Goal: Task Accomplishment & Management: Complete application form

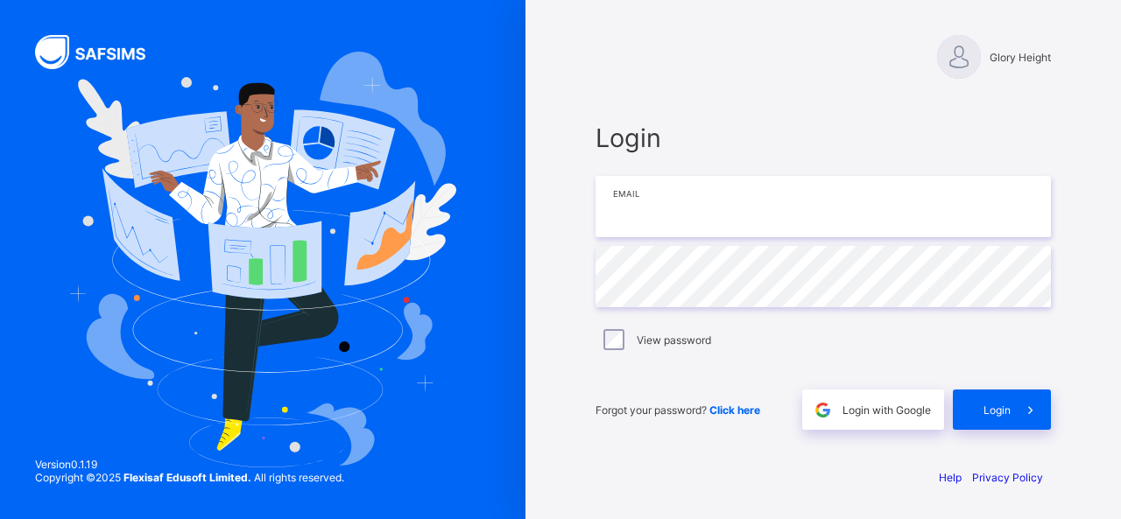
click at [684, 216] on input "email" at bounding box center [824, 206] width 456 height 61
type input "**********"
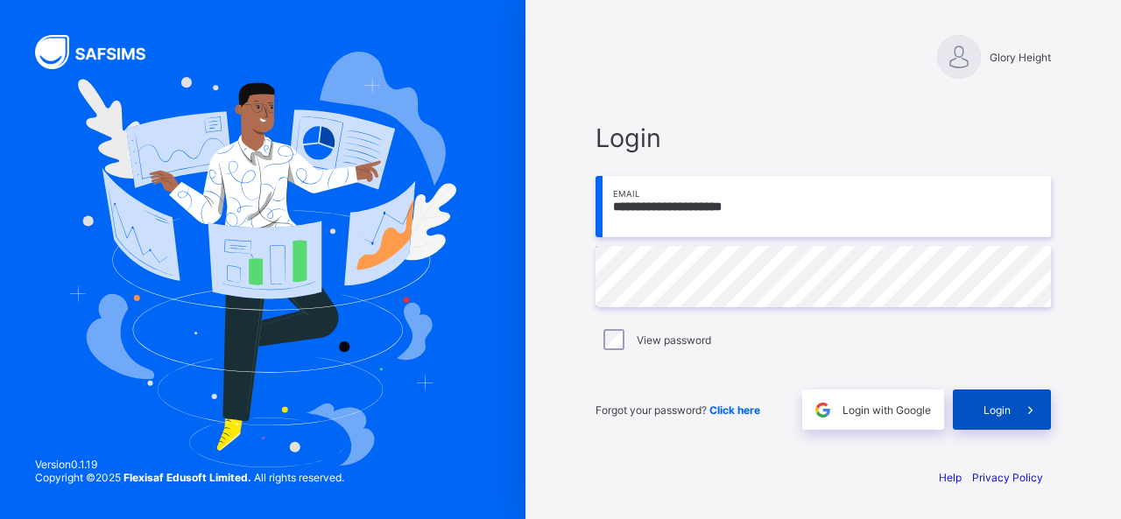
click at [1023, 419] on span at bounding box center [1031, 410] width 40 height 40
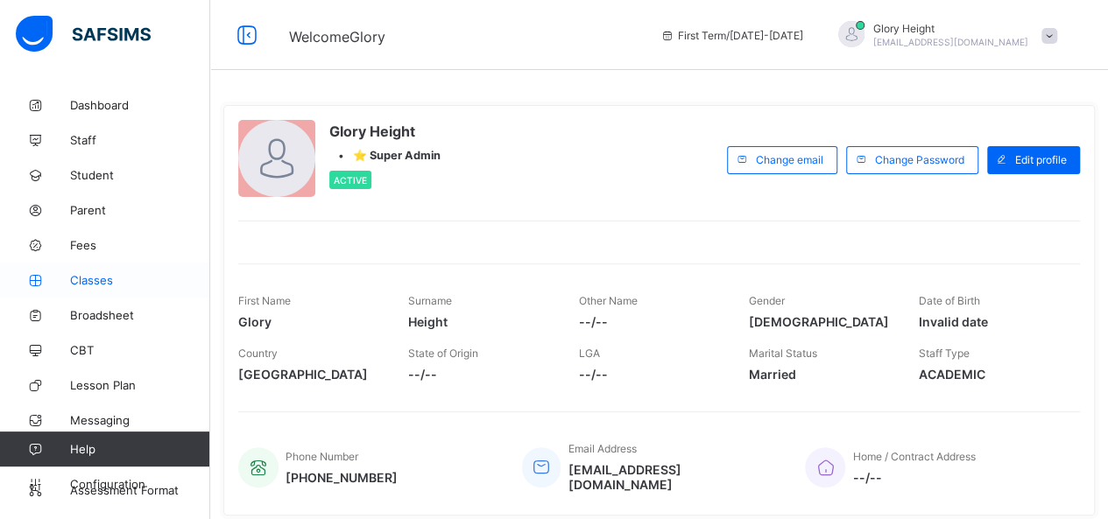
scroll to position [58, 0]
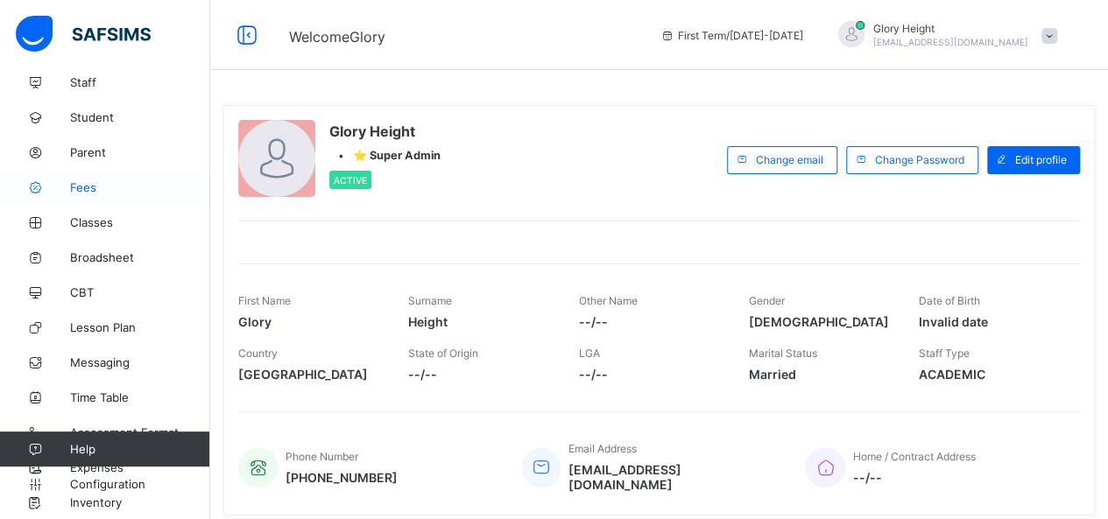
click at [130, 192] on span "Fees" at bounding box center [140, 187] width 140 height 14
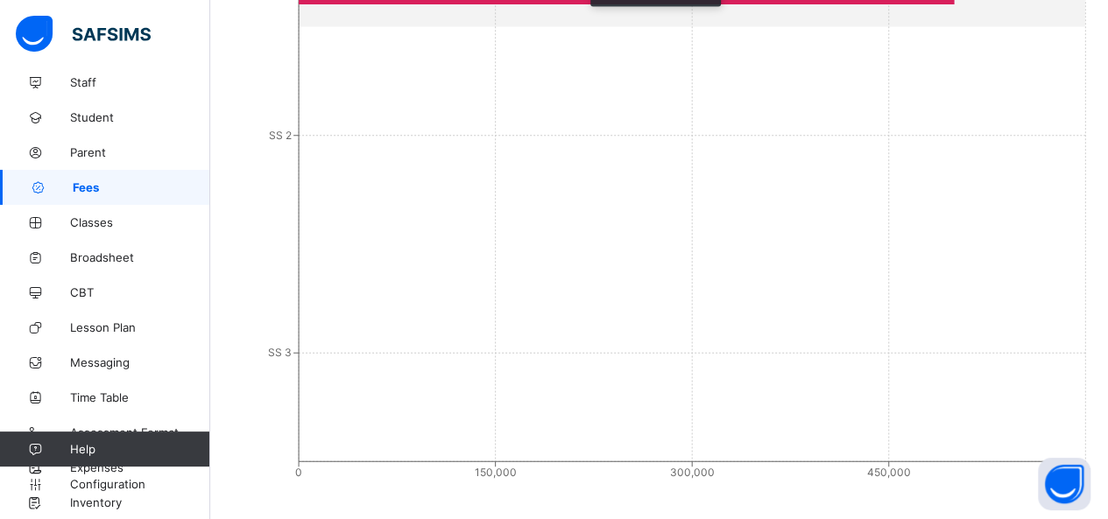
scroll to position [762, 0]
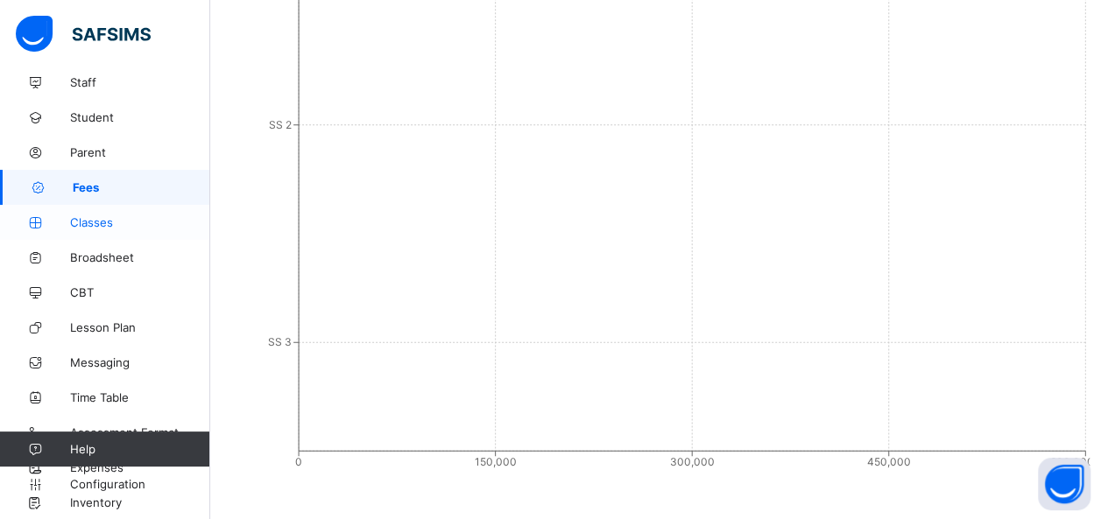
click at [136, 216] on span "Classes" at bounding box center [140, 223] width 140 height 14
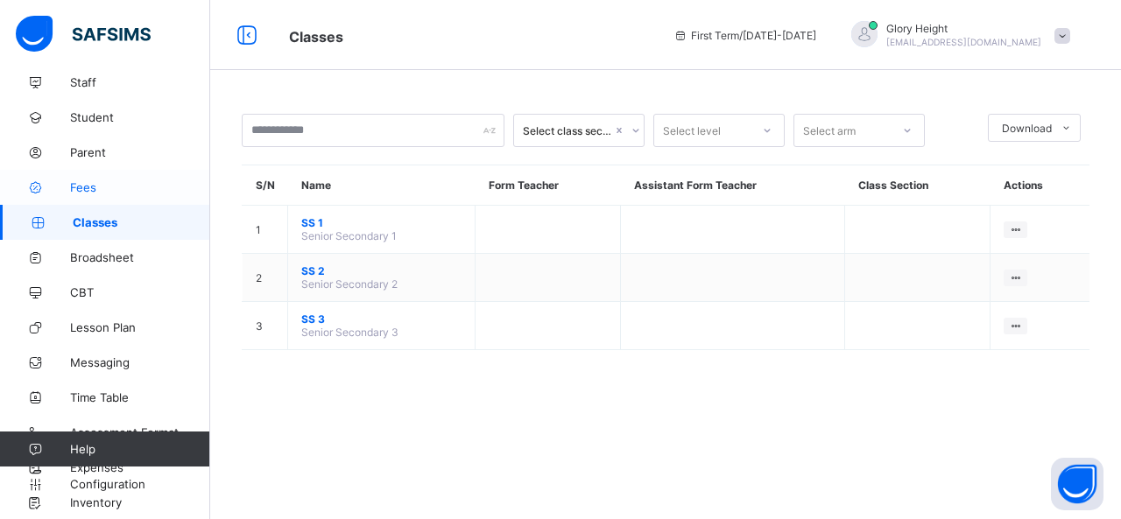
click at [114, 178] on link "Fees" at bounding box center [105, 187] width 210 height 35
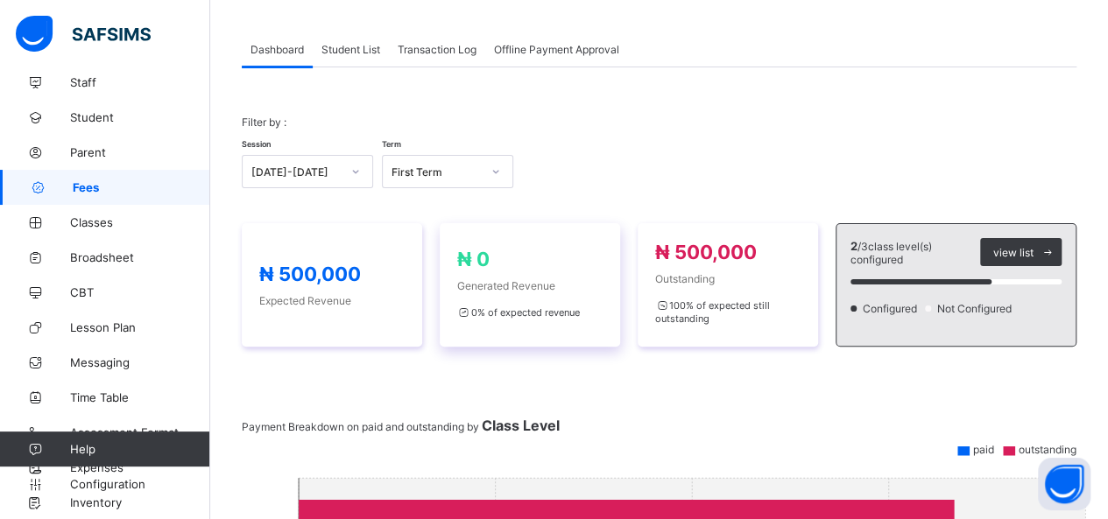
scroll to position [75, 0]
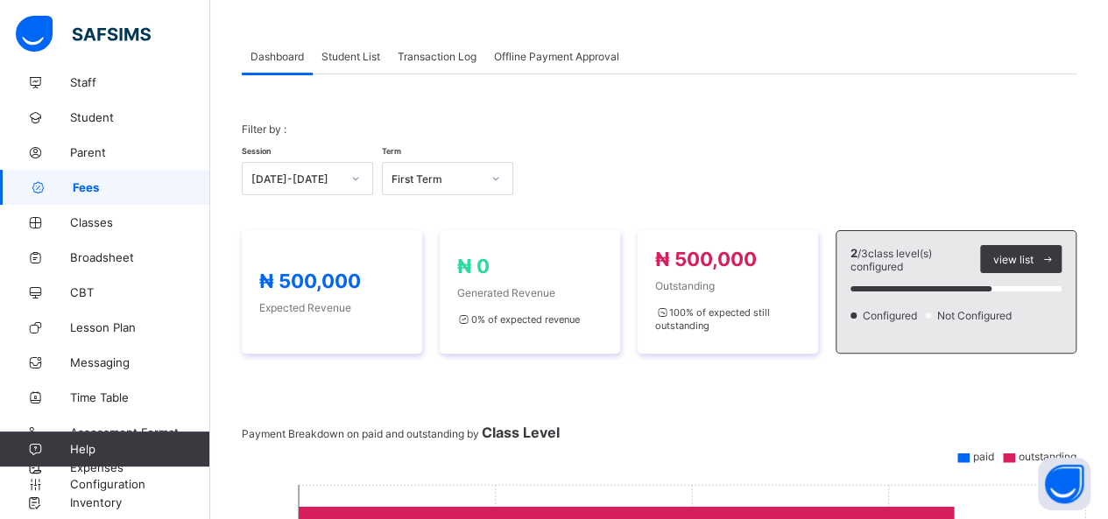
click at [375, 46] on div "Student List" at bounding box center [351, 56] width 76 height 35
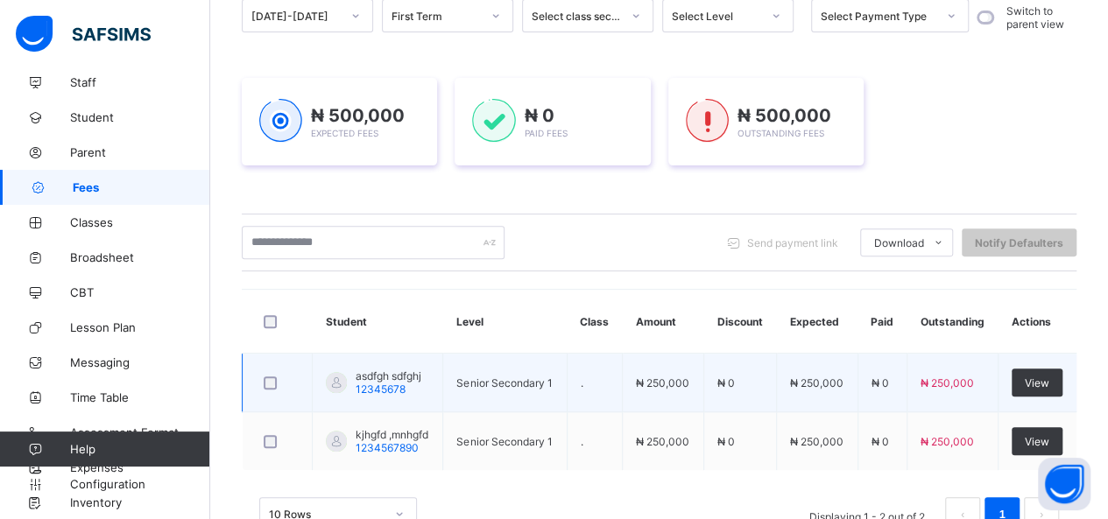
scroll to position [191, 0]
click at [1056, 373] on div "View" at bounding box center [1037, 382] width 51 height 28
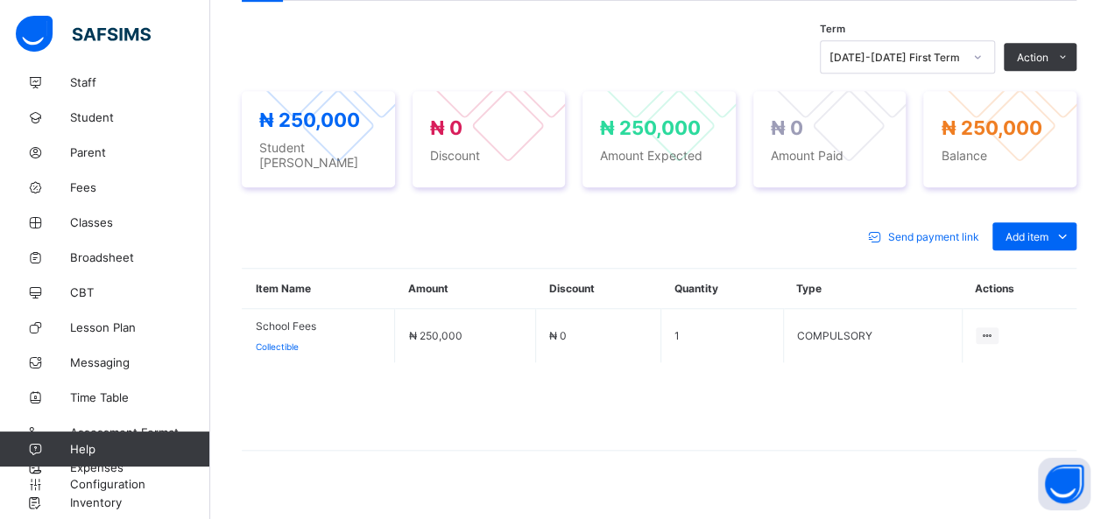
scroll to position [591, 0]
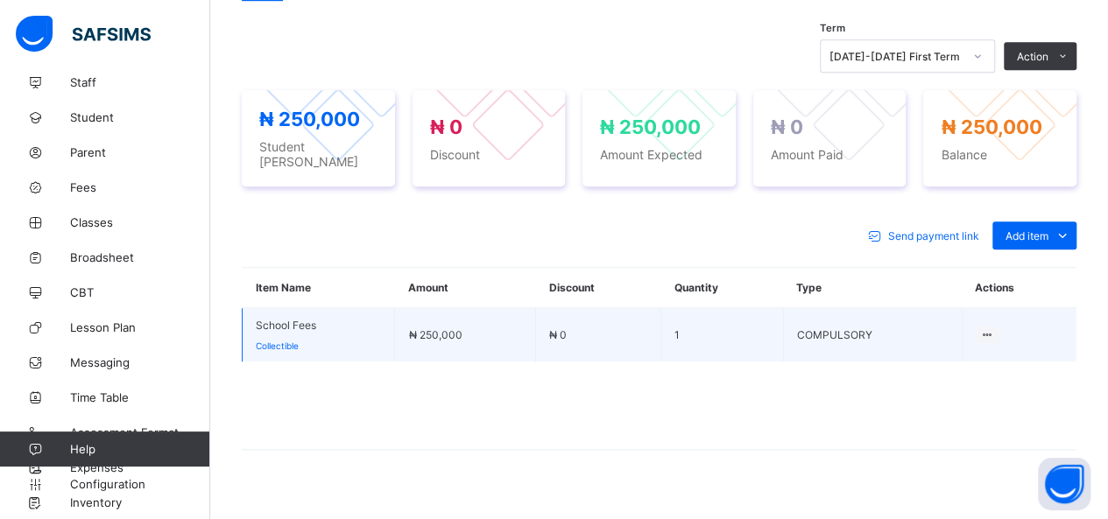
click at [986, 324] on td "Issue out" at bounding box center [1019, 335] width 115 height 54
click at [999, 352] on ul "Issue out" at bounding box center [956, 368] width 86 height 33
click at [985, 362] on li "Issue out" at bounding box center [956, 369] width 84 height 32
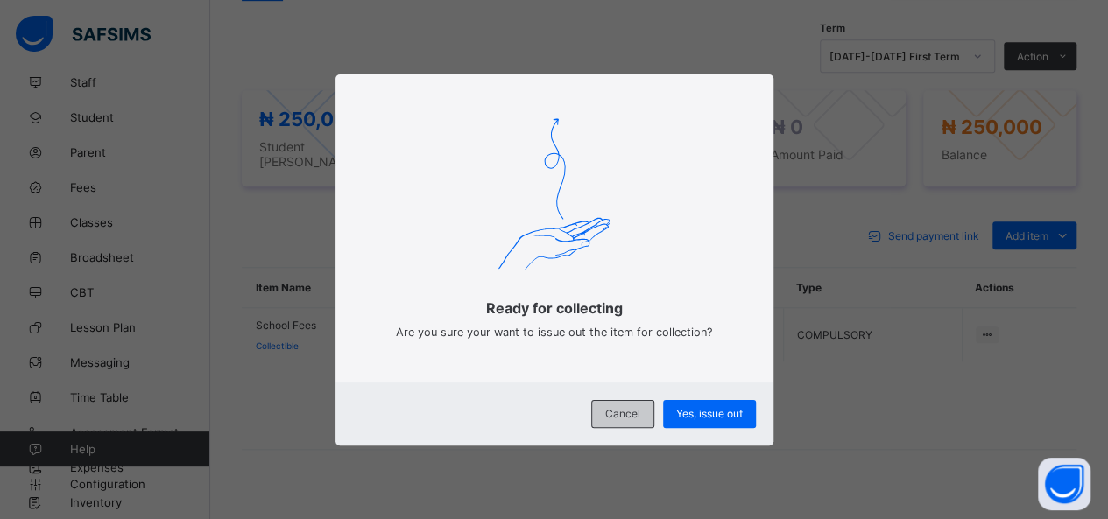
click at [651, 413] on div "Cancel" at bounding box center [622, 414] width 63 height 28
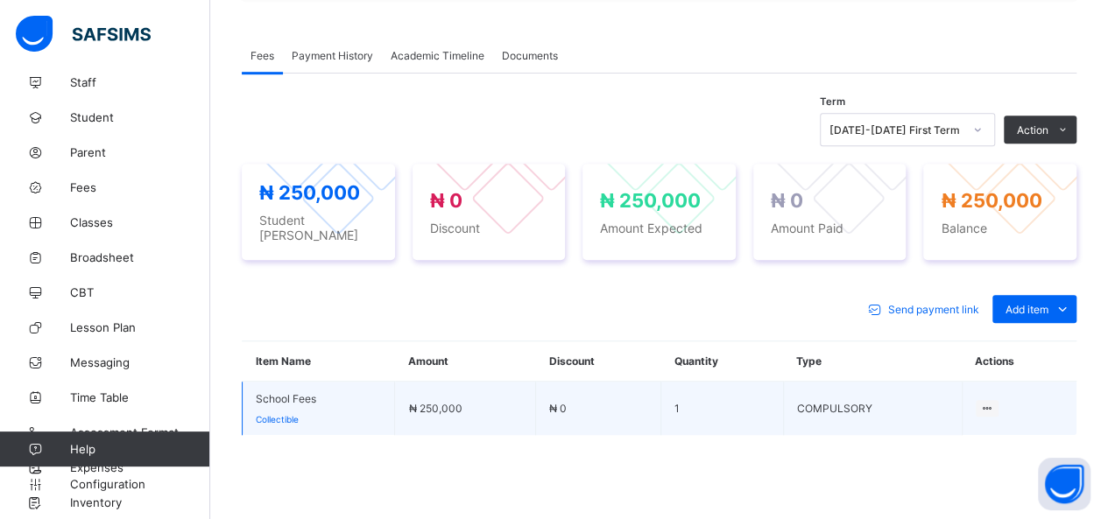
scroll to position [516, 0]
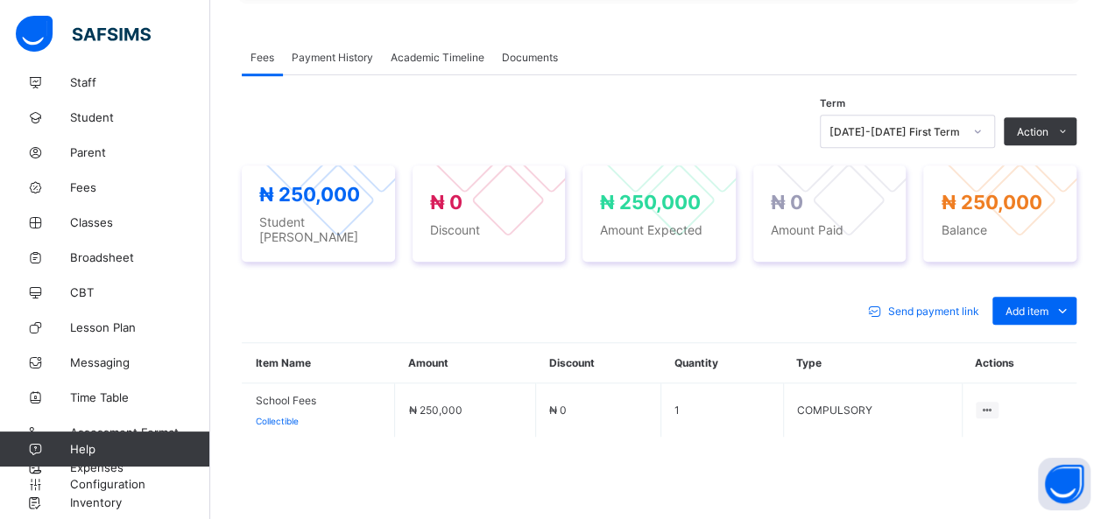
click at [932, 305] on span "Send payment link" at bounding box center [933, 311] width 91 height 13
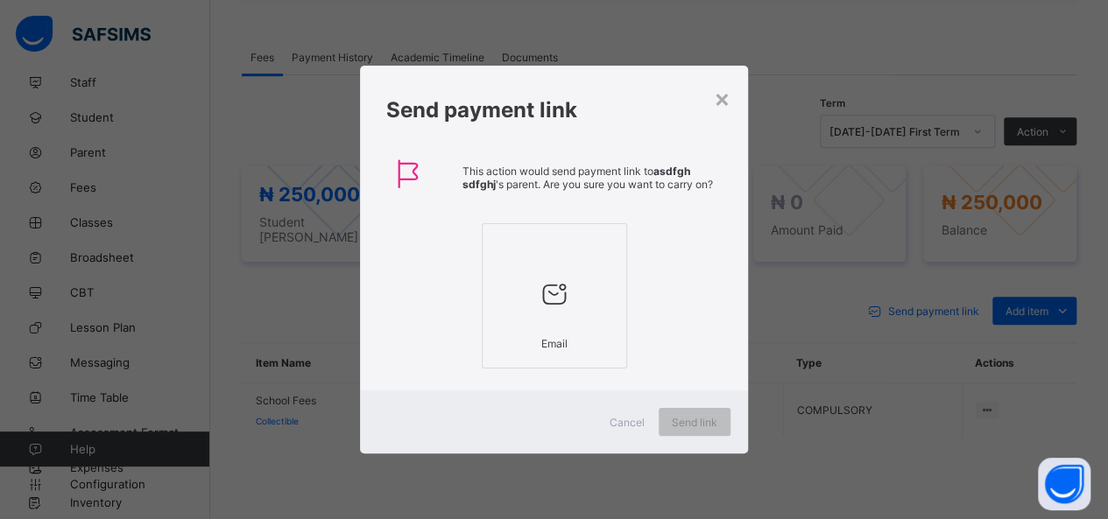
click at [548, 313] on div at bounding box center [554, 293] width 126 height 69
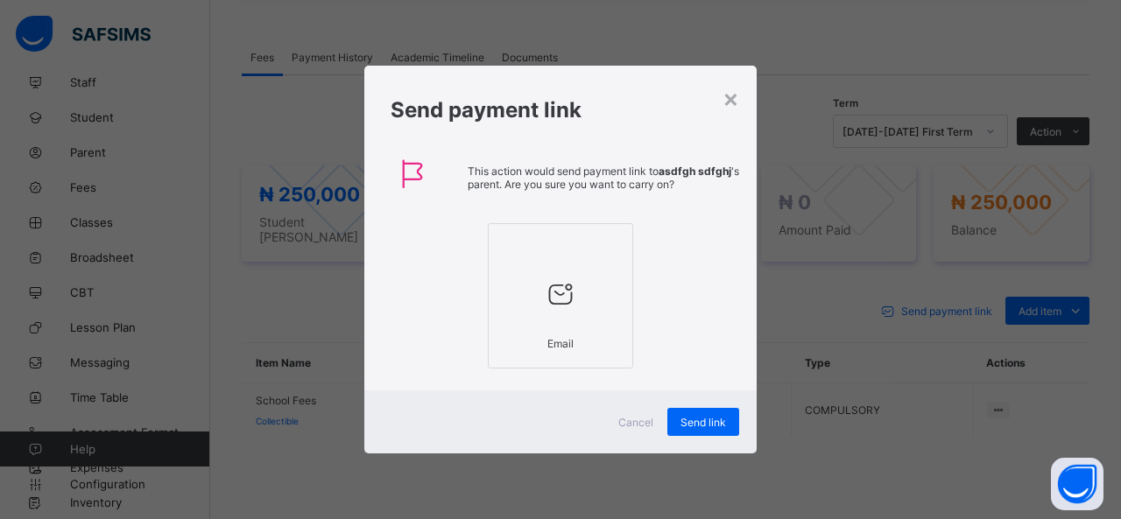
click at [634, 425] on span "Cancel" at bounding box center [635, 422] width 35 height 13
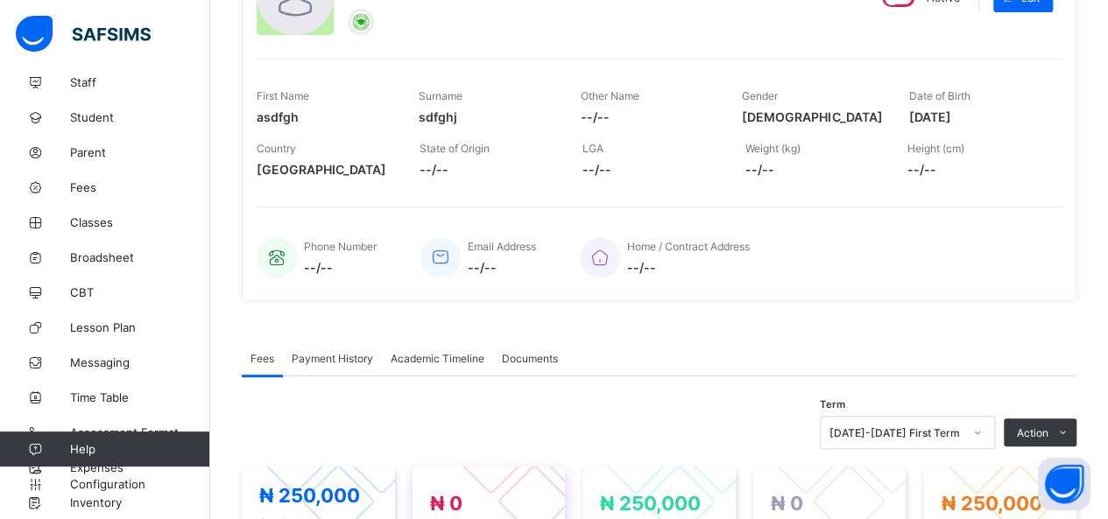
scroll to position [0, 0]
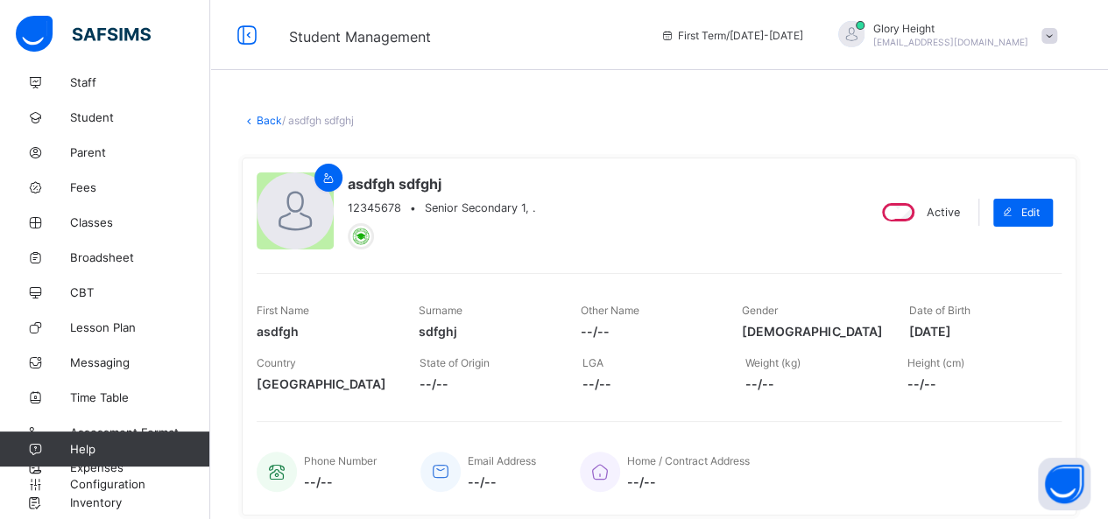
click at [275, 118] on link "Back" at bounding box center [269, 120] width 25 height 13
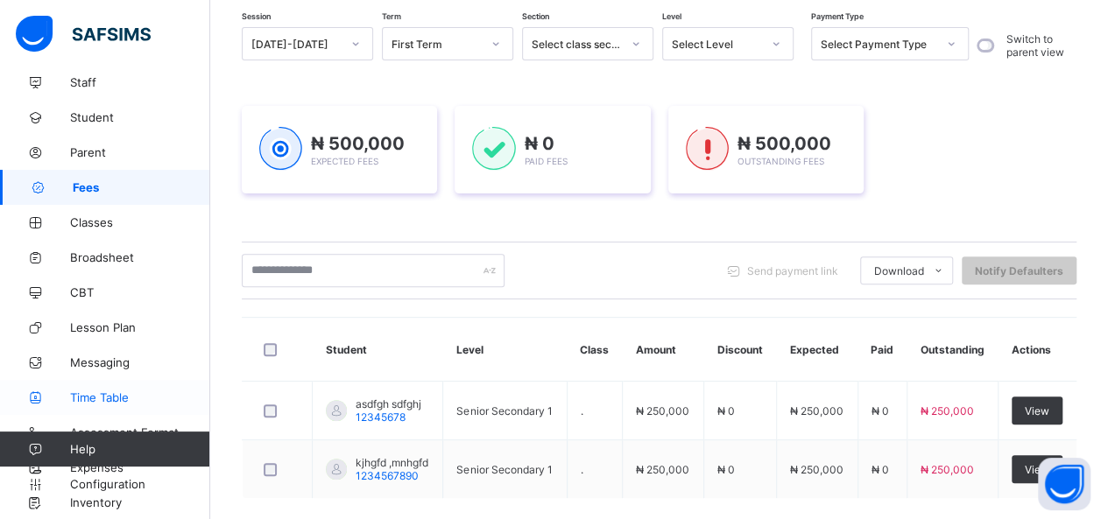
scroll to position [244, 0]
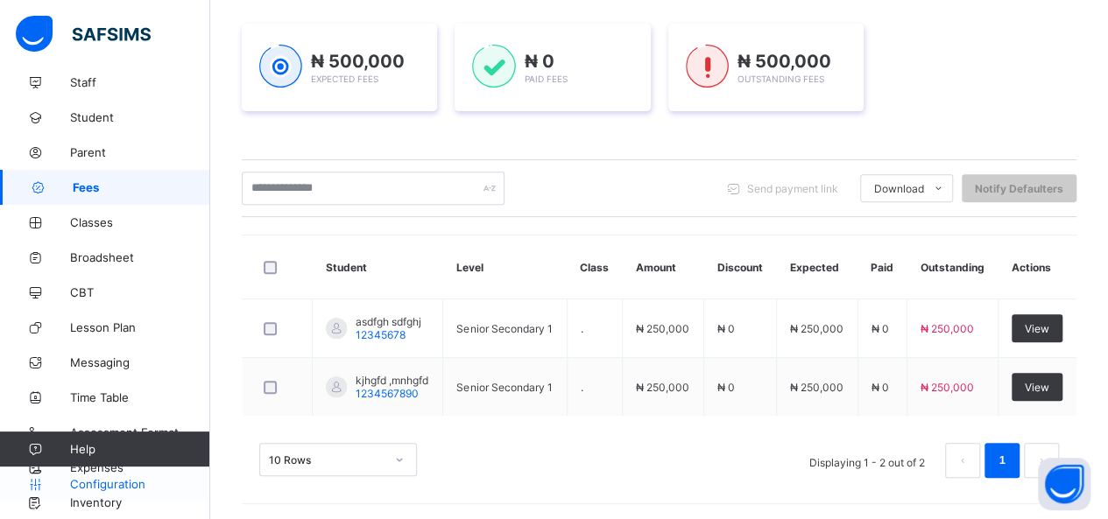
click at [113, 479] on span "Configuration" at bounding box center [139, 484] width 139 height 14
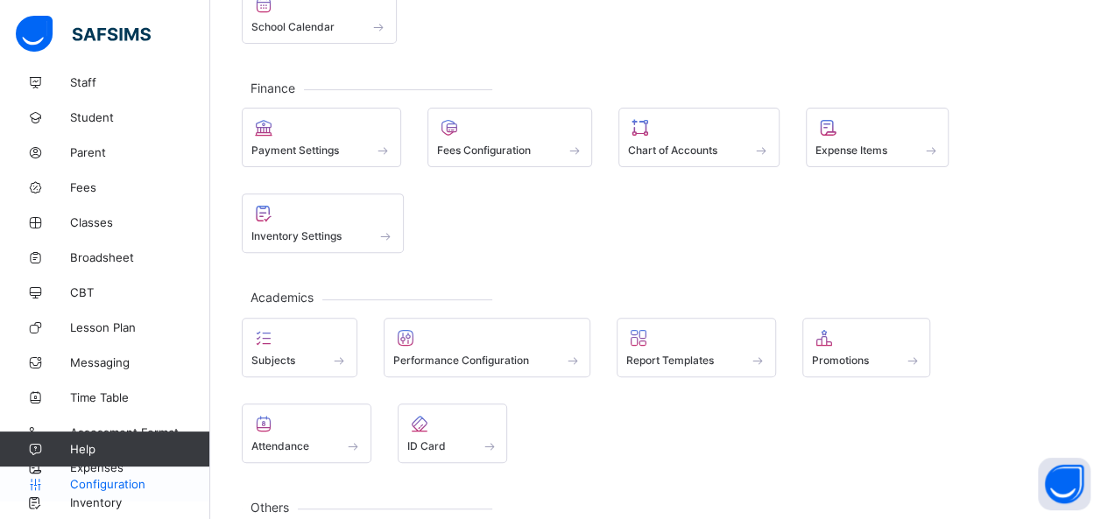
scroll to position [244, 0]
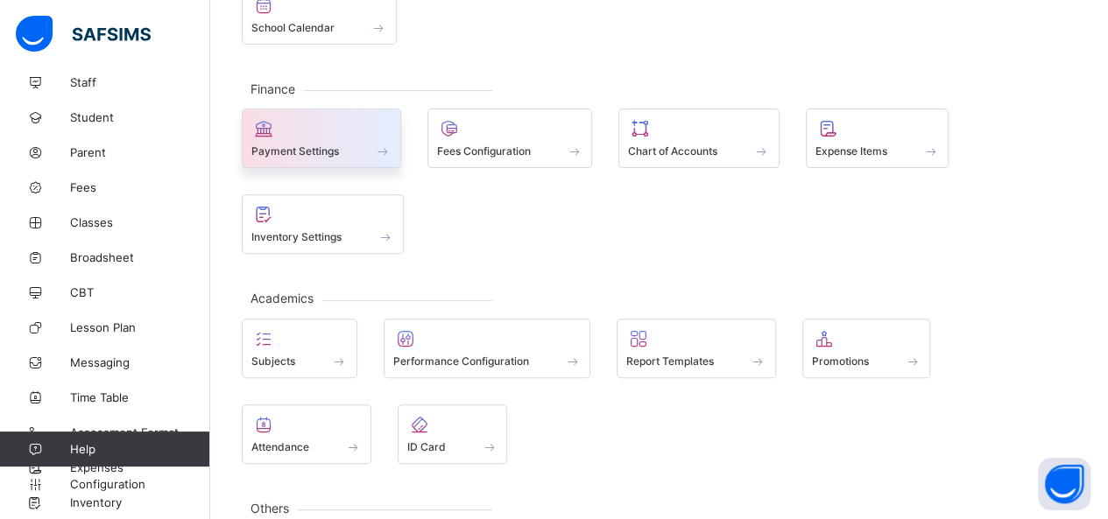
click at [360, 144] on div "Payment Settings" at bounding box center [321, 151] width 140 height 15
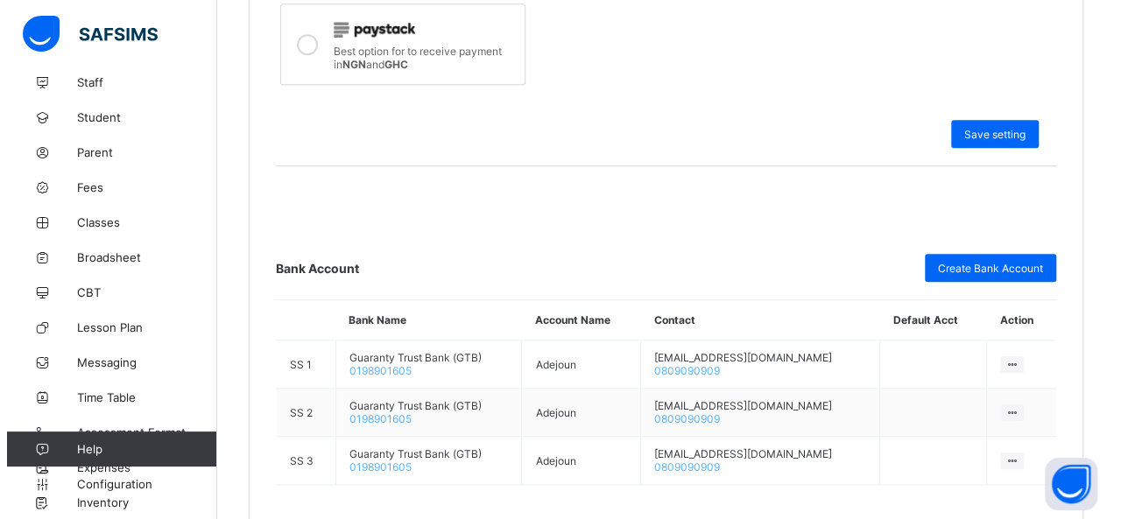
scroll to position [700, 0]
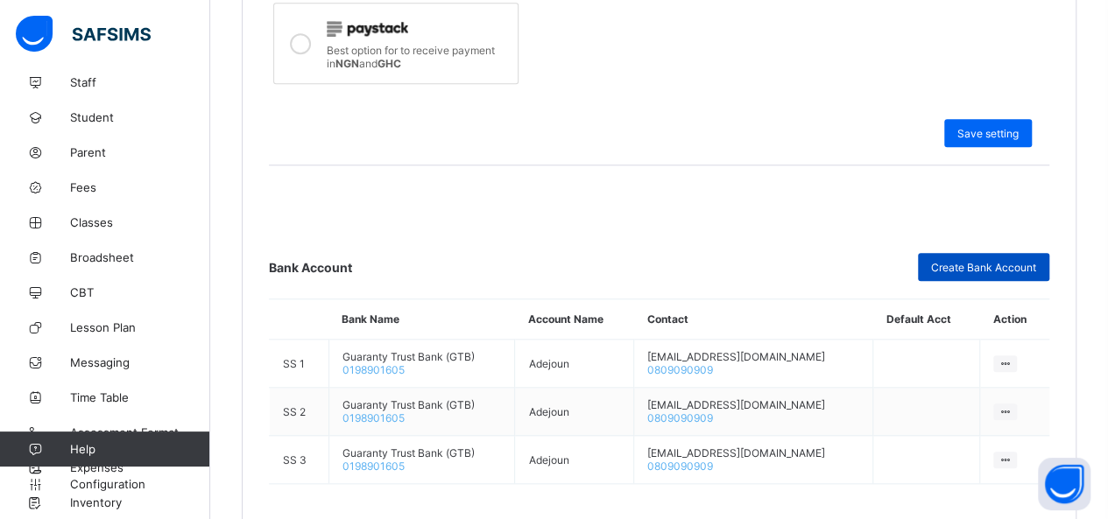
click at [995, 253] on div "Create Bank Account" at bounding box center [983, 267] width 131 height 28
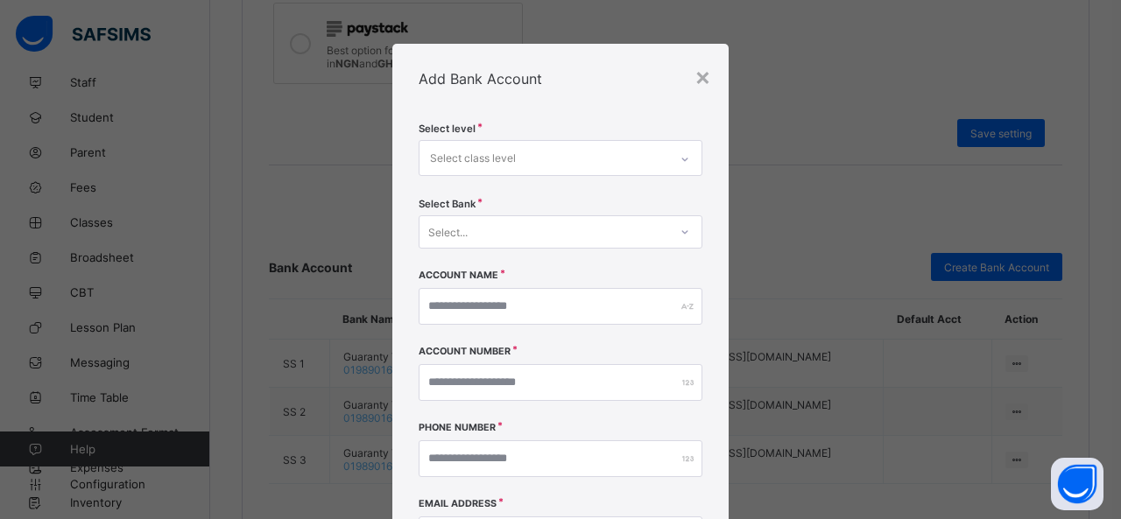
click at [579, 152] on div "Select class level" at bounding box center [544, 158] width 249 height 34
click at [576, 202] on div "No options" at bounding box center [561, 197] width 282 height 27
click at [554, 231] on div "Select..." at bounding box center [544, 232] width 249 height 25
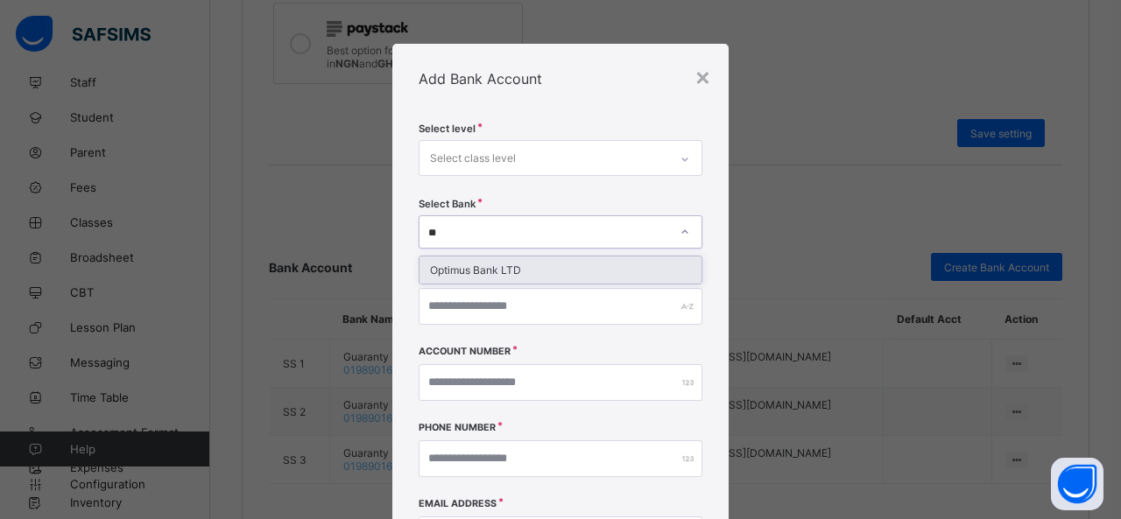
type input "*"
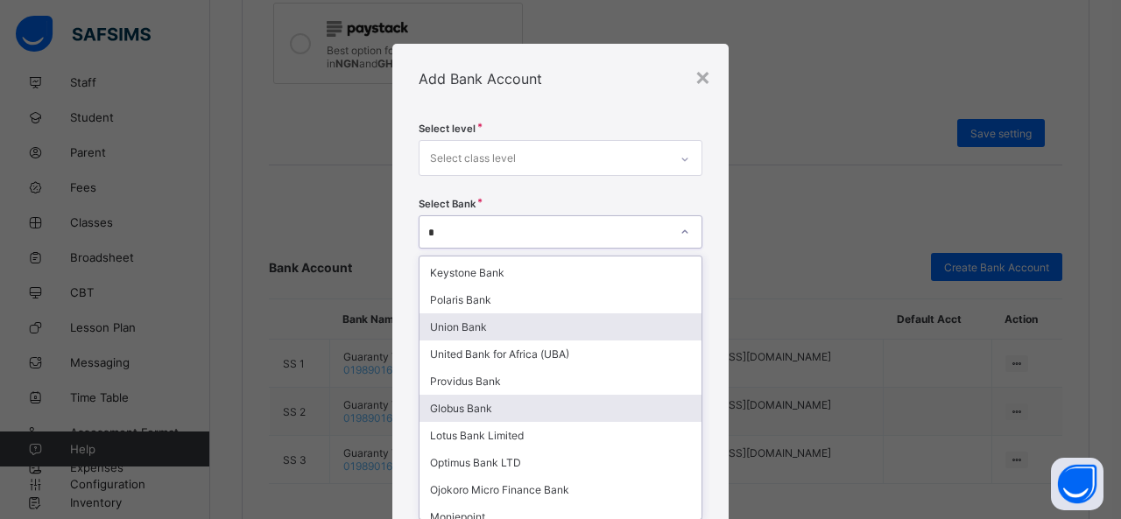
scroll to position [0, 0]
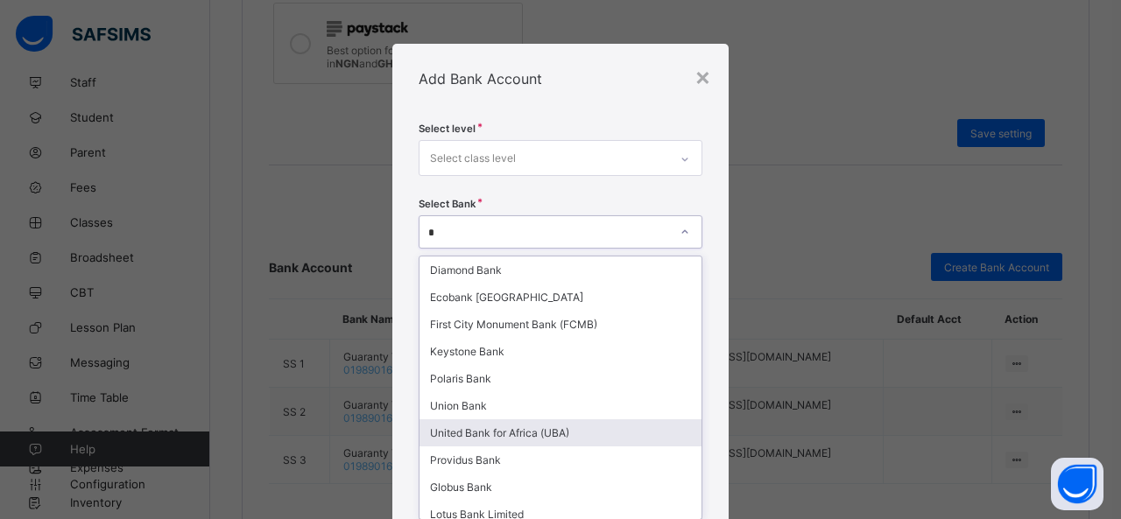
click at [559, 430] on div "United Bank for Africa (UBA)" at bounding box center [561, 433] width 282 height 27
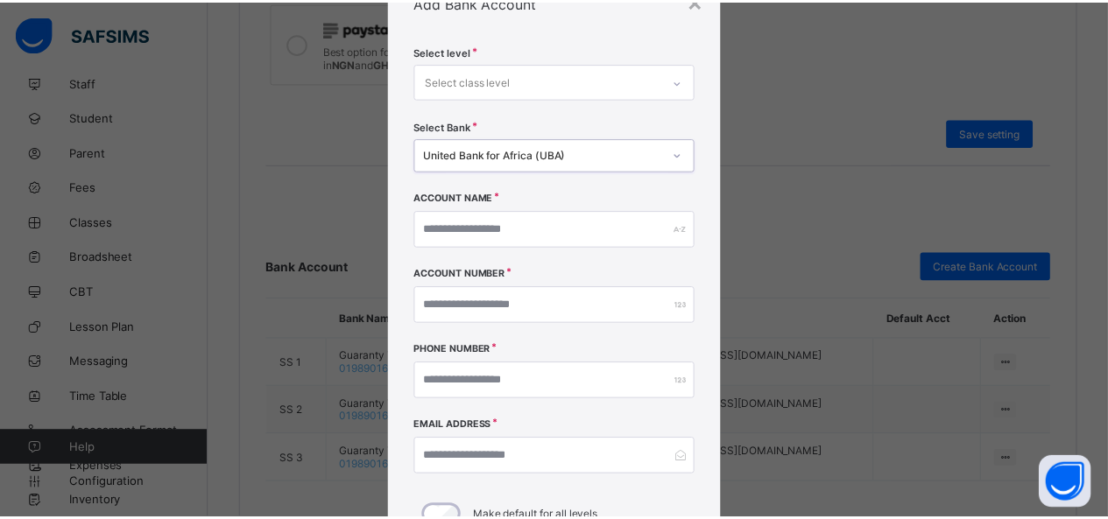
scroll to position [53, 0]
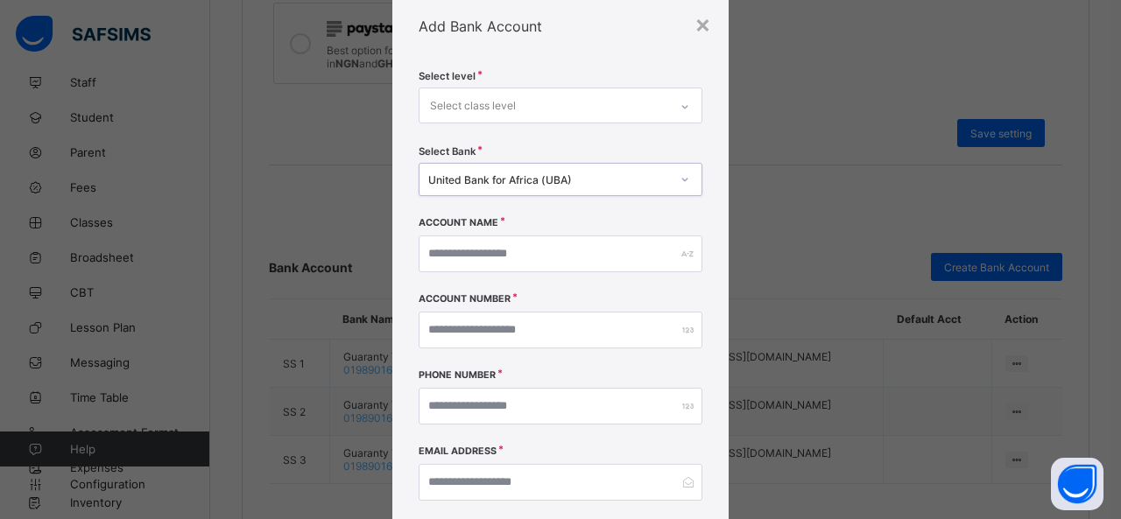
click at [536, 102] on div "Select class level" at bounding box center [544, 105] width 249 height 34
click at [534, 132] on div "No options" at bounding box center [561, 144] width 282 height 27
click at [670, 110] on div at bounding box center [685, 107] width 30 height 28
click at [682, 107] on icon at bounding box center [685, 107] width 11 height 18
click at [703, 27] on div "×" at bounding box center [703, 24] width 17 height 30
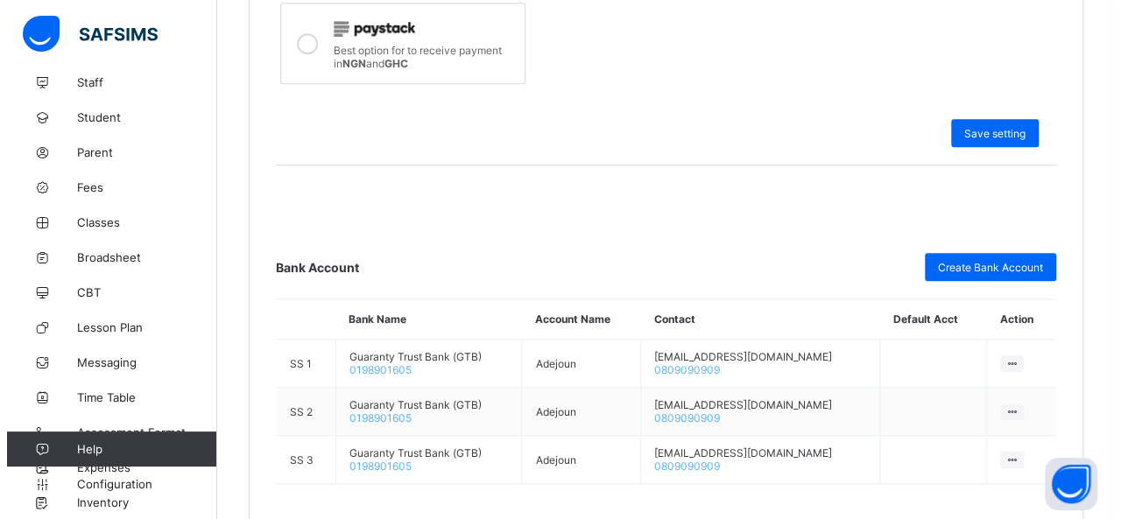
scroll to position [764, 0]
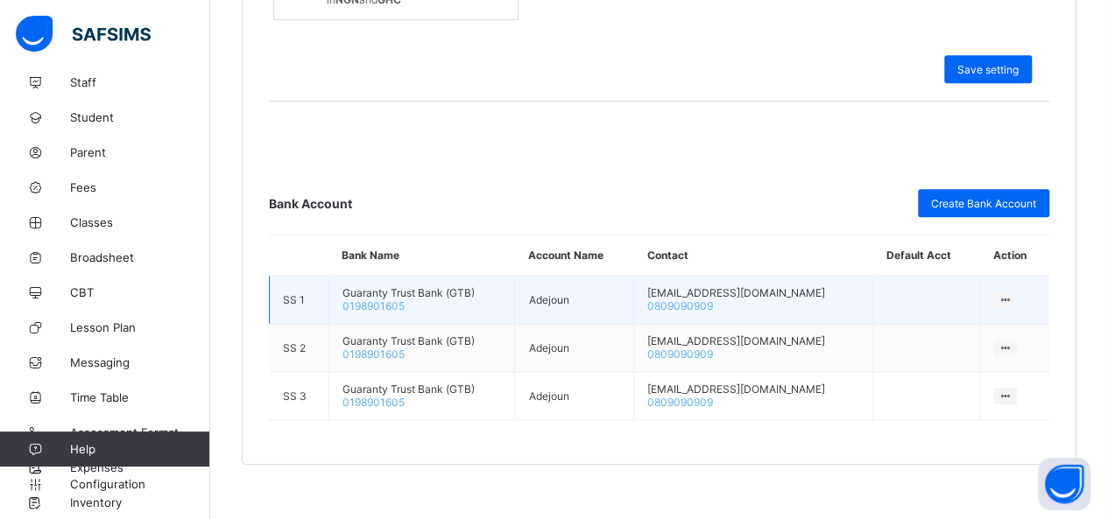
click at [1013, 293] on icon at bounding box center [1005, 299] width 15 height 13
click at [827, 286] on td "adejounlivera@gmail.com 0809090909" at bounding box center [753, 300] width 239 height 48
click at [619, 298] on td "Adejoun" at bounding box center [574, 300] width 119 height 48
click at [1017, 292] on div at bounding box center [1005, 300] width 24 height 17
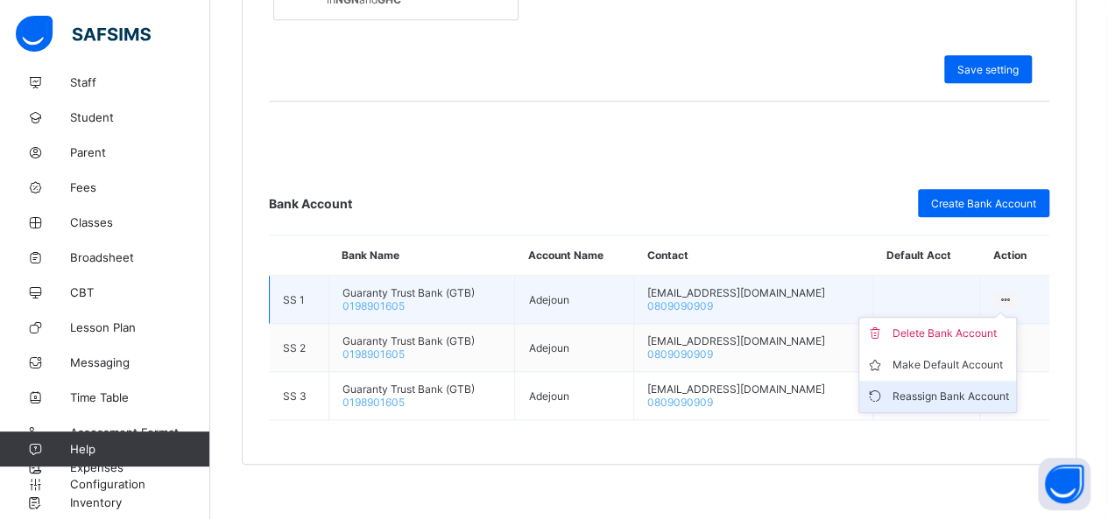
click at [937, 388] on div "Reassign Bank Account" at bounding box center [951, 397] width 117 height 18
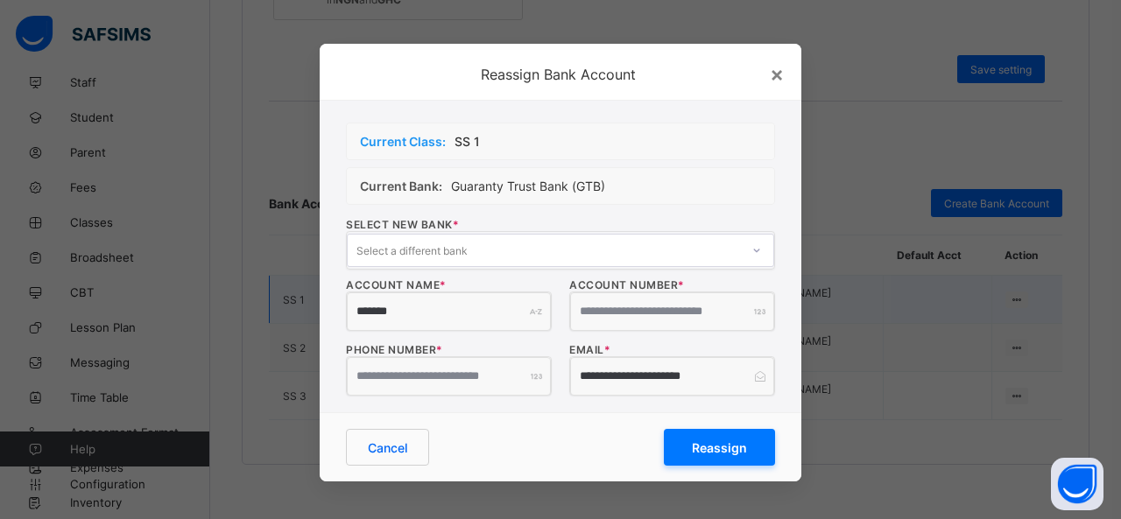
click at [470, 305] on input "*******" at bounding box center [449, 312] width 204 height 39
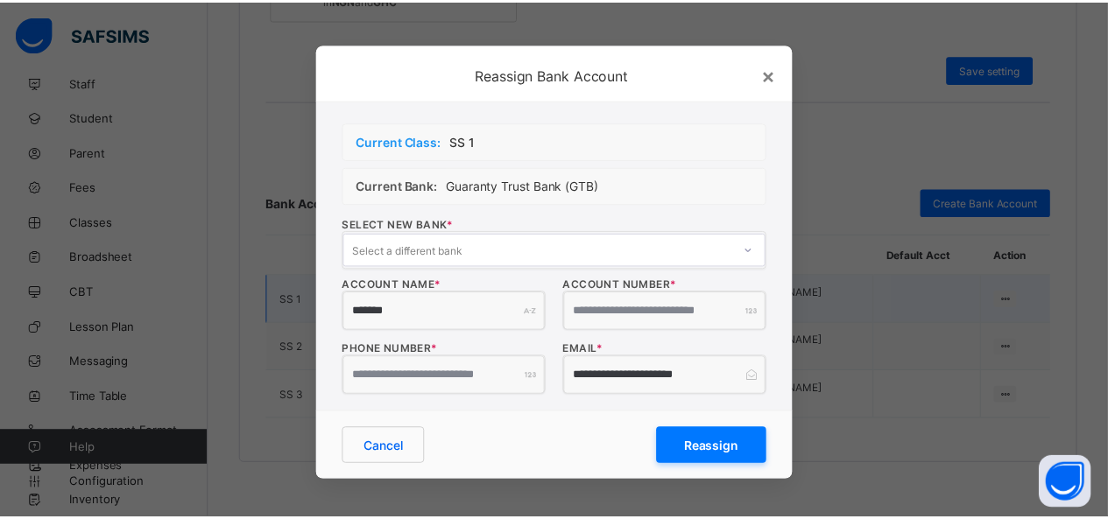
scroll to position [0, 0]
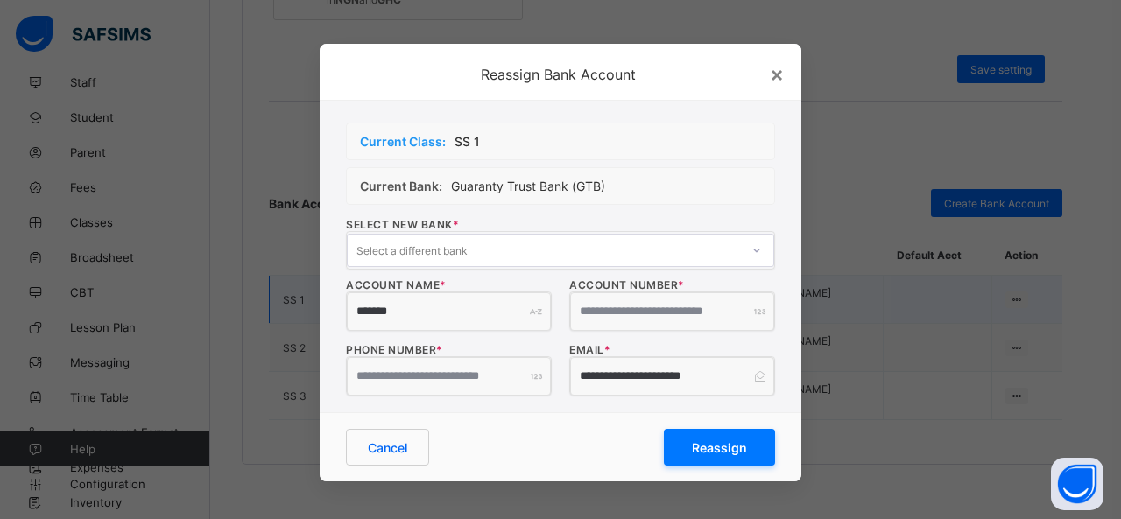
click at [462, 372] on input "**********" at bounding box center [449, 376] width 204 height 39
click at [413, 436] on div "Cancel" at bounding box center [387, 447] width 83 height 37
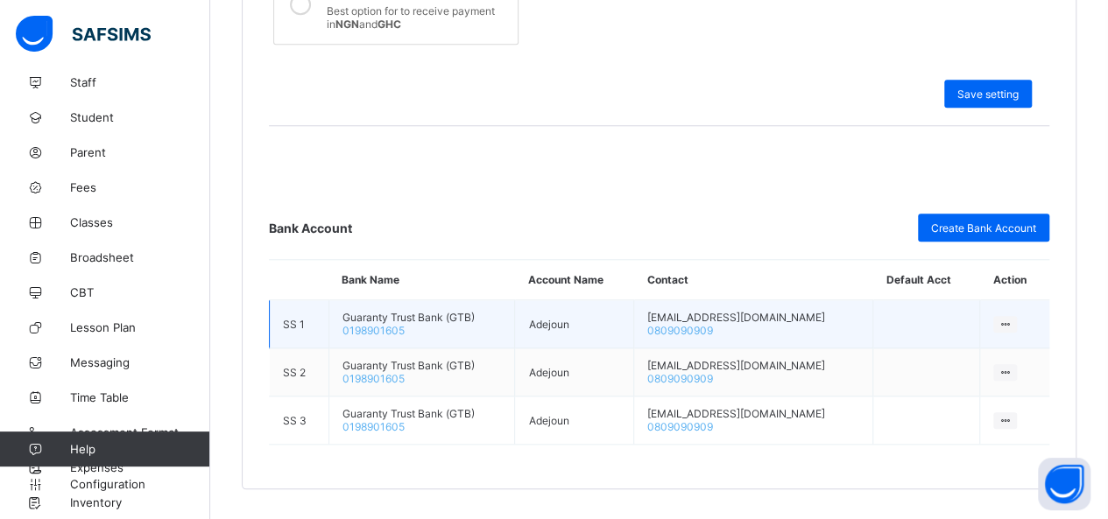
scroll to position [764, 0]
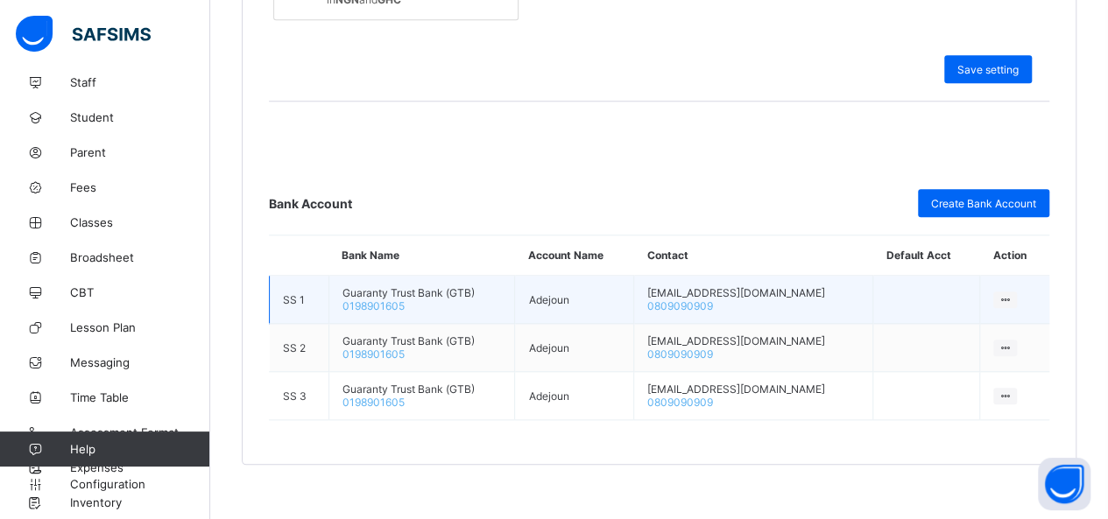
click at [1017, 292] on div at bounding box center [1005, 300] width 24 height 17
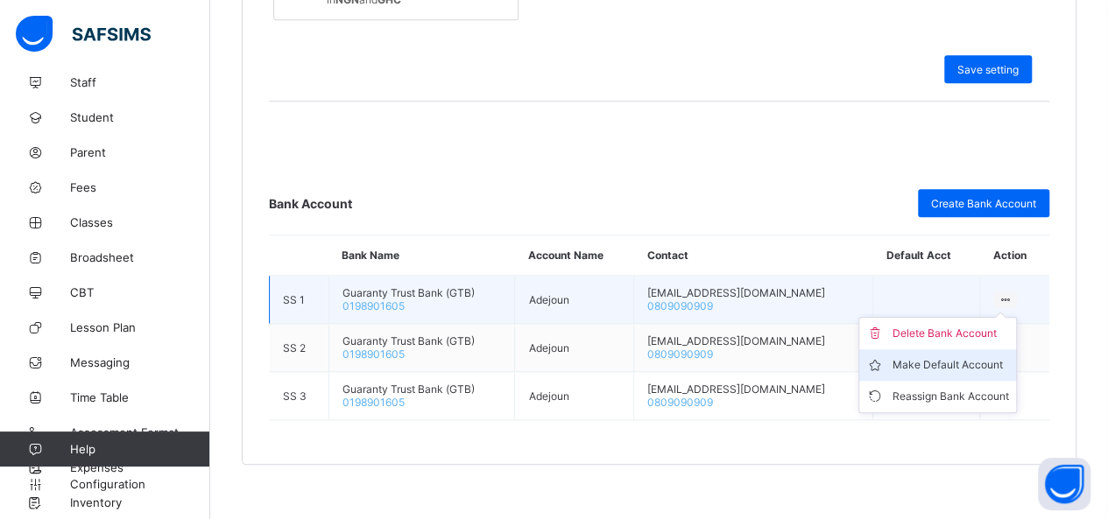
click at [981, 363] on li "Make Default Account" at bounding box center [937, 366] width 157 height 32
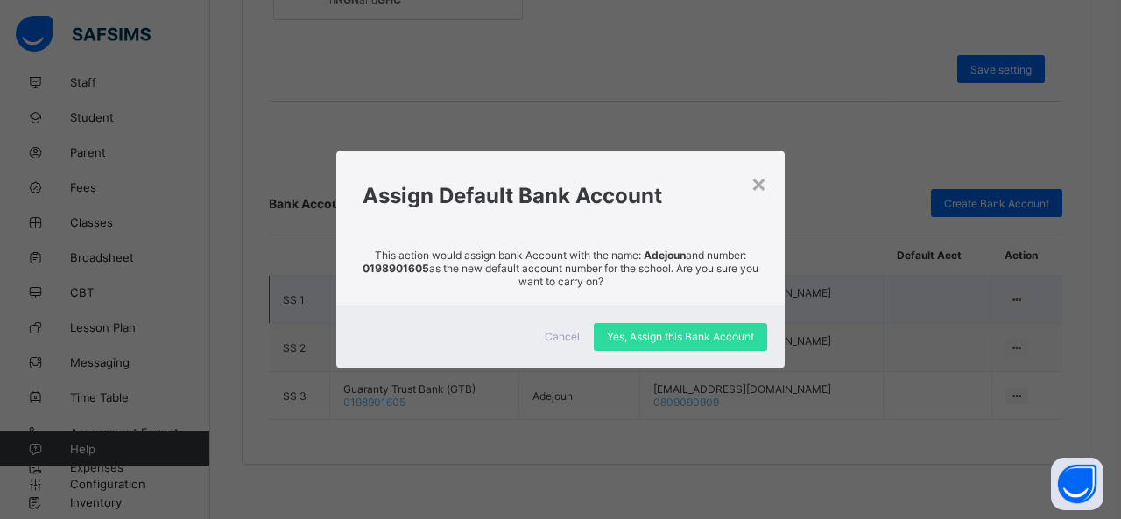
click at [747, 181] on div "Assign Default Bank Account" at bounding box center [560, 191] width 449 height 80
click at [753, 185] on div "×" at bounding box center [759, 183] width 17 height 30
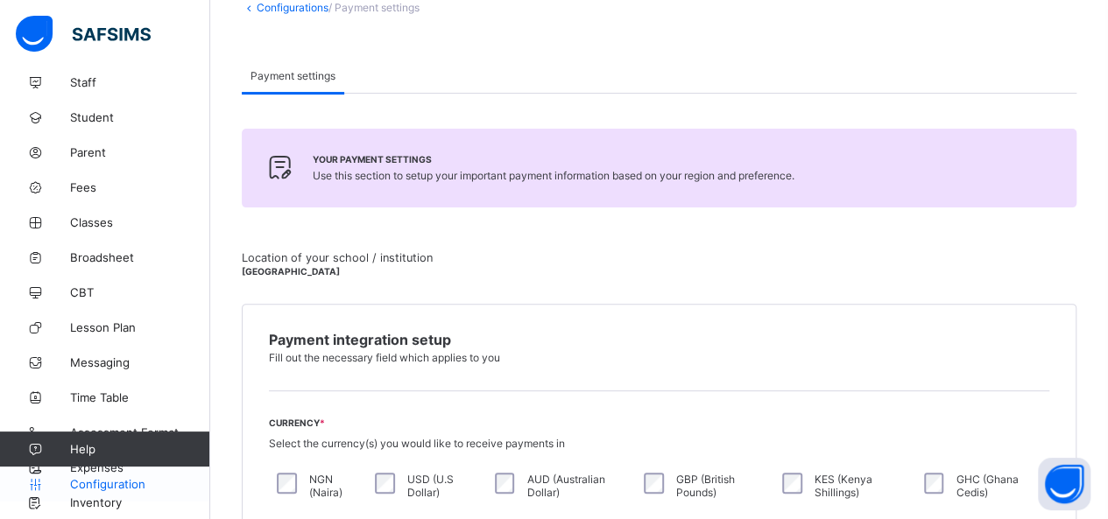
scroll to position [178, 0]
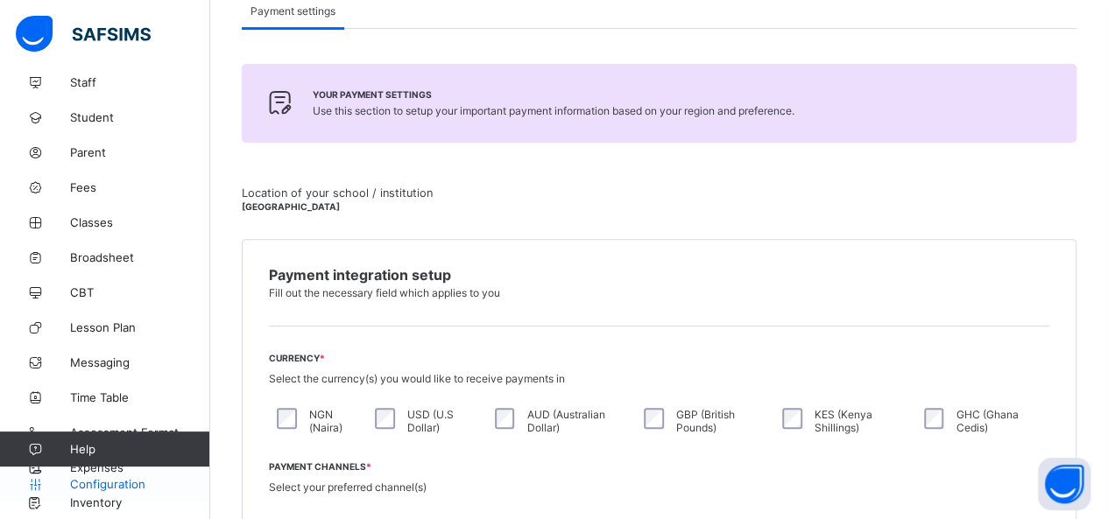
click at [106, 478] on span "Configuration" at bounding box center [139, 484] width 139 height 14
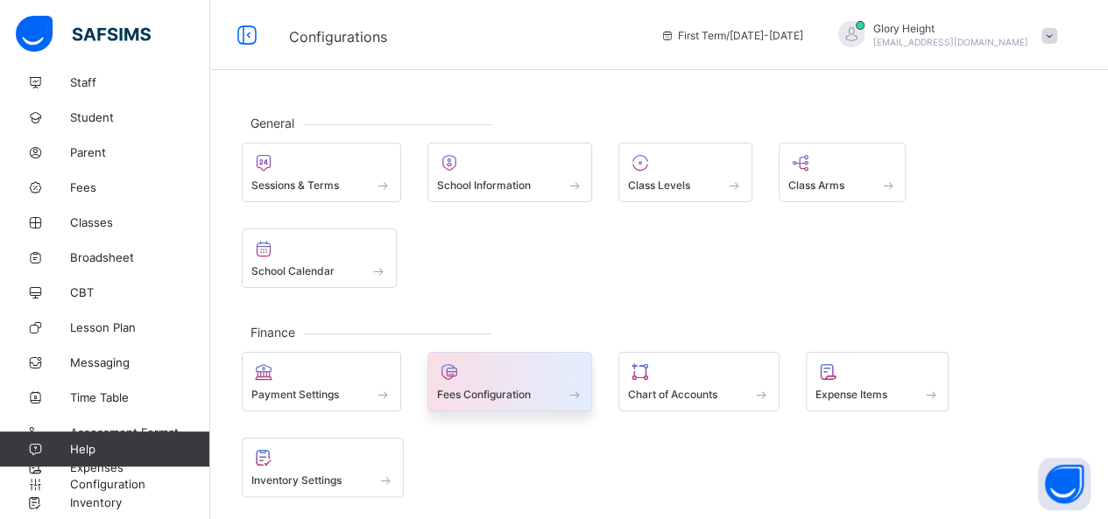
click at [502, 362] on div at bounding box center [510, 372] width 146 height 21
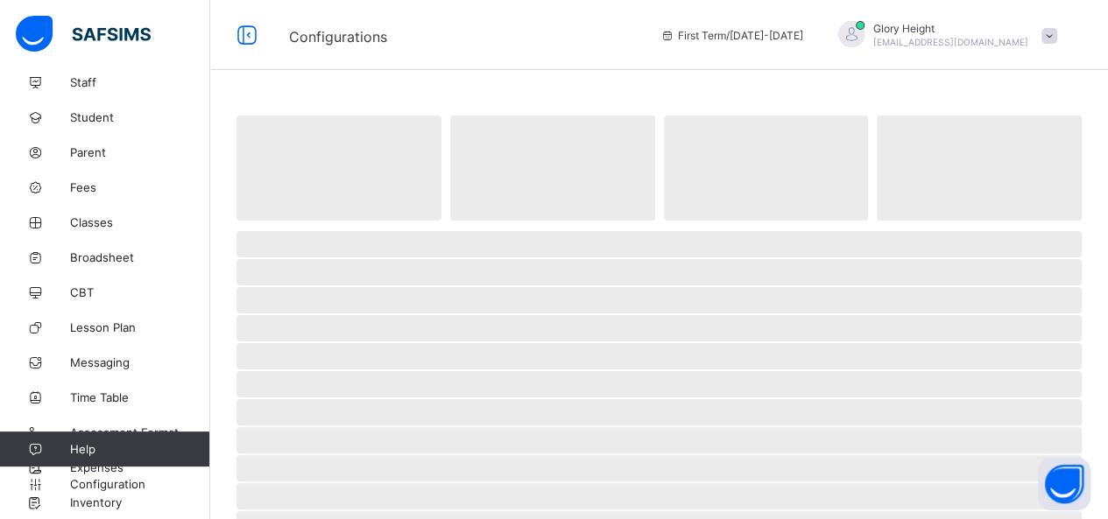
click at [1066, 25] on div "Glory Height nemepam463@chansd.com" at bounding box center [943, 35] width 245 height 29
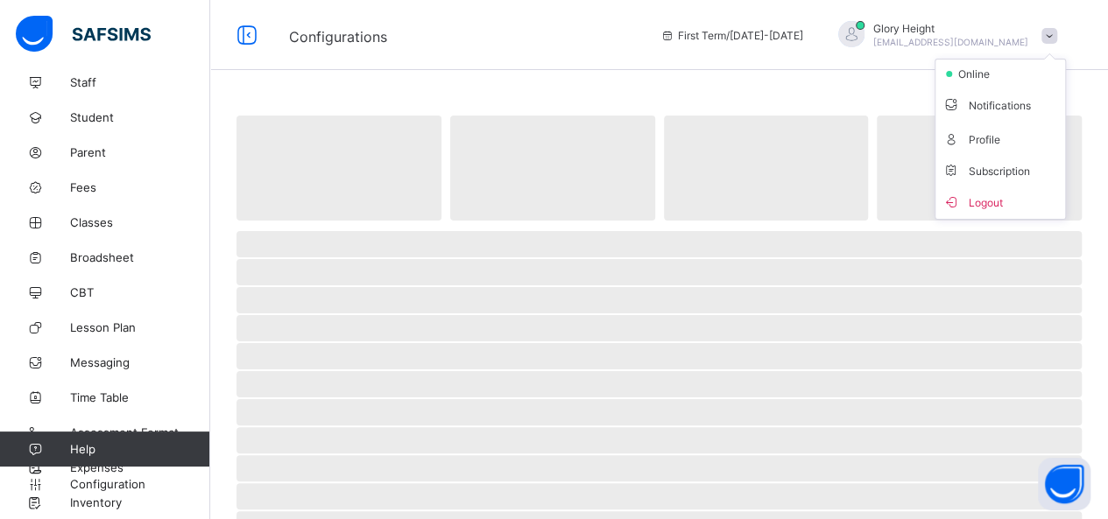
click at [1066, 25] on div "Glory Height nemepam463@chansd.com" at bounding box center [943, 35] width 245 height 29
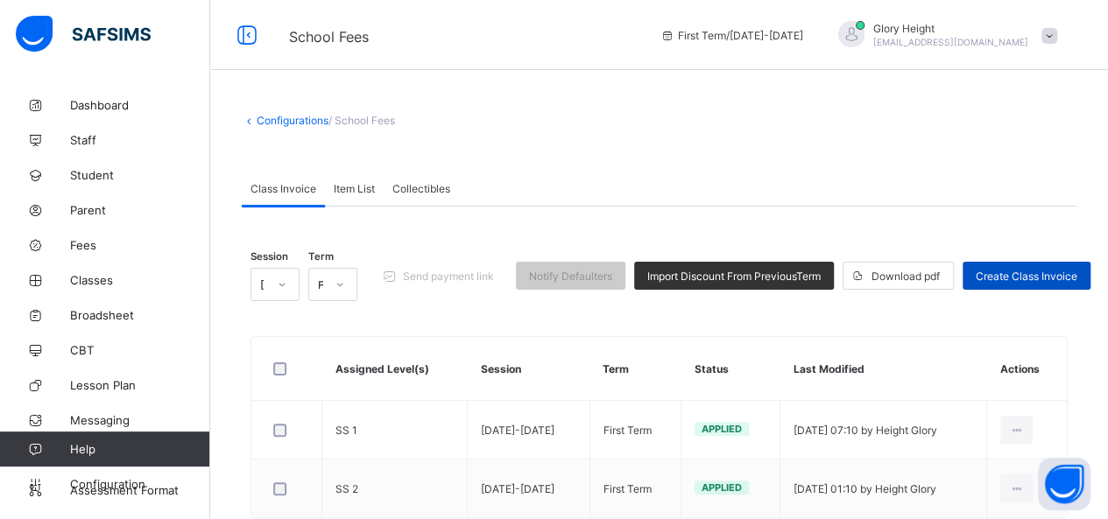
click at [1009, 270] on span "Create Class Invoice" at bounding box center [1027, 276] width 102 height 13
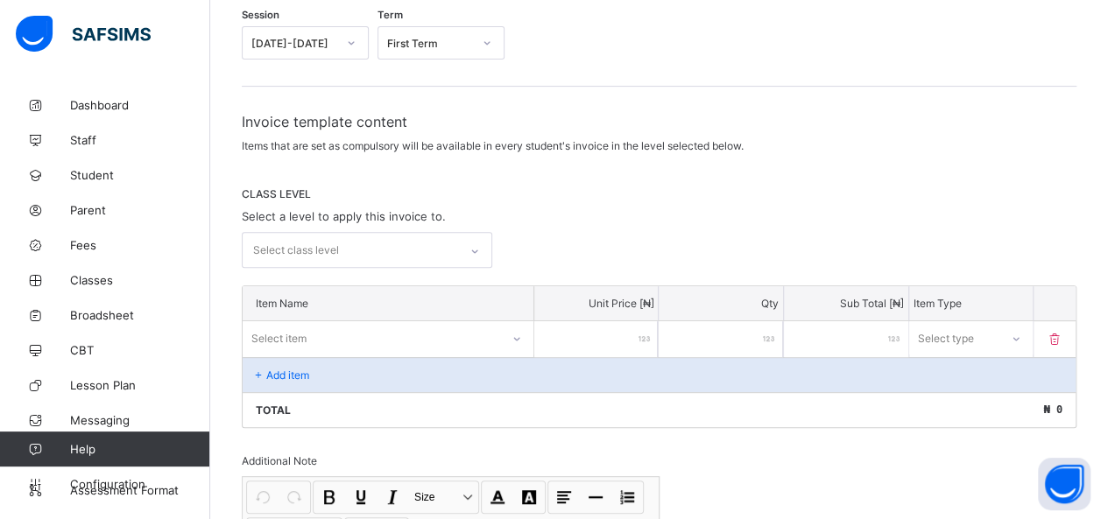
scroll to position [200, 0]
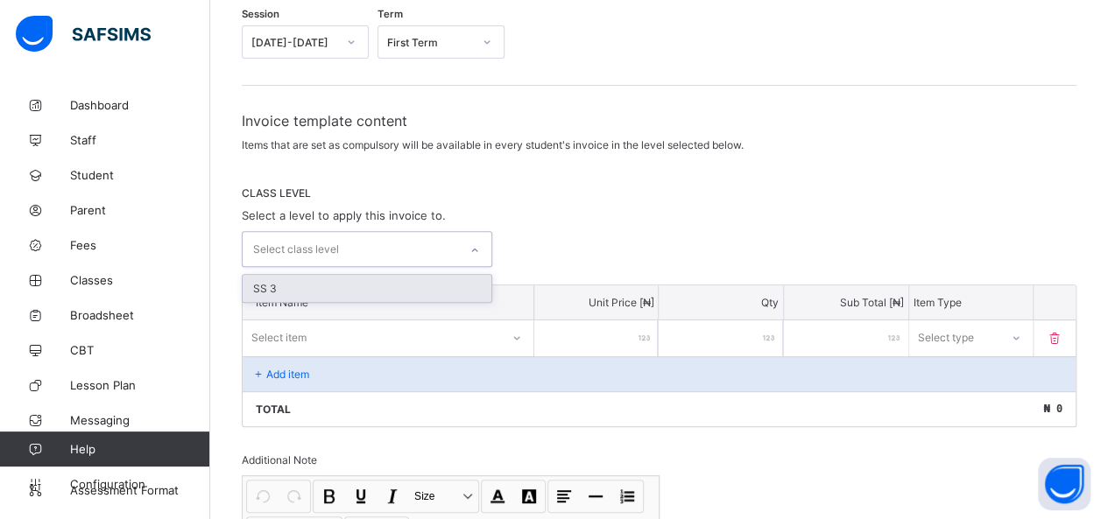
click at [394, 237] on div "Select class level" at bounding box center [351, 249] width 216 height 34
click at [361, 281] on div "SS 3" at bounding box center [367, 288] width 249 height 27
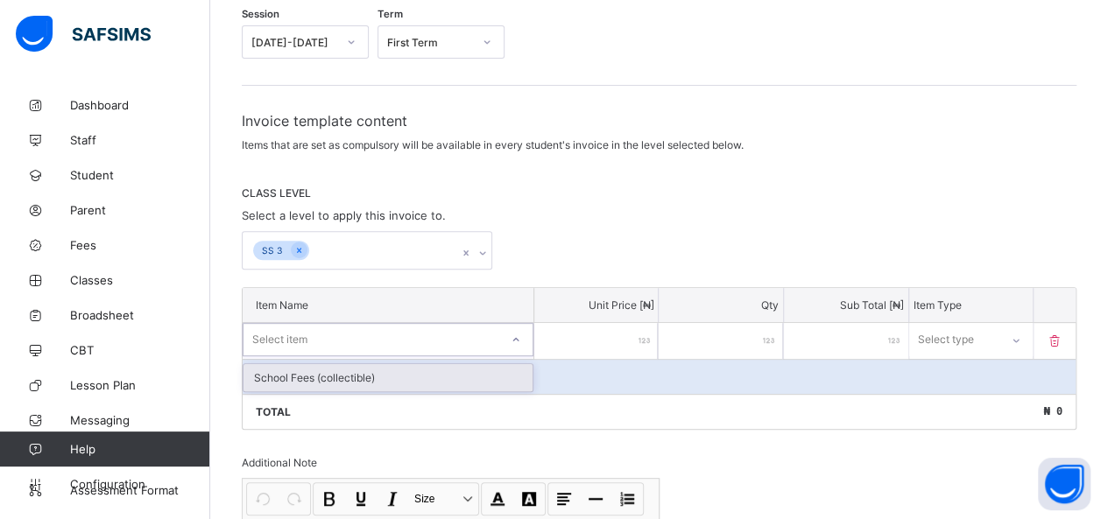
click at [358, 336] on div "Select item" at bounding box center [372, 340] width 256 height 25
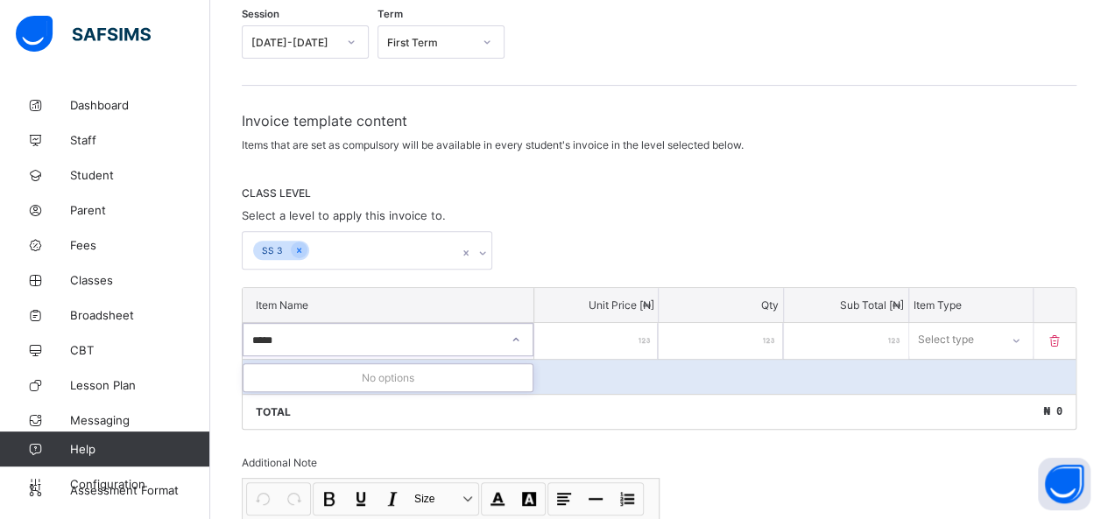
type input "*****"
click at [576, 359] on div "Add item" at bounding box center [659, 376] width 833 height 35
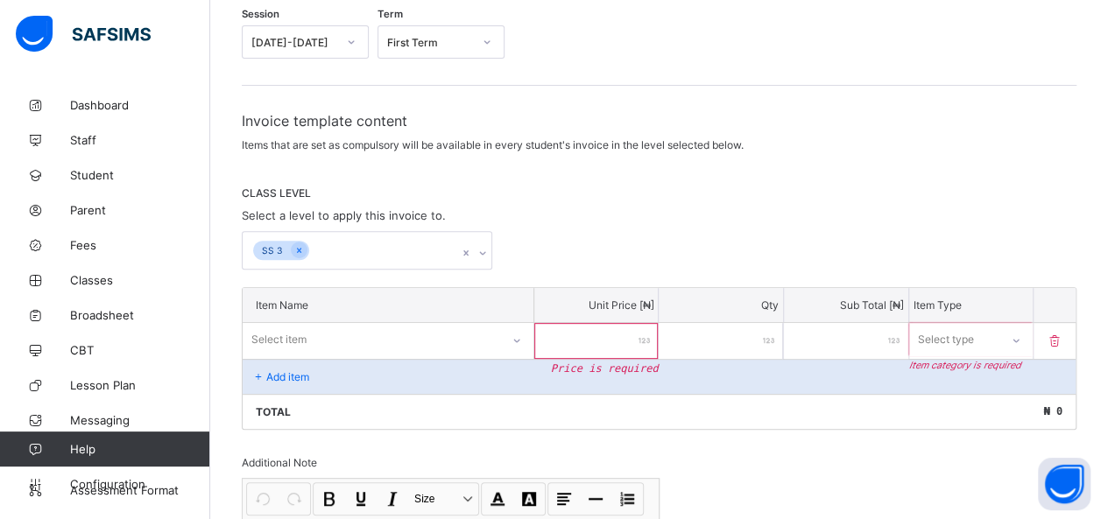
click at [595, 338] on input "number" at bounding box center [596, 341] width 124 height 36
type input "*"
type input "**"
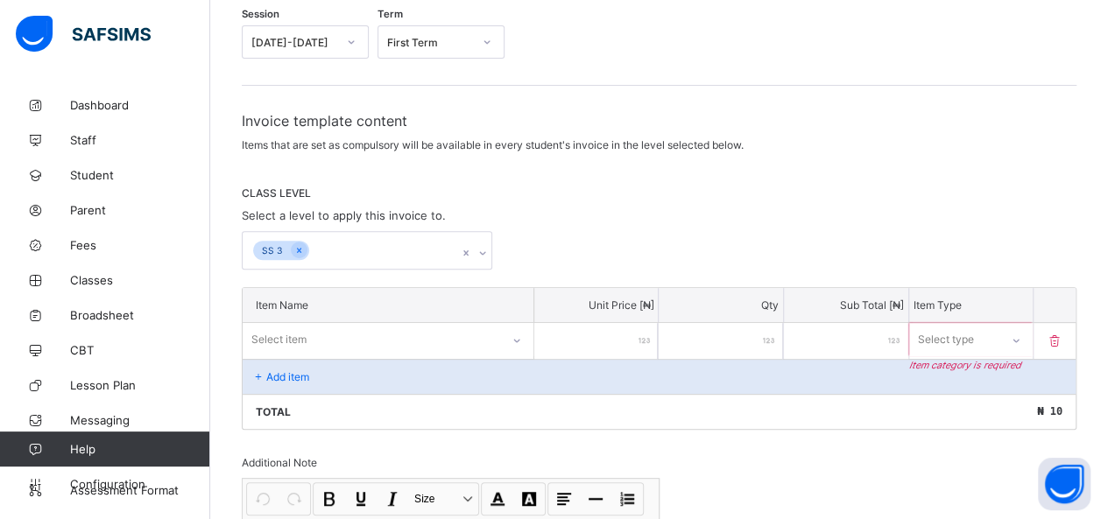
type input "***"
click at [974, 336] on div "Select type" at bounding box center [946, 339] width 56 height 33
click at [979, 377] on div "Compulsory" at bounding box center [971, 377] width 123 height 27
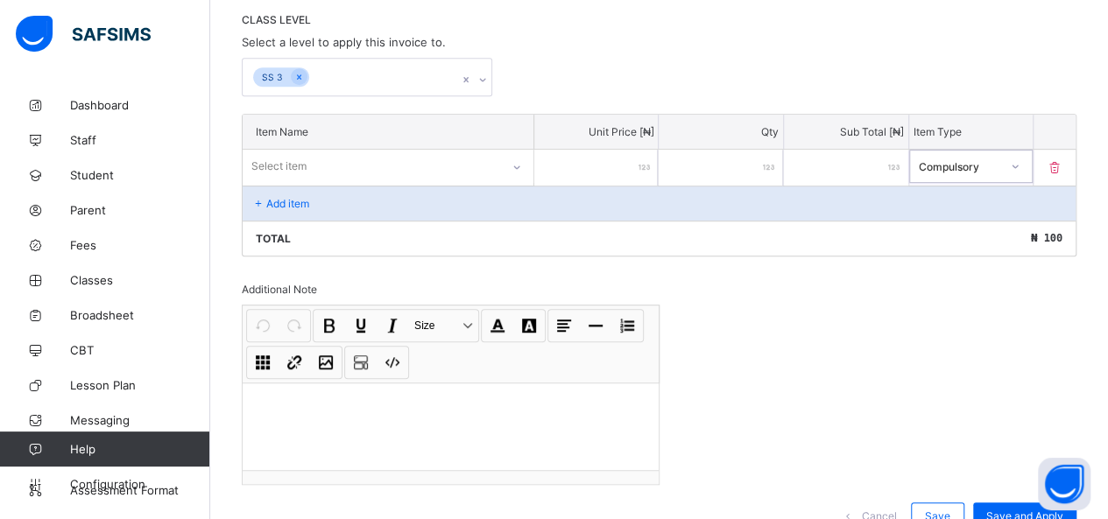
scroll to position [376, 0]
click at [509, 430] on div at bounding box center [451, 424] width 416 height 88
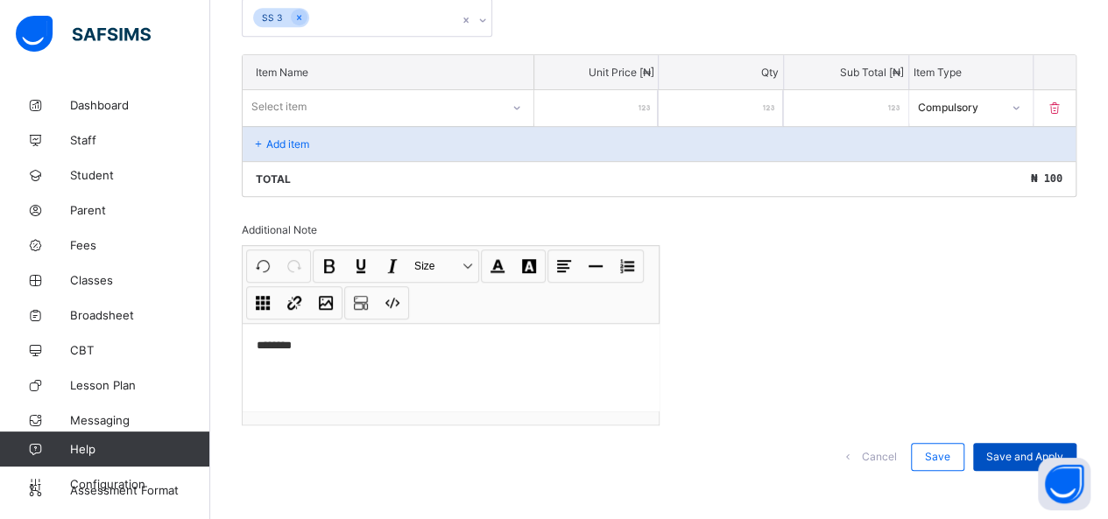
click at [1041, 450] on span "Save and Apply" at bounding box center [1024, 456] width 77 height 13
click at [1035, 450] on span "Save and Apply" at bounding box center [1024, 456] width 77 height 13
click at [952, 443] on div "Save" at bounding box center [937, 457] width 53 height 28
click at [1051, 450] on span "Save and Apply" at bounding box center [1024, 456] width 77 height 13
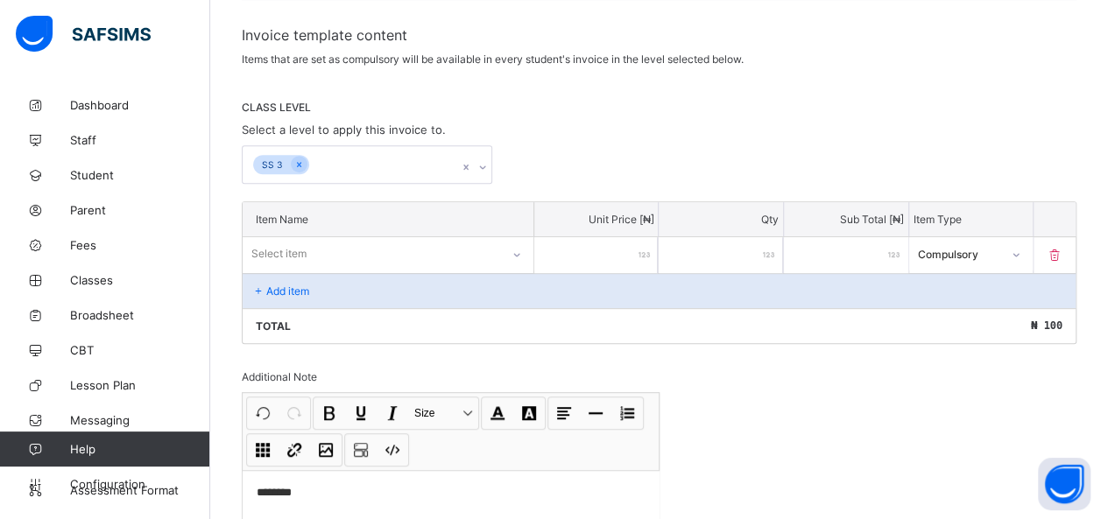
scroll to position [285, 0]
click at [450, 310] on div "Total ₦ 100" at bounding box center [659, 326] width 833 height 35
click at [762, 258] on input "*" at bounding box center [721, 256] width 124 height 36
type input "*"
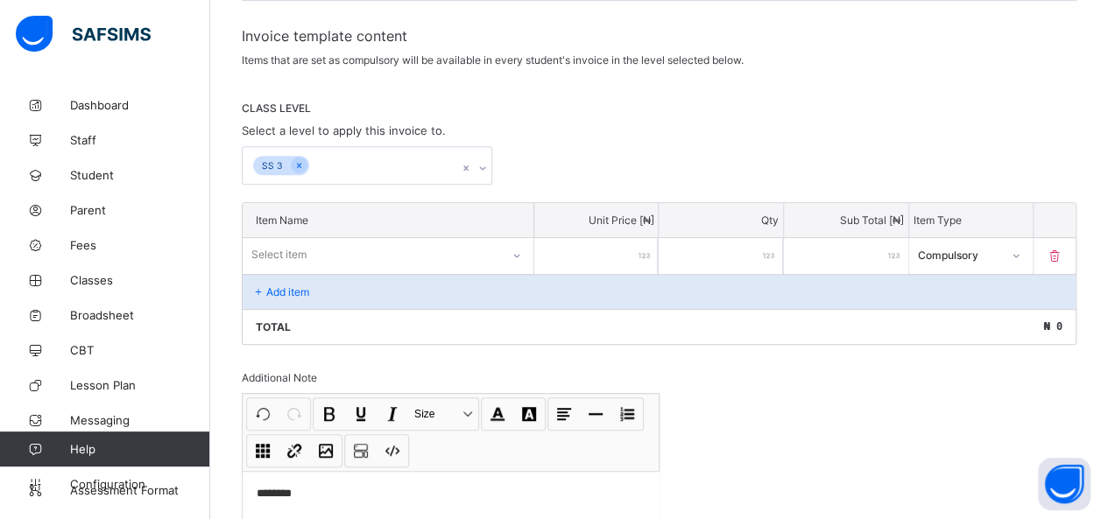
type input "*"
type input "***"
type input "*"
type input "***"
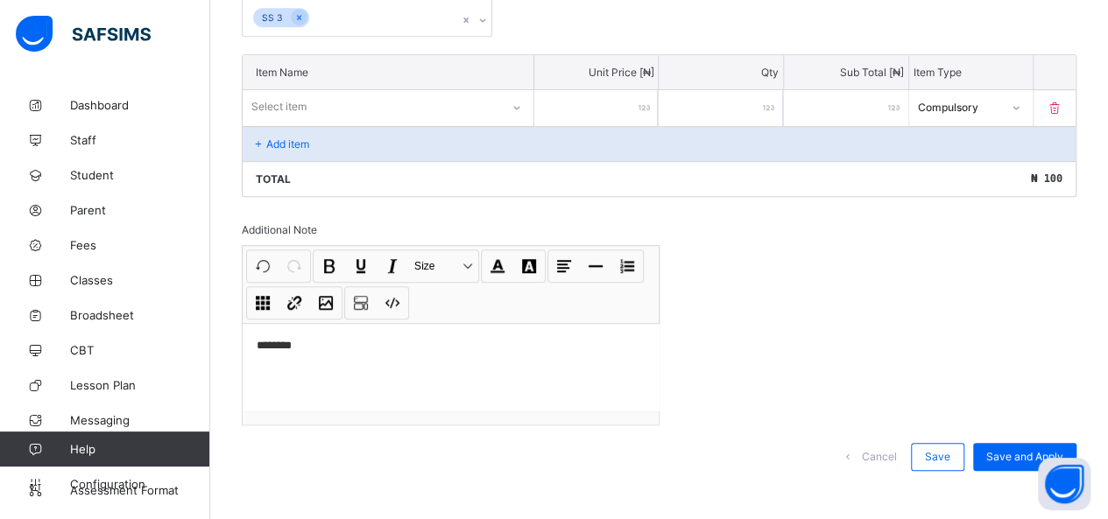
click at [1032, 398] on div "Session 2014-2015 Term First Term Invoice template content Items that are set a…" at bounding box center [659, 132] width 835 height 714
click at [1030, 450] on span "Save and Apply" at bounding box center [1024, 456] width 77 height 13
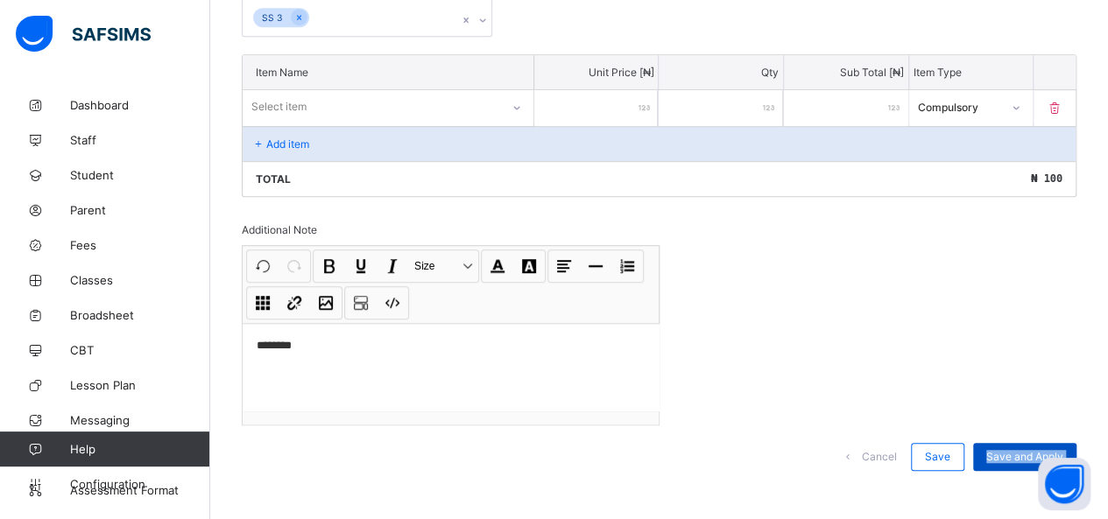
click at [1030, 450] on span "Save and Apply" at bounding box center [1024, 456] width 77 height 13
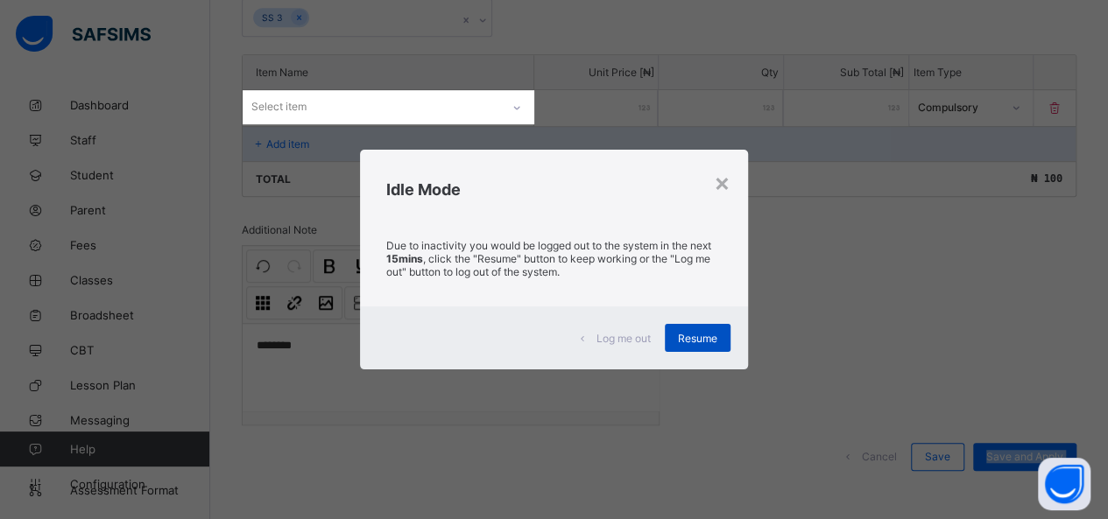
click at [710, 333] on span "Resume" at bounding box center [697, 338] width 39 height 13
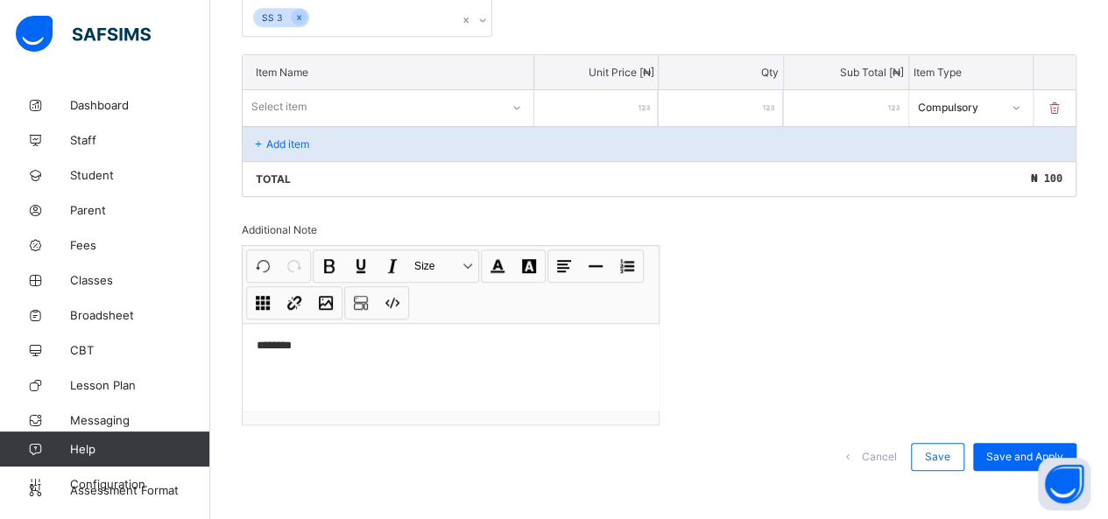
click at [378, 323] on div "********" at bounding box center [451, 367] width 416 height 88
click at [1035, 450] on span "Save and Apply" at bounding box center [1024, 456] width 77 height 13
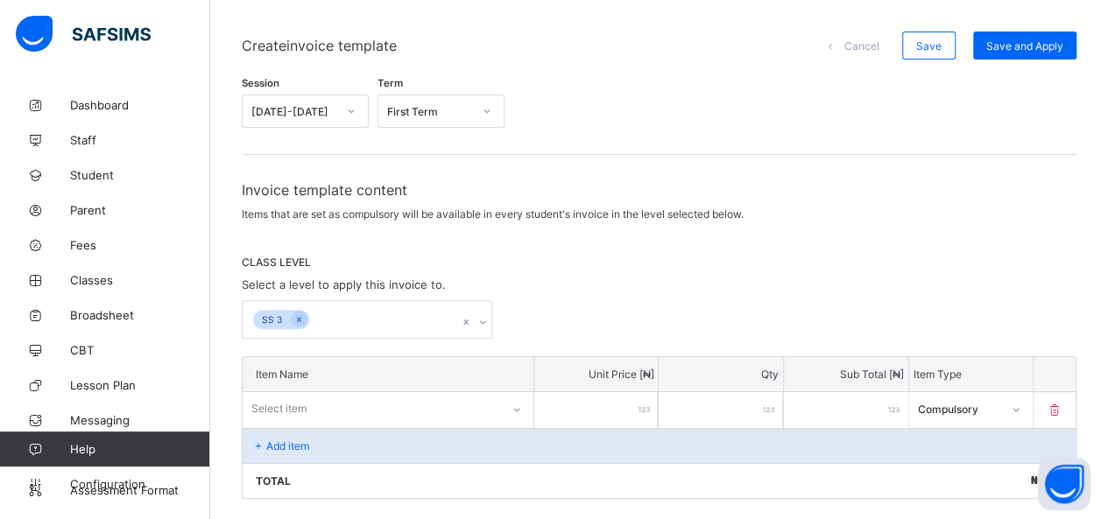
scroll to position [126, 0]
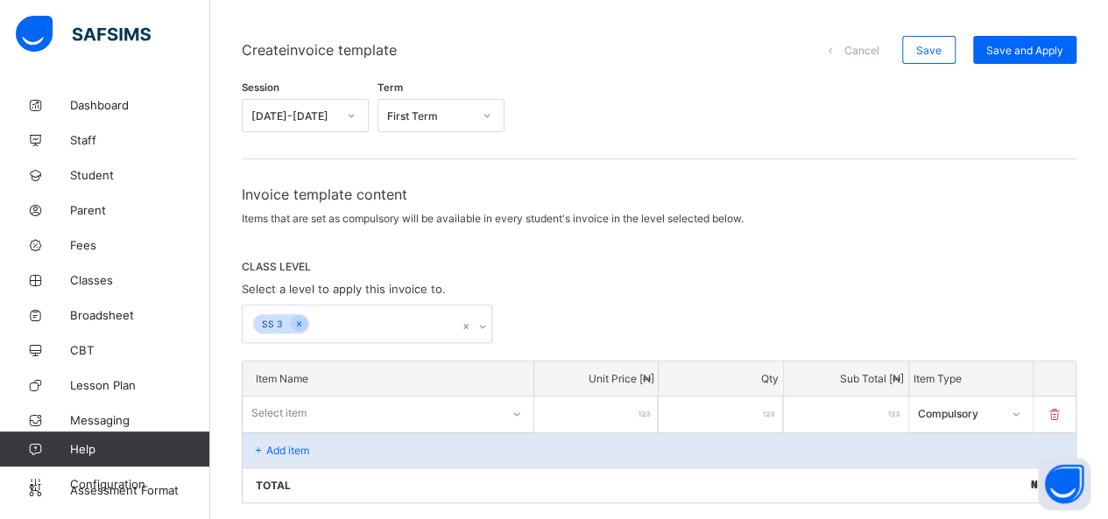
click at [486, 125] on div at bounding box center [487, 116] width 30 height 28
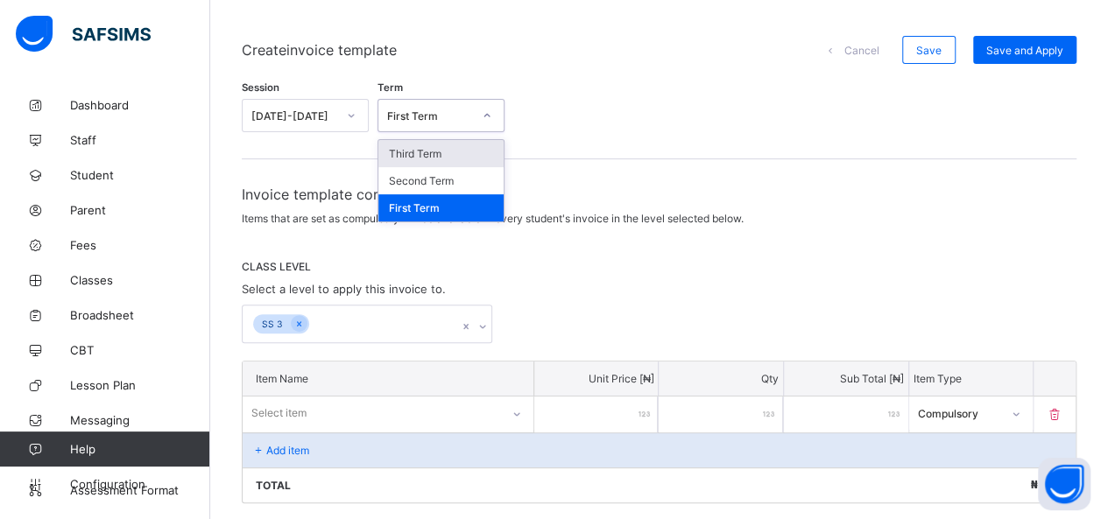
click at [486, 125] on div at bounding box center [487, 116] width 30 height 28
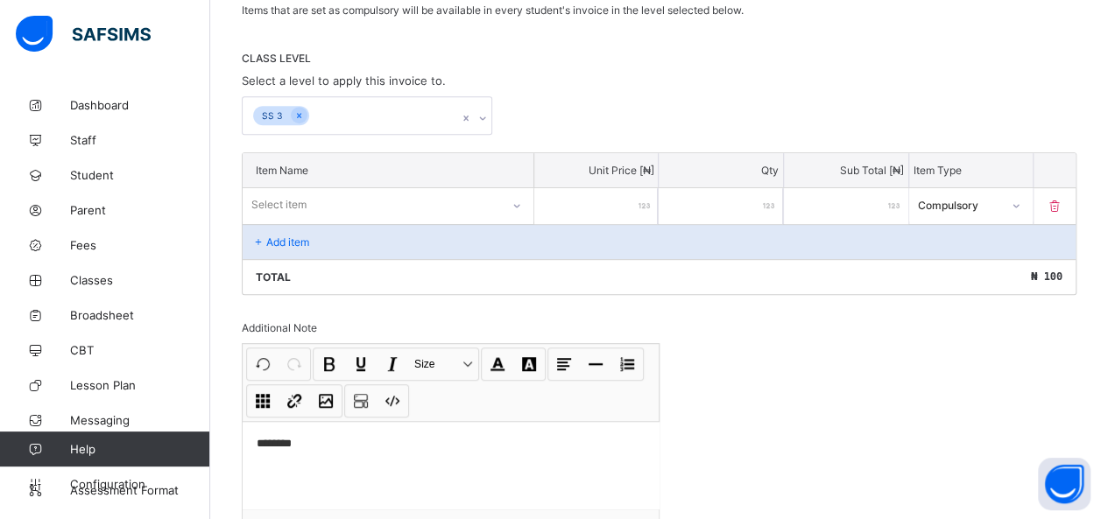
scroll to position [433, 0]
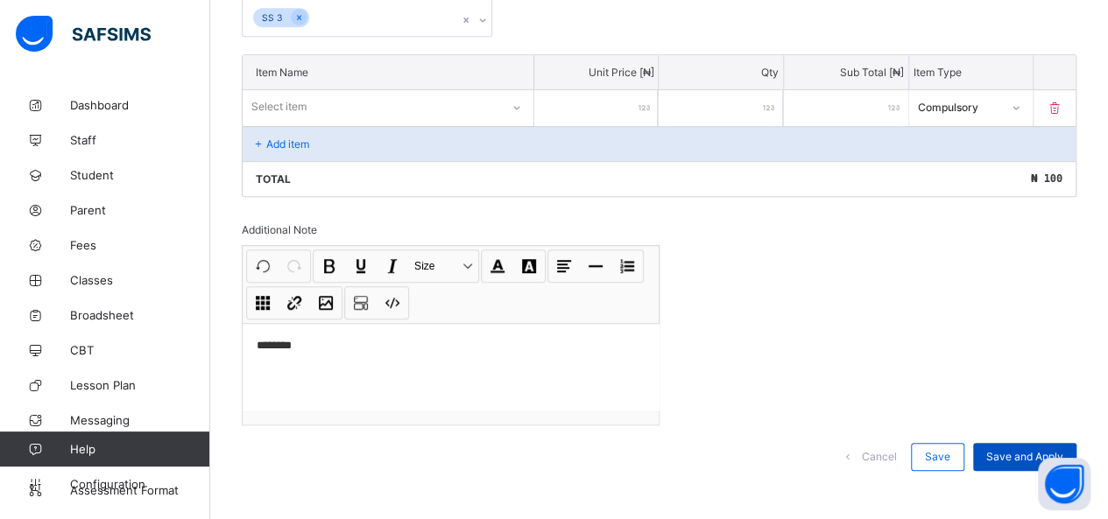
click at [1033, 450] on span "Save and Apply" at bounding box center [1024, 456] width 77 height 13
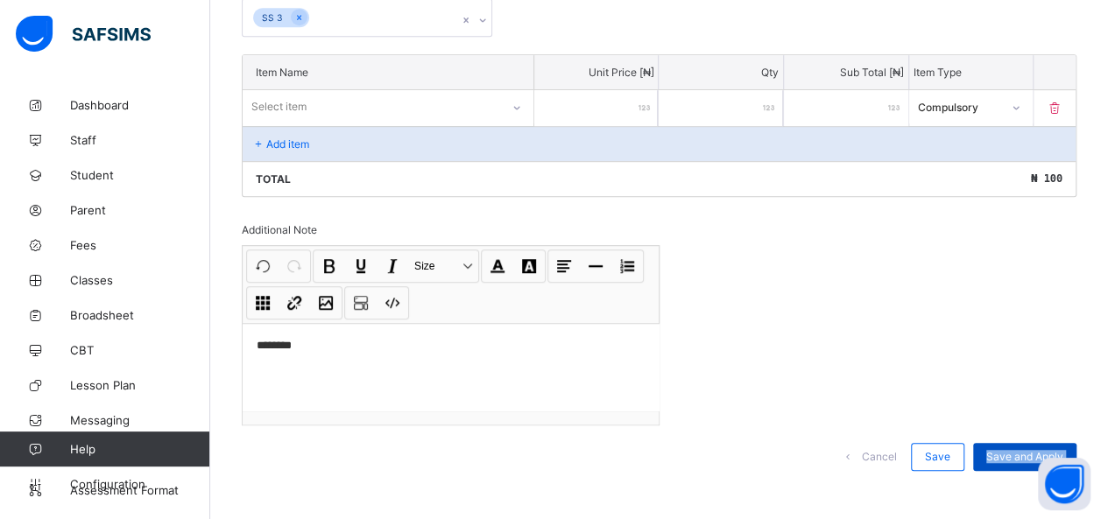
click at [1033, 450] on span "Save and Apply" at bounding box center [1024, 456] width 77 height 13
click at [1016, 452] on div "Save and Apply" at bounding box center [1024, 457] width 103 height 28
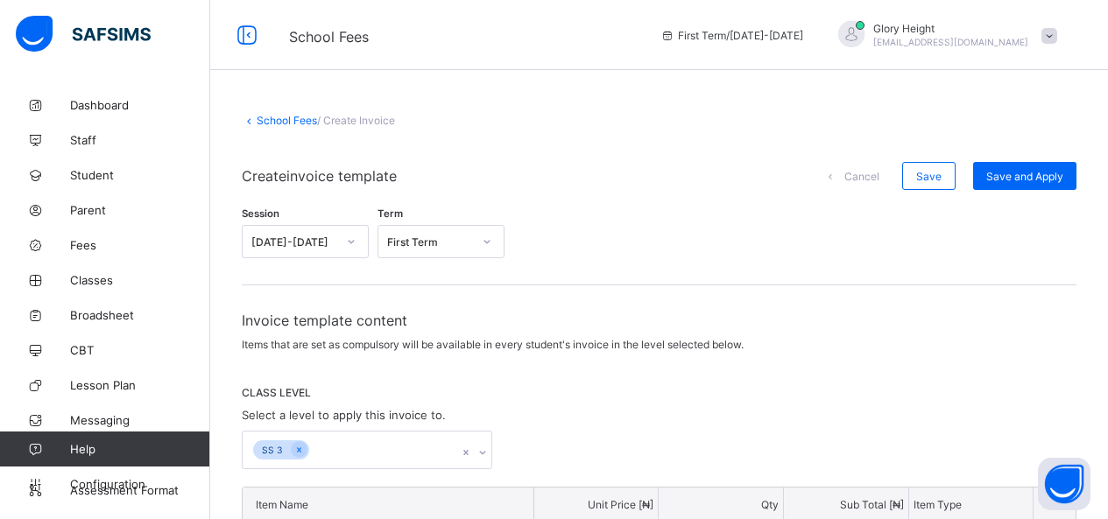
scroll to position [350, 0]
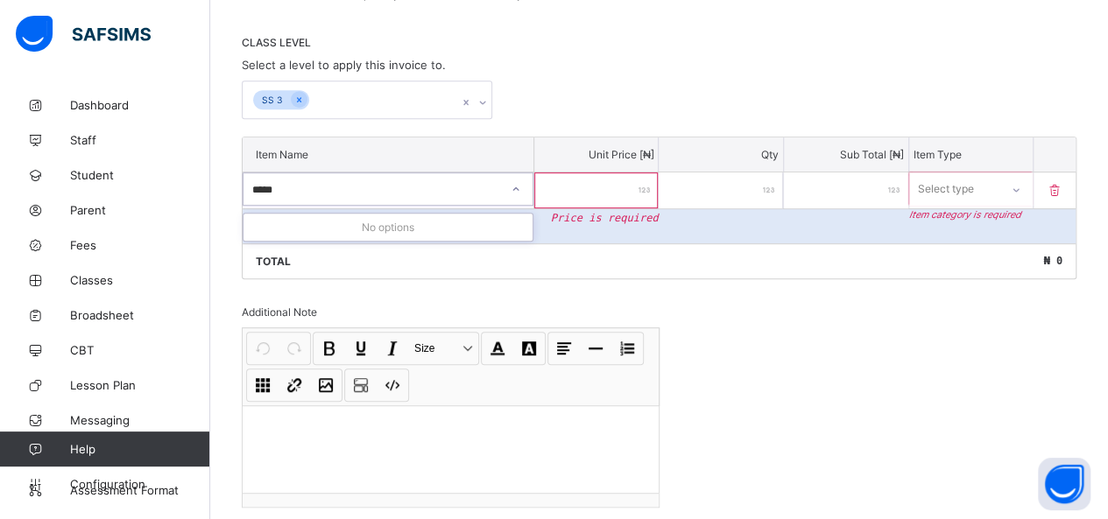
type input "*****"
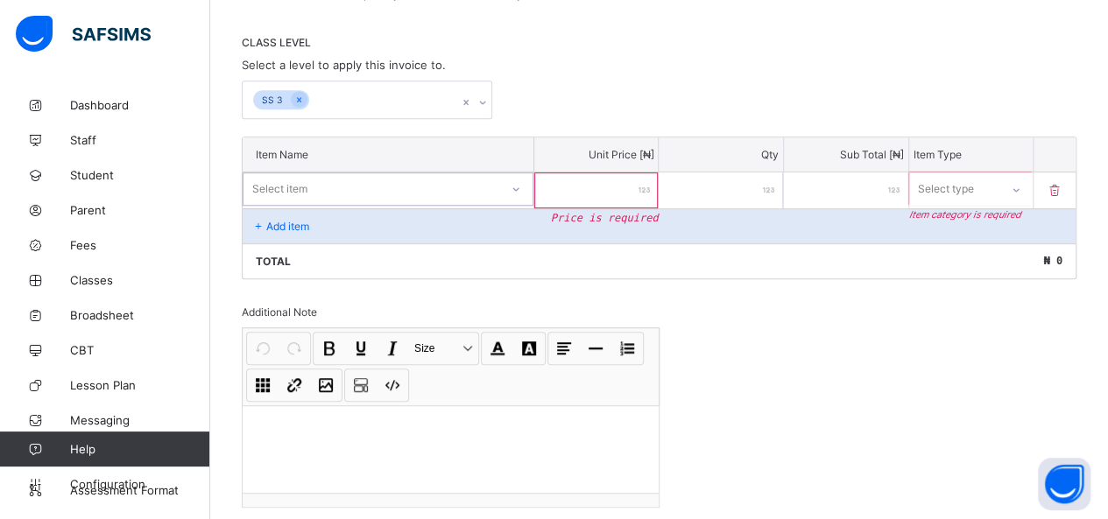
click at [576, 194] on input "number" at bounding box center [596, 191] width 124 height 36
type input "*"
type input "**"
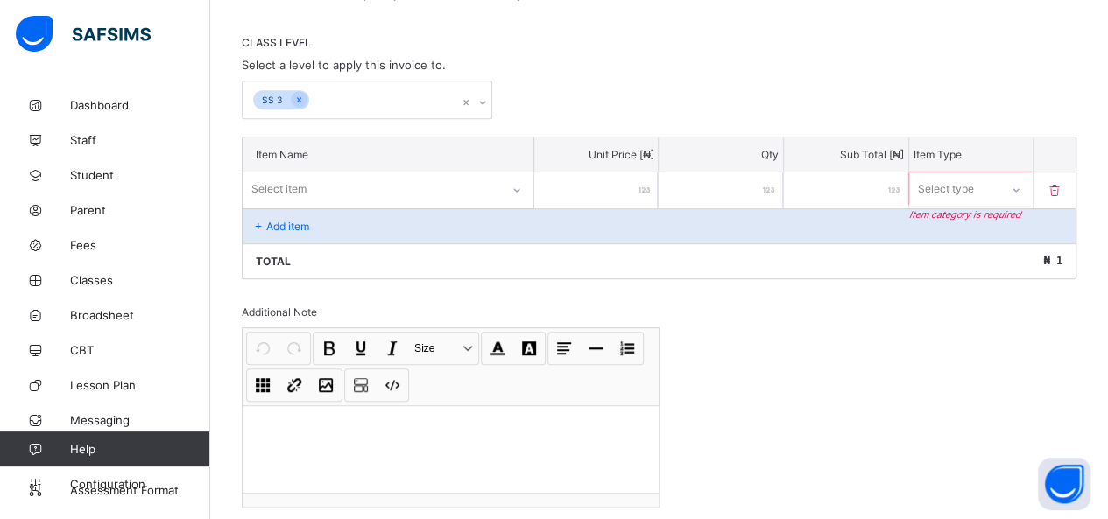
type input "***"
click at [753, 180] on input "*" at bounding box center [721, 191] width 124 height 36
click at [974, 176] on div "Select type" at bounding box center [946, 189] width 56 height 33
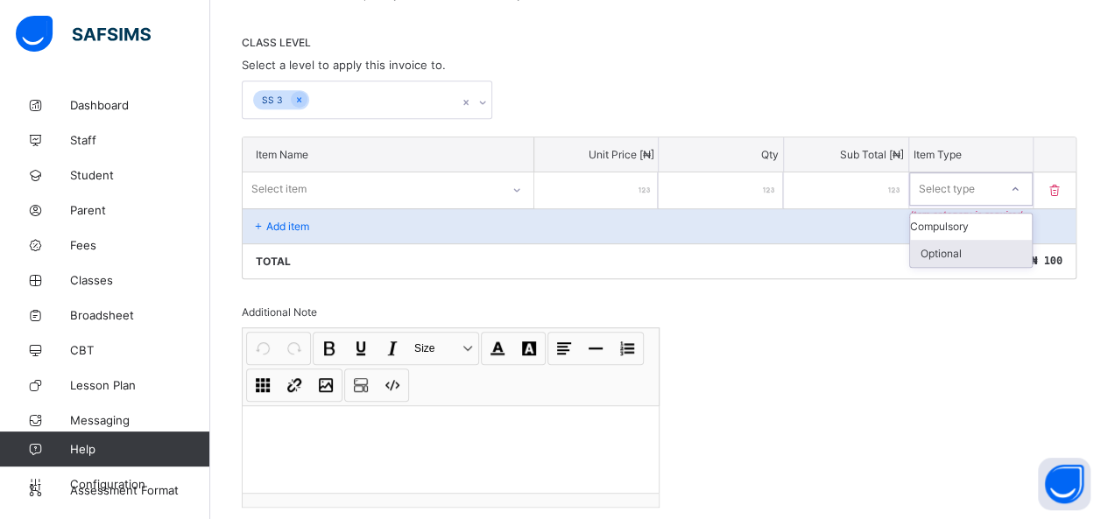
click at [962, 244] on div "Optional" at bounding box center [971, 253] width 123 height 27
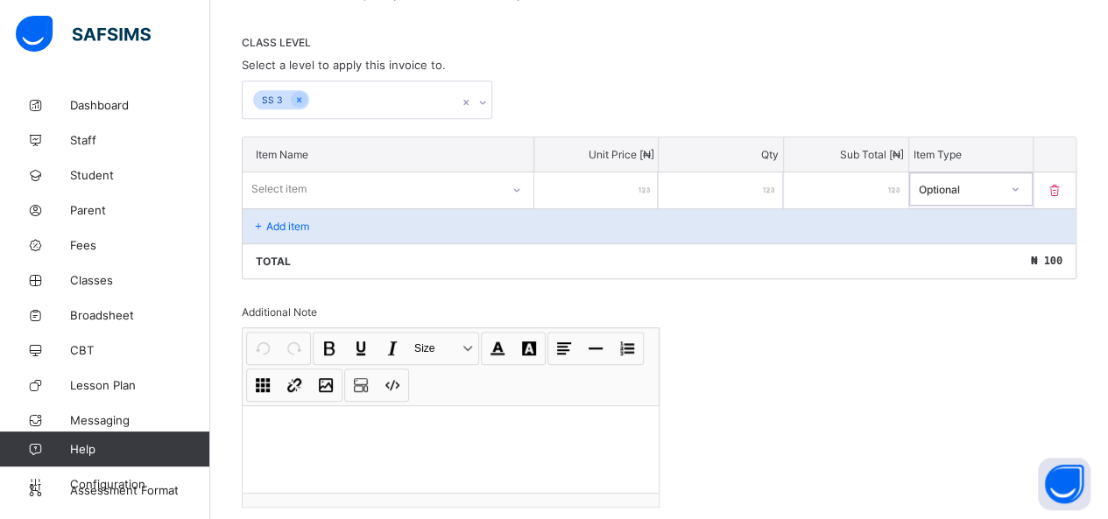
click at [266, 221] on p "Add item" at bounding box center [287, 226] width 43 height 13
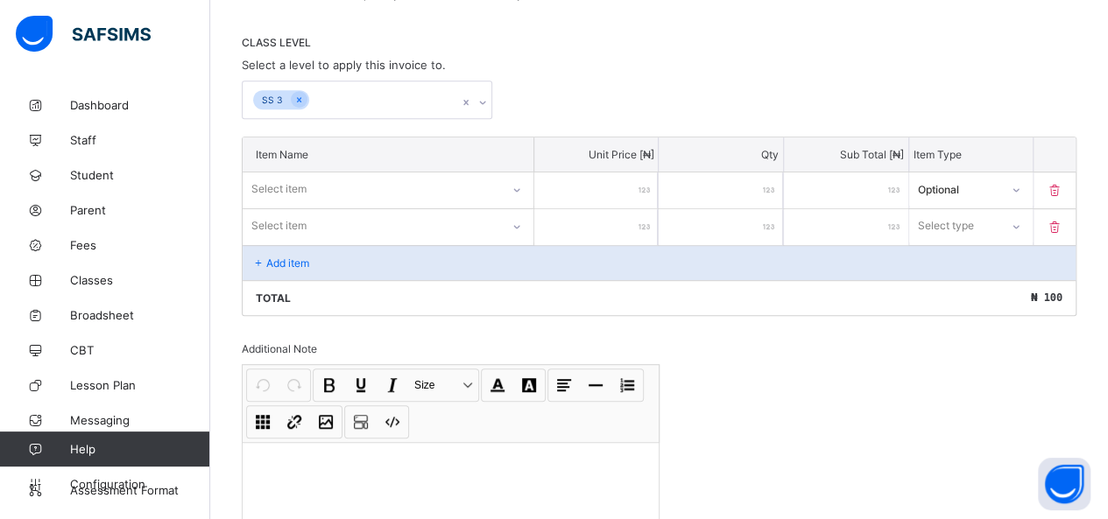
scroll to position [469, 0]
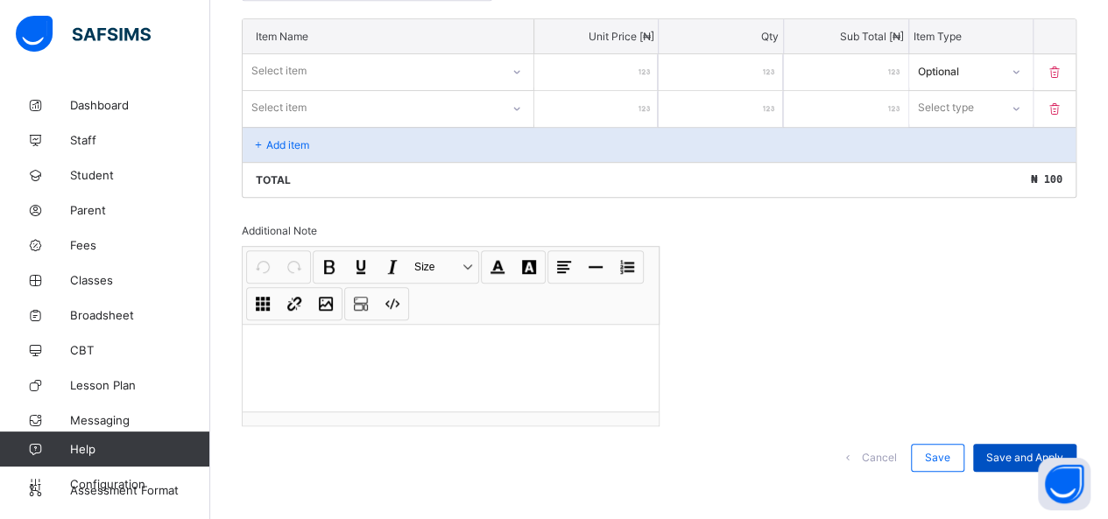
click at [1042, 451] on span "Save and Apply" at bounding box center [1024, 457] width 77 height 13
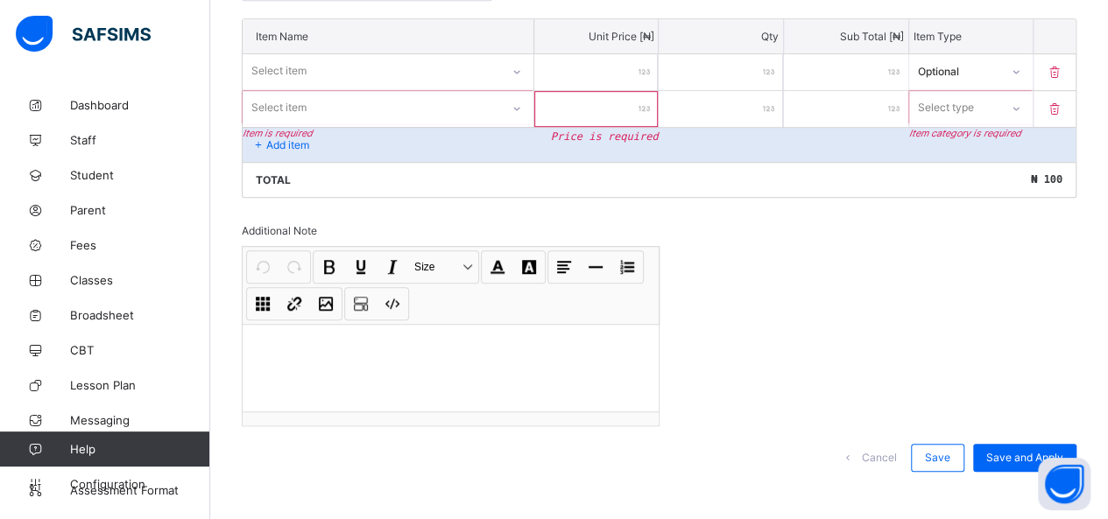
click at [1060, 103] on icon at bounding box center [1055, 109] width 18 height 15
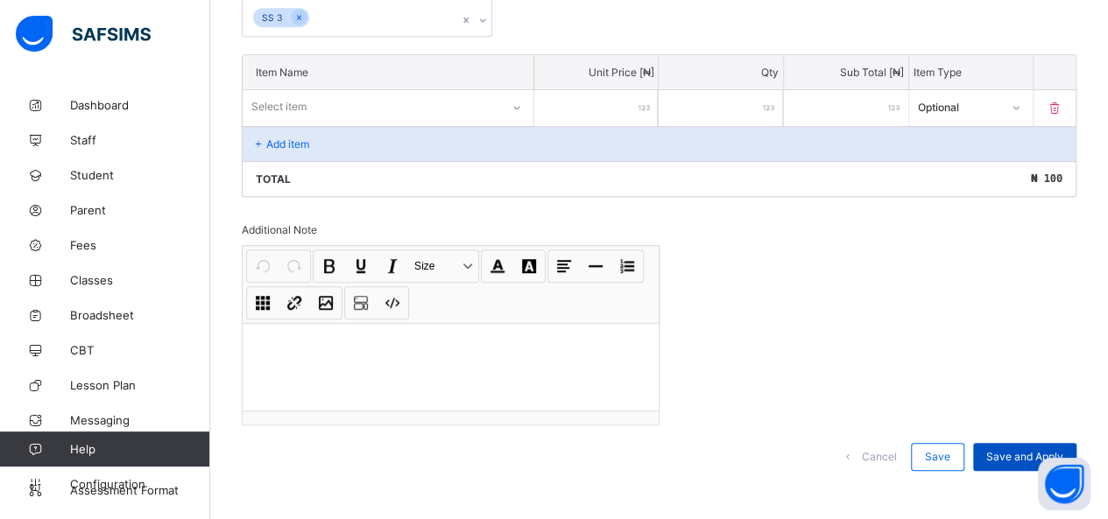
click at [1018, 450] on span "Save and Apply" at bounding box center [1024, 456] width 77 height 13
click at [479, 339] on p at bounding box center [451, 346] width 388 height 18
click at [1049, 450] on span "Save and Apply" at bounding box center [1024, 456] width 77 height 13
click at [911, 443] on div "Cancel" at bounding box center [872, 457] width 78 height 28
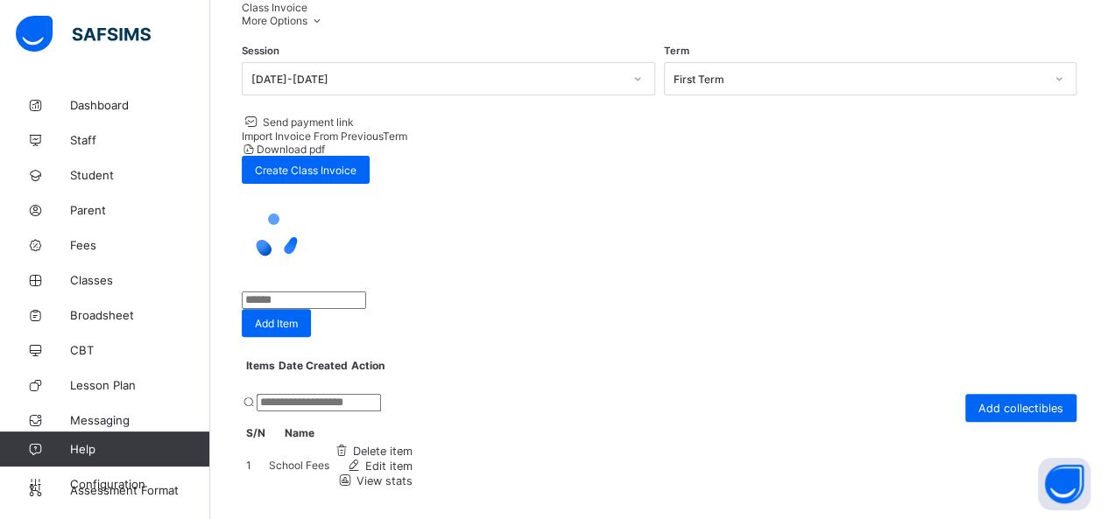
scroll to position [49, 0]
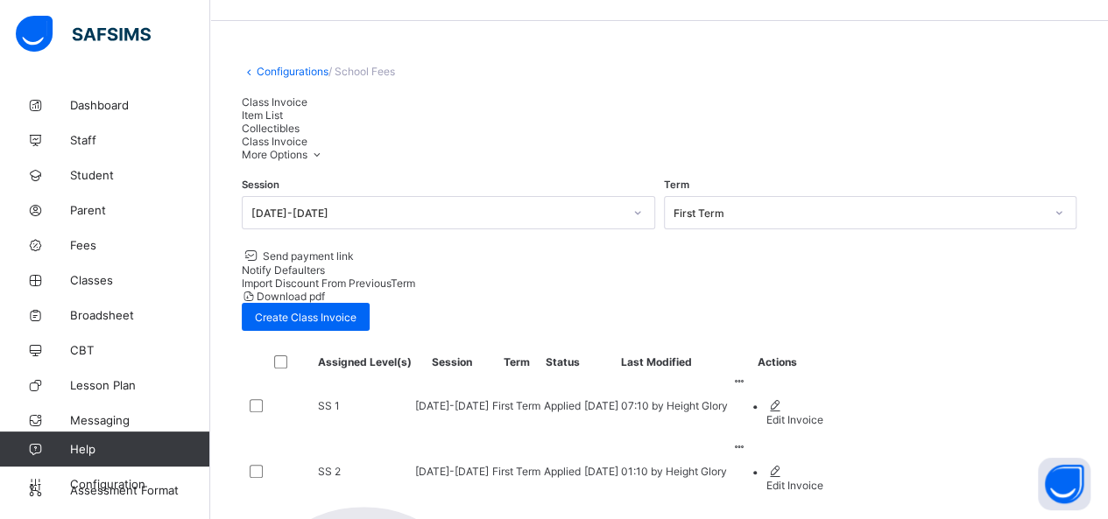
click at [283, 122] on span "Item List" at bounding box center [262, 115] width 41 height 13
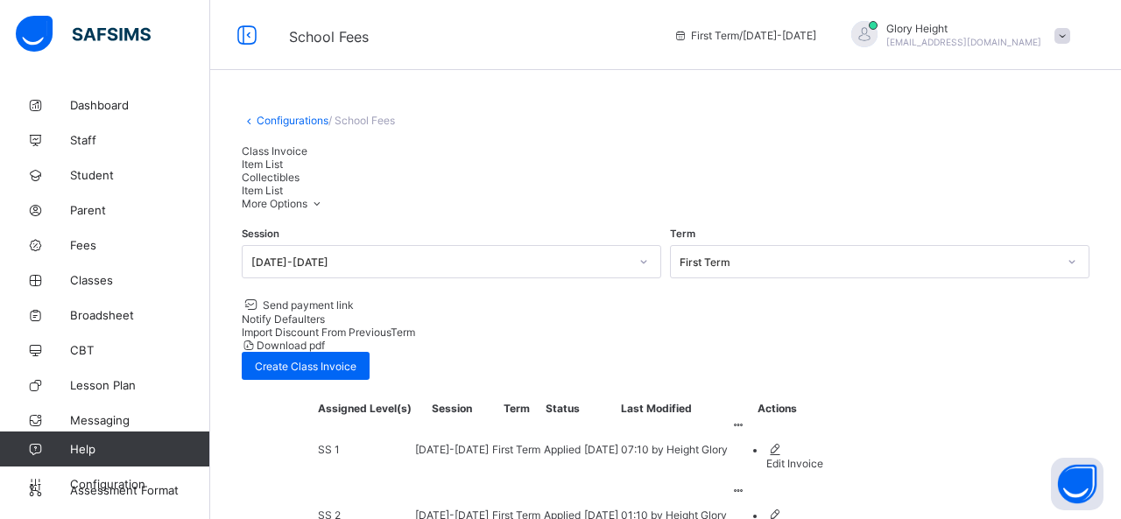
click at [297, 158] on span "Class Invoice" at bounding box center [275, 151] width 66 height 13
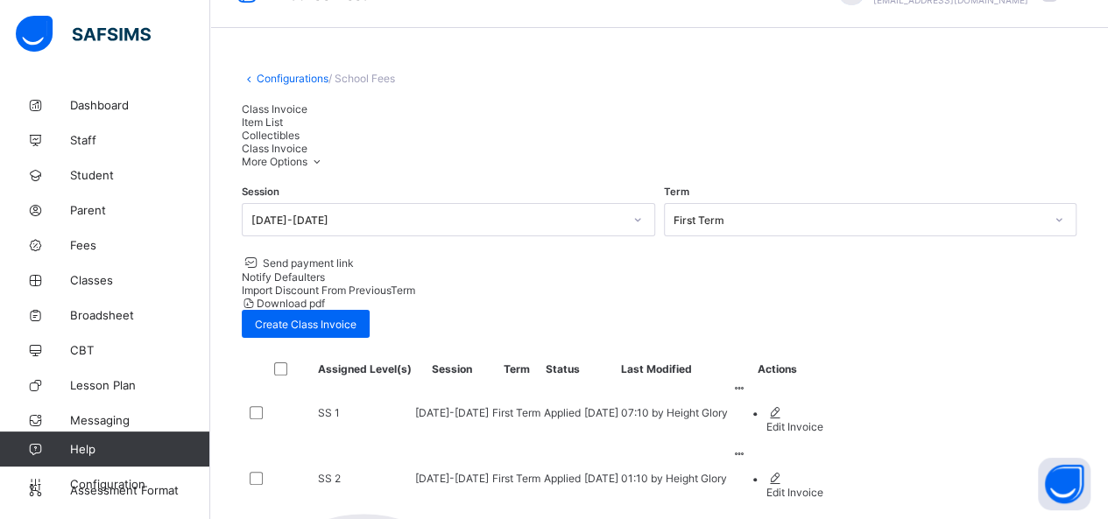
scroll to position [49, 0]
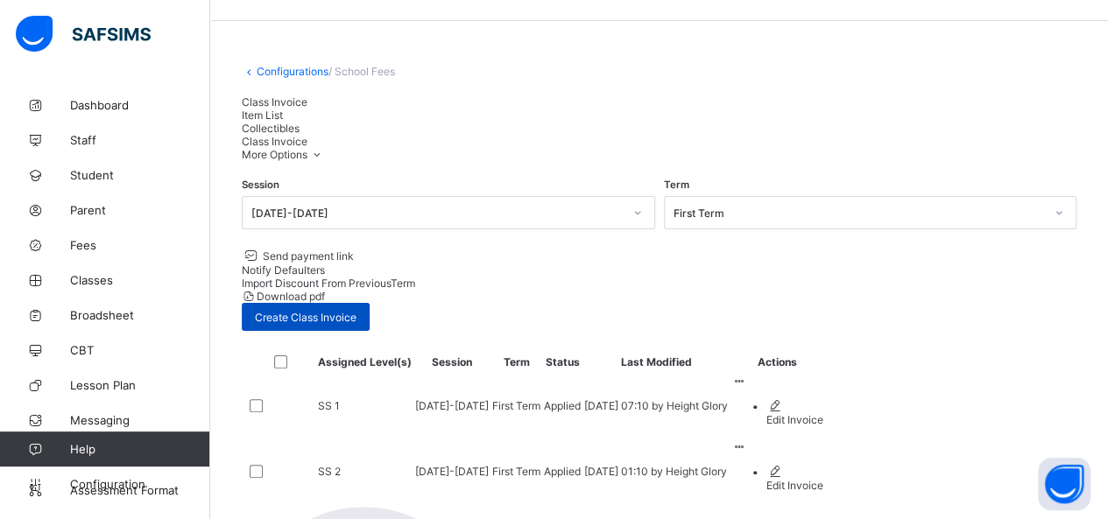
click at [370, 303] on div "Create Class Invoice" at bounding box center [306, 317] width 128 height 28
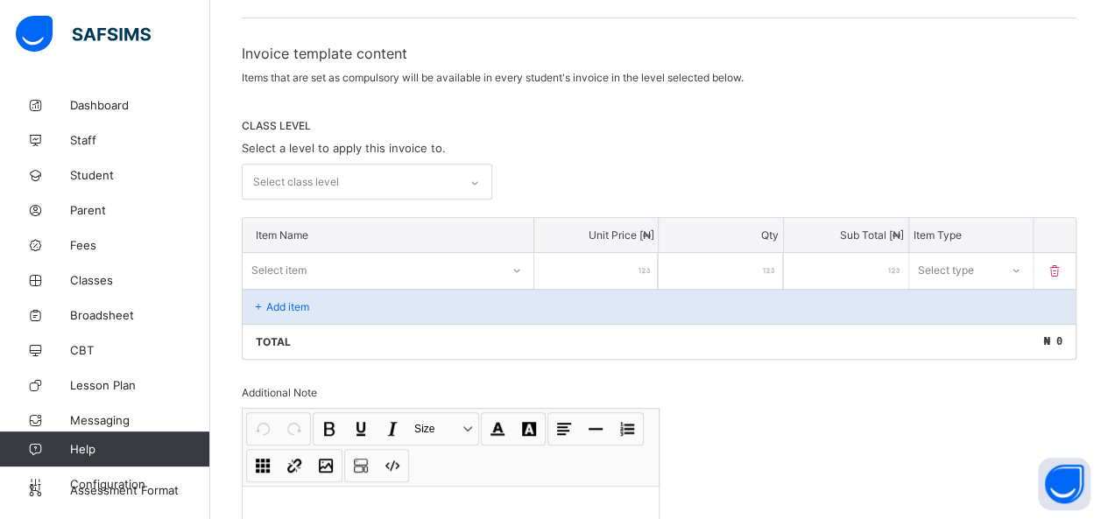
scroll to position [268, 0]
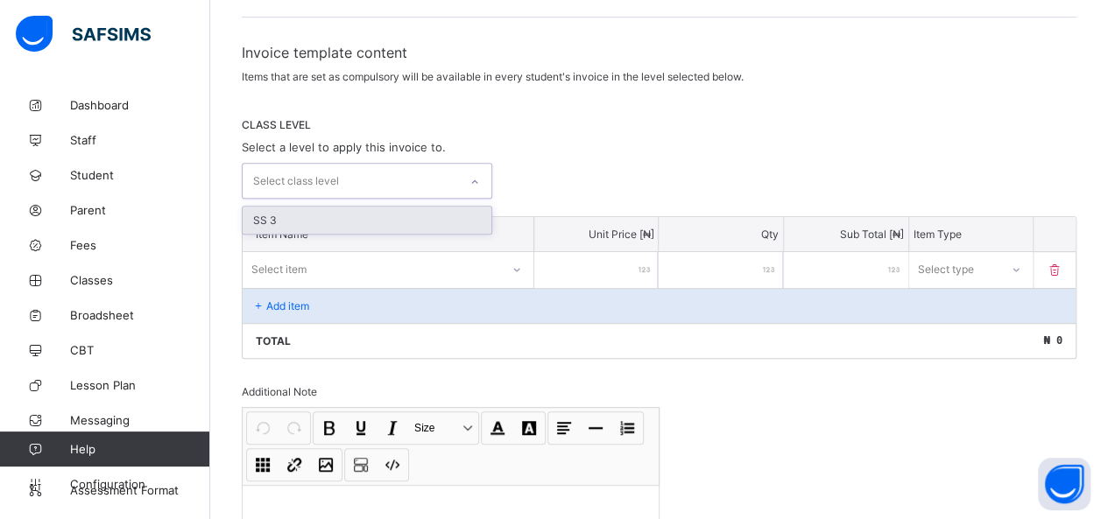
click at [467, 168] on div at bounding box center [475, 182] width 30 height 28
click at [418, 215] on div "SS 3" at bounding box center [367, 220] width 249 height 27
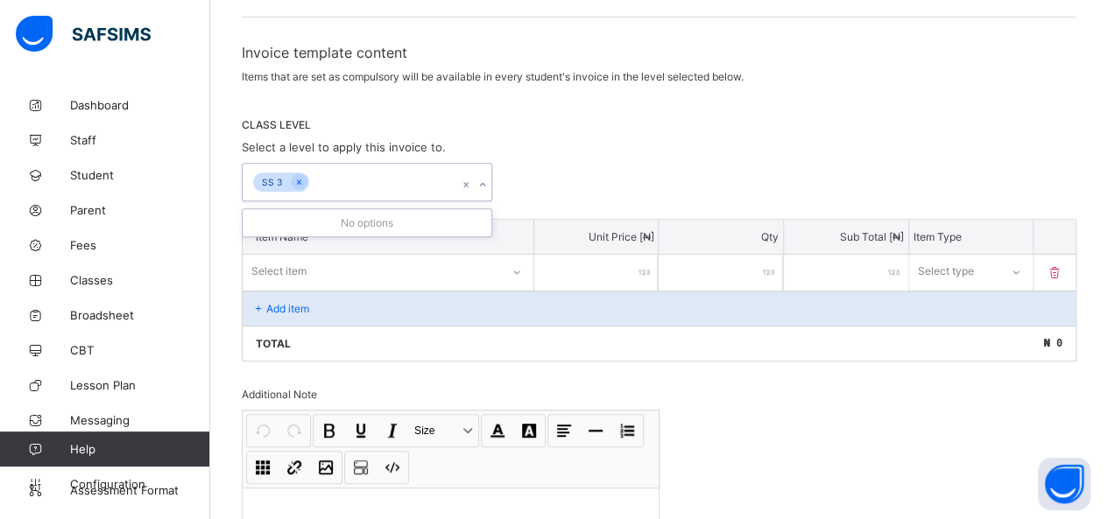
click at [420, 275] on div "Select item" at bounding box center [372, 271] width 258 height 25
click at [378, 276] on div "Select item" at bounding box center [372, 271] width 256 height 25
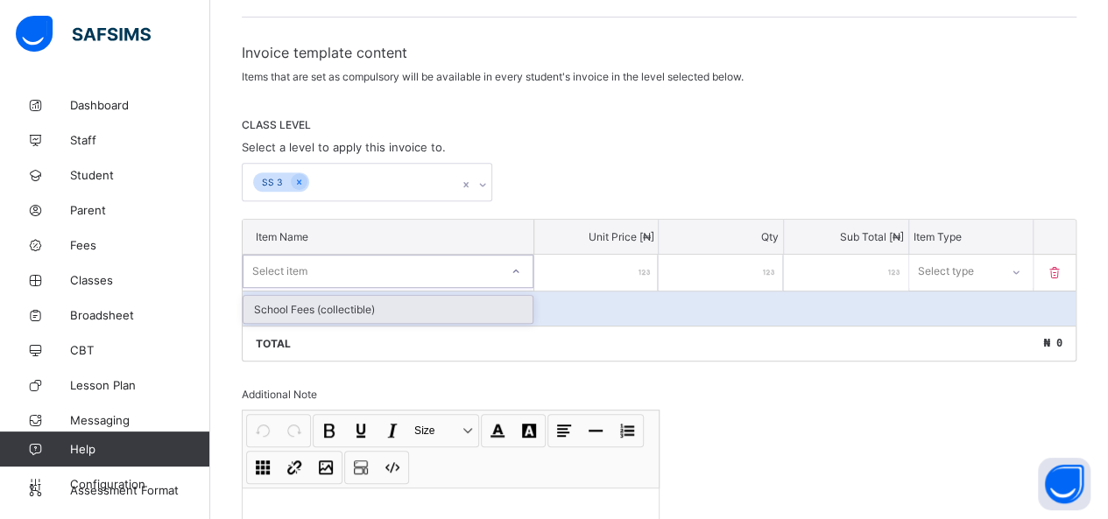
click at [378, 276] on div "Select item" at bounding box center [372, 271] width 256 height 25
type input "*****"
click at [638, 248] on div "Unit Price [ ₦ ]" at bounding box center [596, 237] width 125 height 34
click at [629, 260] on input "number" at bounding box center [596, 273] width 124 height 36
type input "*"
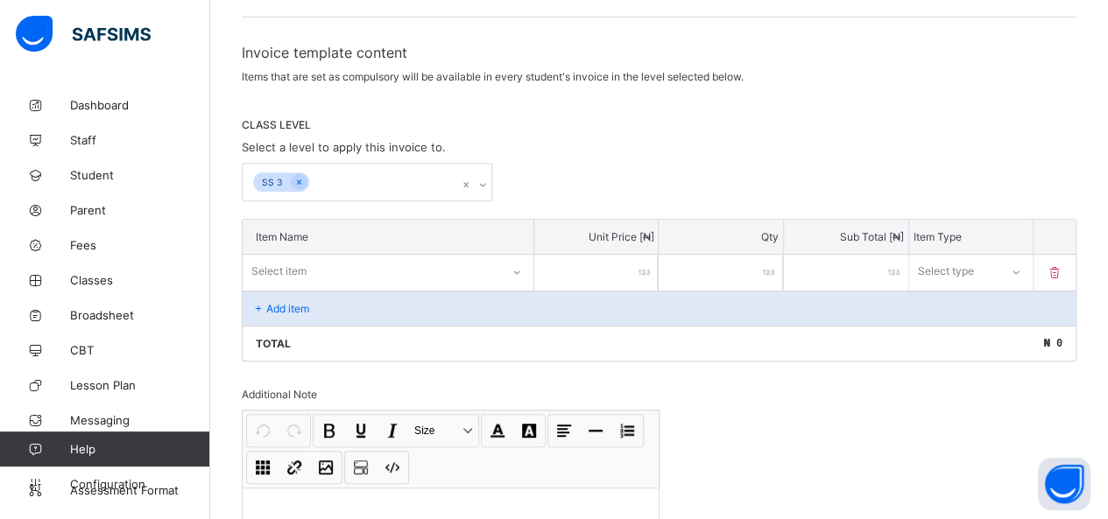
type input "*"
type input "**"
type input "***"
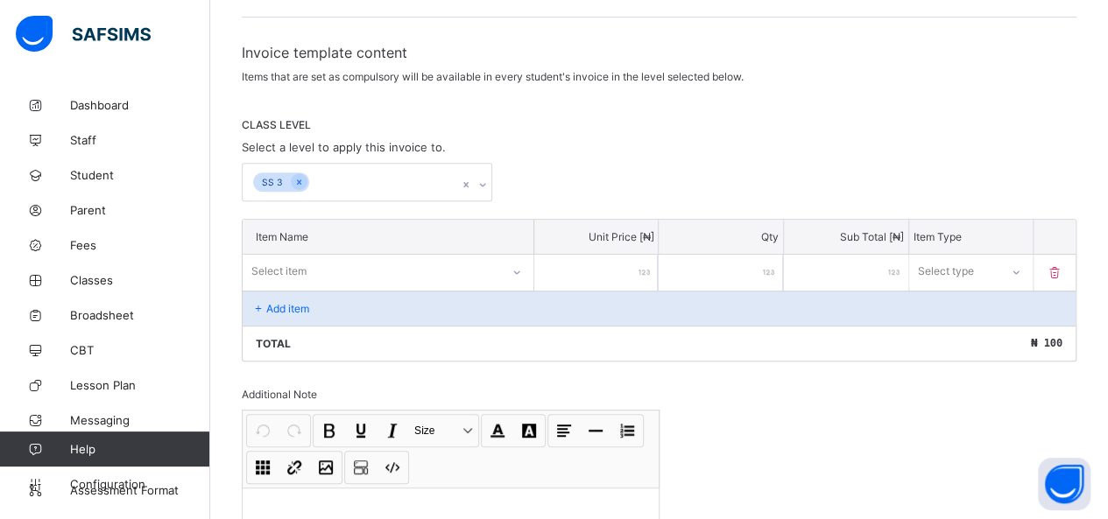
type input "***"
click at [946, 272] on div "Select type" at bounding box center [946, 271] width 56 height 33
click at [946, 296] on div "Compulsory" at bounding box center [971, 309] width 123 height 27
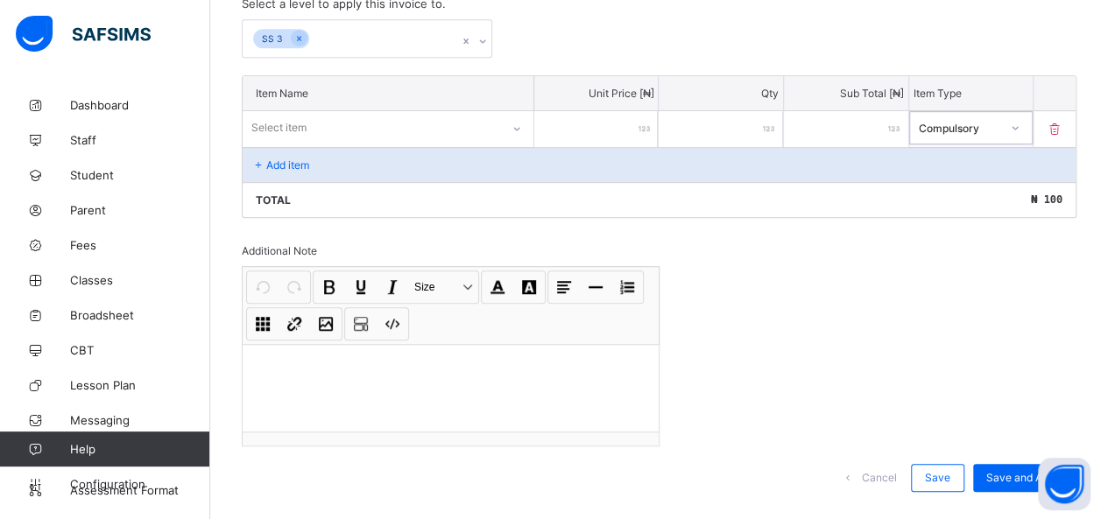
scroll to position [433, 0]
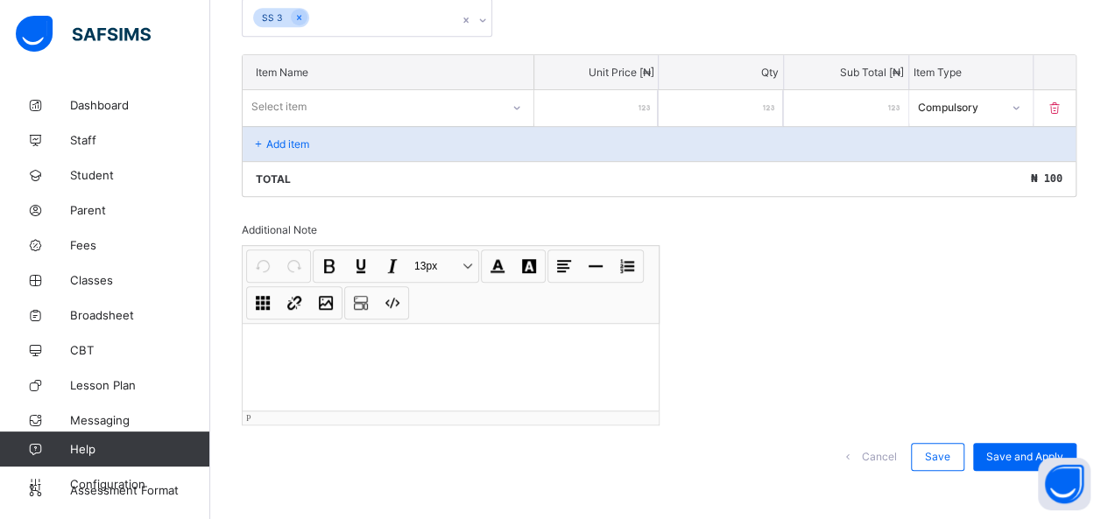
click at [569, 323] on div at bounding box center [451, 367] width 416 height 88
click at [1042, 450] on span "Save and Apply" at bounding box center [1024, 456] width 77 height 13
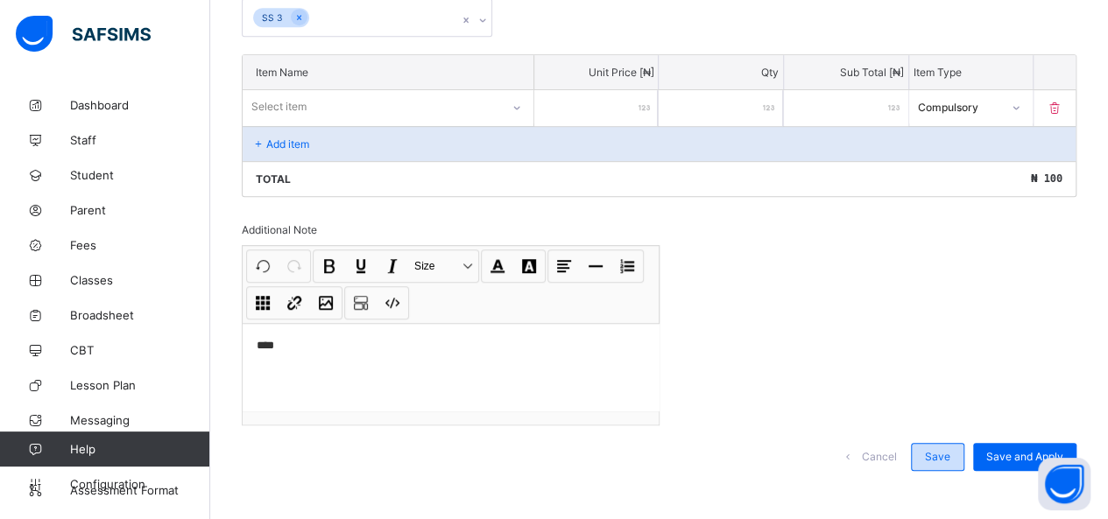
click at [950, 450] on span "Save" at bounding box center [937, 456] width 25 height 13
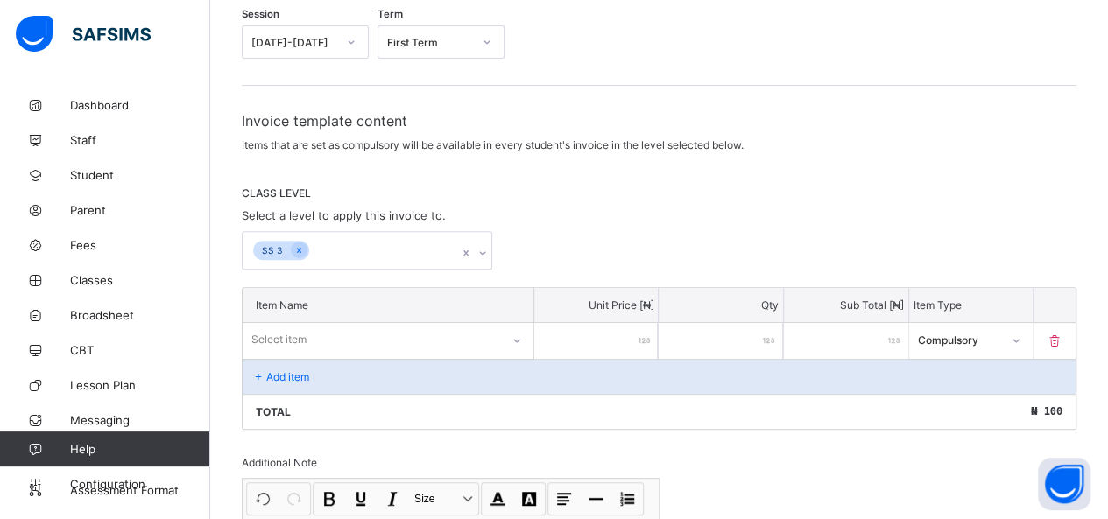
scroll to position [0, 0]
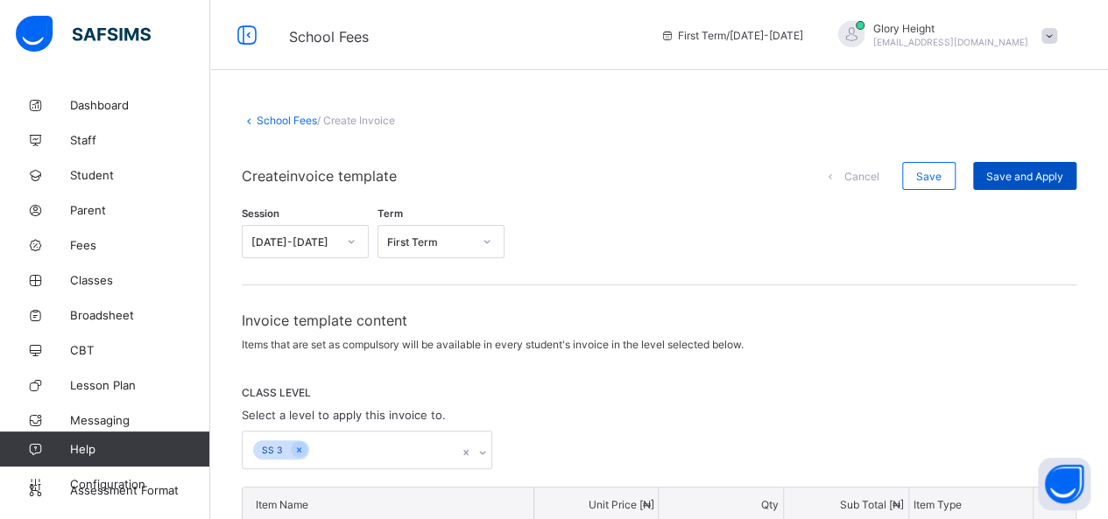
click at [1042, 185] on div "Save and Apply" at bounding box center [1024, 176] width 103 height 28
click at [1034, 167] on div "Save and Apply" at bounding box center [1024, 176] width 103 height 28
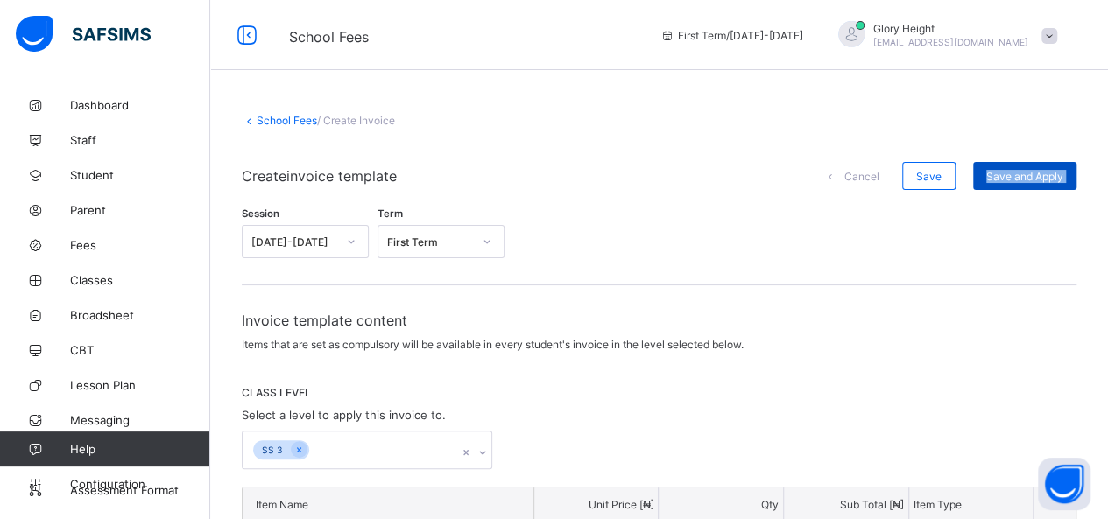
click at [1034, 167] on div "Save and Apply" at bounding box center [1024, 176] width 103 height 28
click at [942, 172] on span "Save" at bounding box center [928, 176] width 25 height 13
click at [1016, 178] on span "Save and Apply" at bounding box center [1024, 176] width 77 height 13
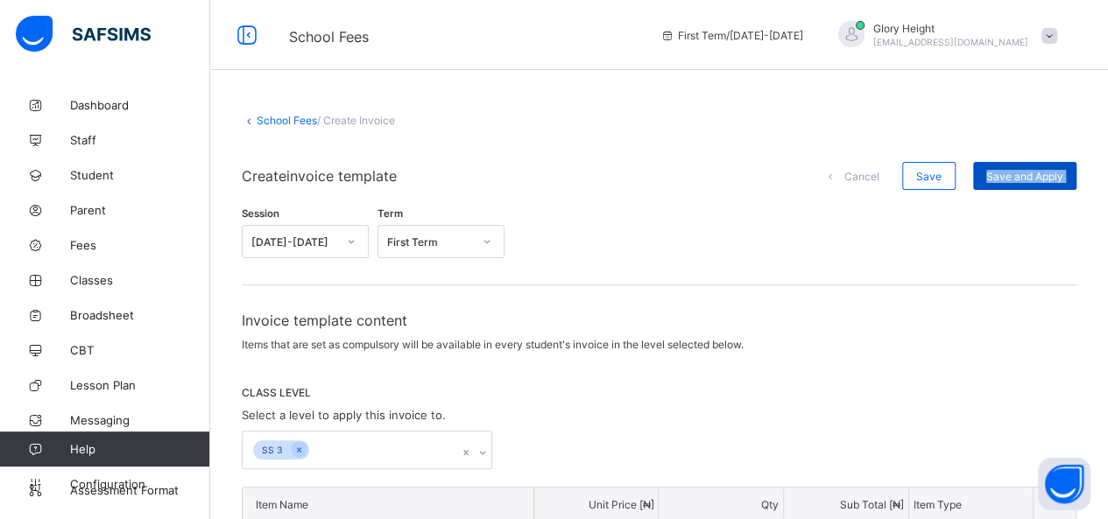
click at [1016, 178] on span "Save and Apply" at bounding box center [1024, 176] width 77 height 13
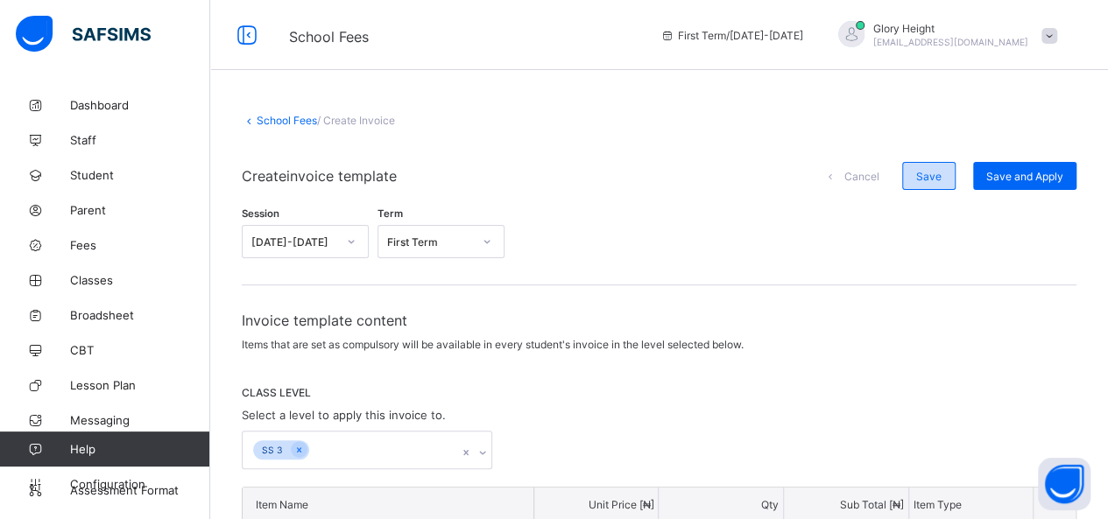
click at [950, 183] on div "Save" at bounding box center [928, 176] width 53 height 28
click at [1029, 174] on span "Save and Apply" at bounding box center [1024, 176] width 77 height 13
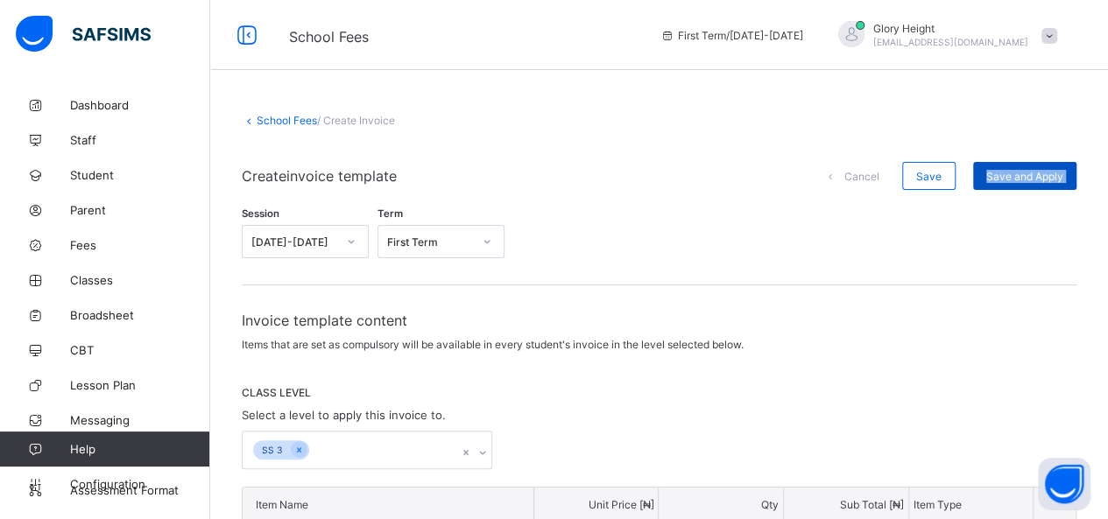
click at [1029, 174] on span "Save and Apply" at bounding box center [1024, 176] width 77 height 13
click at [287, 119] on link "School Fees" at bounding box center [287, 120] width 60 height 13
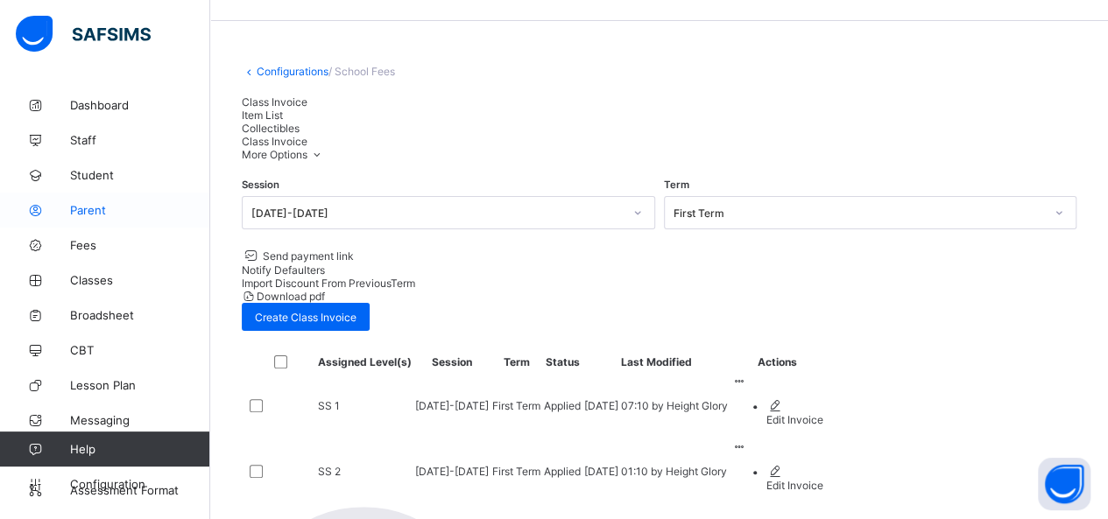
click at [115, 205] on span "Parent" at bounding box center [140, 210] width 140 height 14
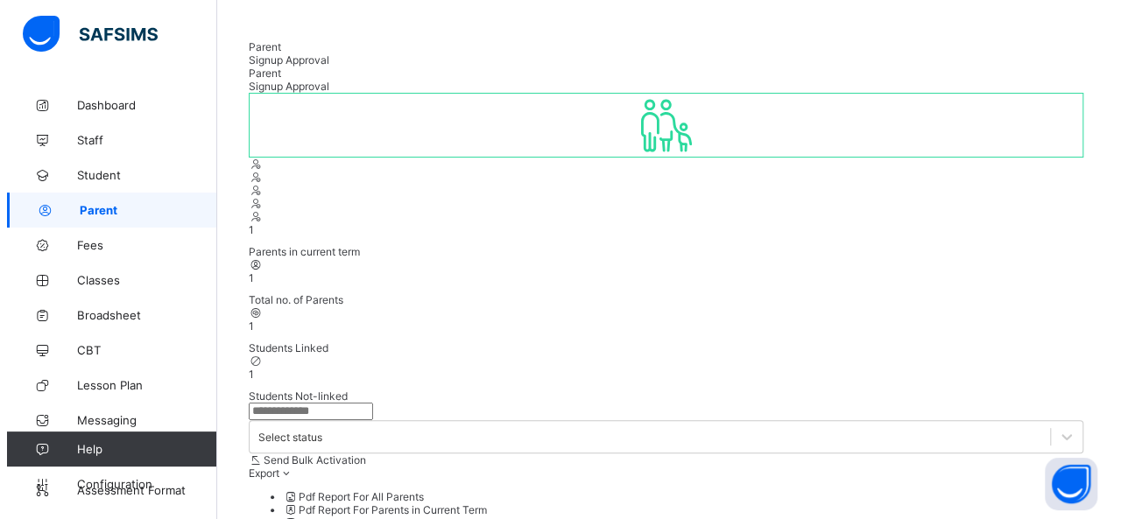
scroll to position [91, 0]
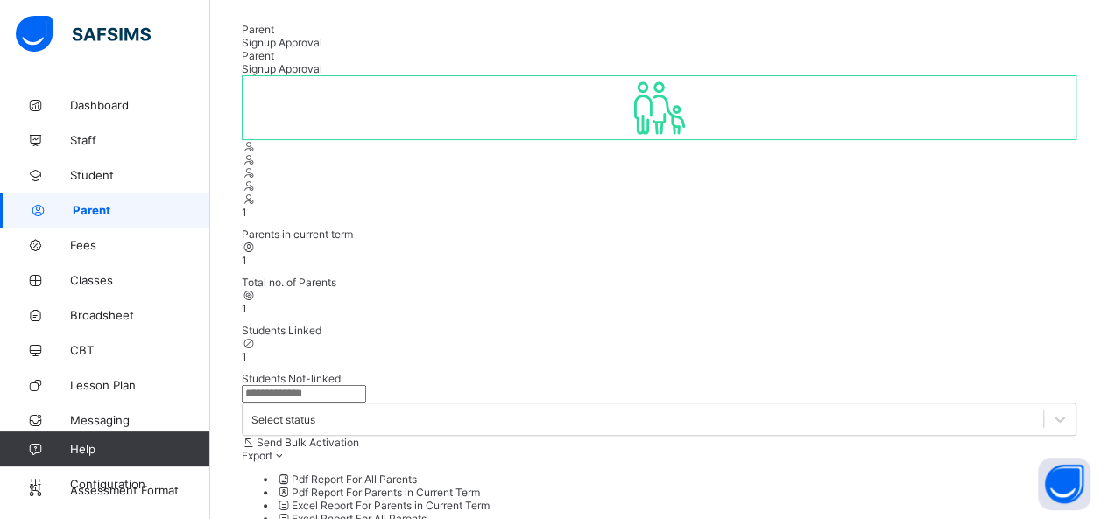
select select "**"
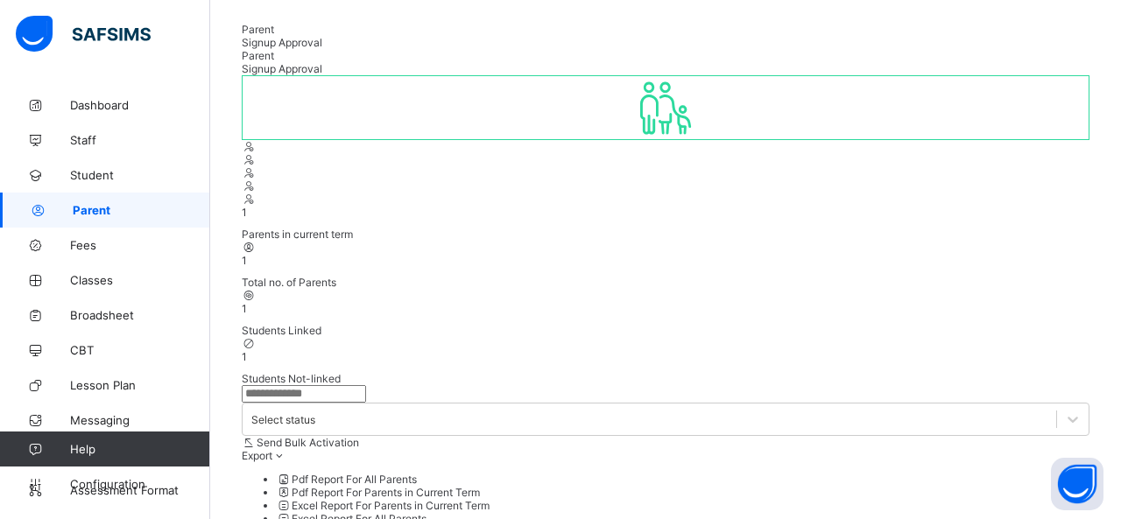
scroll to position [0, 0]
type input "*"
type input "*****"
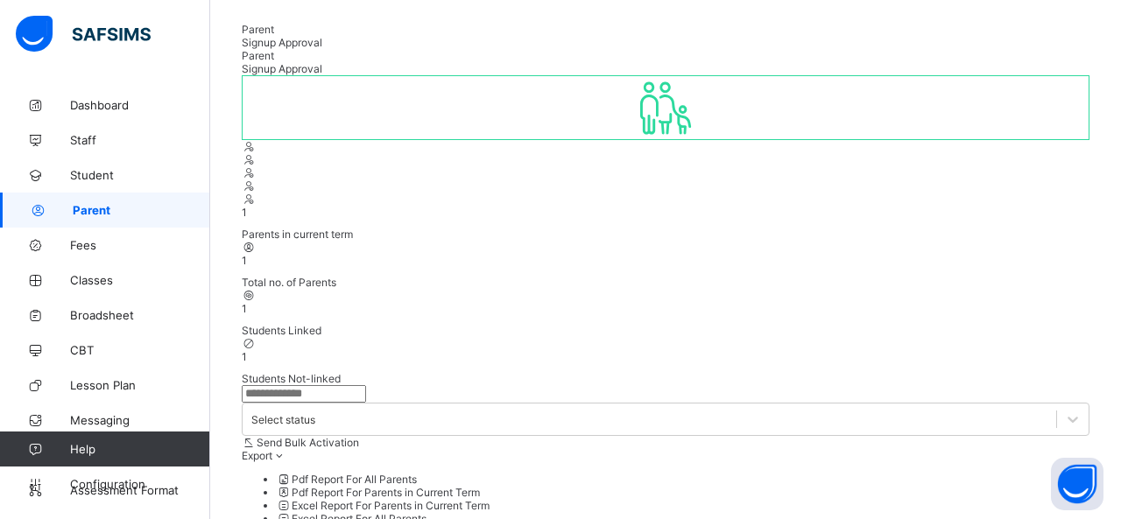
scroll to position [100, 0]
type input "****"
type input "**********"
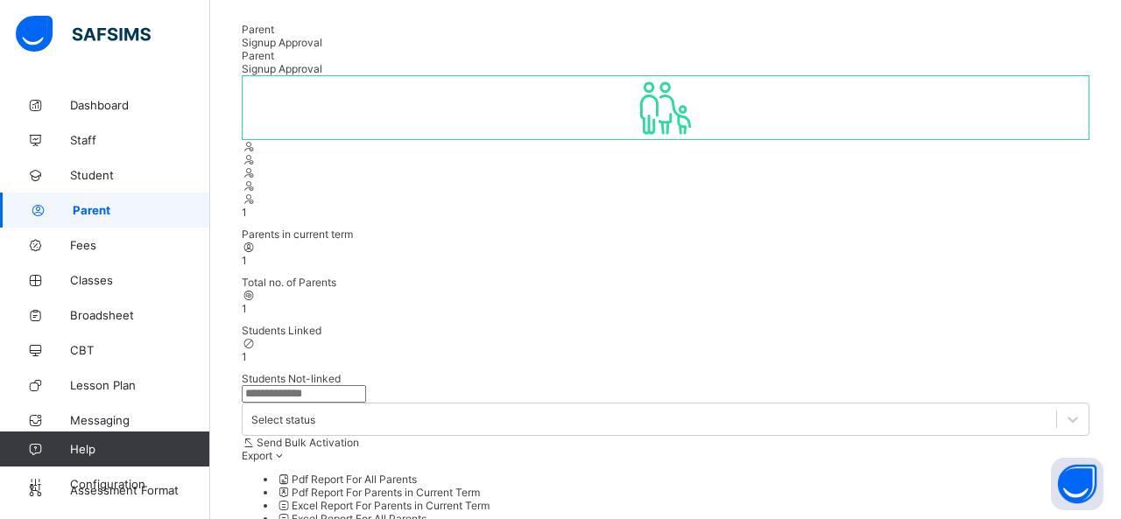
type input "**********"
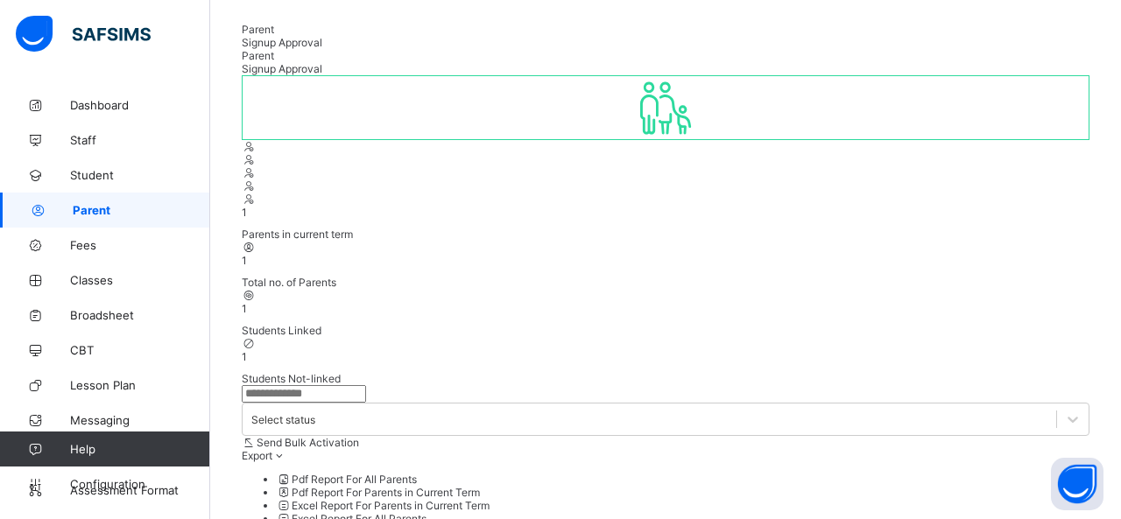
scroll to position [461, 0]
type textarea "*****"
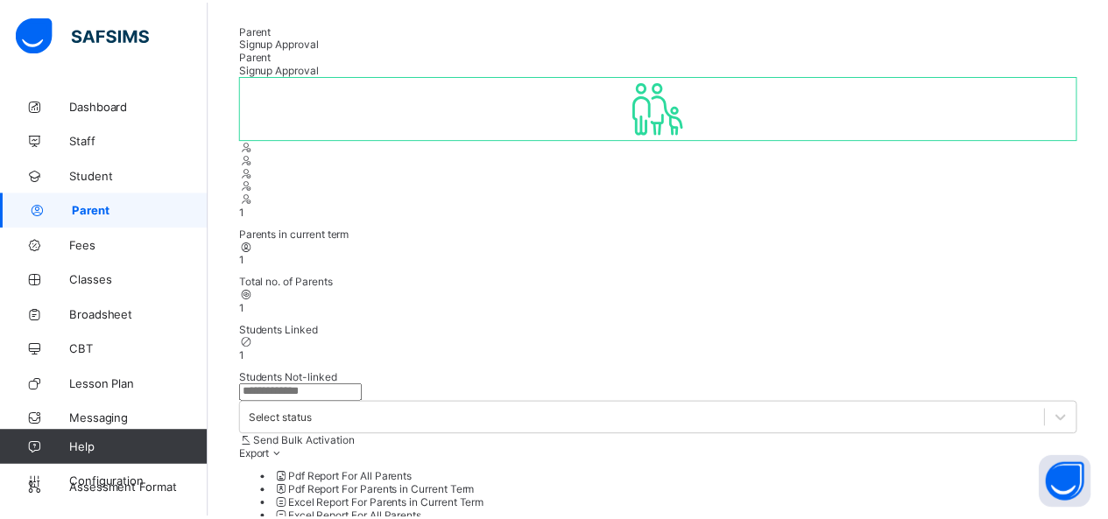
scroll to position [0, 0]
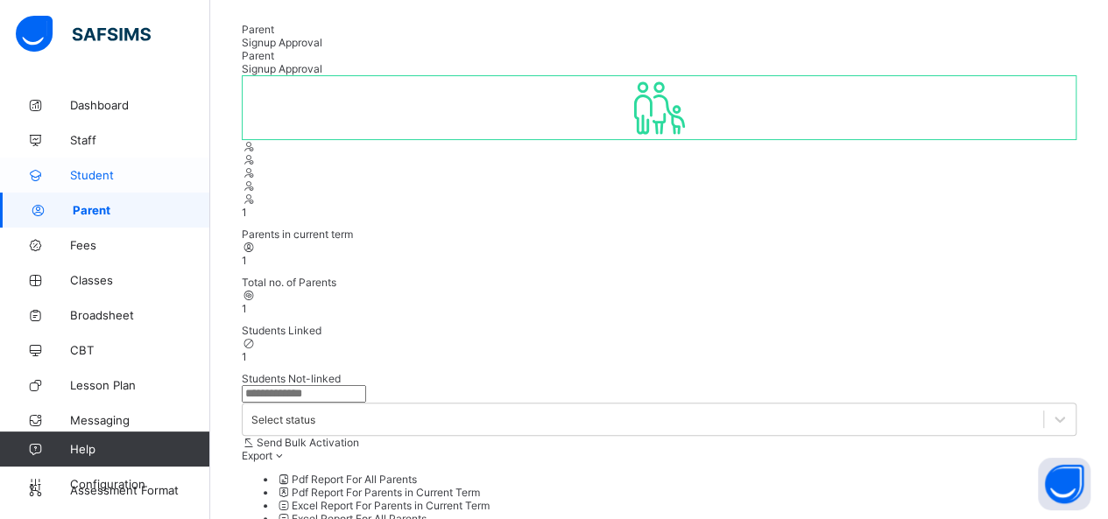
click at [140, 166] on link "Student" at bounding box center [105, 175] width 210 height 35
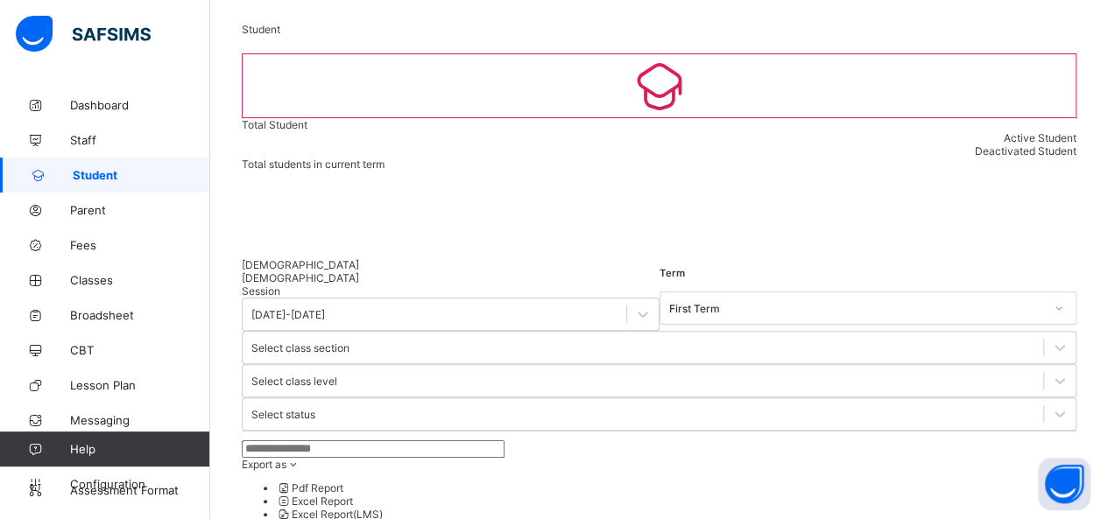
select select "**"
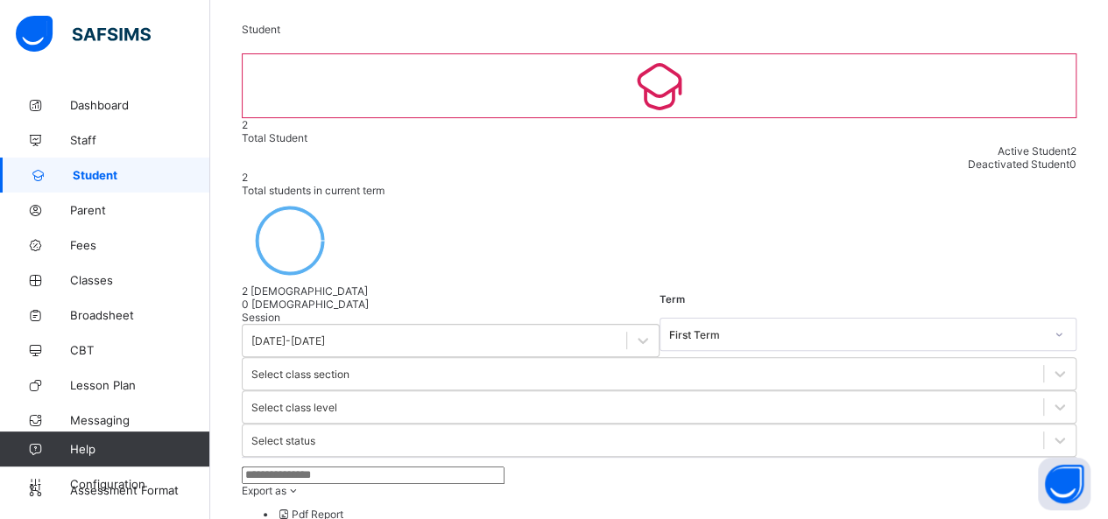
type input "*"
type input "******"
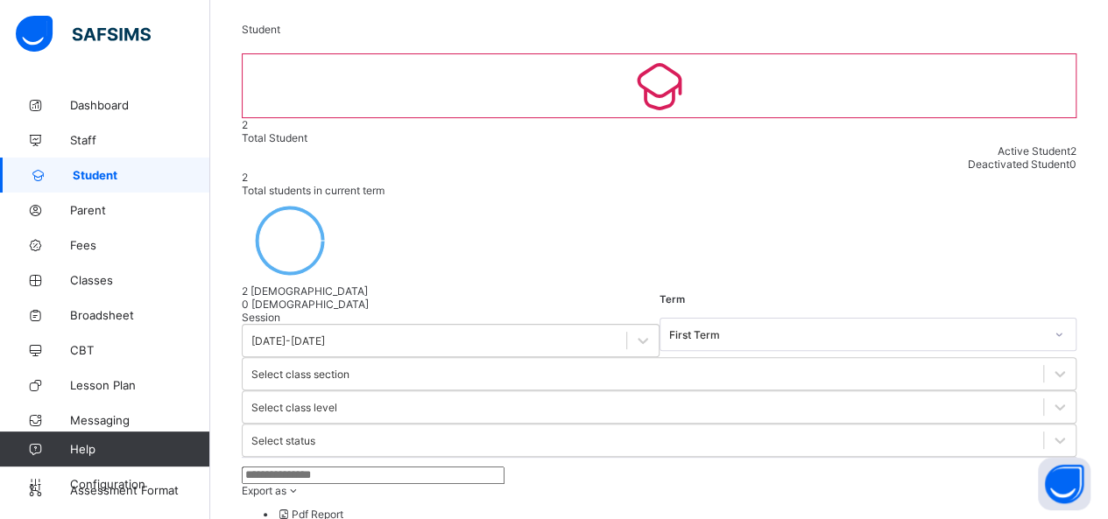
type input "*****"
type input "*******"
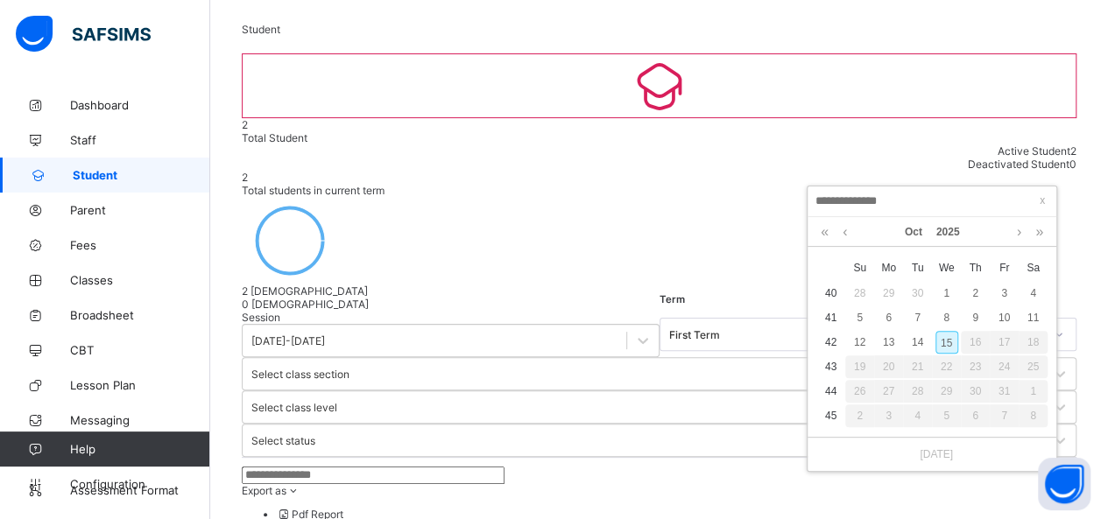
click at [951, 336] on div "15" at bounding box center [947, 342] width 23 height 23
type input "**********"
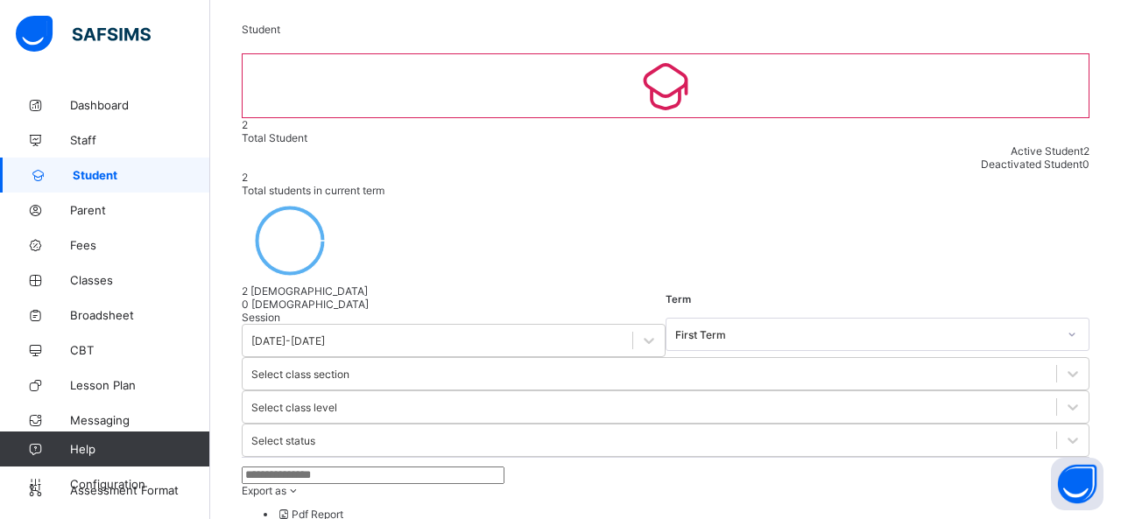
scroll to position [377, 0]
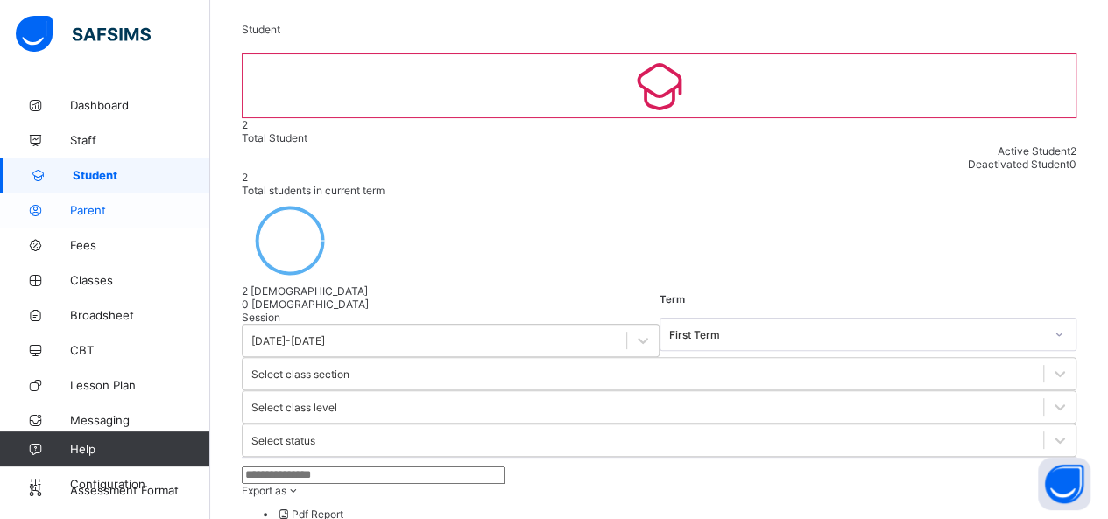
click at [88, 213] on span "Parent" at bounding box center [140, 210] width 140 height 14
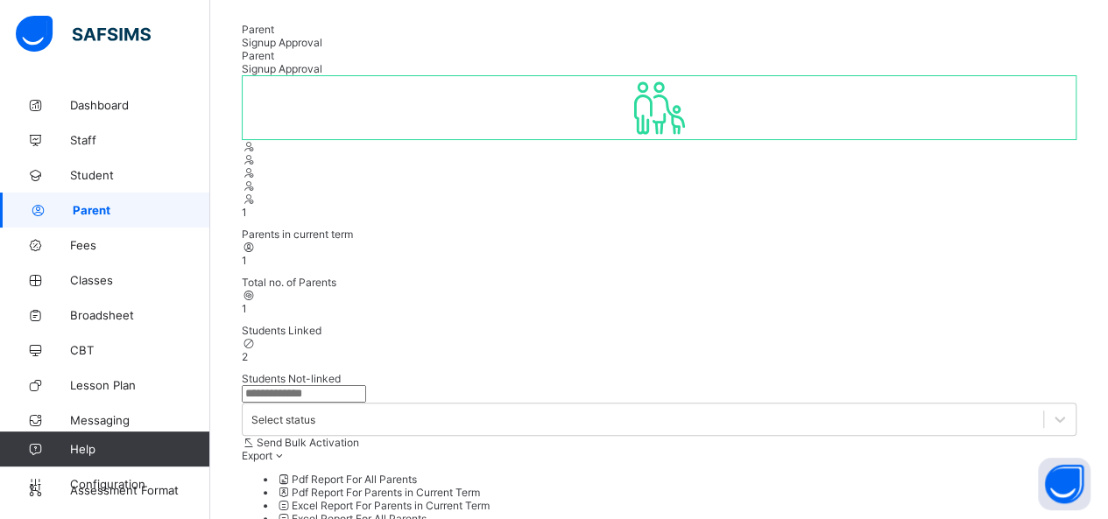
select select "**"
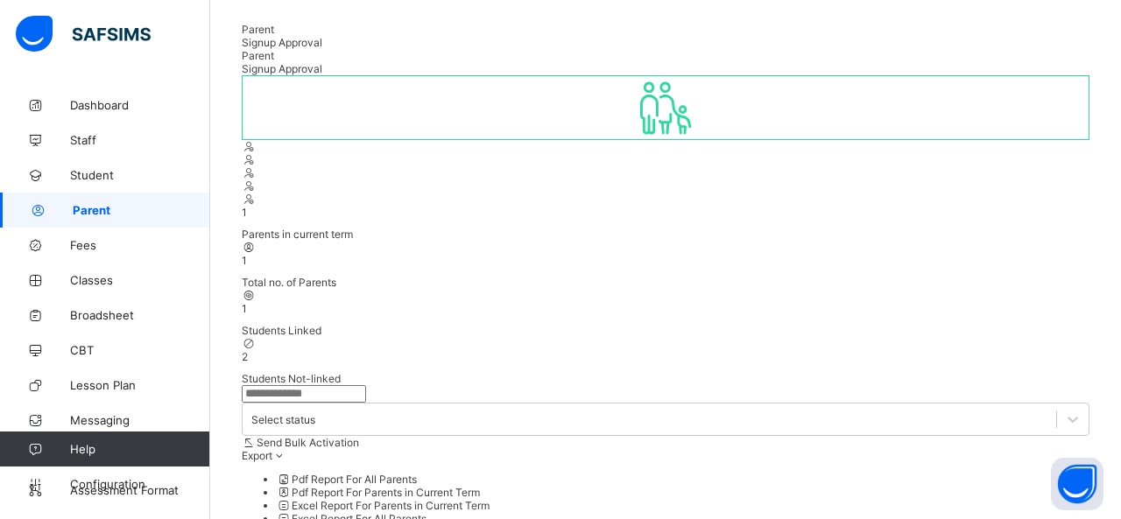
type input "*****"
type input "*"
type input "******"
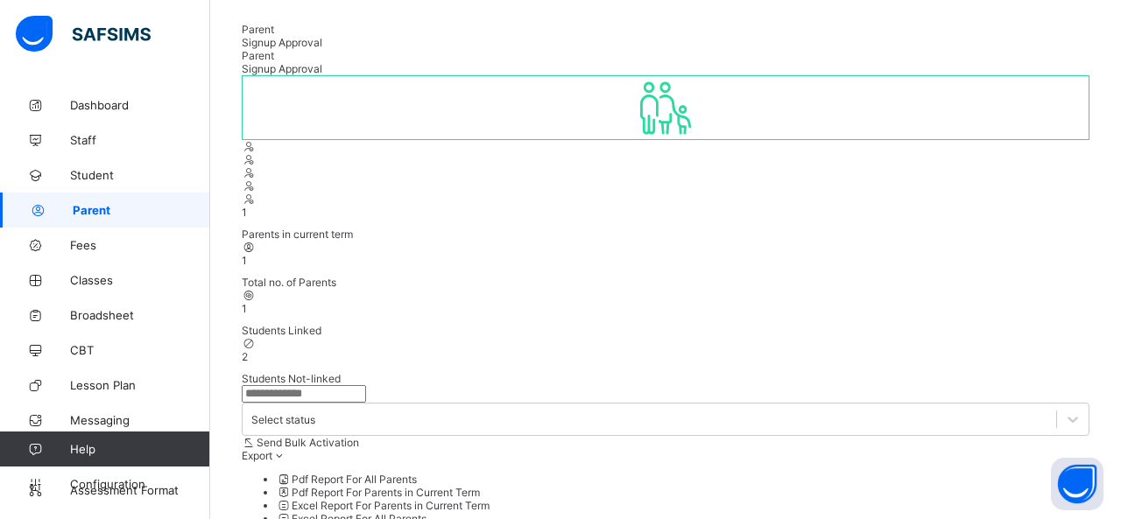
type input "**********"
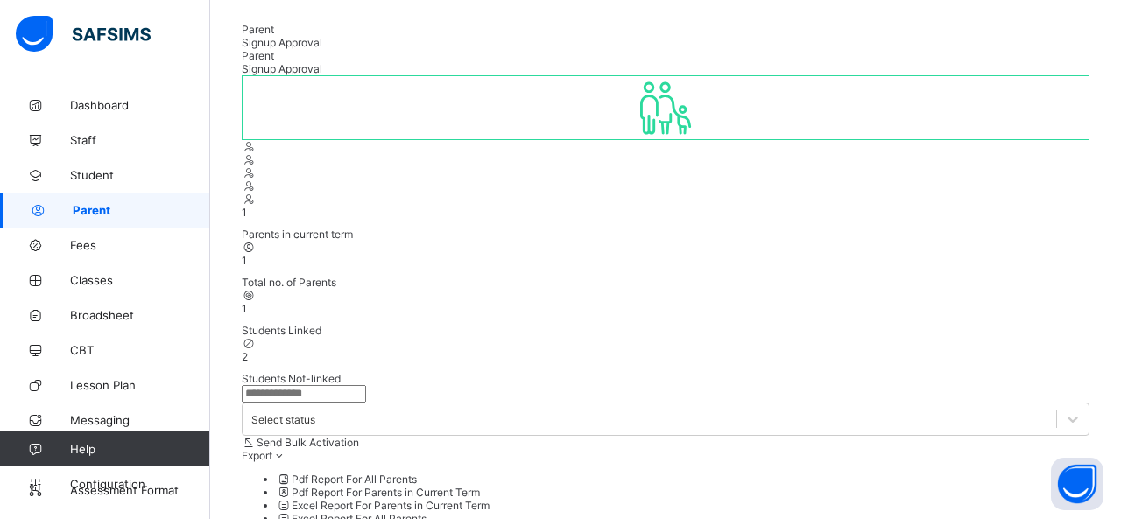
scroll to position [466, 0]
type textarea "*****"
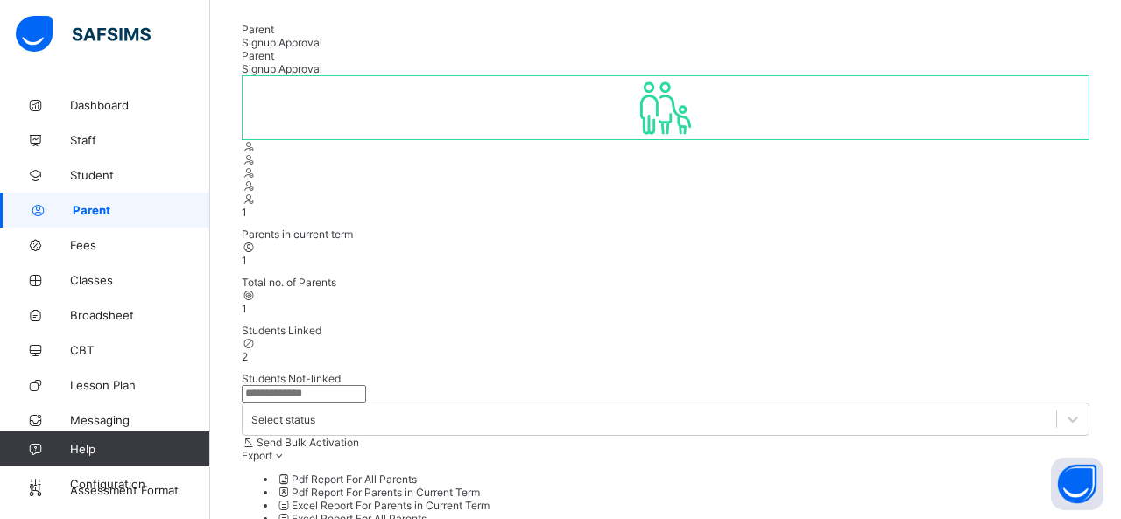
type input "**********"
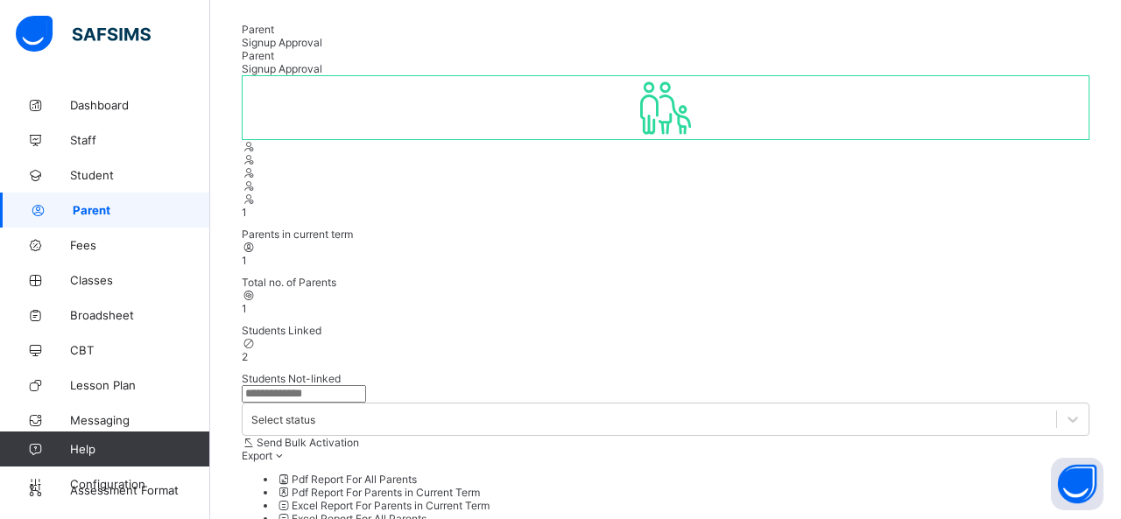
drag, startPoint x: 684, startPoint y: 251, endPoint x: 695, endPoint y: 237, distance: 17.5
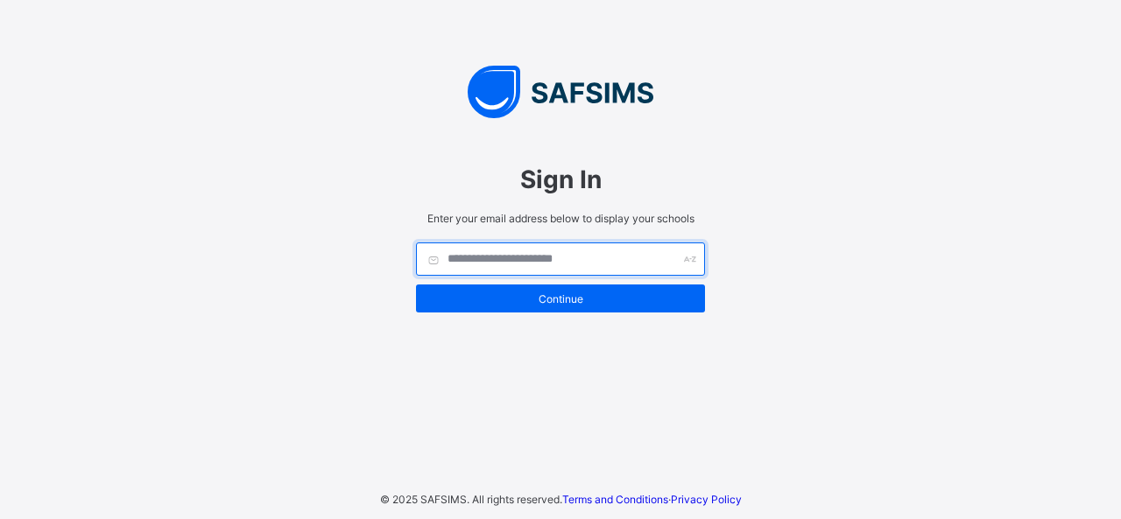
click at [577, 271] on input "text" at bounding box center [560, 259] width 289 height 33
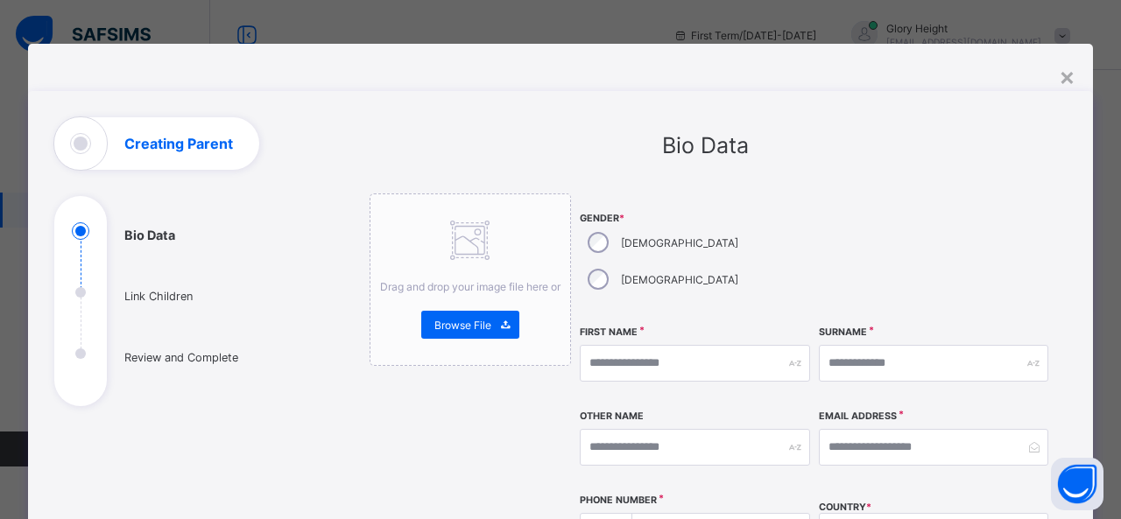
select select "**"
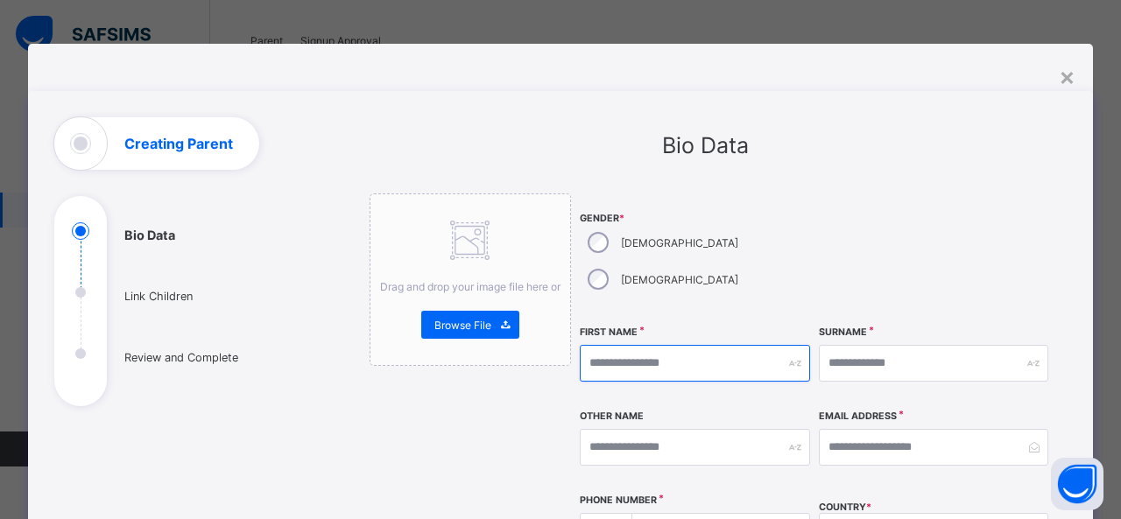
click at [723, 345] on input "text" at bounding box center [695, 363] width 230 height 37
type input "*****"
click at [859, 349] on div "Surname" at bounding box center [934, 363] width 230 height 75
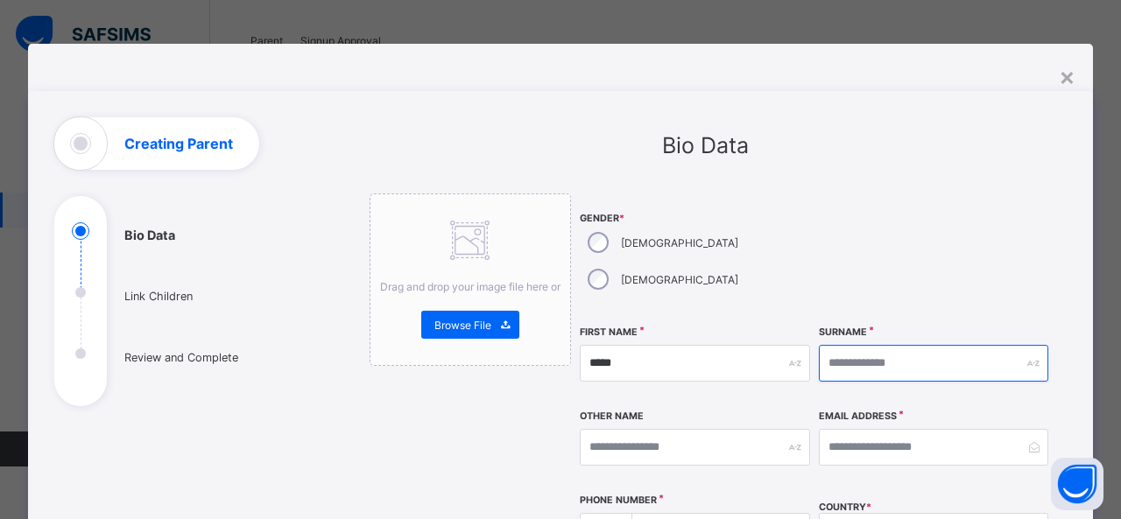
click at [866, 345] on input "text" at bounding box center [934, 363] width 230 height 37
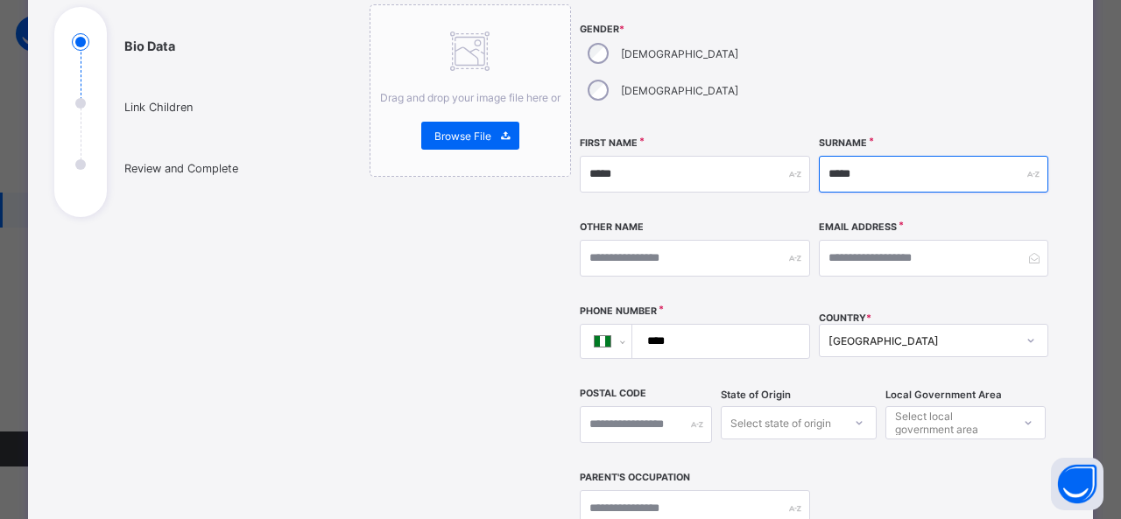
type input "*****"
click at [867, 324] on div "[GEOGRAPHIC_DATA]" at bounding box center [934, 340] width 230 height 33
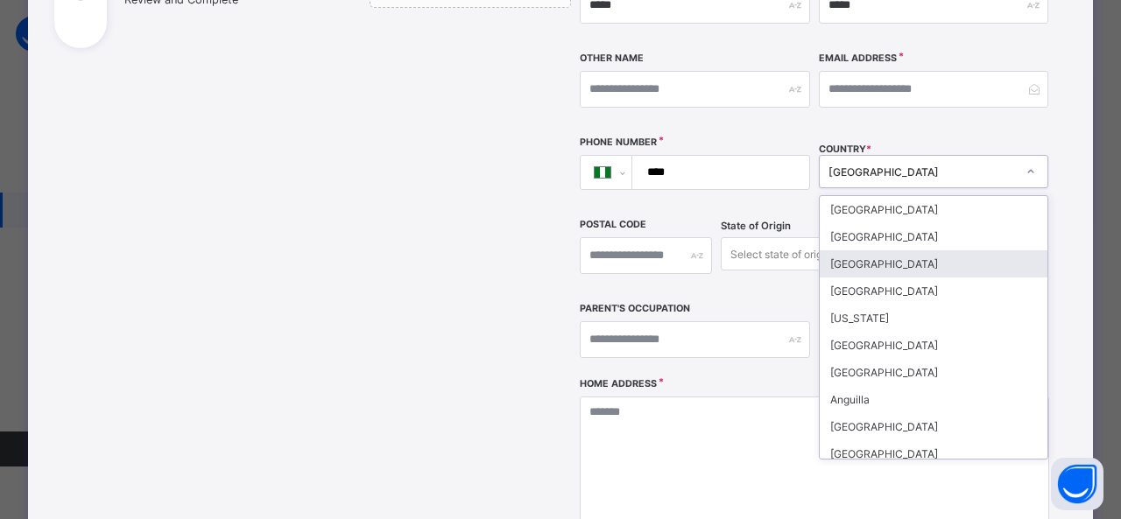
scroll to position [359, 0]
click at [703, 155] on input "****" at bounding box center [718, 171] width 162 height 33
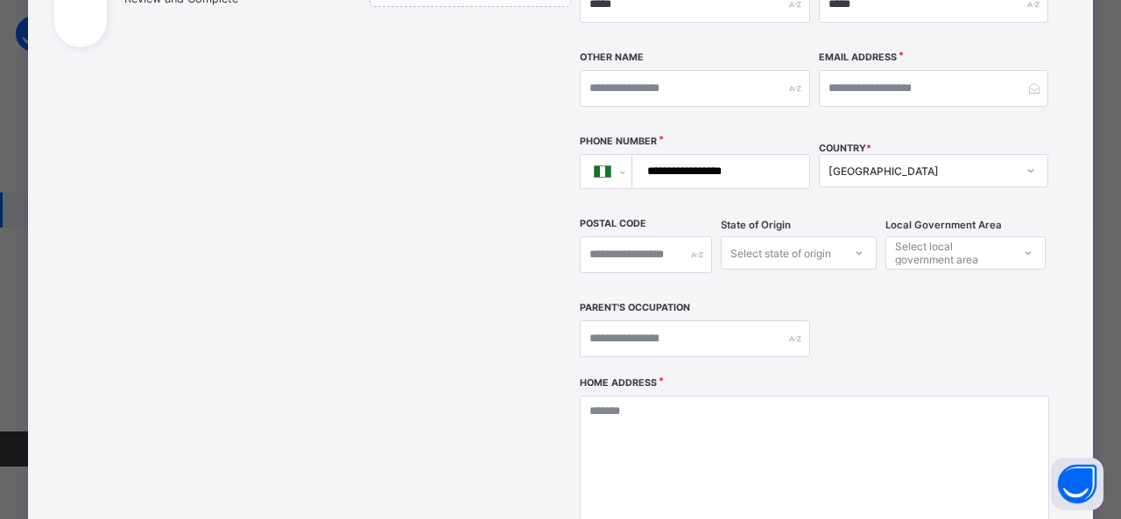
type input "**********"
click at [908, 237] on div "Select local government area" at bounding box center [966, 253] width 160 height 33
click at [937, 237] on div "Select local government area" at bounding box center [966, 253] width 160 height 33
click at [797, 237] on div "Select state of origin" at bounding box center [799, 253] width 156 height 33
type input "*"
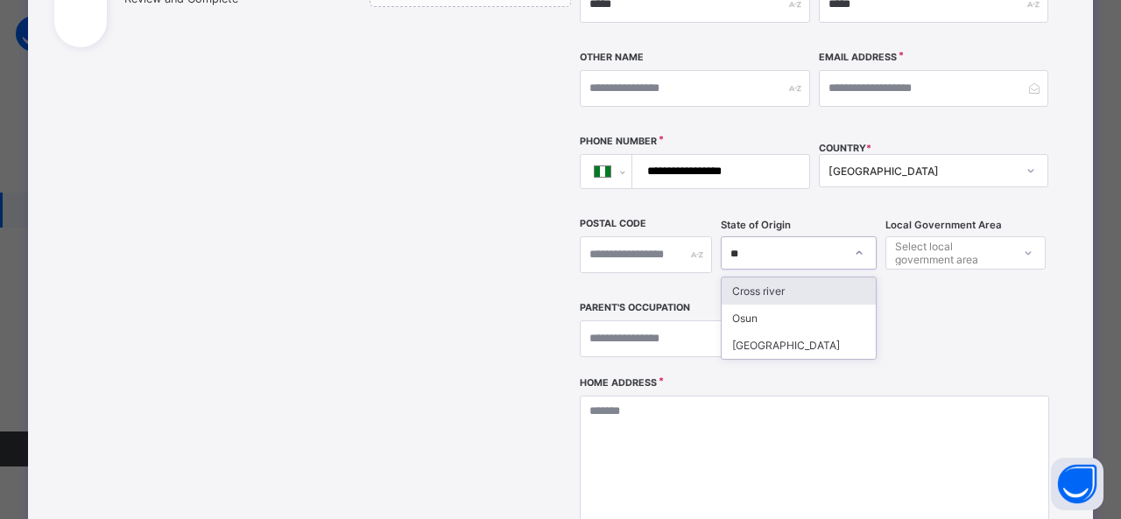
type input "***"
click at [789, 278] on div "Osun" at bounding box center [799, 291] width 154 height 27
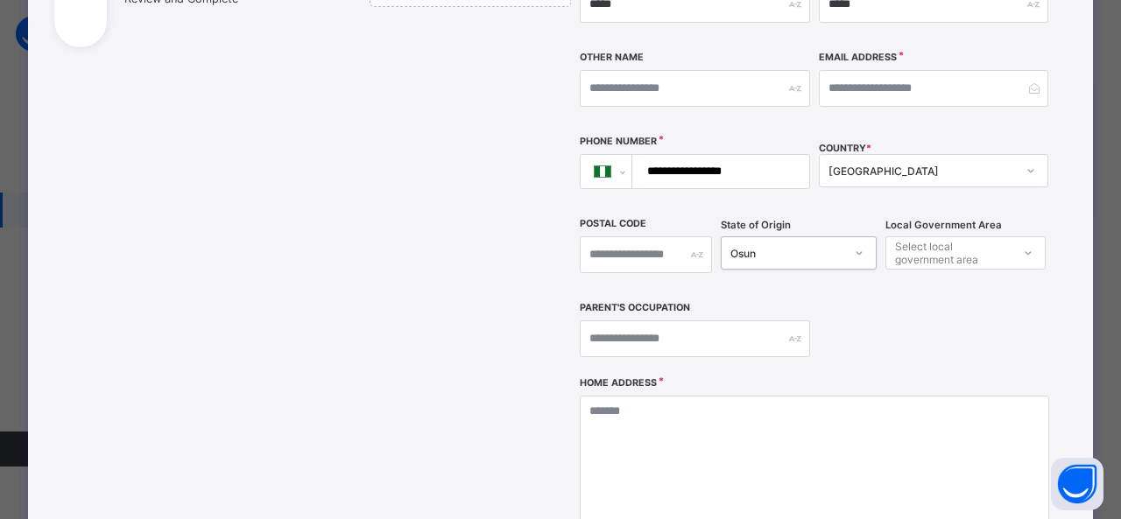
scroll to position [484, 0]
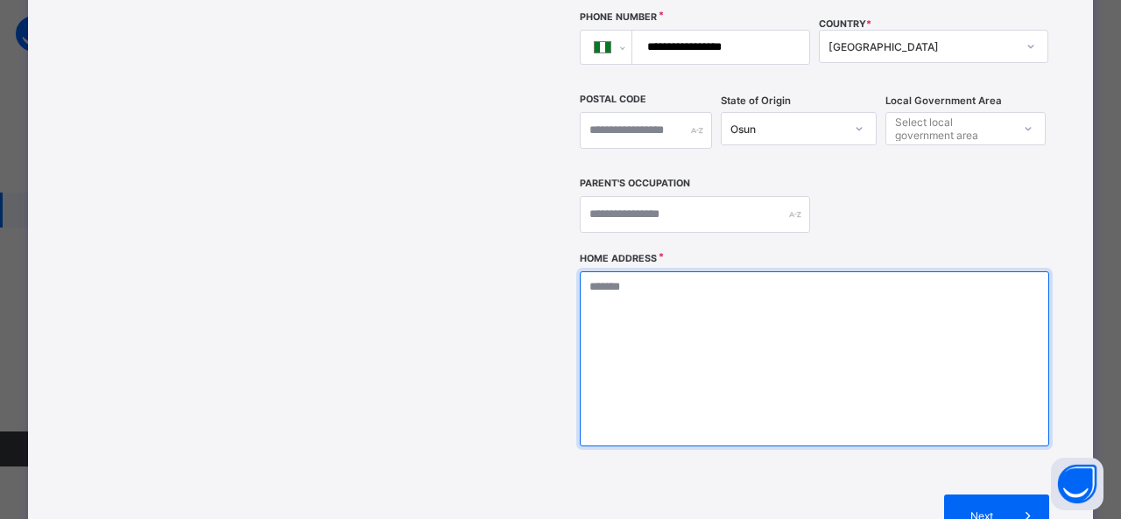
click at [669, 272] on textarea at bounding box center [815, 359] width 470 height 175
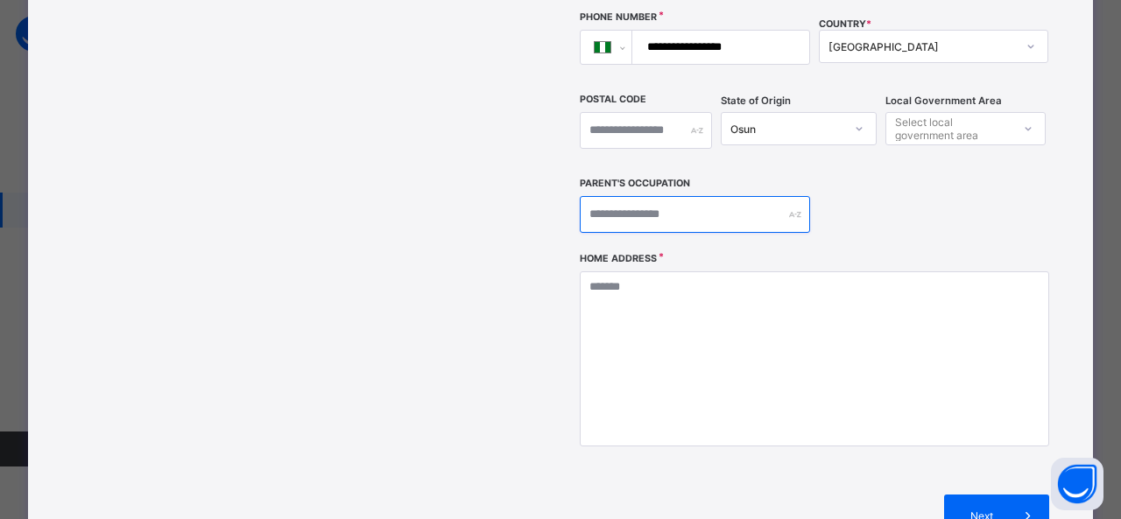
click at [669, 196] on input "text" at bounding box center [695, 214] width 230 height 37
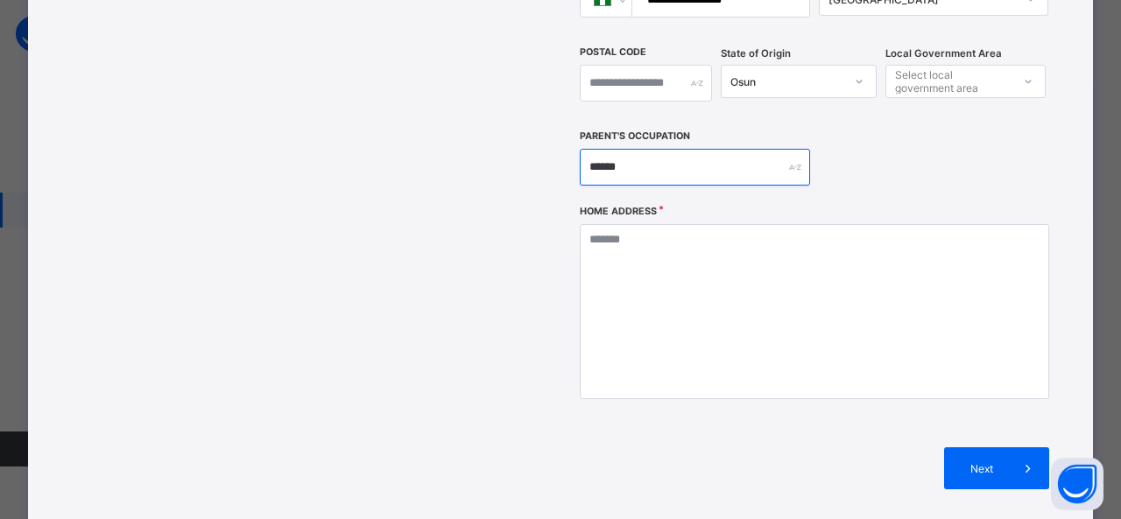
type input "******"
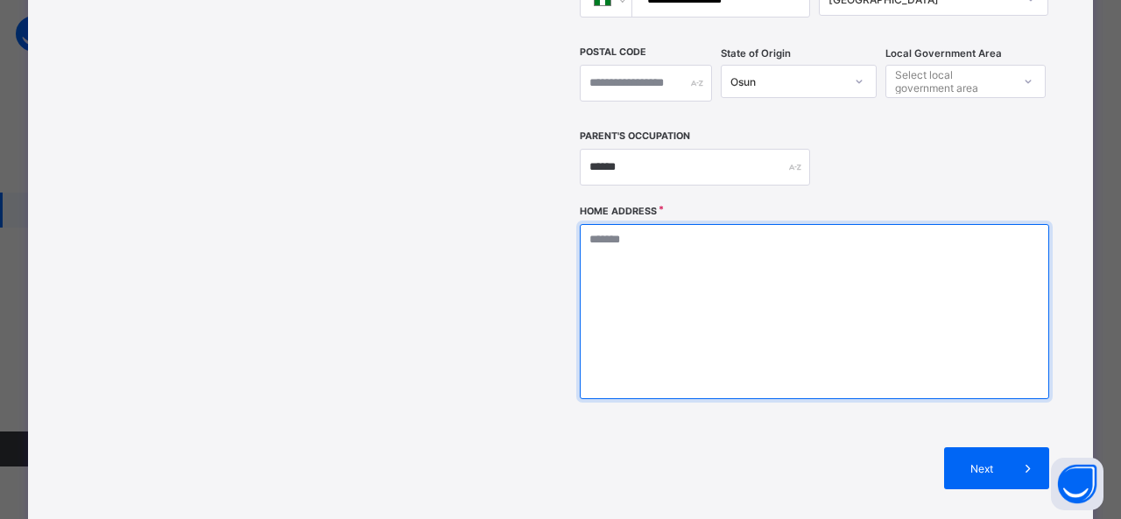
click at [668, 224] on textarea at bounding box center [815, 311] width 470 height 175
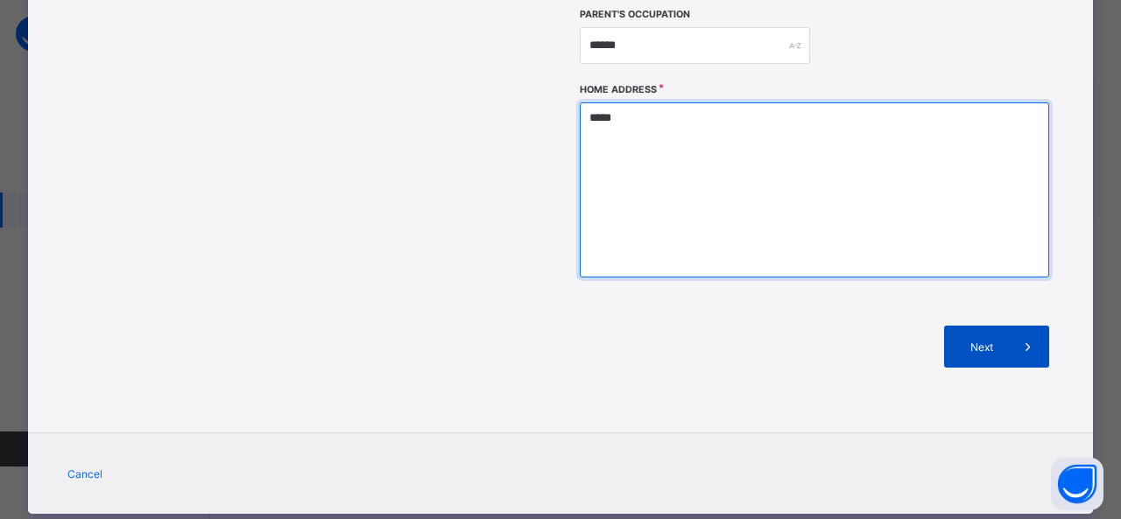
type textarea "*****"
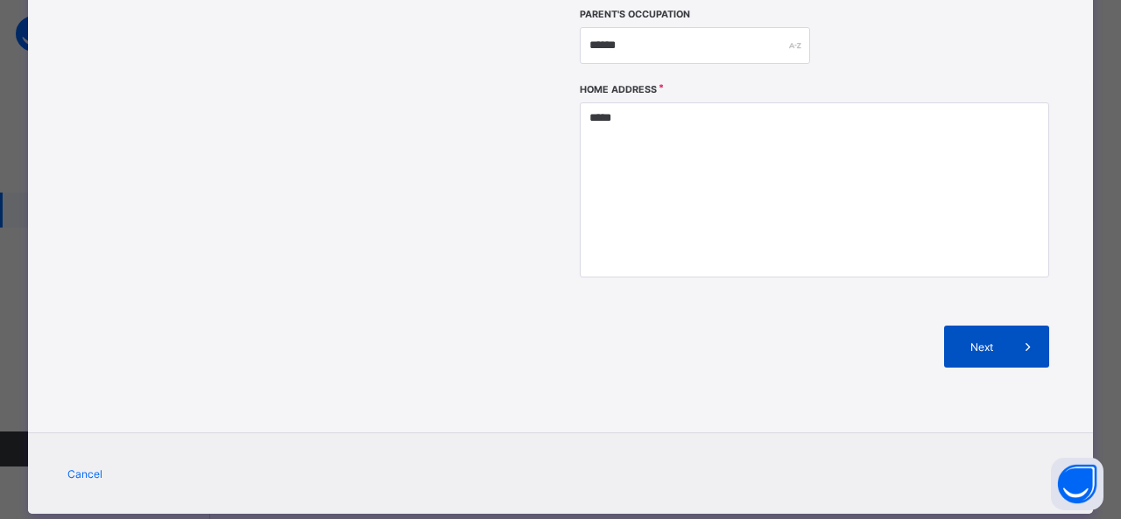
click at [1007, 326] on span at bounding box center [1028, 347] width 42 height 42
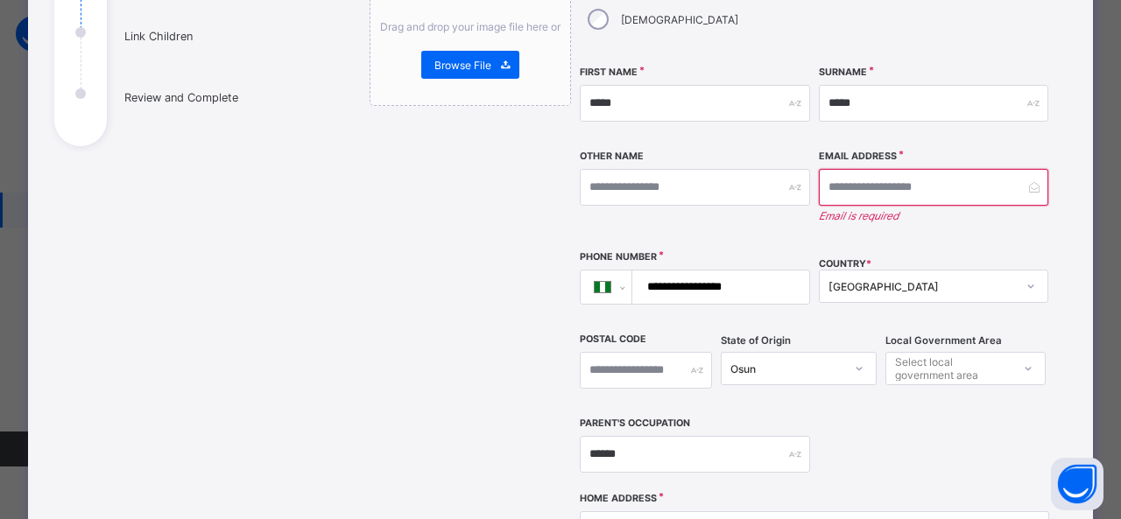
scroll to position [258, 0]
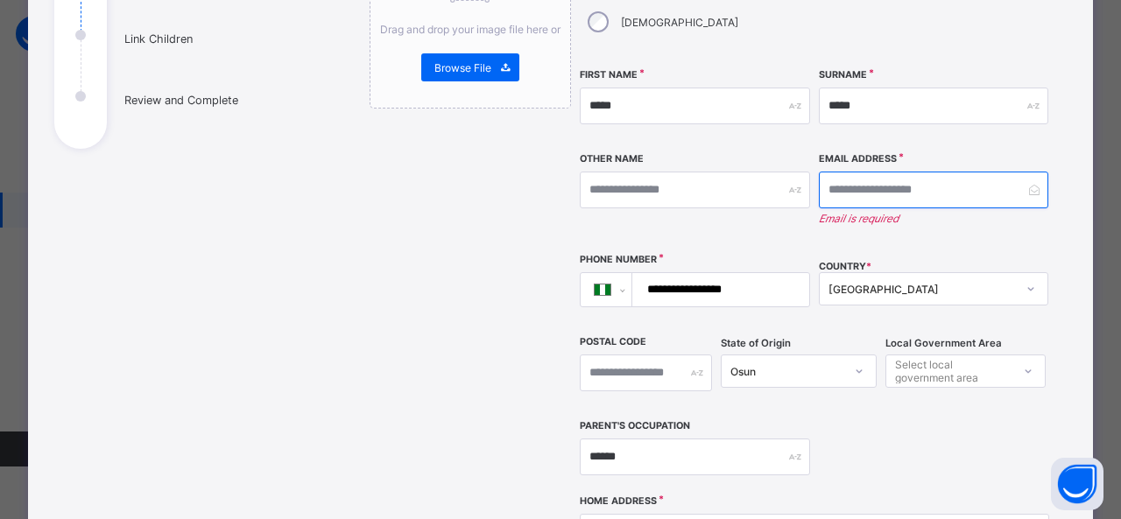
click at [924, 172] on input "email" at bounding box center [934, 190] width 230 height 37
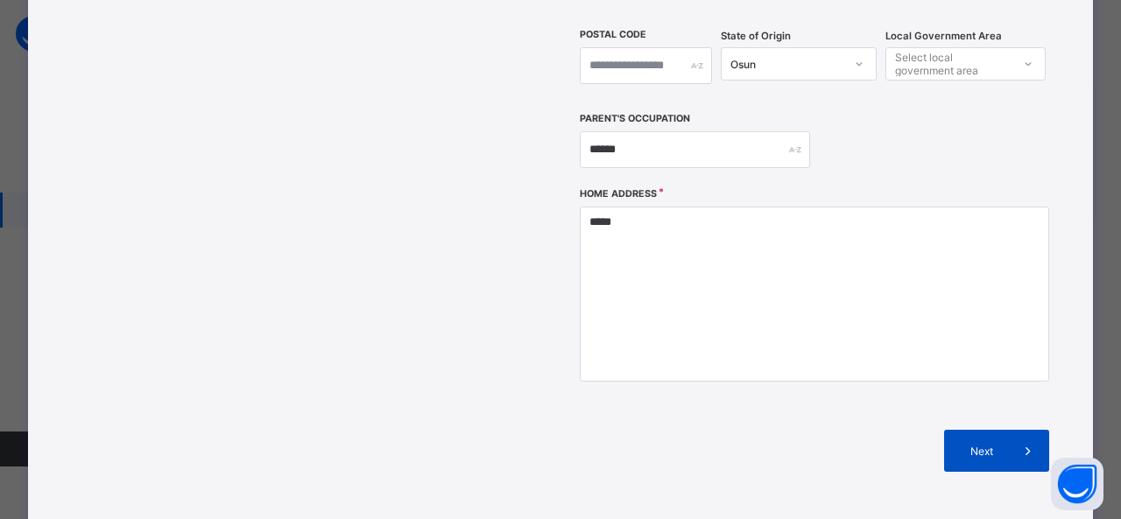
scroll to position [549, 0]
type input "**********"
click at [978, 444] on span "Next" at bounding box center [982, 450] width 50 height 13
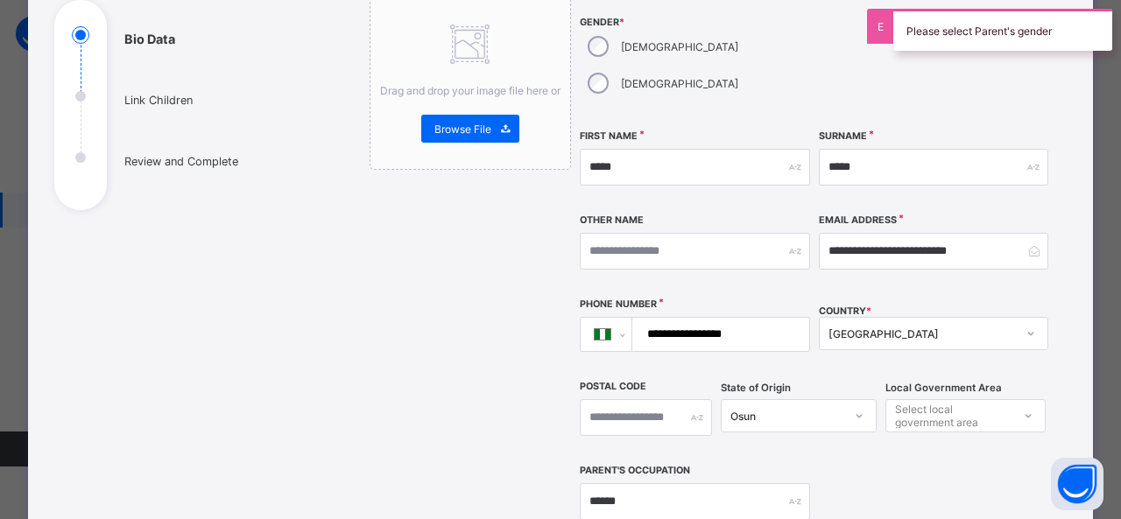
scroll to position [198, 0]
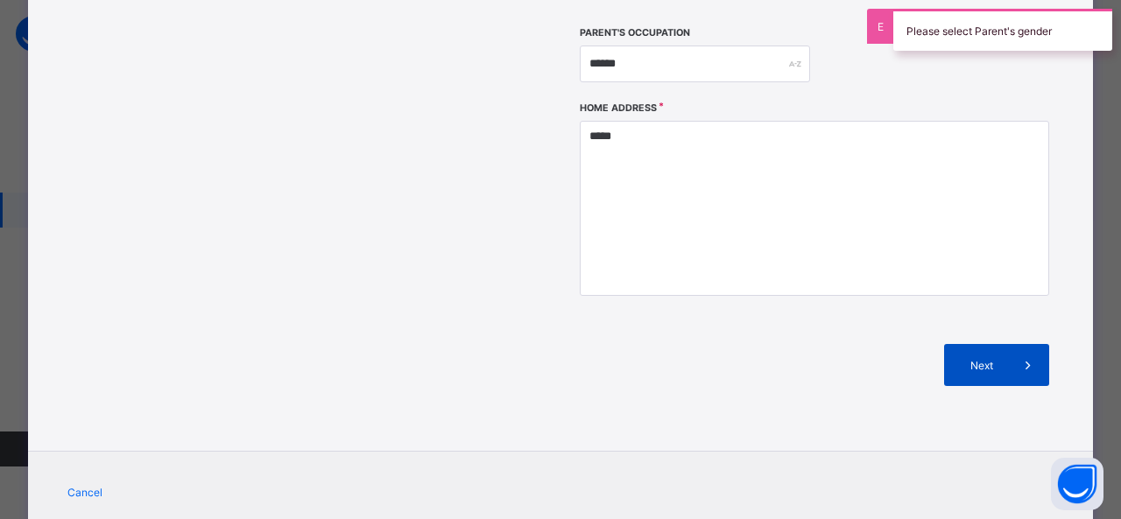
click at [999, 344] on div "Next" at bounding box center [996, 365] width 105 height 42
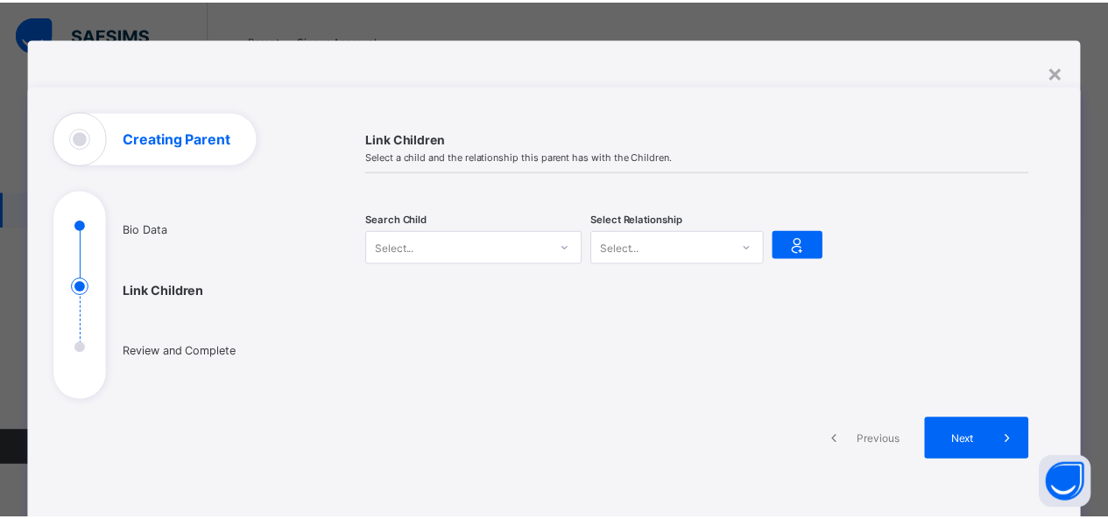
scroll to position [0, 0]
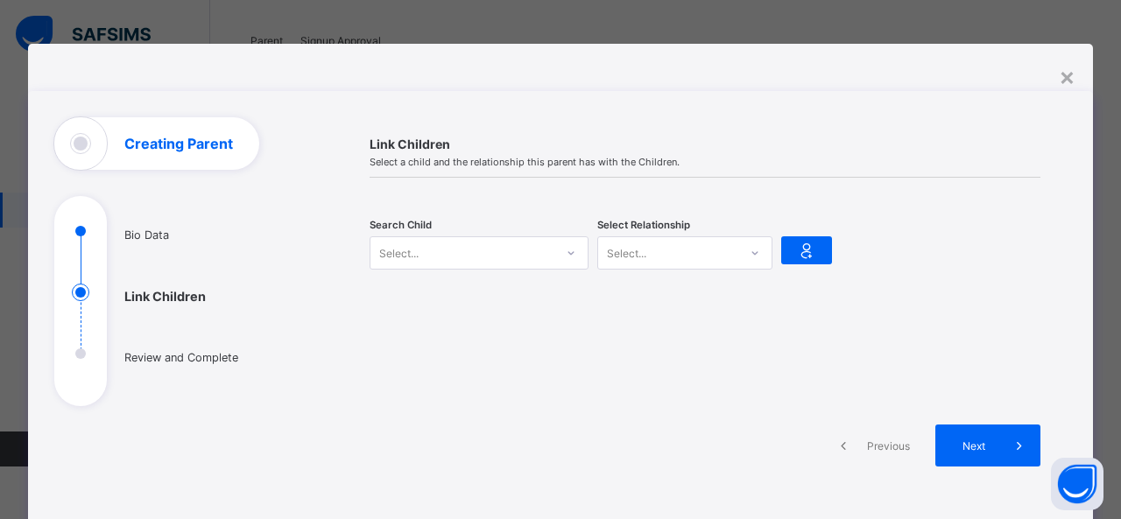
click at [482, 271] on div "Search Child Select..." at bounding box center [479, 253] width 219 height 54
click at [471, 254] on div "Select..." at bounding box center [463, 253] width 184 height 25
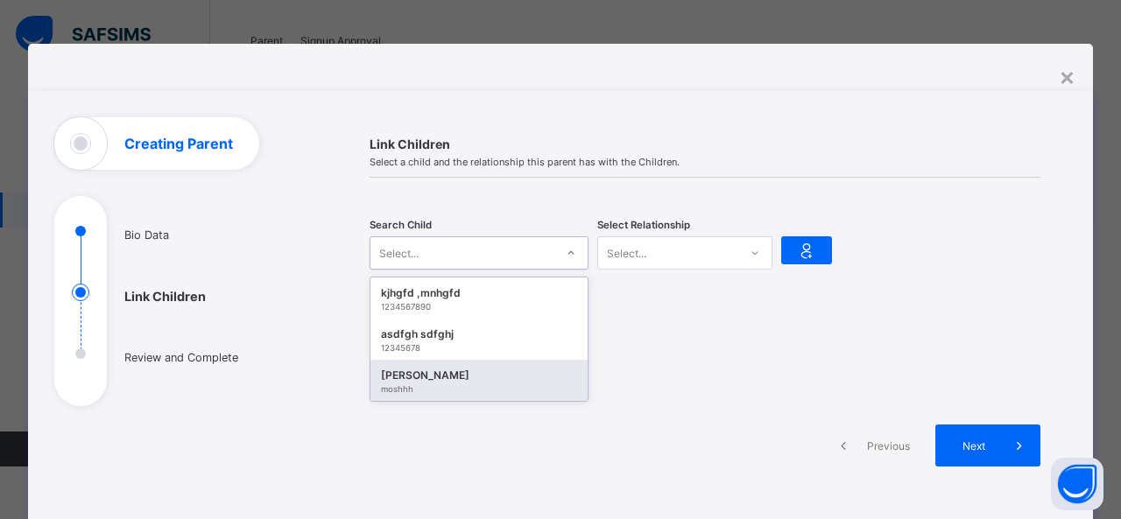
click at [447, 374] on div "[PERSON_NAME]" at bounding box center [479, 376] width 196 height 18
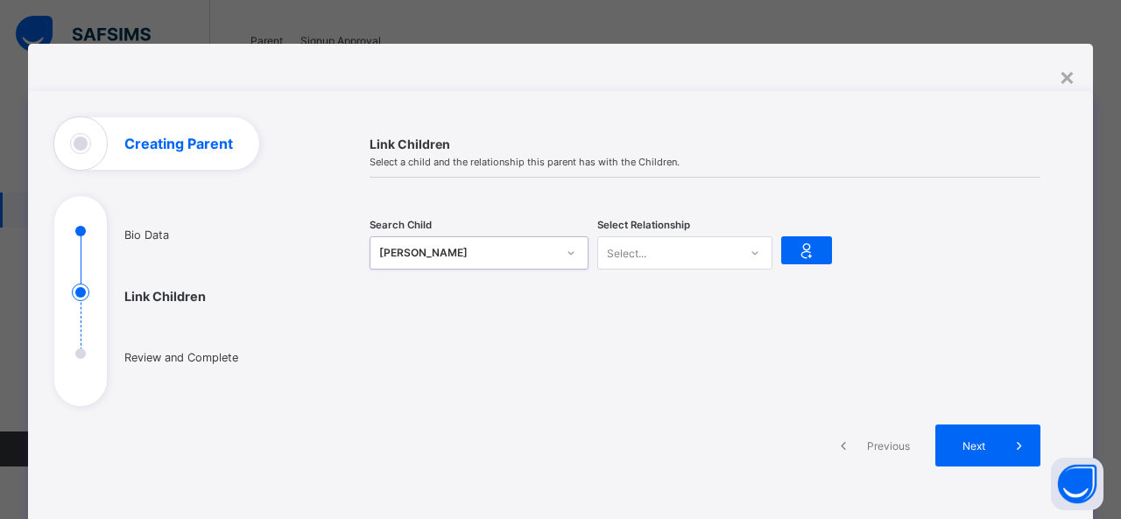
click at [664, 241] on div "Select..." at bounding box center [668, 253] width 140 height 25
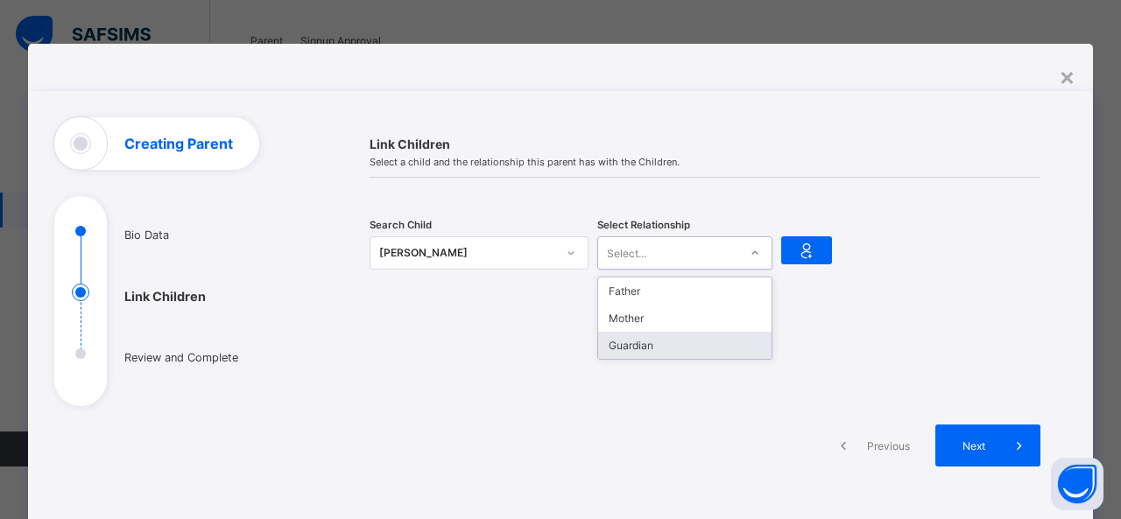
click at [664, 332] on div "Guardian" at bounding box center [684, 345] width 173 height 27
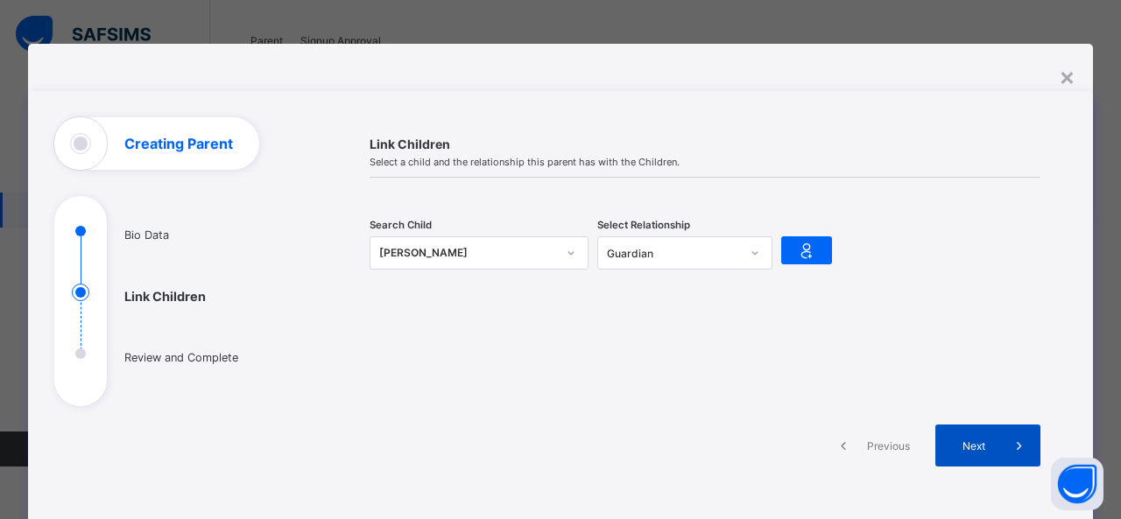
click at [965, 443] on span "Next" at bounding box center [974, 446] width 50 height 13
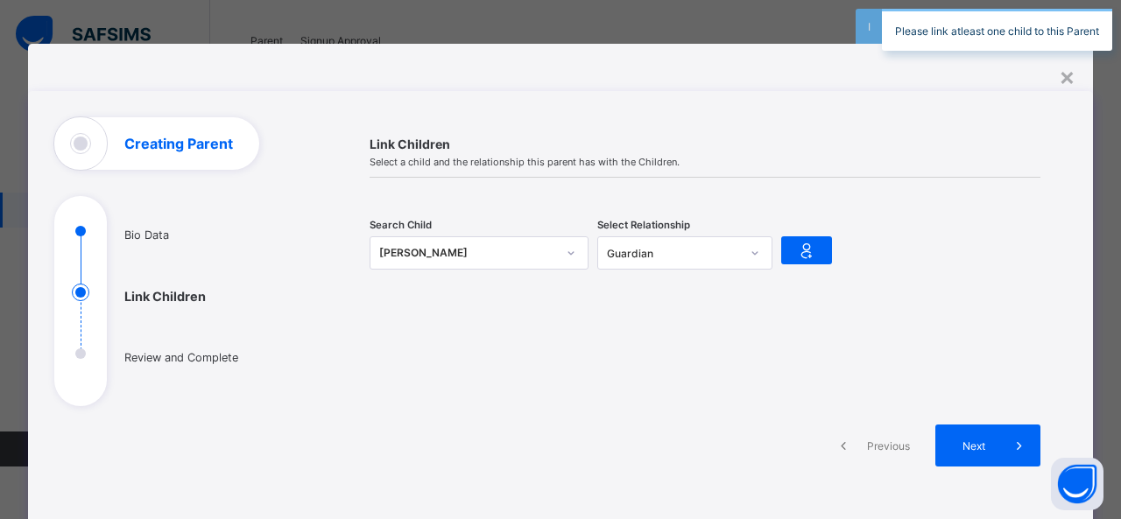
click at [1012, 29] on div "Please link atleast one child to this Parent" at bounding box center [997, 30] width 230 height 42
click at [1012, 29] on div "**********" at bounding box center [560, 259] width 1121 height 519
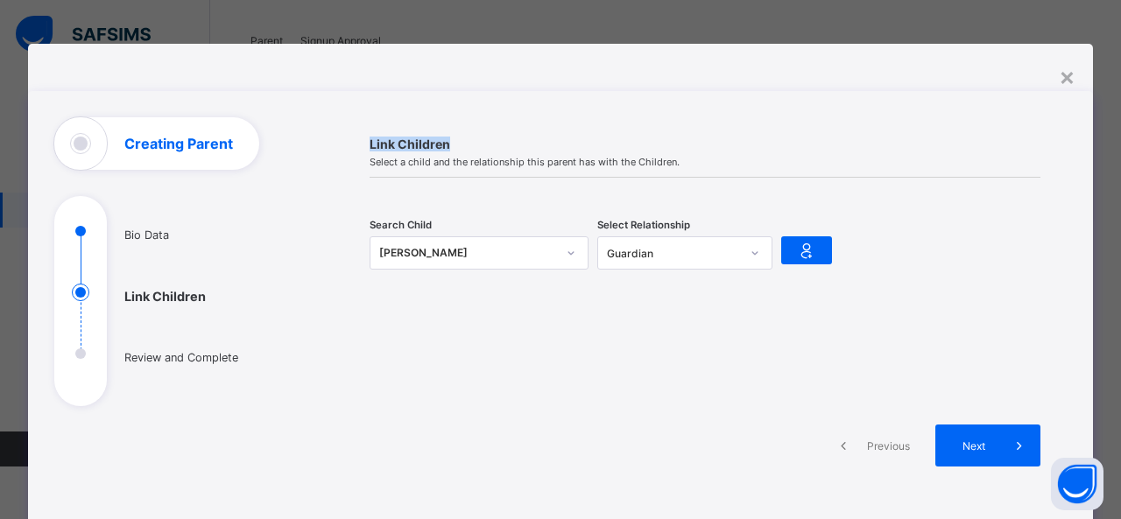
click at [1012, 29] on div "**********" at bounding box center [560, 259] width 1121 height 519
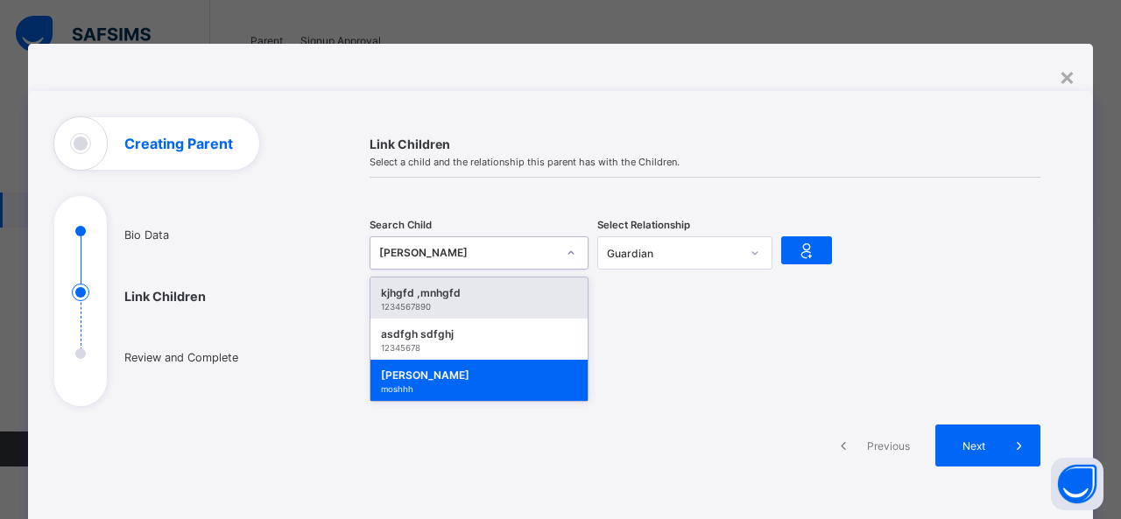
click at [427, 241] on div "[PERSON_NAME] irugbon moshhh" at bounding box center [463, 253] width 184 height 25
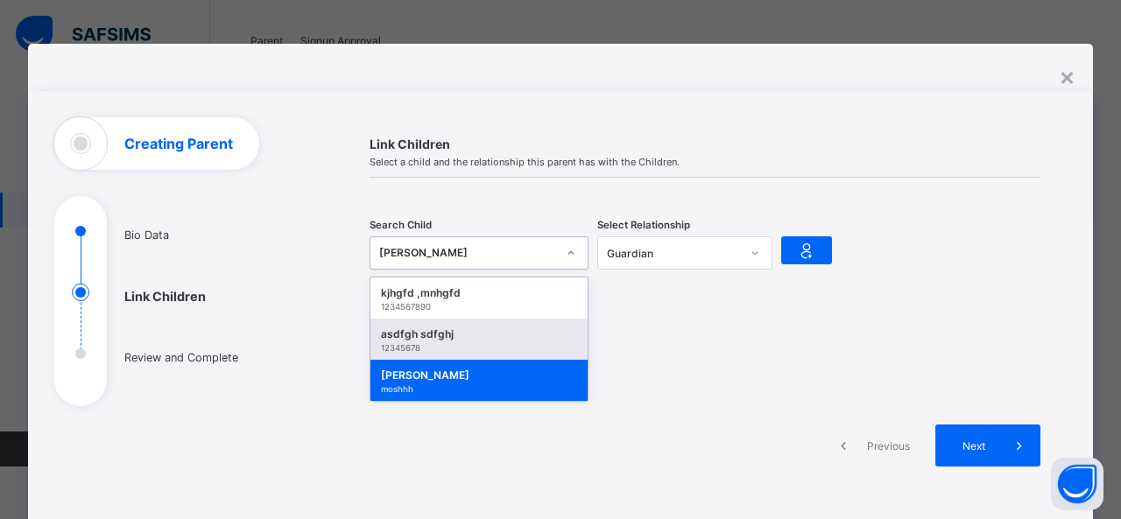
click at [419, 337] on div "asdfgh sdfghj" at bounding box center [479, 335] width 196 height 18
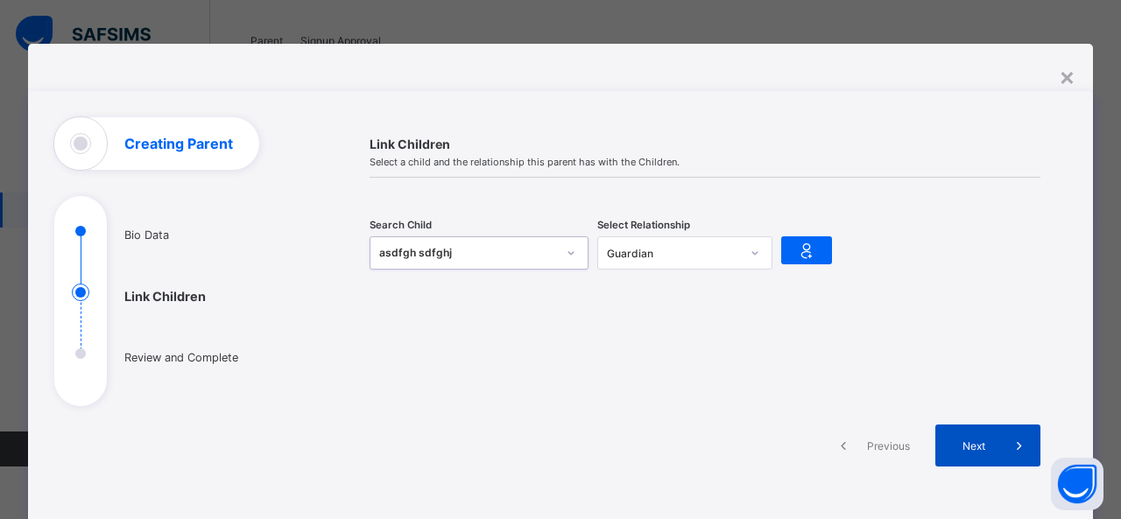
click at [999, 444] on span at bounding box center [1020, 446] width 42 height 42
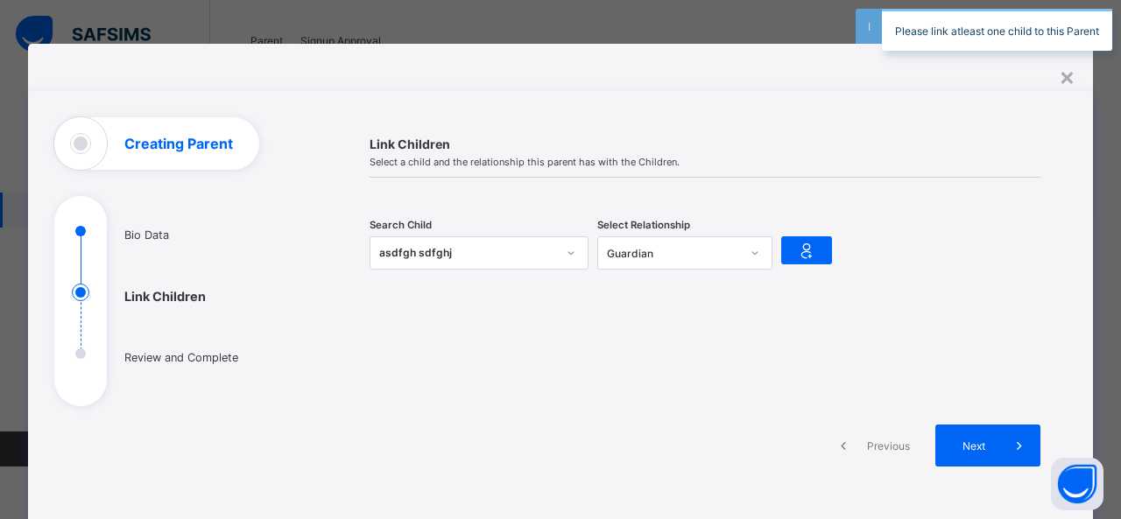
click at [510, 244] on div "asdfgh sdfghj" at bounding box center [467, 253] width 177 height 18
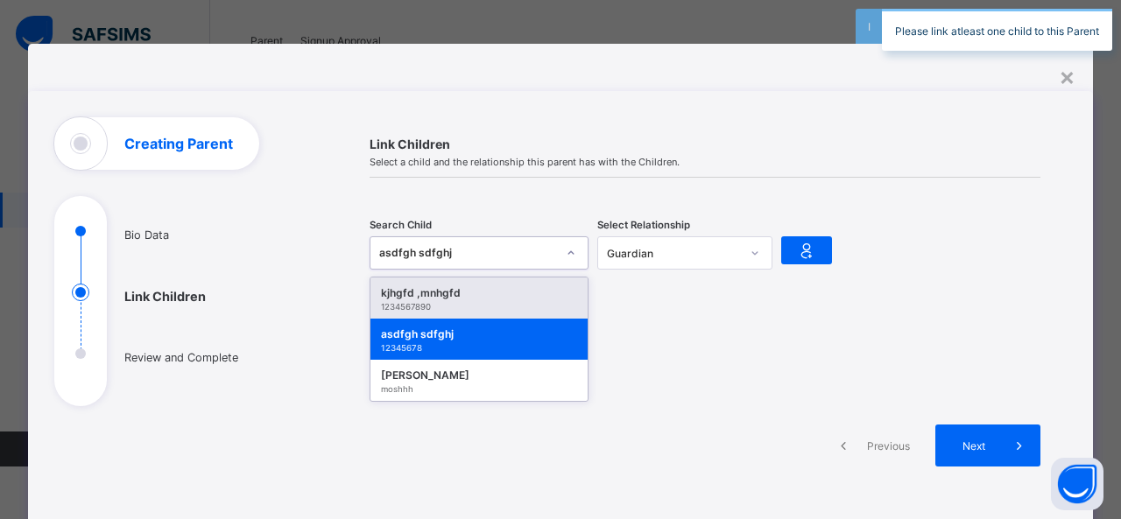
click at [468, 302] on div "1234567890" at bounding box center [479, 307] width 196 height 10
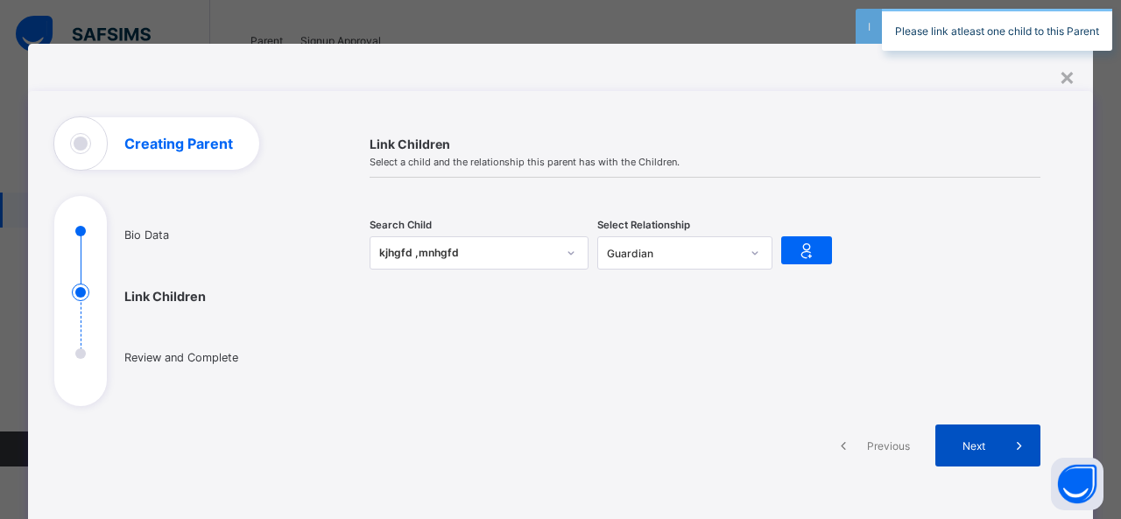
click at [999, 439] on span at bounding box center [1020, 446] width 42 height 42
click at [1060, 81] on div "×" at bounding box center [1067, 76] width 17 height 30
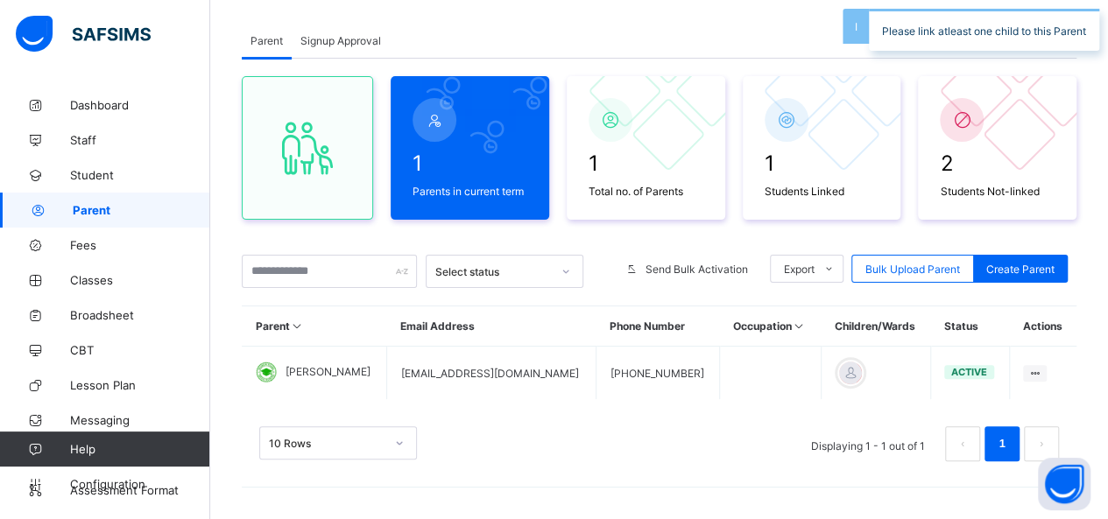
scroll to position [91, 0]
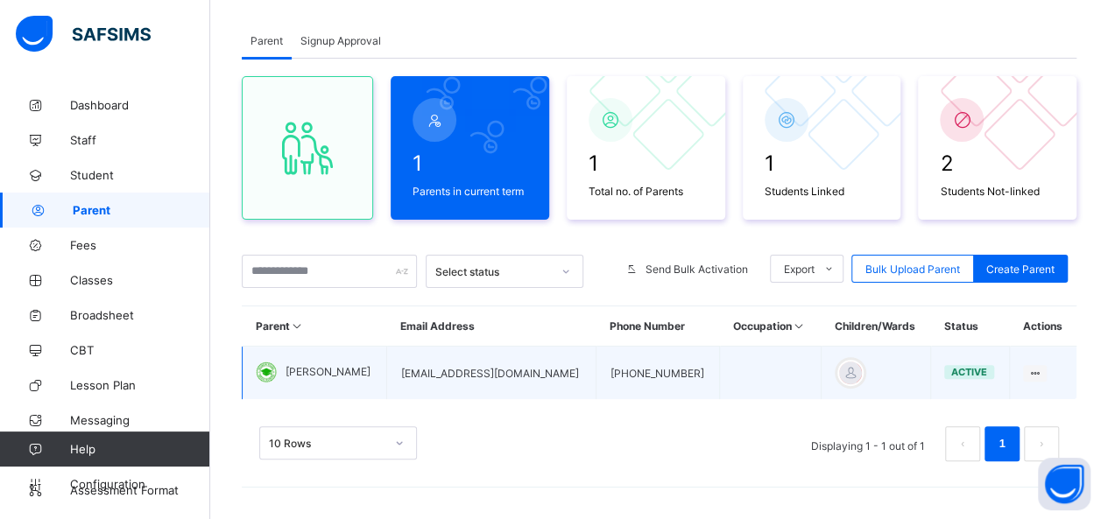
click at [867, 358] on td at bounding box center [877, 373] width 110 height 53
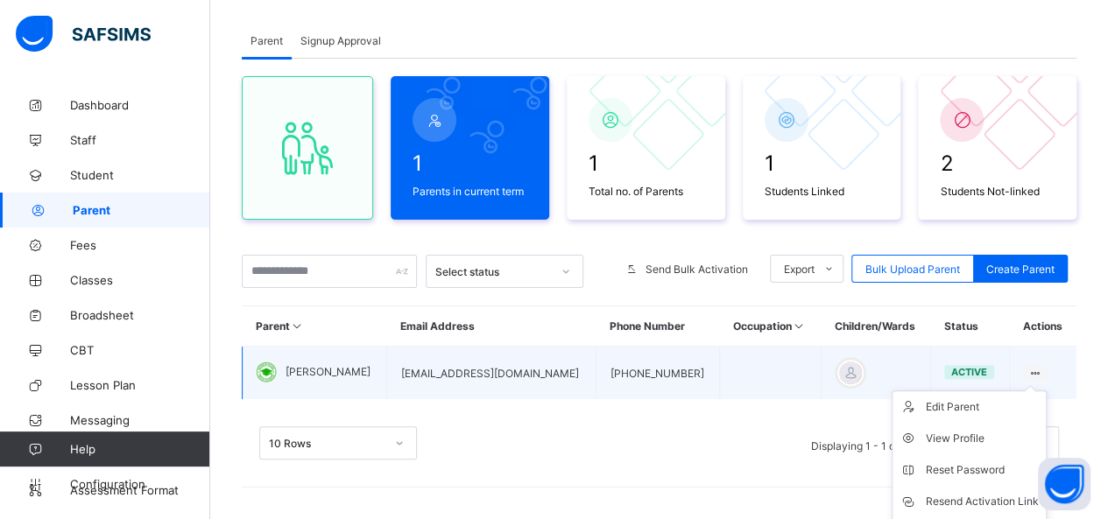
click at [1047, 391] on ul "Edit Parent View Profile Reset Password Resend Activation Link Change Email Lin…" at bounding box center [969, 502] width 155 height 223
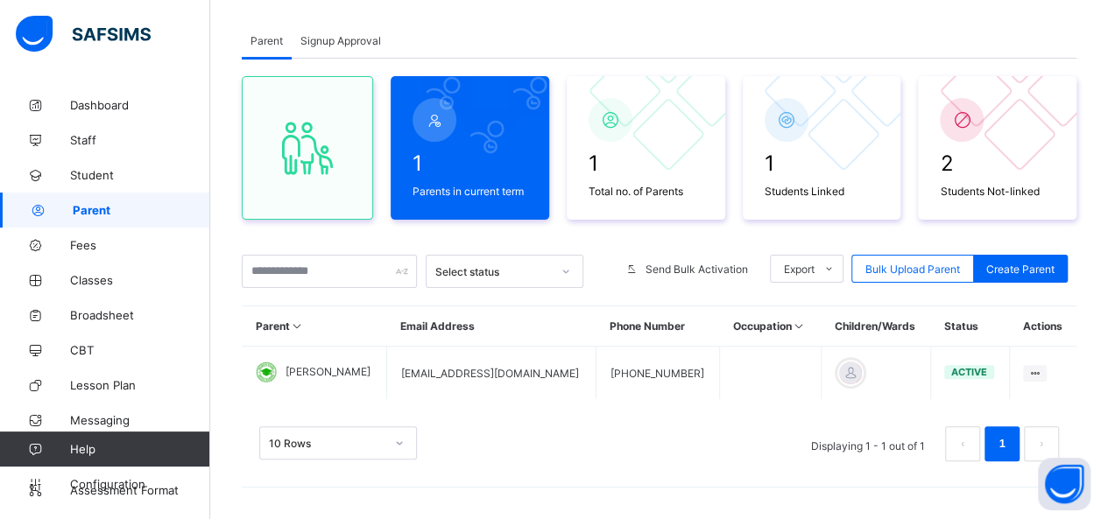
click at [930, 290] on div "1 Parents in current term 1 Total no. of Parents 1 Students Linked 2 Students N…" at bounding box center [659, 278] width 835 height 438
click at [928, 272] on span "Bulk Upload Parent" at bounding box center [913, 269] width 95 height 13
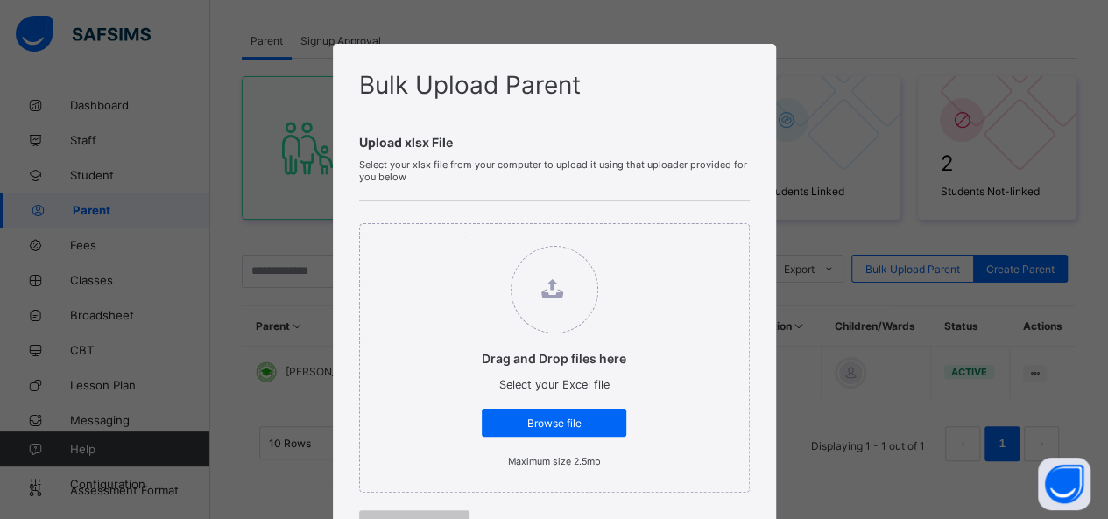
click at [821, 166] on div "Bulk Upload Parent Upload xlsx File Select your xlsx file from your computer to…" at bounding box center [554, 259] width 1108 height 519
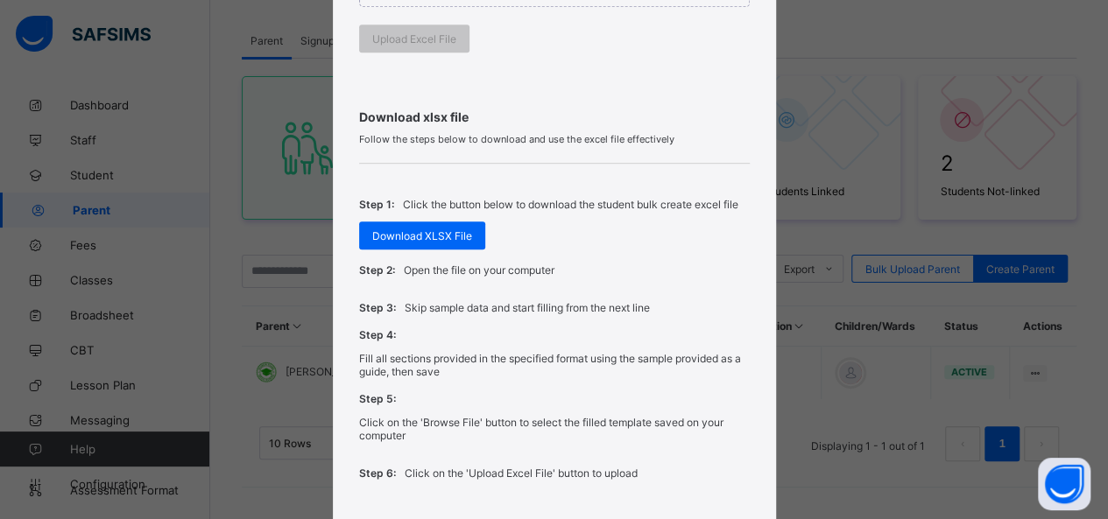
scroll to position [596, 0]
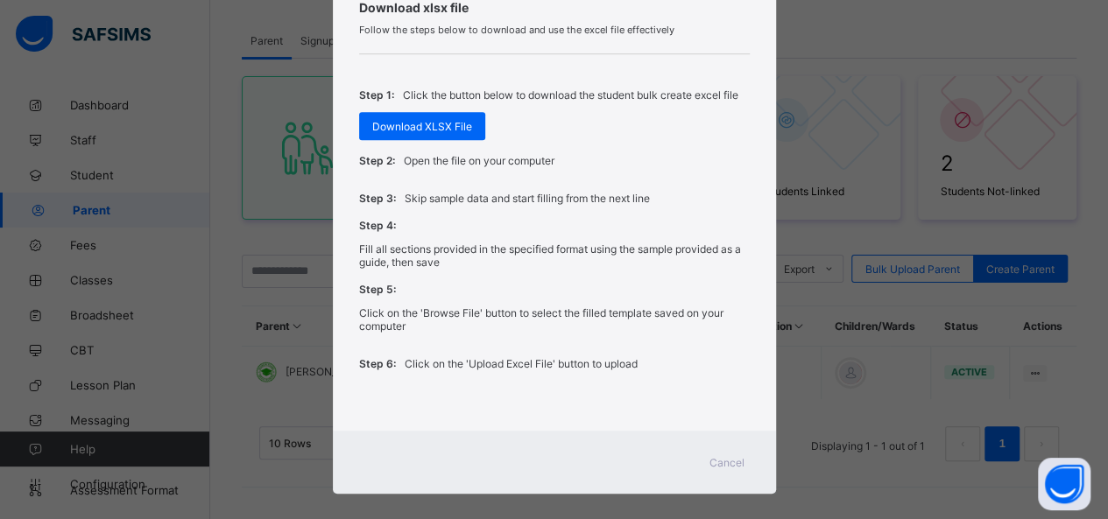
click at [746, 449] on div "Cancel" at bounding box center [727, 463] width 63 height 28
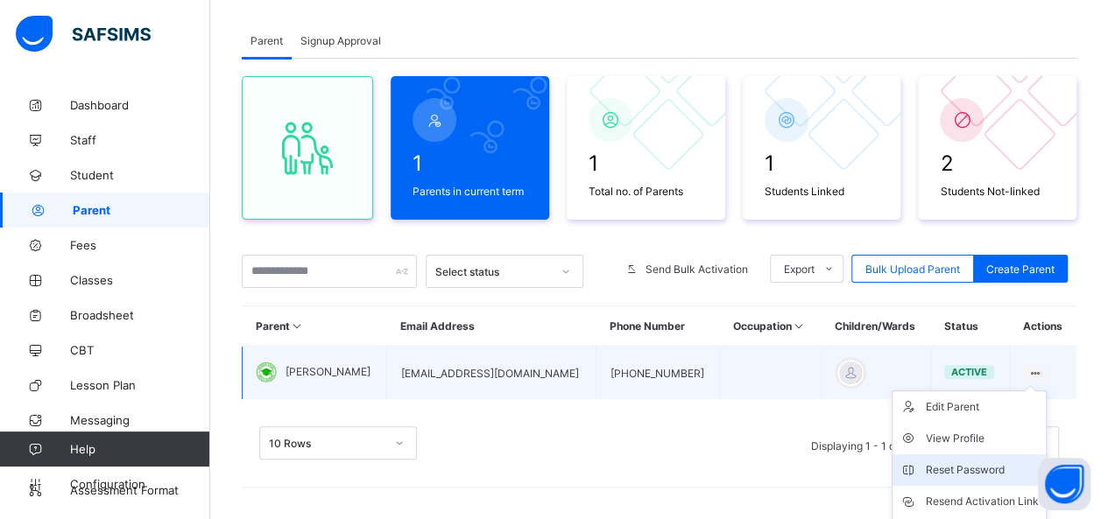
scroll to position [180, 0]
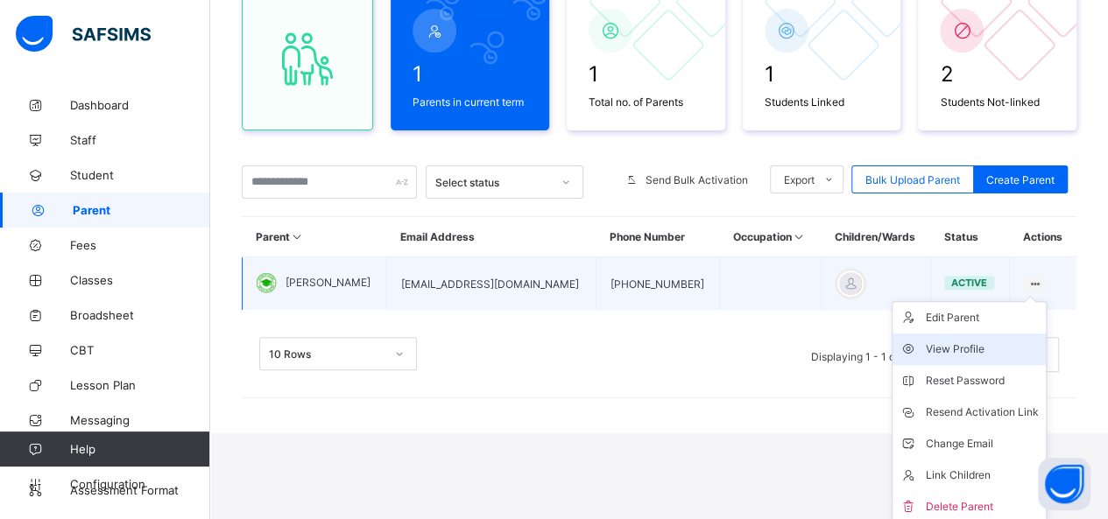
click at [1020, 351] on div "View Profile" at bounding box center [982, 350] width 113 height 18
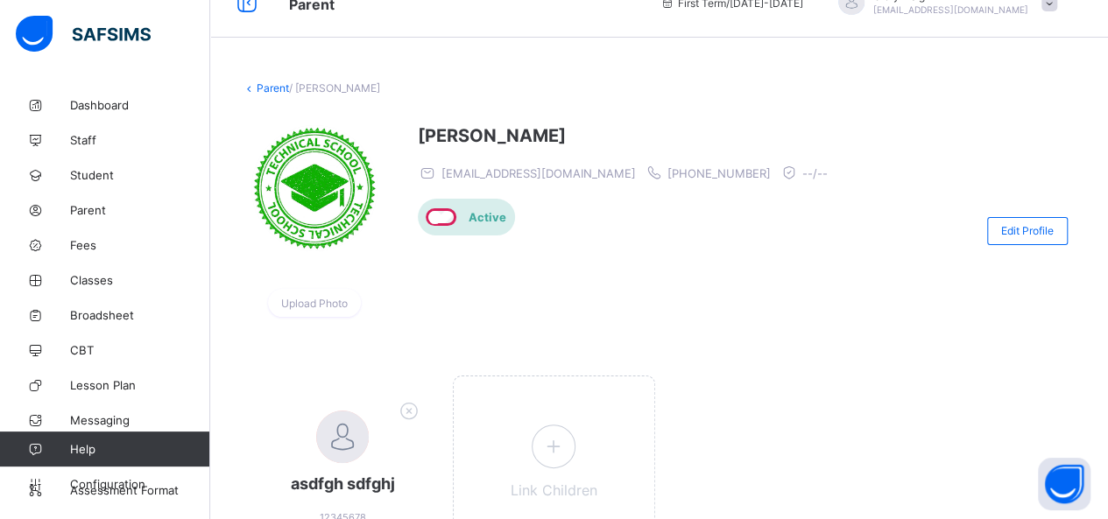
scroll to position [30, 0]
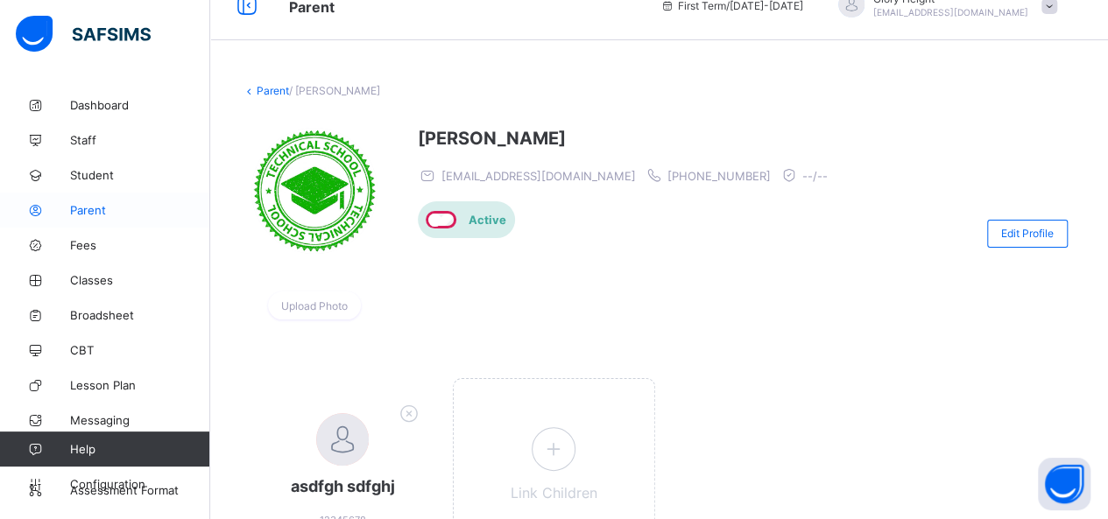
click at [151, 216] on span "Parent" at bounding box center [140, 210] width 140 height 14
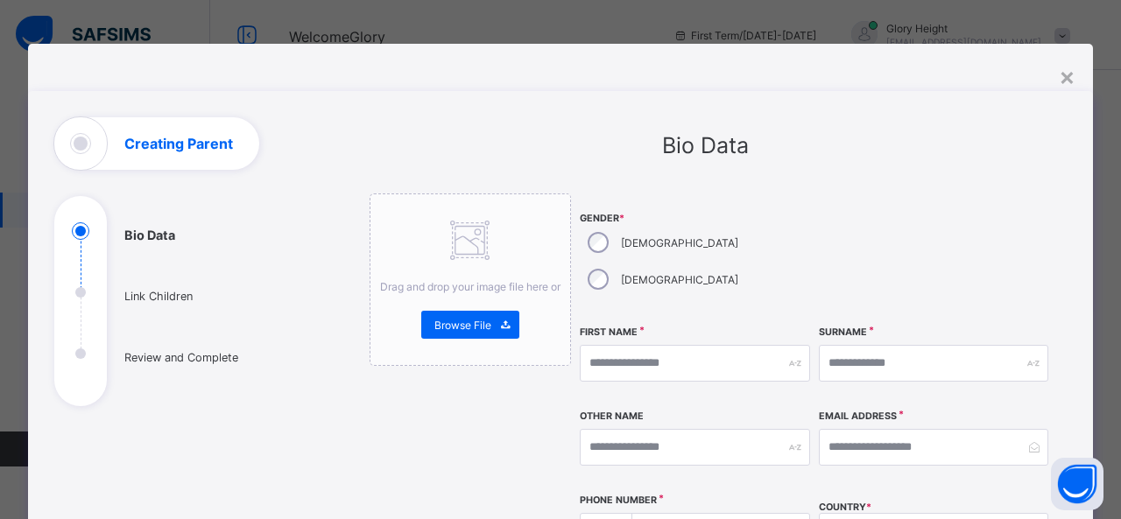
select select "**"
click at [632, 238] on label "[DEMOGRAPHIC_DATA]" at bounding box center [679, 243] width 117 height 13
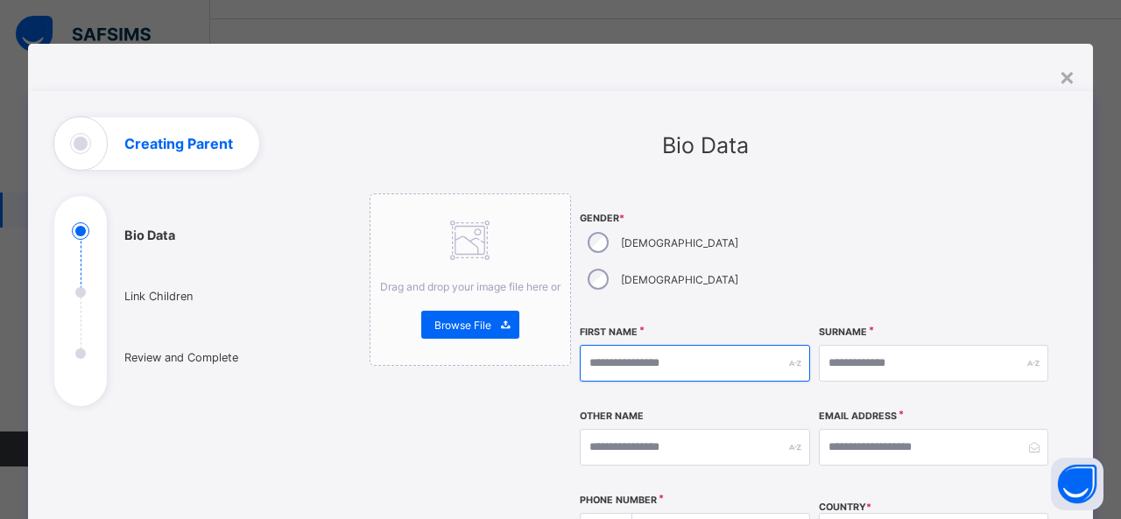
click at [683, 345] on input "text" at bounding box center [695, 363] width 230 height 37
type input "*****"
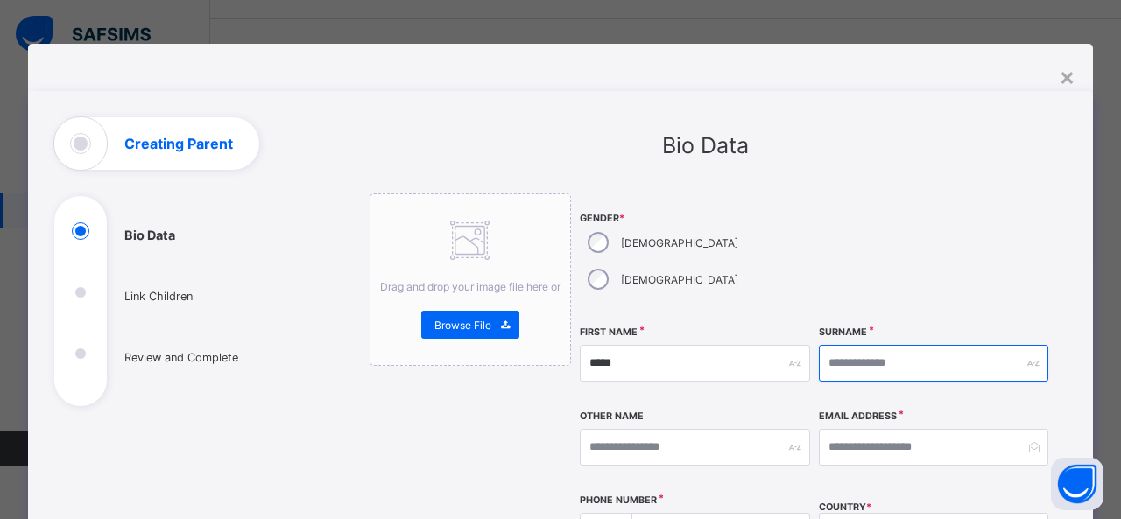
click at [857, 345] on input "text" at bounding box center [934, 363] width 230 height 37
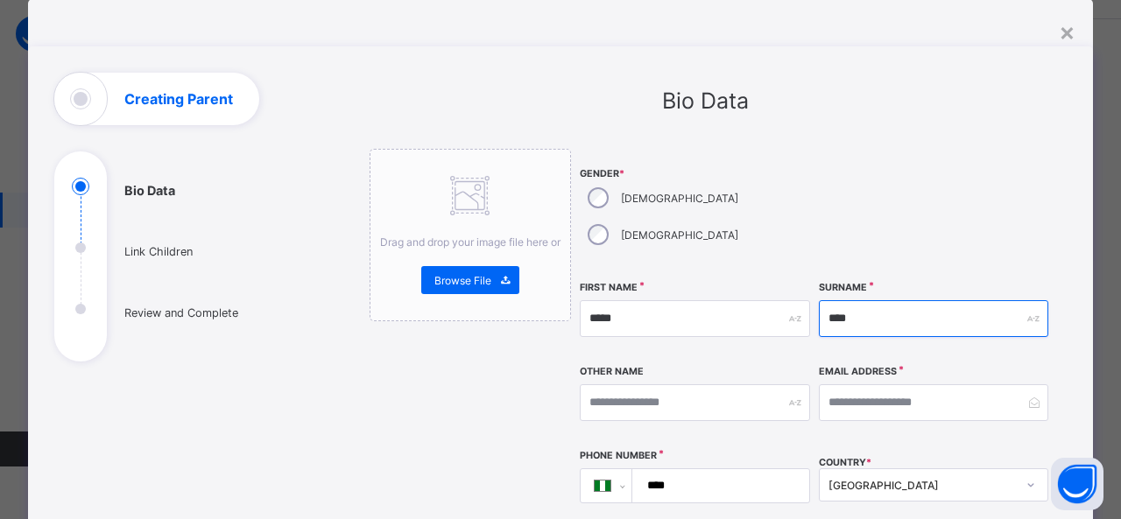
scroll to position [46, 0]
type input "****"
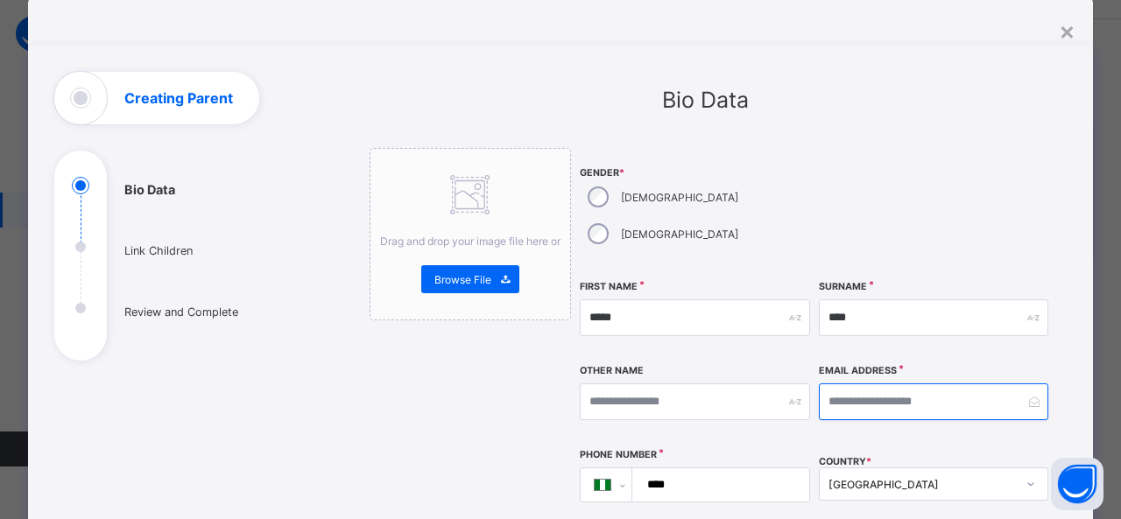
click at [887, 384] on input "email" at bounding box center [934, 402] width 230 height 37
type input "**********"
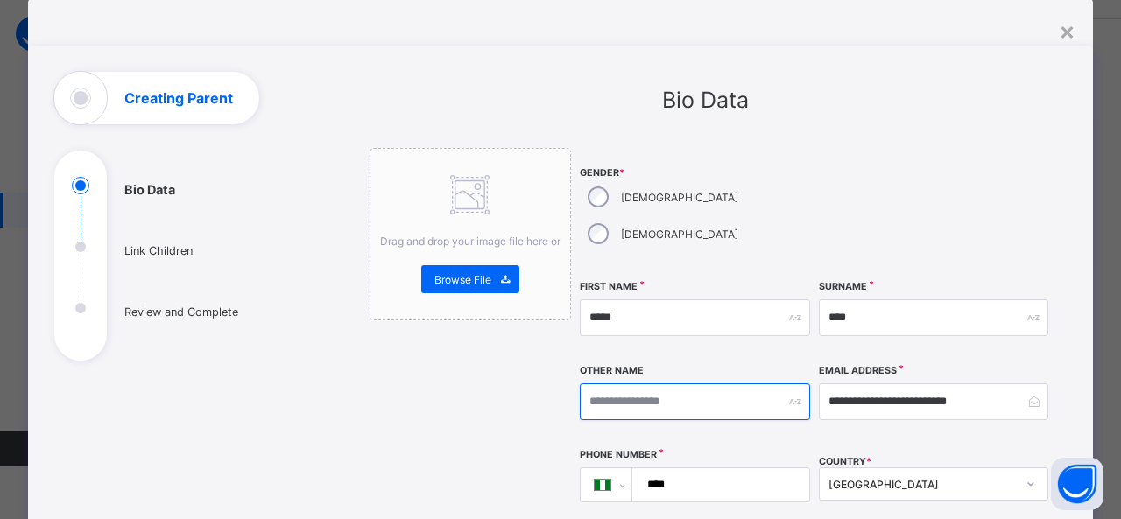
click at [731, 384] on input "text" at bounding box center [695, 402] width 230 height 37
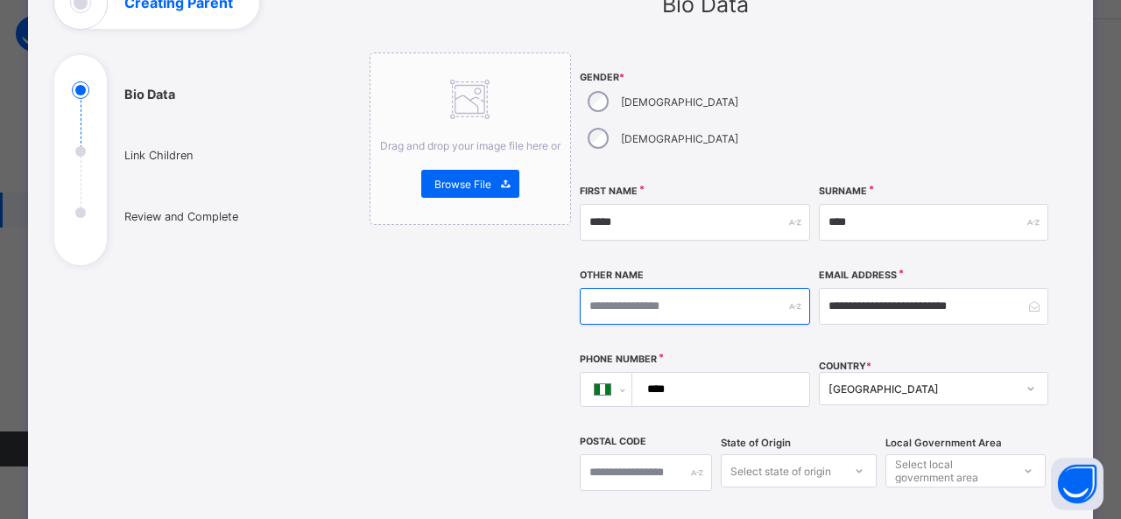
scroll to position [149, 0]
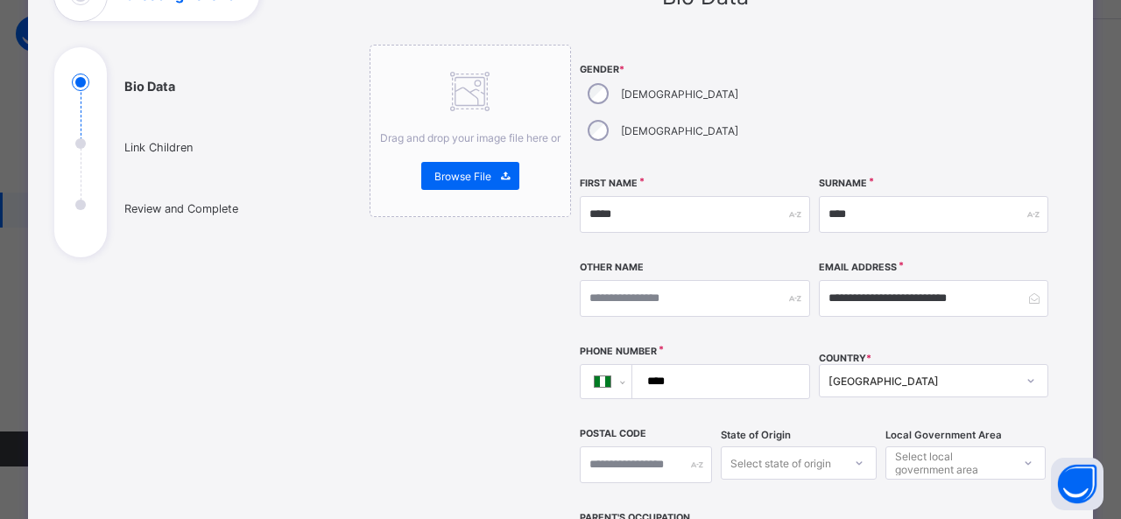
click at [718, 365] on input "****" at bounding box center [718, 381] width 162 height 33
type input "**********"
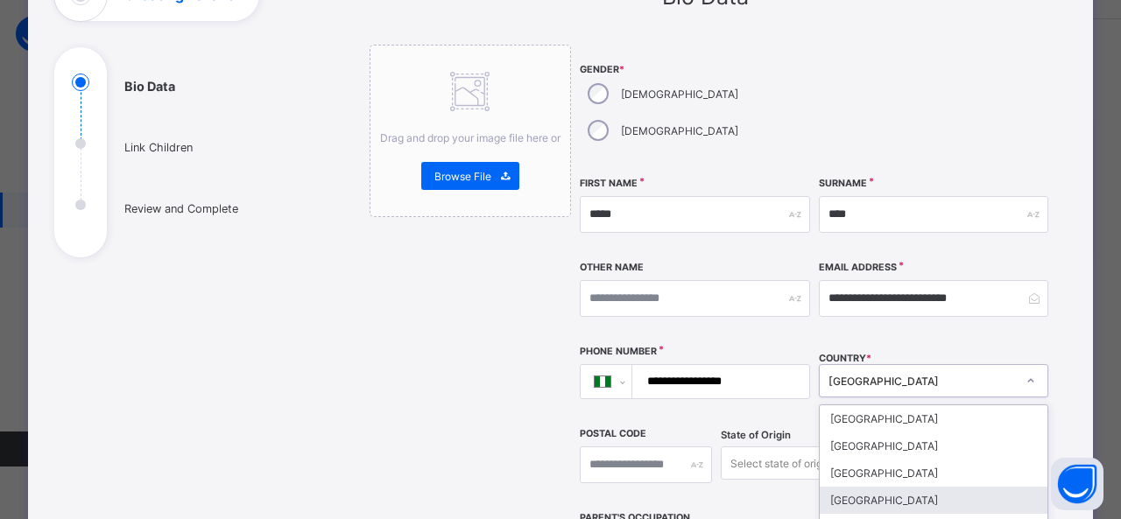
click at [866, 364] on div "option [GEOGRAPHIC_DATA] focused, 4 of 250. 250 results available. Use Up and D…" at bounding box center [934, 380] width 230 height 33
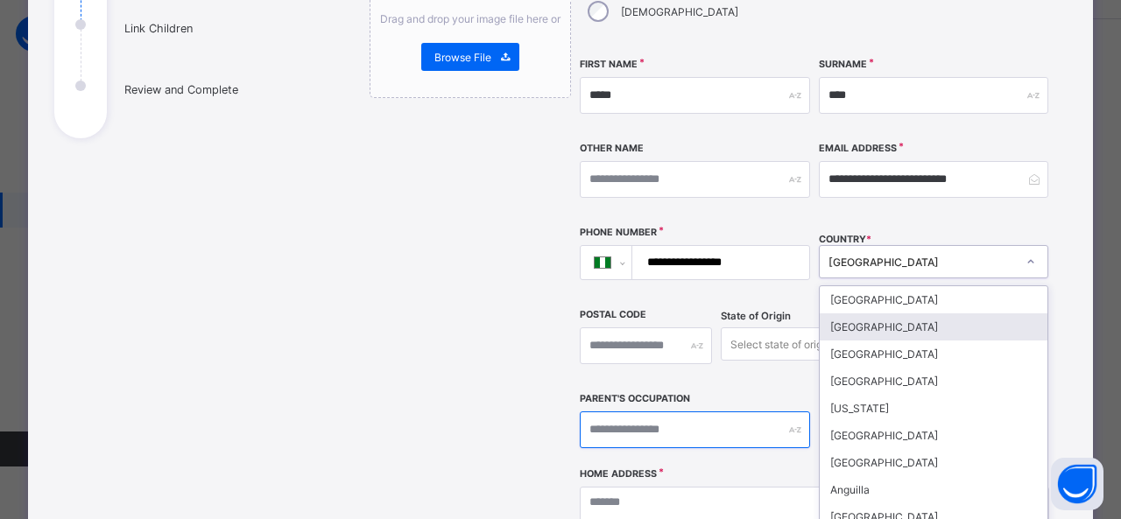
click at [667, 412] on input "text" at bounding box center [695, 430] width 230 height 37
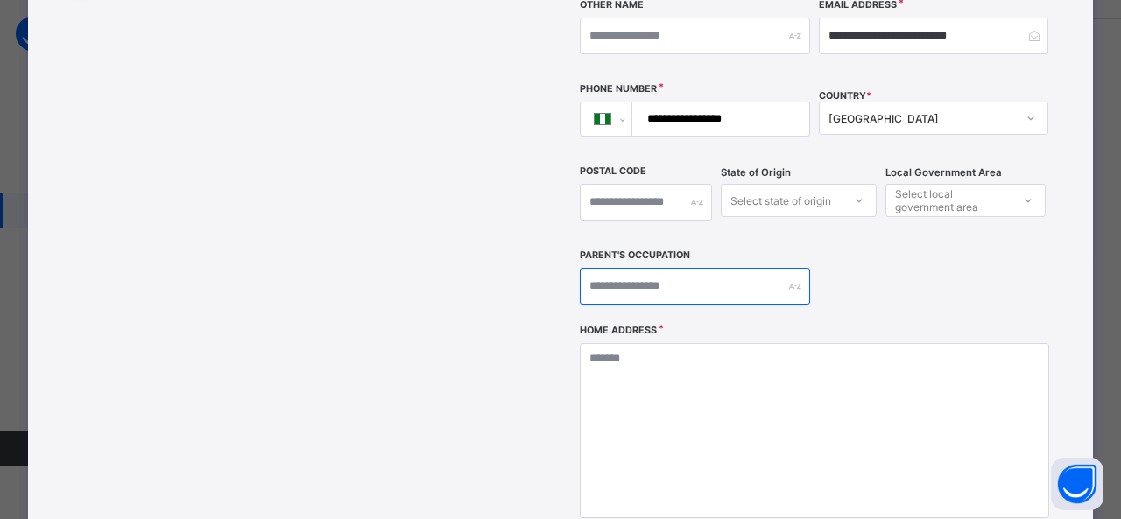
scroll to position [413, 0]
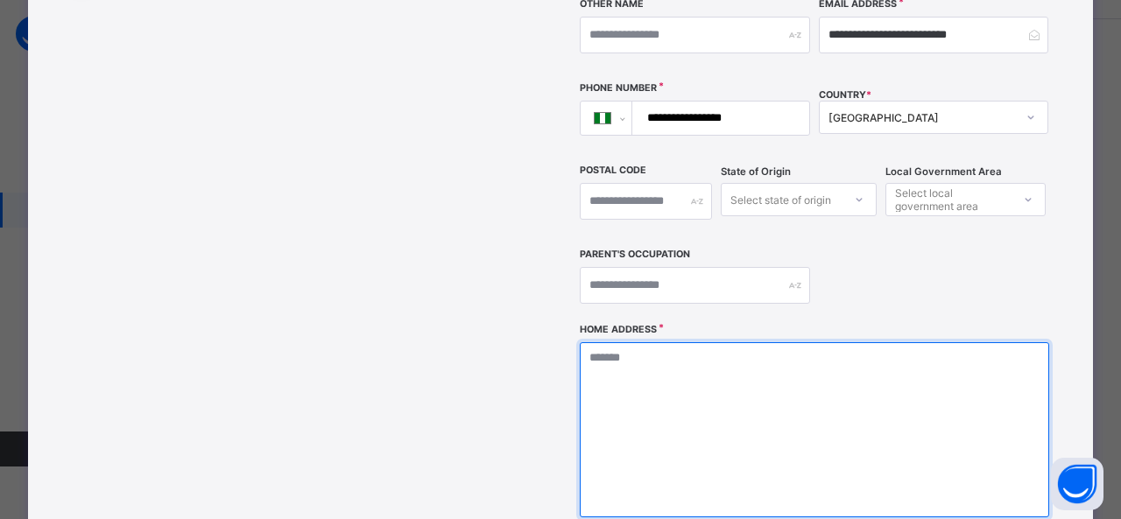
click at [667, 410] on textarea at bounding box center [815, 430] width 470 height 175
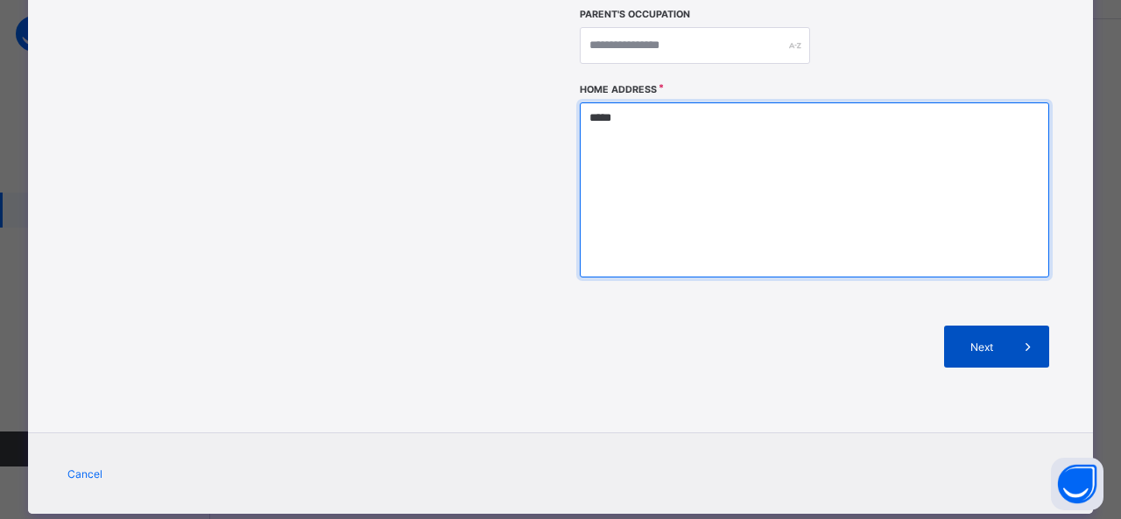
type textarea "*****"
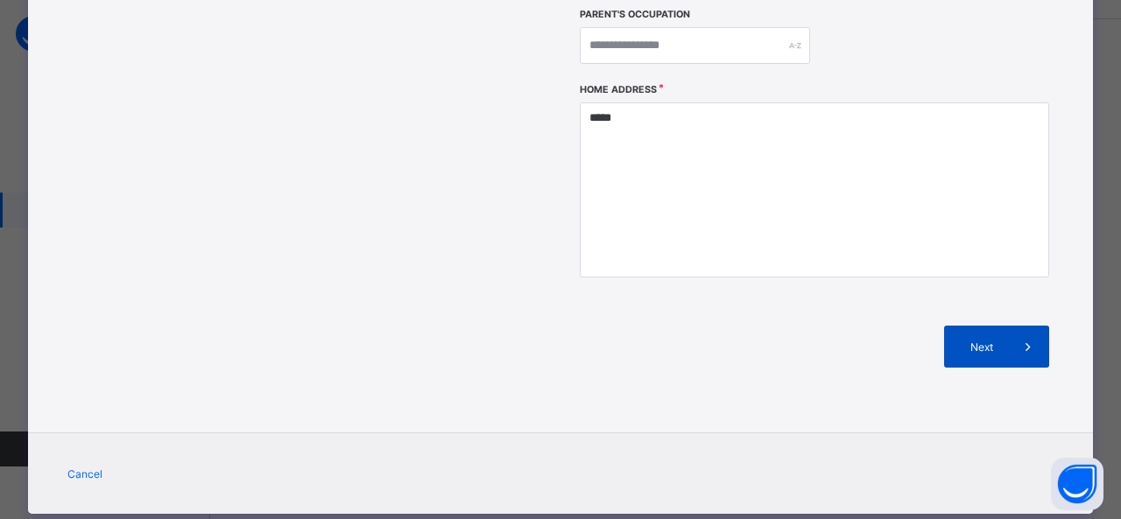
click at [1027, 338] on icon at bounding box center [1028, 347] width 19 height 18
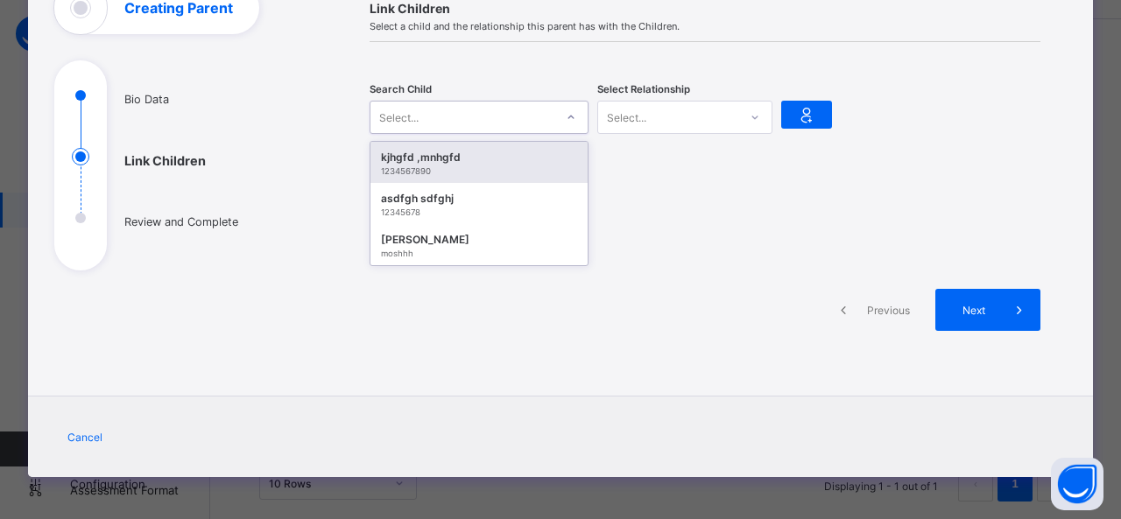
click at [465, 119] on div "Select..." at bounding box center [463, 117] width 184 height 25
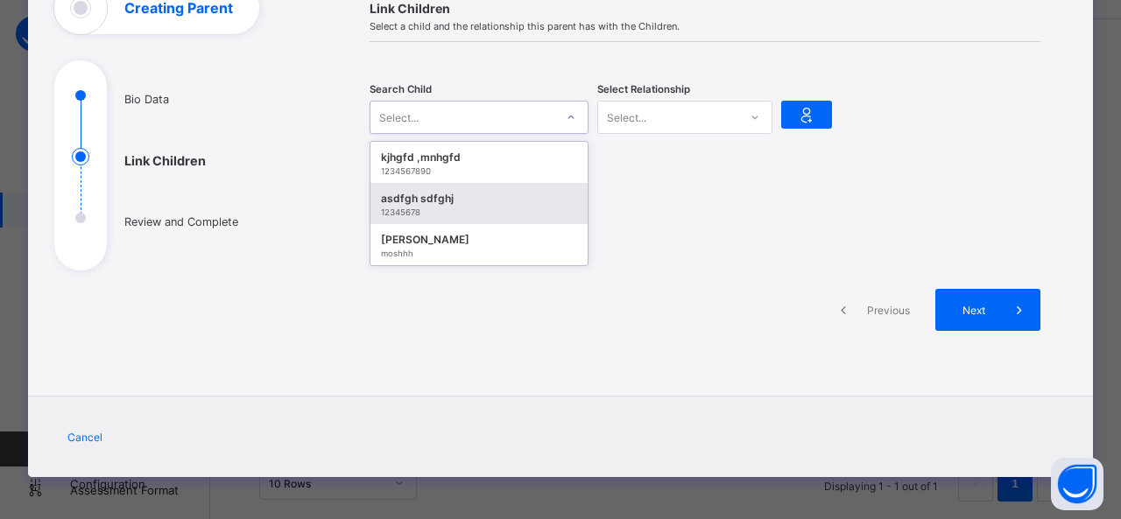
click at [428, 209] on div "12345678" at bounding box center [479, 213] width 196 height 10
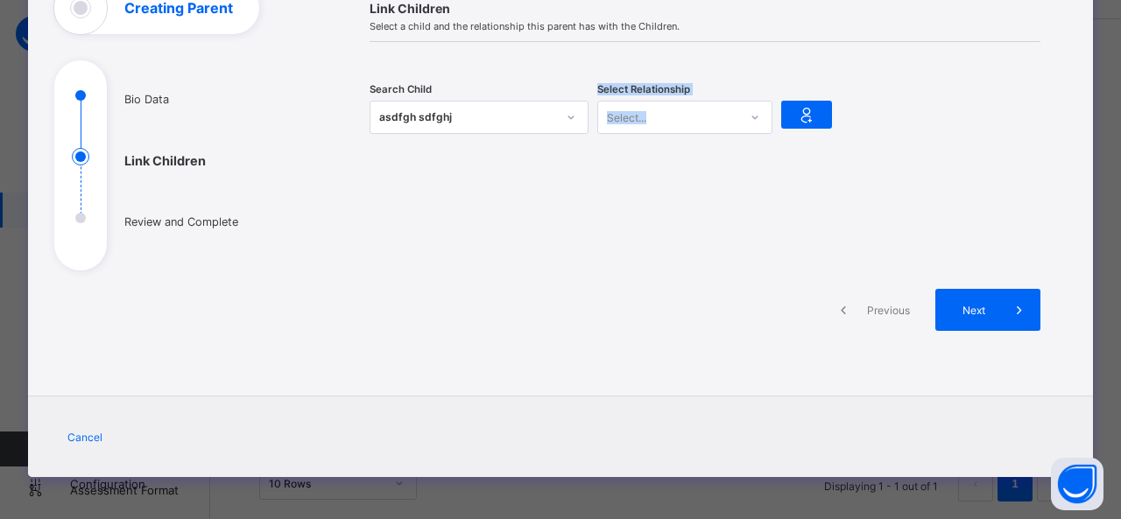
drag, startPoint x: 428, startPoint y: 209, endPoint x: 455, endPoint y: 119, distance: 94.0
click at [455, 119] on div "Link Children Select a child and the relationship this parent has with the Chil…" at bounding box center [705, 177] width 724 height 391
click at [564, 106] on div at bounding box center [571, 117] width 30 height 28
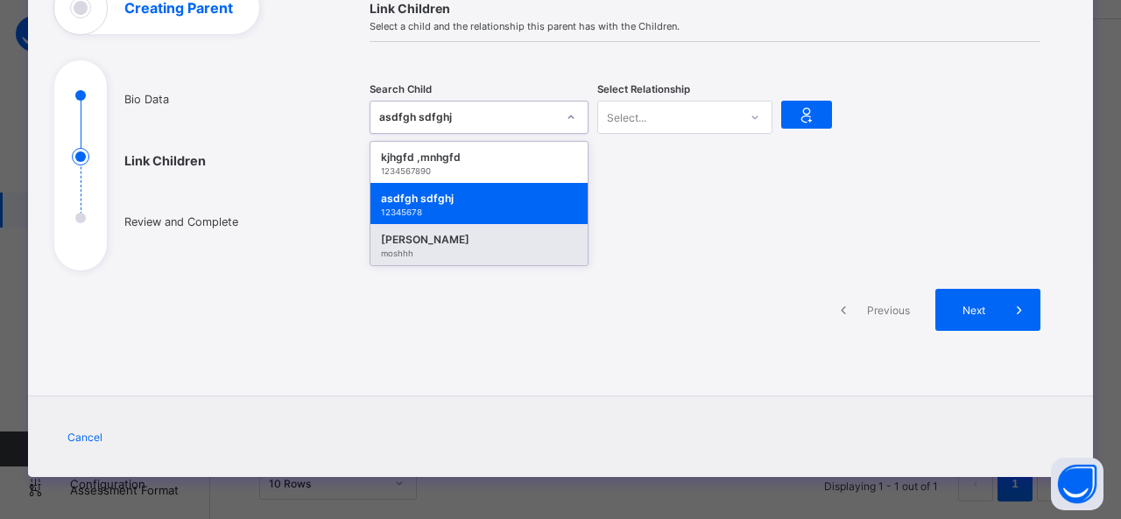
click at [505, 255] on div "moshhh" at bounding box center [479, 254] width 196 height 10
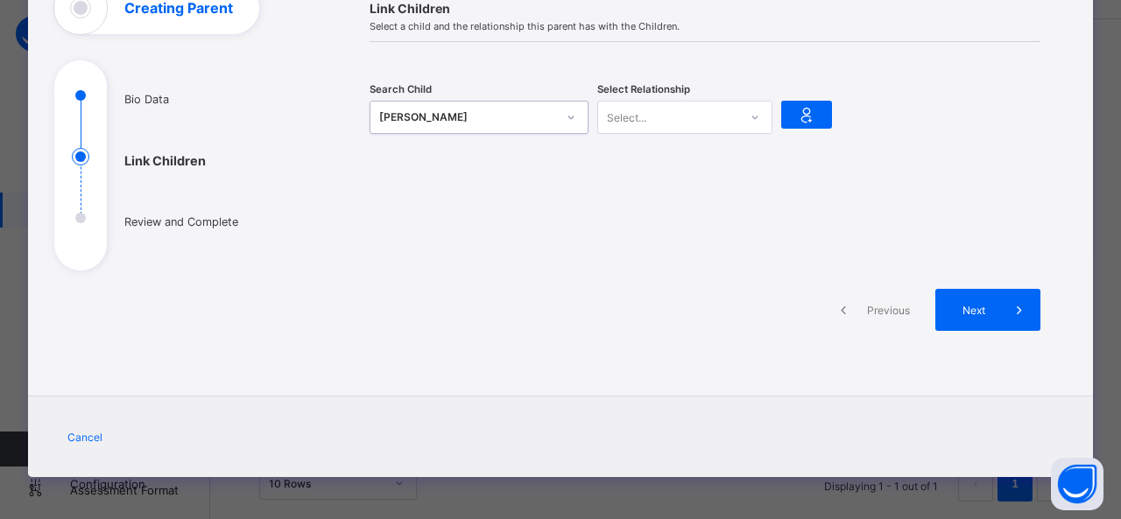
click at [706, 111] on div "Select..." at bounding box center [668, 117] width 140 height 25
click at [669, 189] on div "Mother" at bounding box center [684, 182] width 173 height 27
click at [999, 307] on span at bounding box center [1020, 310] width 42 height 42
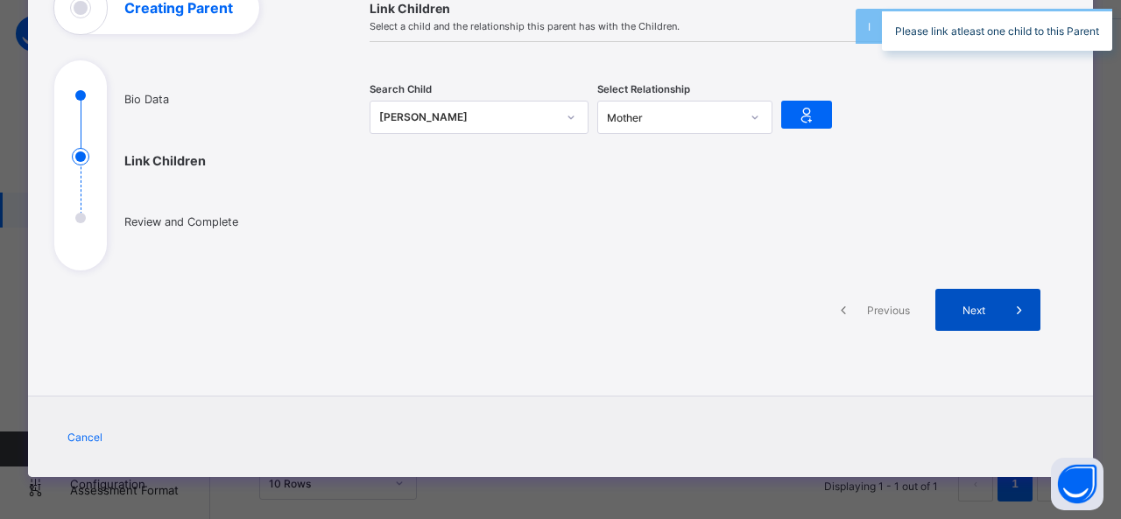
click at [999, 307] on span at bounding box center [1020, 310] width 42 height 42
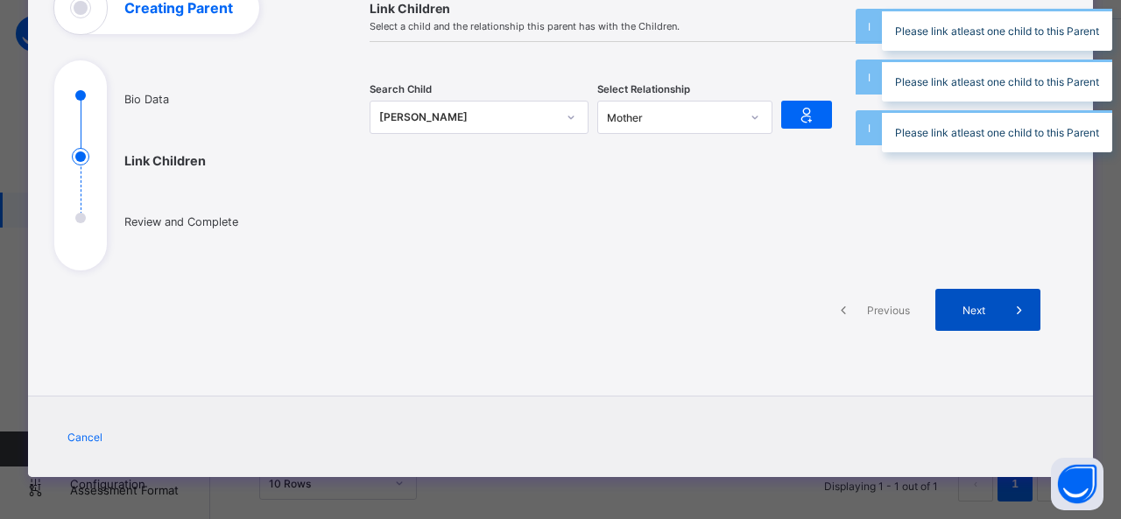
click at [999, 307] on span at bounding box center [1020, 310] width 42 height 42
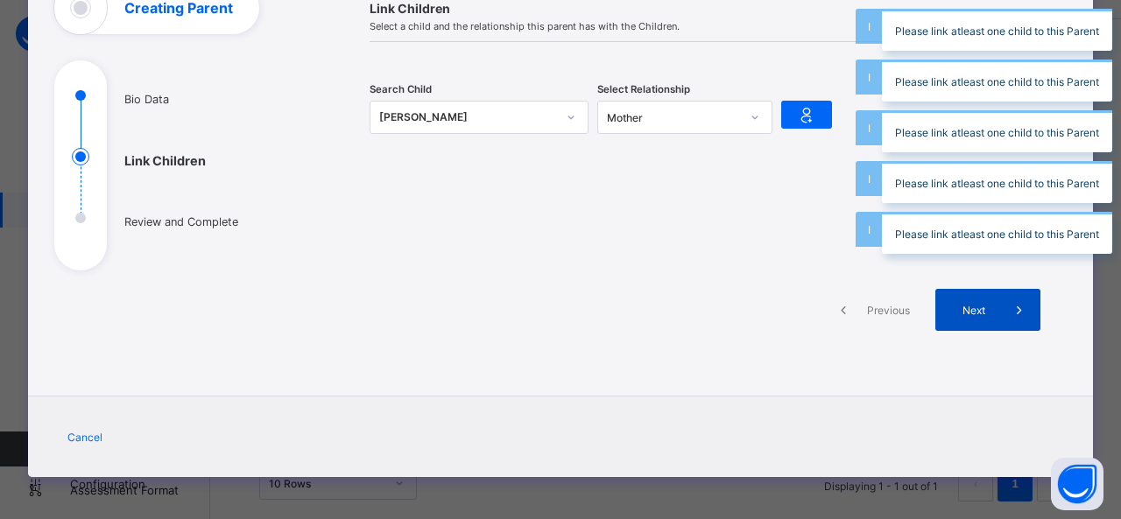
click at [999, 307] on span at bounding box center [1020, 310] width 42 height 42
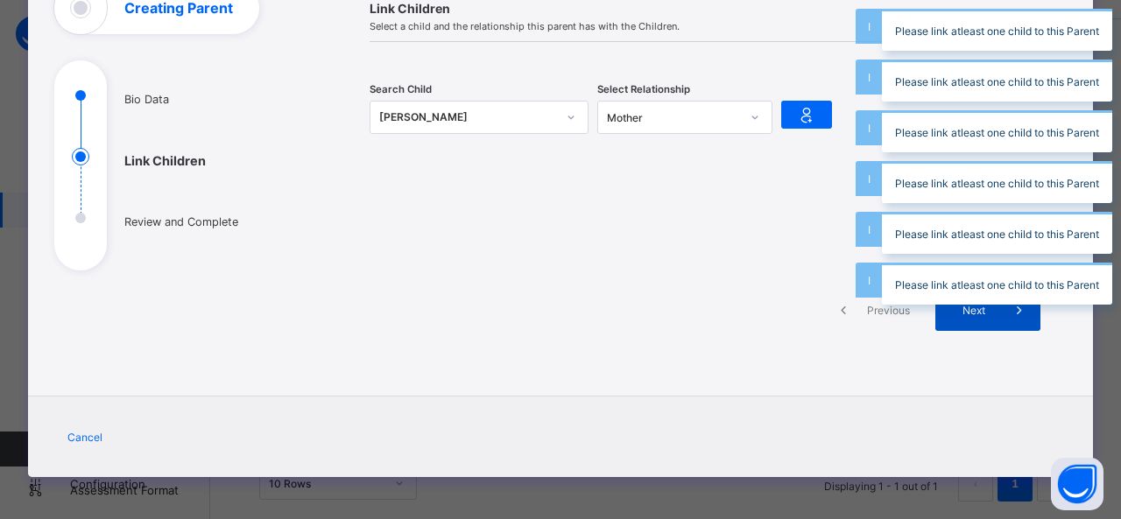
click at [999, 307] on span at bounding box center [1020, 310] width 42 height 42
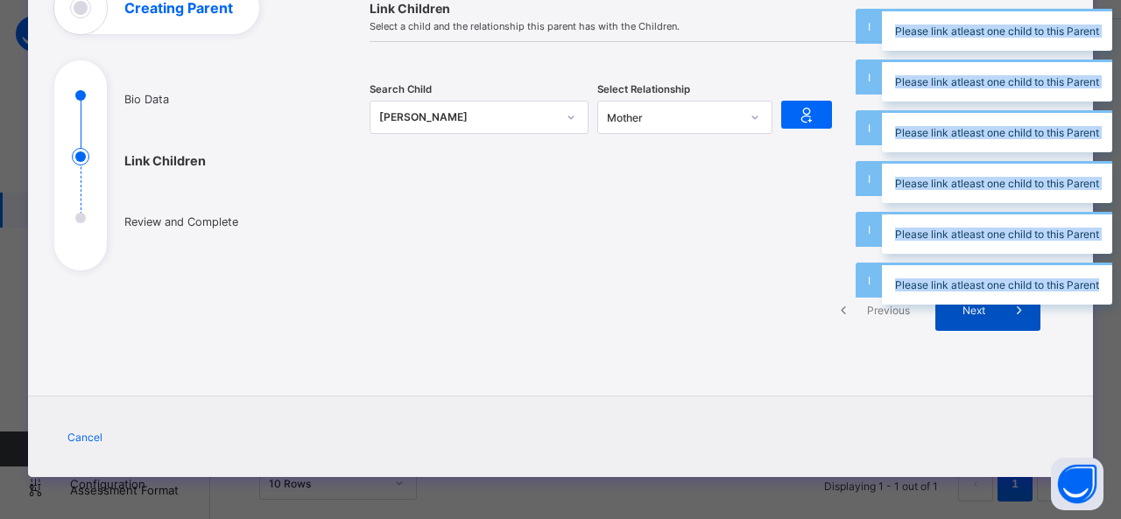
click at [999, 307] on span at bounding box center [1020, 310] width 42 height 42
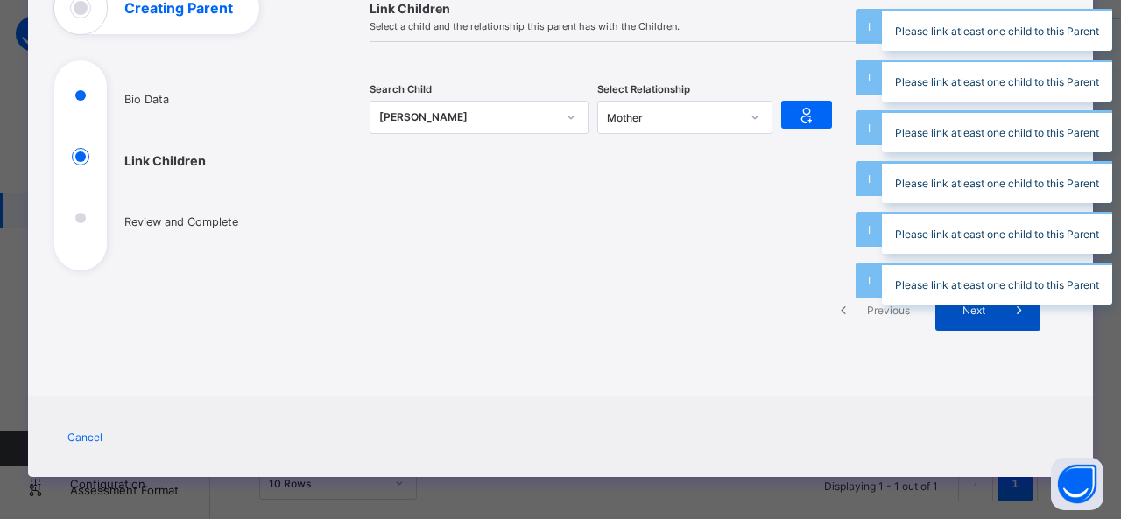
click at [999, 307] on span at bounding box center [1020, 310] width 42 height 42
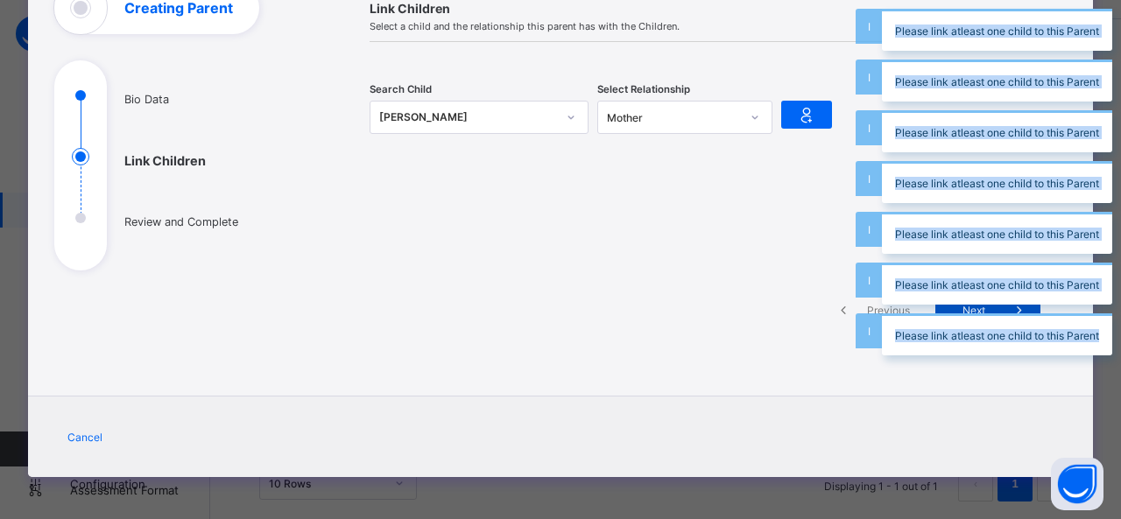
click at [996, 314] on div "Please link atleast one child to this Parent" at bounding box center [997, 335] width 230 height 42
click at [999, 307] on span at bounding box center [1020, 310] width 42 height 42
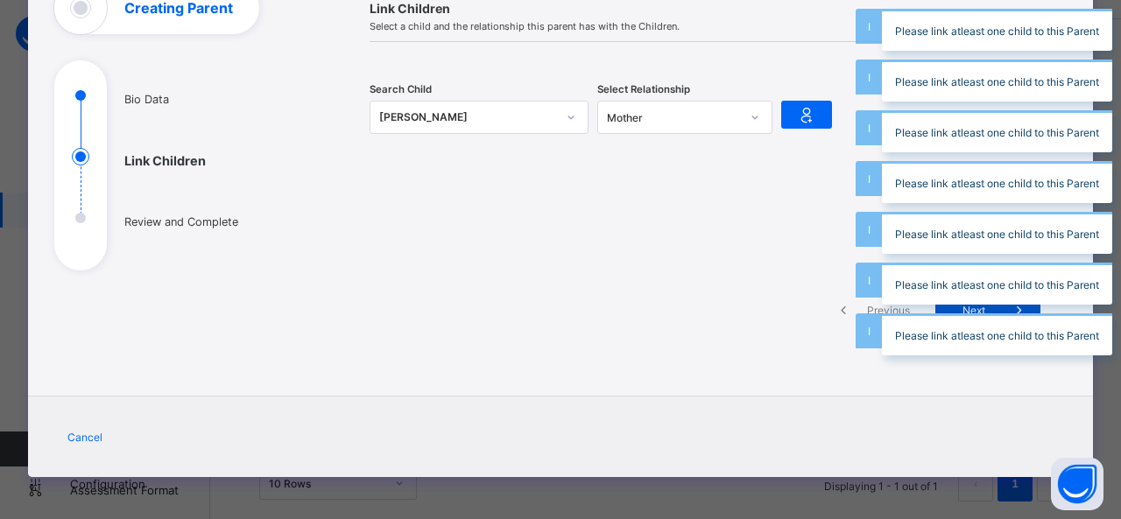
click at [996, 314] on div "Please link atleast one child to this Parent" at bounding box center [997, 335] width 230 height 42
click at [999, 307] on span at bounding box center [1020, 310] width 42 height 42
click at [996, 314] on div "Please link atleast one child to this Parent" at bounding box center [997, 335] width 230 height 42
click at [999, 307] on span at bounding box center [1020, 310] width 42 height 42
click at [996, 314] on div "Please link atleast one child to this Parent" at bounding box center [997, 335] width 230 height 42
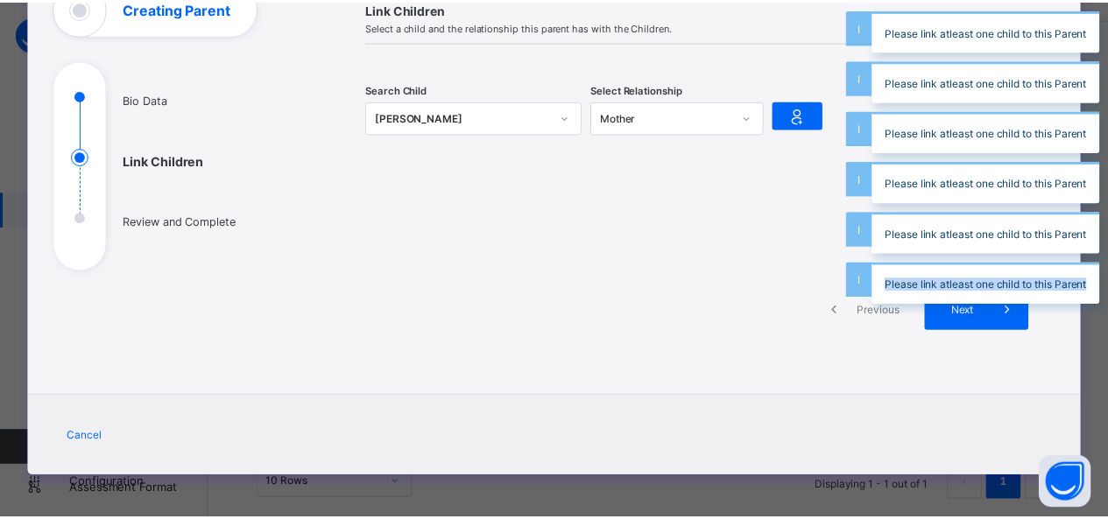
scroll to position [0, 0]
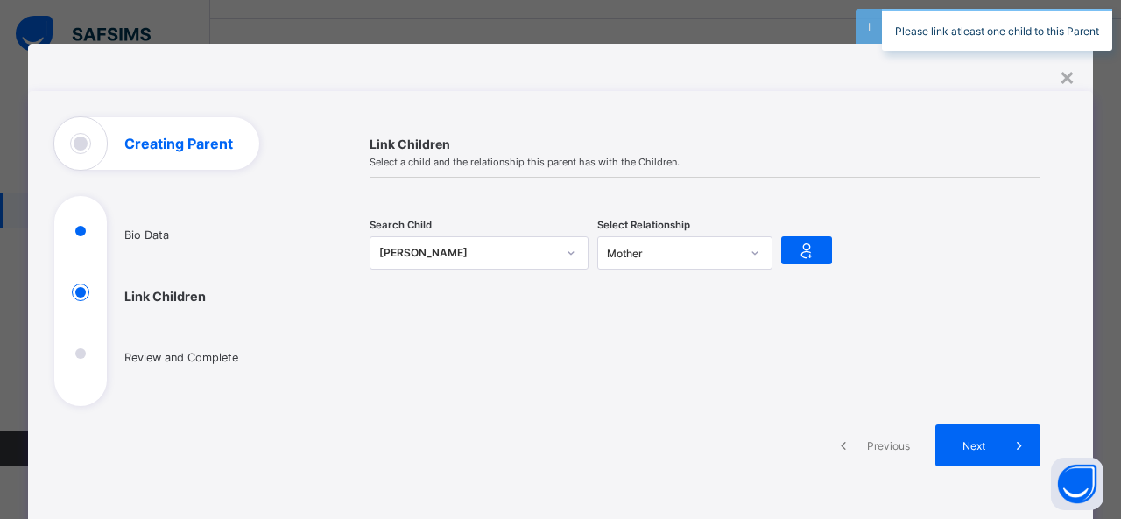
click at [55, 143] on div "Creating Parent" at bounding box center [156, 143] width 205 height 53
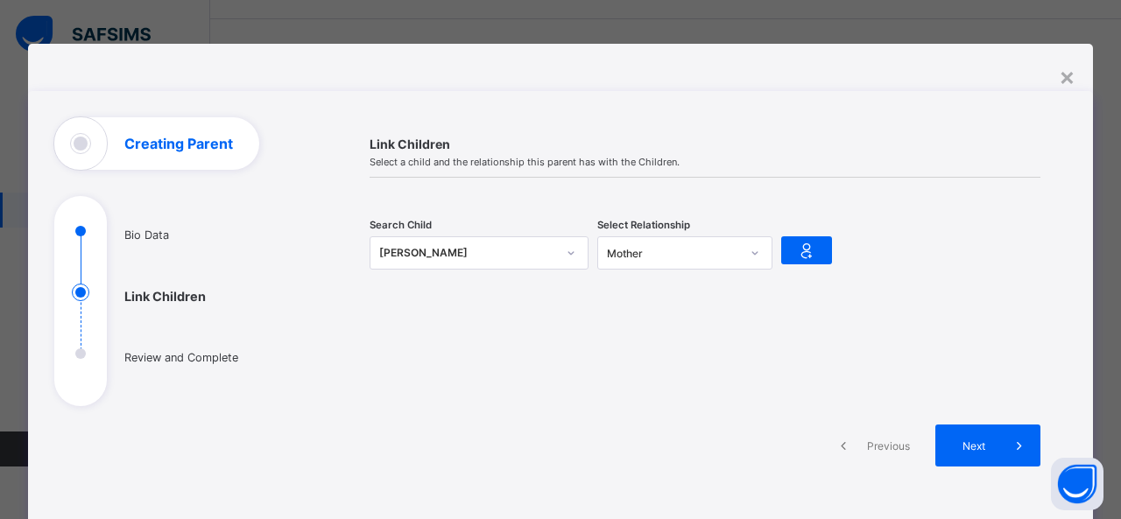
click at [93, 155] on div "Creating Parent" at bounding box center [156, 143] width 205 height 53
click at [555, 59] on div "**********" at bounding box center [560, 328] width 1065 height 569
click at [1063, 80] on div "×" at bounding box center [1067, 76] width 17 height 30
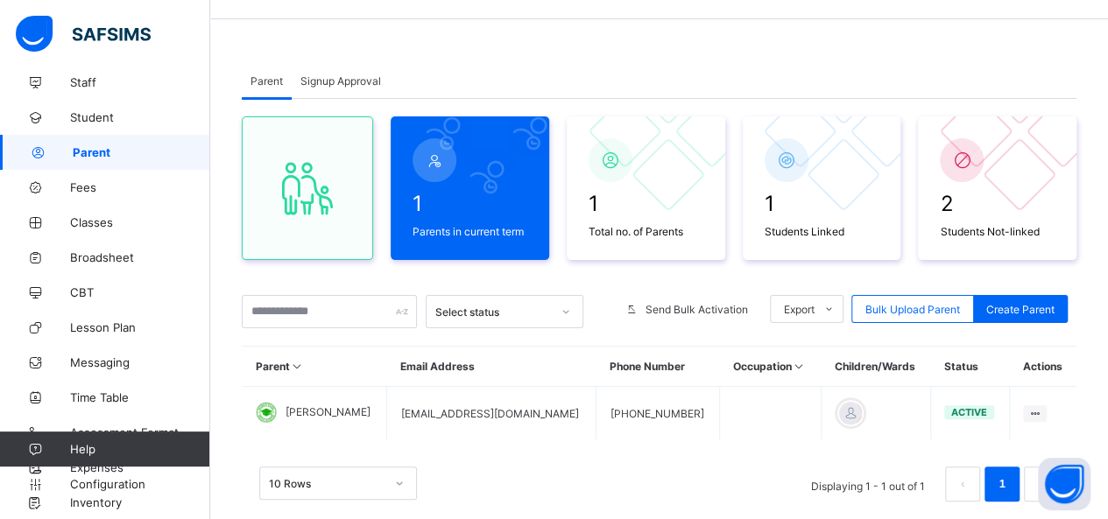
scroll to position [91, 0]
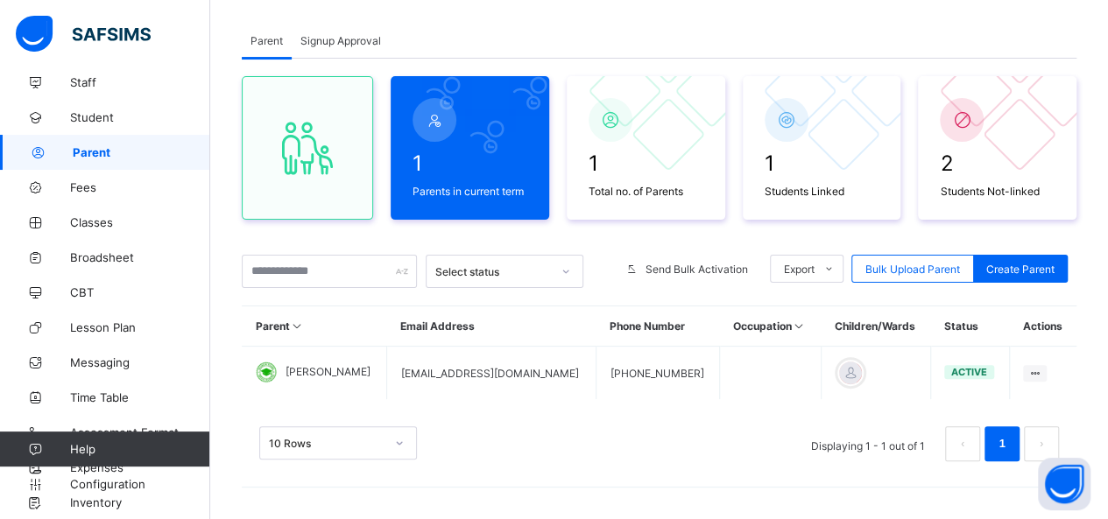
click at [24, 33] on img at bounding box center [83, 34] width 135 height 37
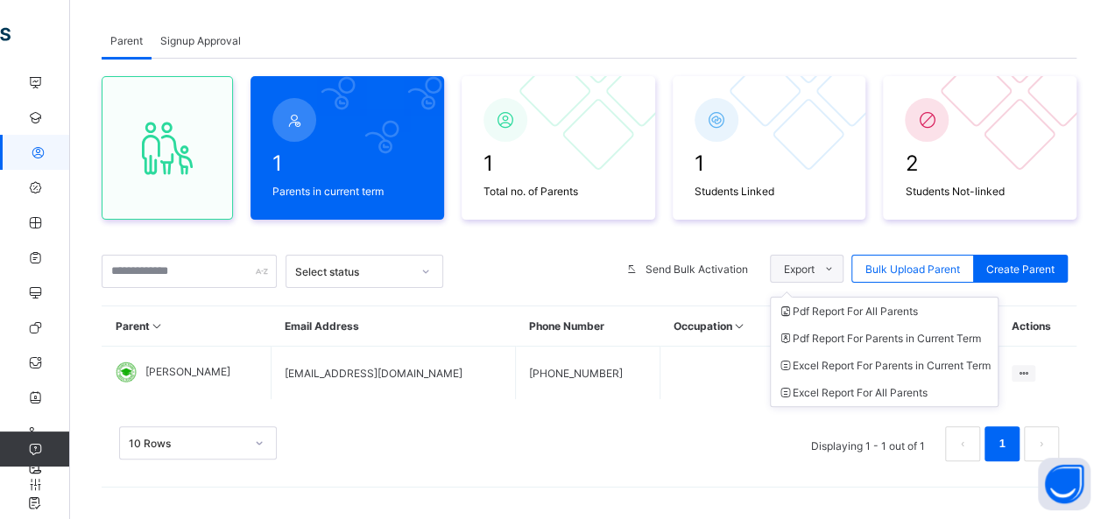
click at [815, 263] on span "Export" at bounding box center [799, 269] width 31 height 13
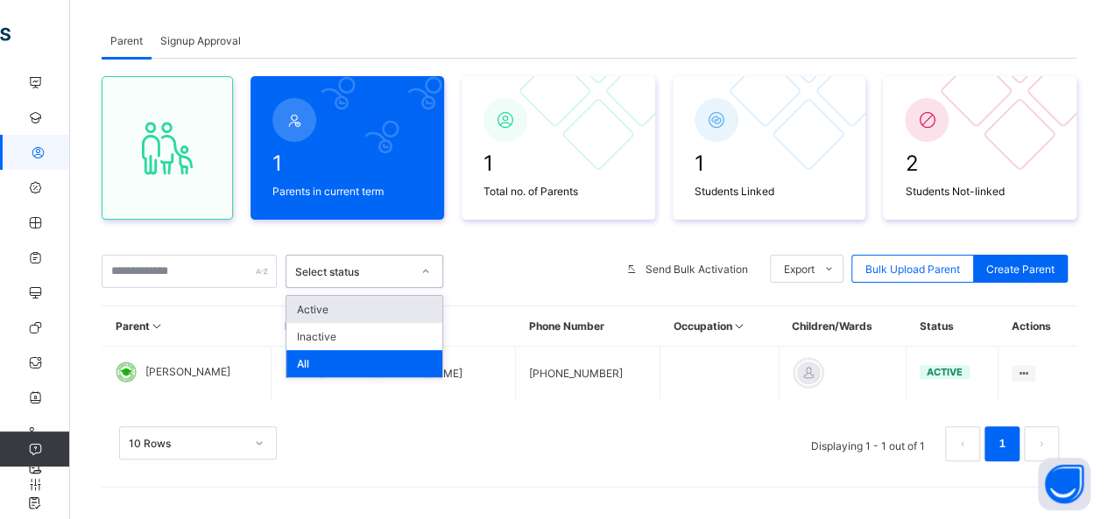
click at [393, 267] on div "Select status" at bounding box center [353, 271] width 116 height 13
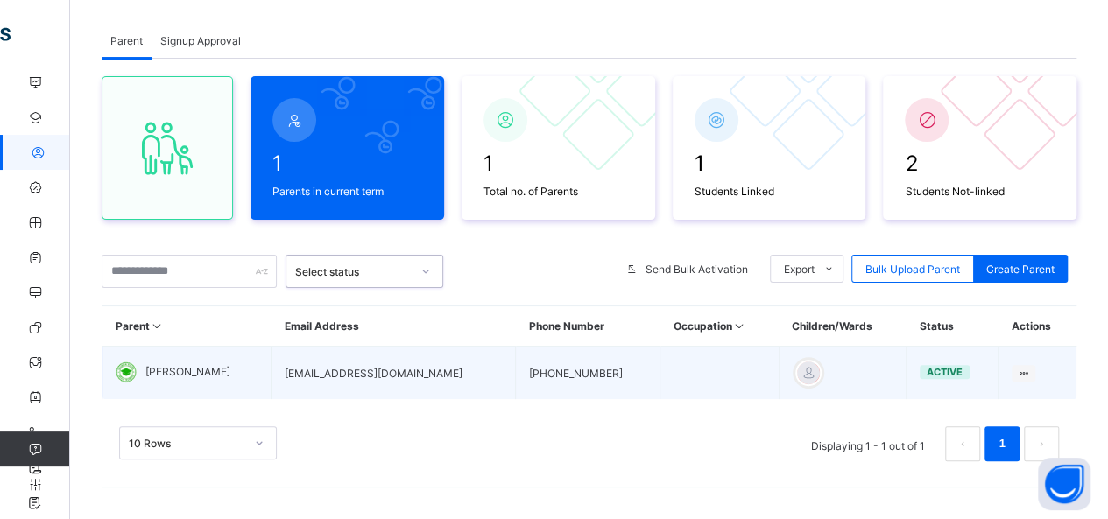
click at [417, 387] on td "[EMAIL_ADDRESS][DOMAIN_NAME]" at bounding box center [394, 373] width 244 height 53
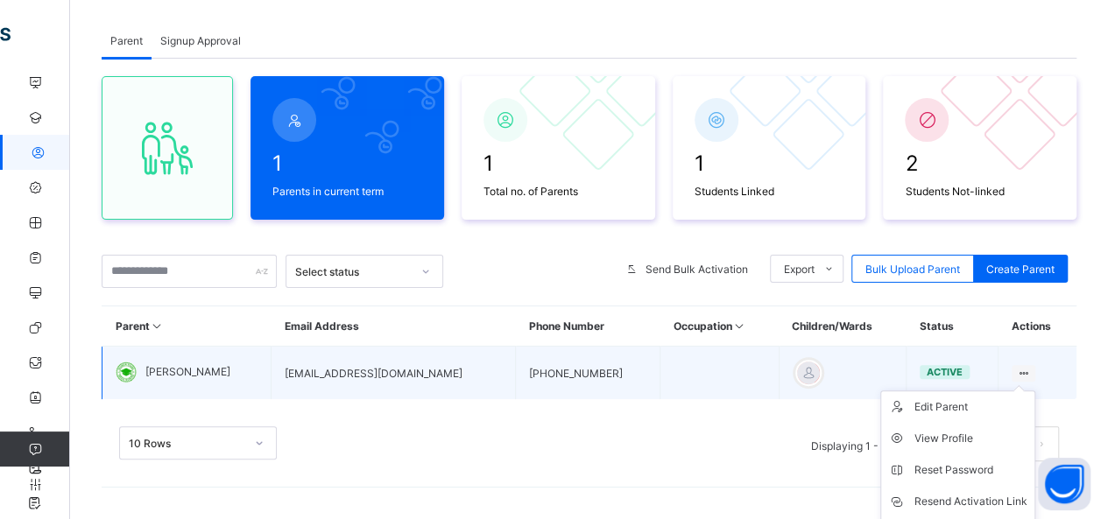
click at [1035, 391] on ul "Edit Parent View Profile Reset Password Resend Activation Link Change Email Lin…" at bounding box center [957, 502] width 155 height 223
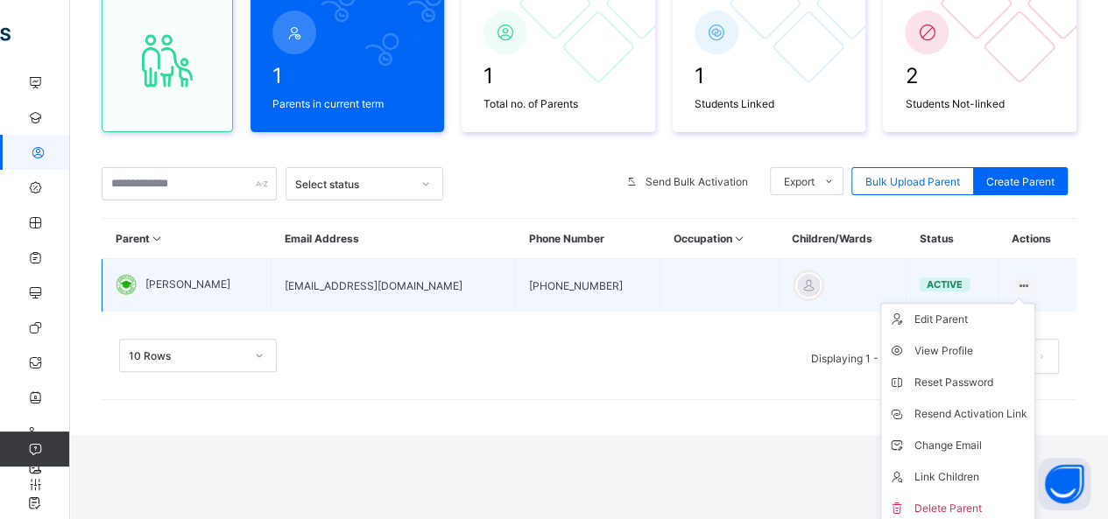
scroll to position [180, 0]
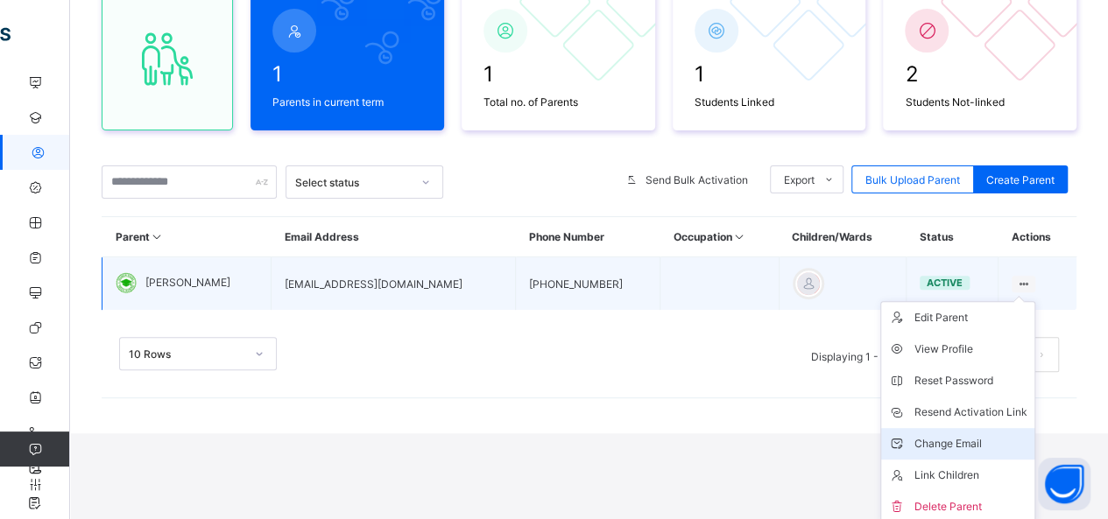
click at [990, 435] on div "Change Email" at bounding box center [971, 444] width 113 height 18
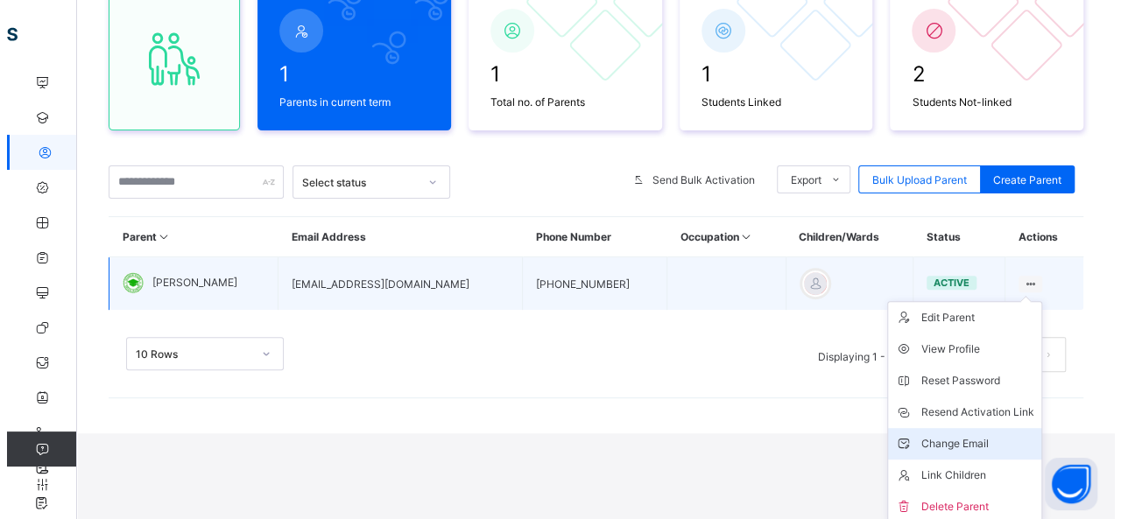
scroll to position [91, 0]
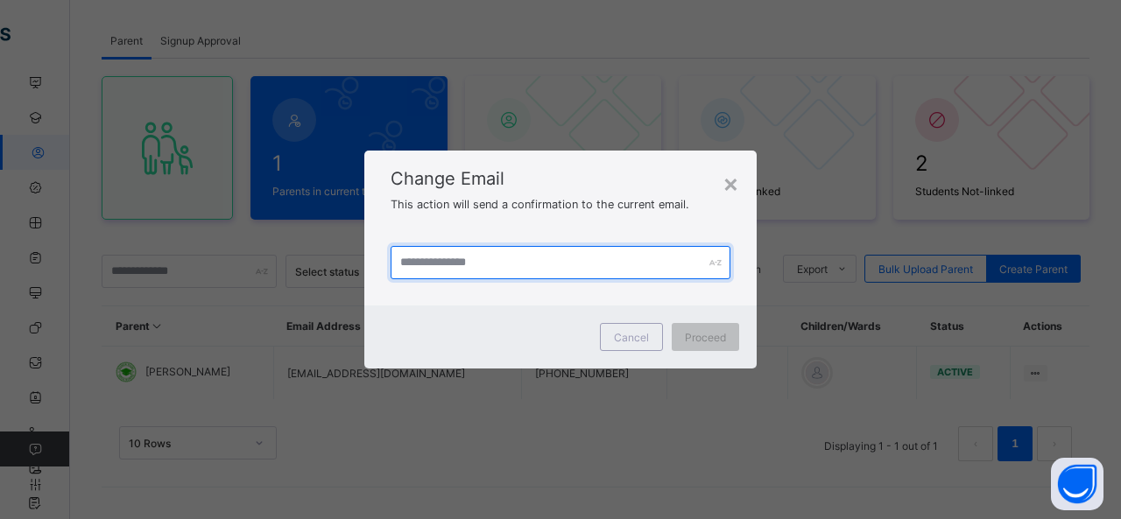
click at [615, 274] on input "text" at bounding box center [561, 262] width 340 height 33
type input "*"
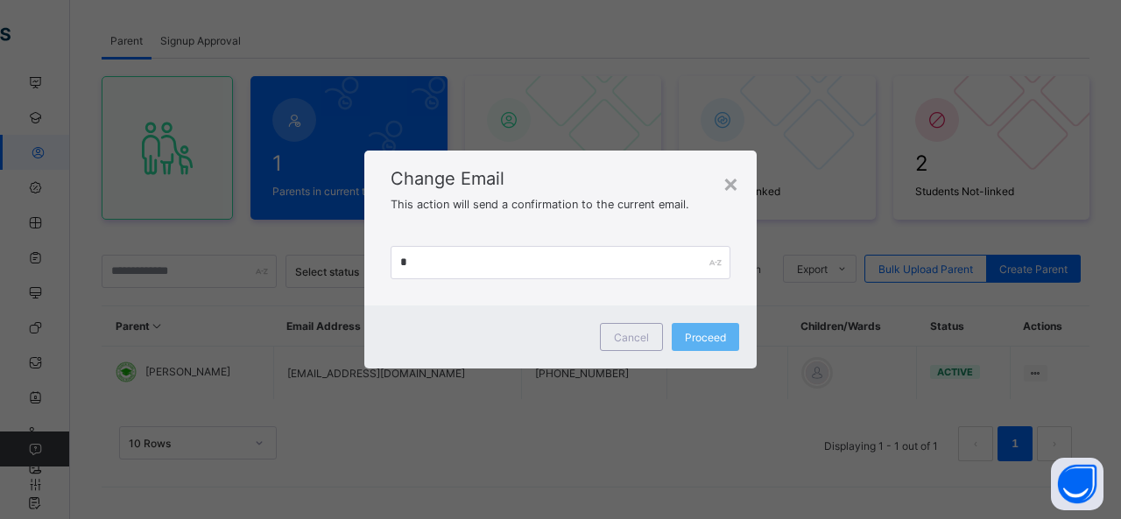
click at [722, 173] on span "Change Email" at bounding box center [561, 178] width 340 height 21
click at [739, 173] on div "Change Email This action will send a confirmation to the current email." at bounding box center [560, 185] width 392 height 69
click at [731, 180] on div "×" at bounding box center [731, 183] width 17 height 30
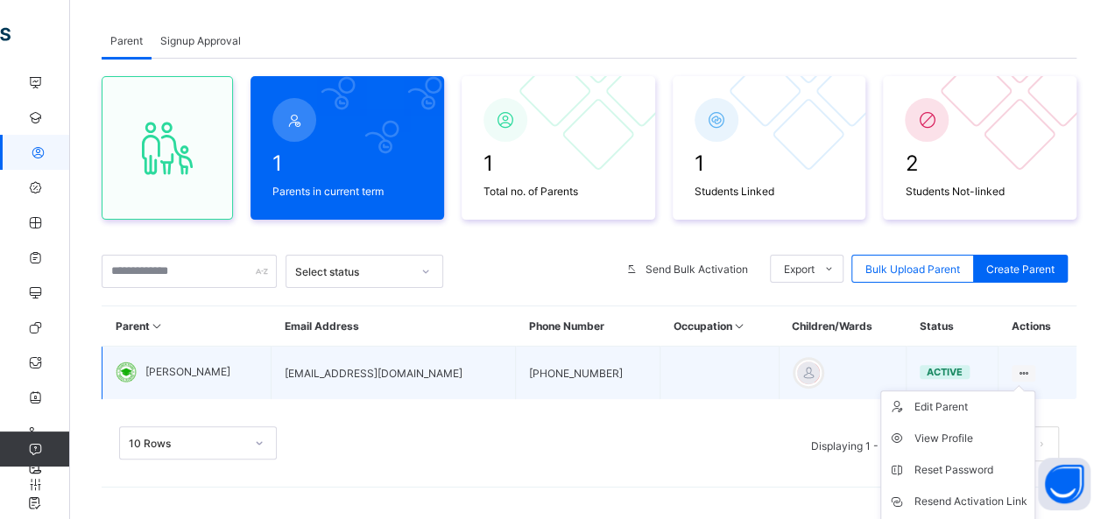
click at [1031, 369] on icon at bounding box center [1023, 373] width 15 height 13
click at [960, 404] on div "Edit Parent" at bounding box center [971, 408] width 113 height 18
select select "**"
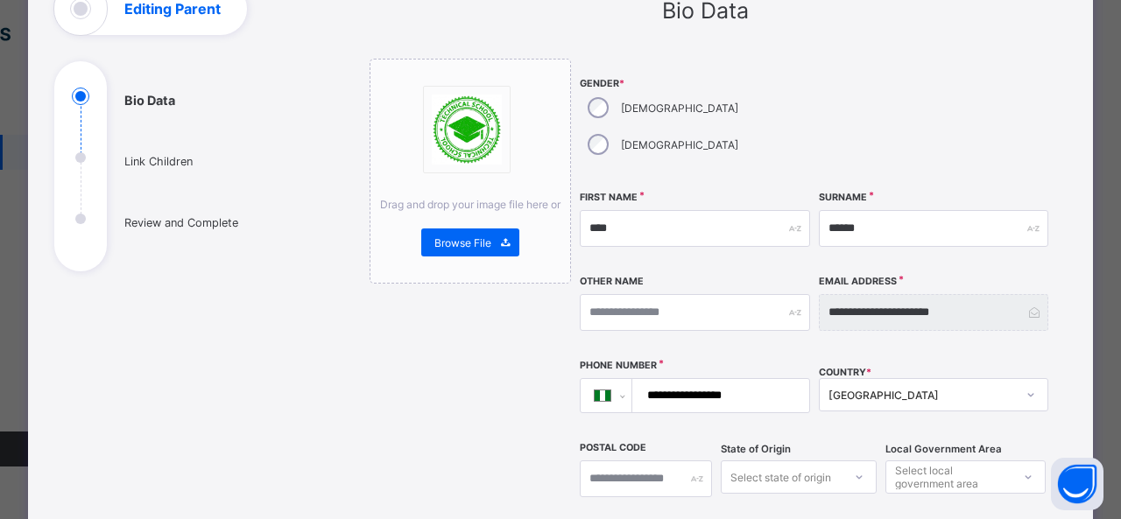
scroll to position [138, 0]
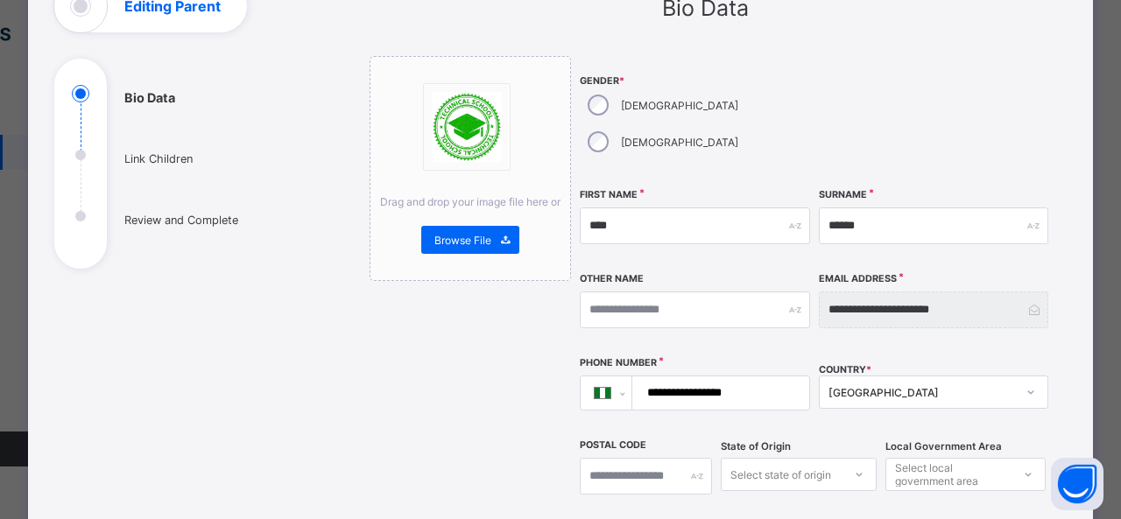
click at [376, 57] on div "Drag and drop your image file here or Browse File" at bounding box center [470, 168] width 201 height 225
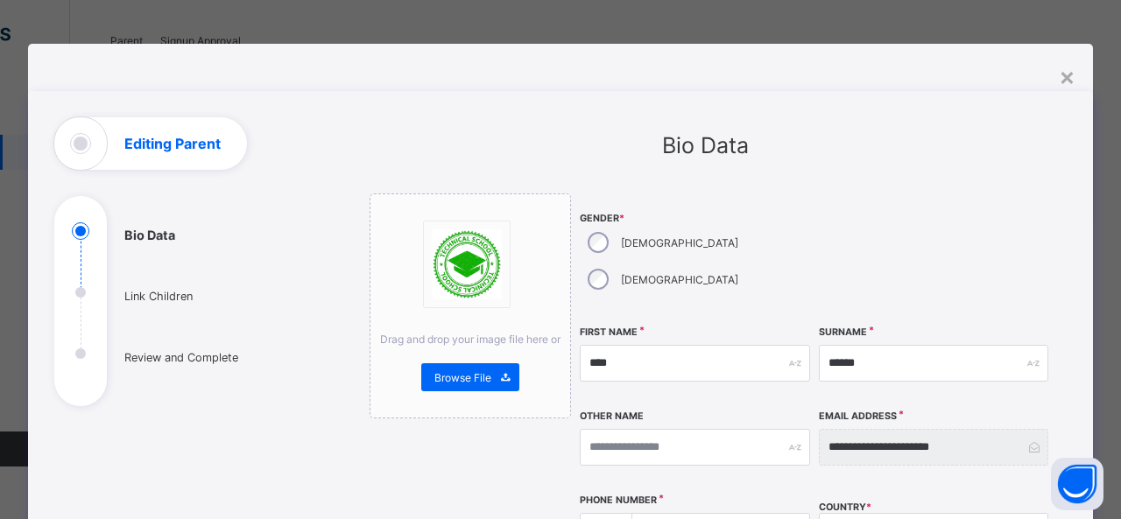
click at [25, 1] on div "**********" at bounding box center [560, 259] width 1121 height 519
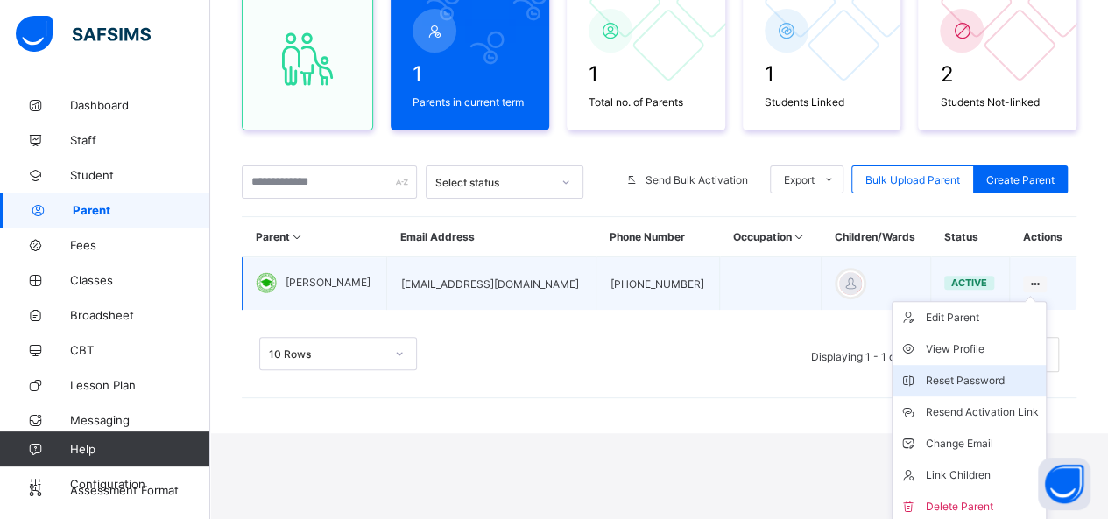
click at [1046, 367] on li "Reset Password" at bounding box center [969, 381] width 153 height 32
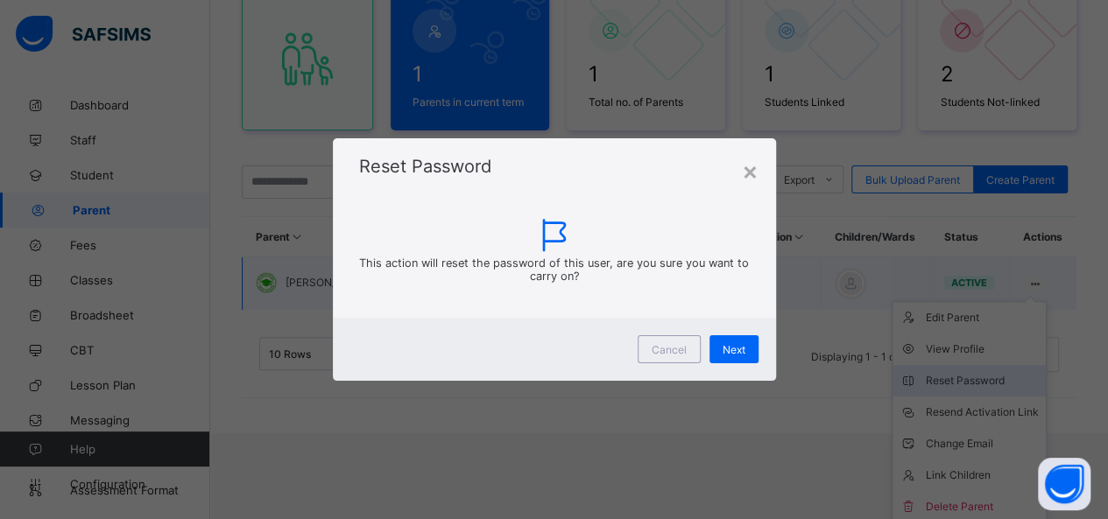
scroll to position [91, 0]
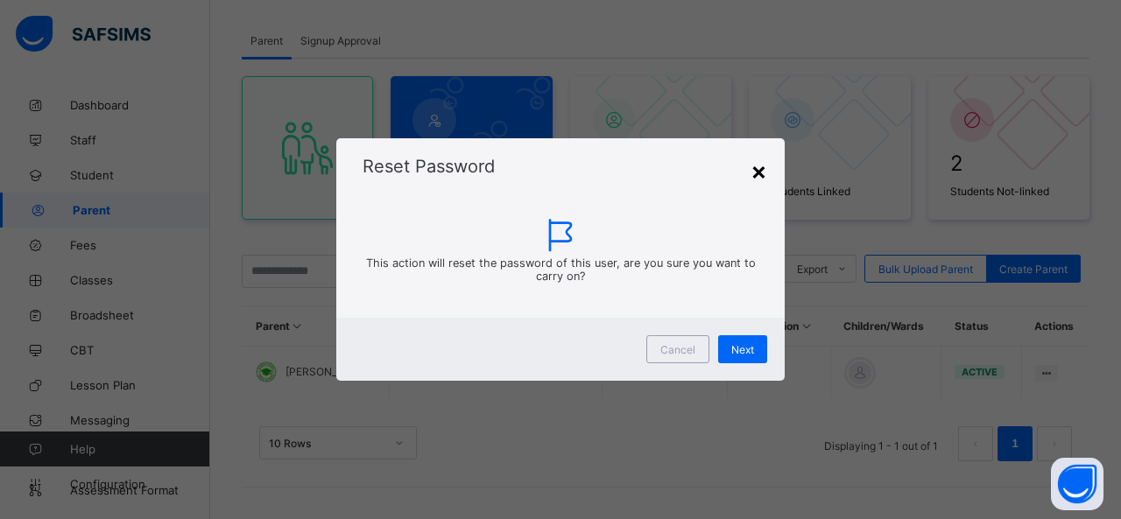
click at [756, 164] on div "×" at bounding box center [759, 171] width 17 height 30
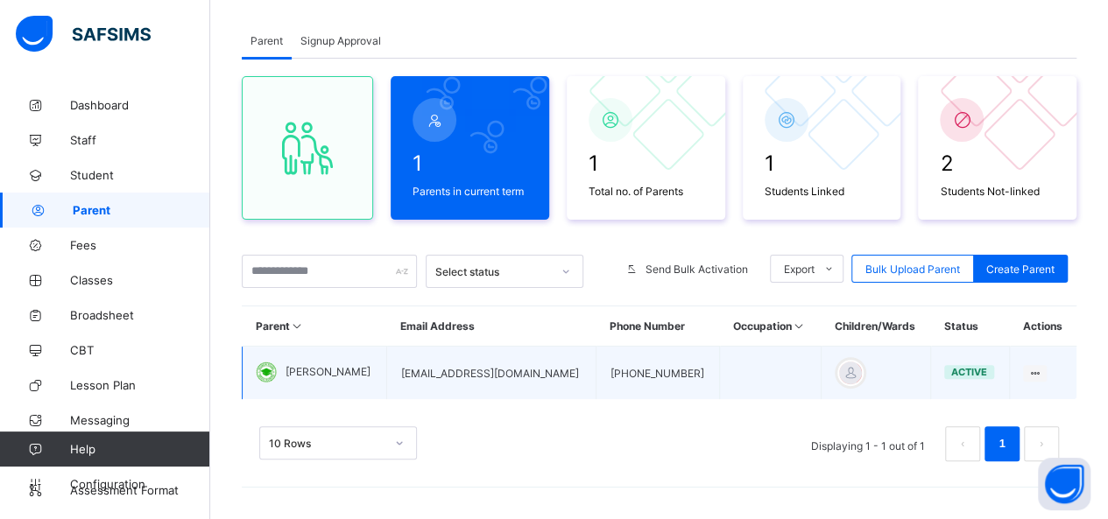
click at [1042, 381] on td "Edit Parent View Profile Reset Password Resend Activation Link Change Email Lin…" at bounding box center [1042, 373] width 67 height 53
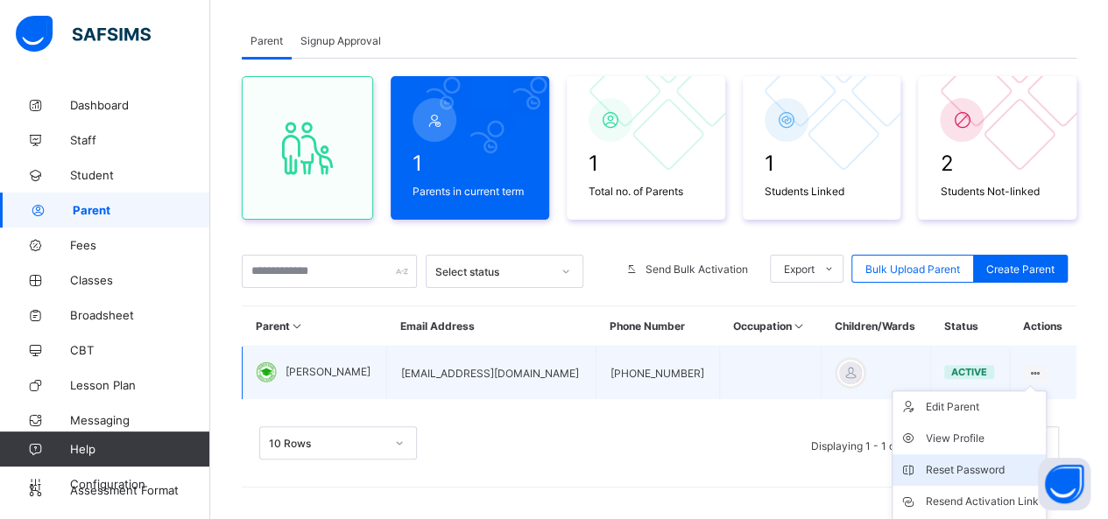
scroll to position [180, 0]
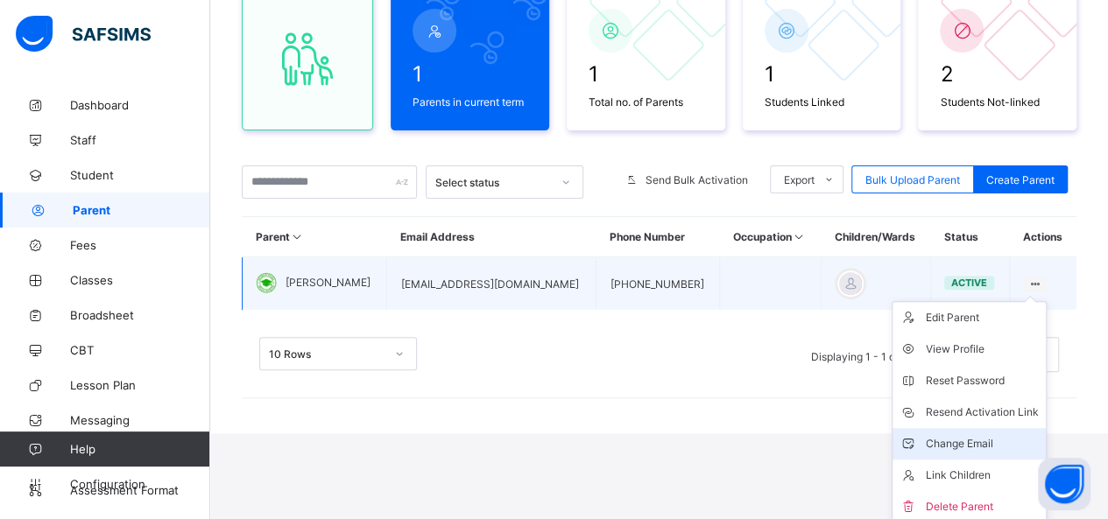
click at [992, 442] on div "Change Email" at bounding box center [982, 444] width 113 height 18
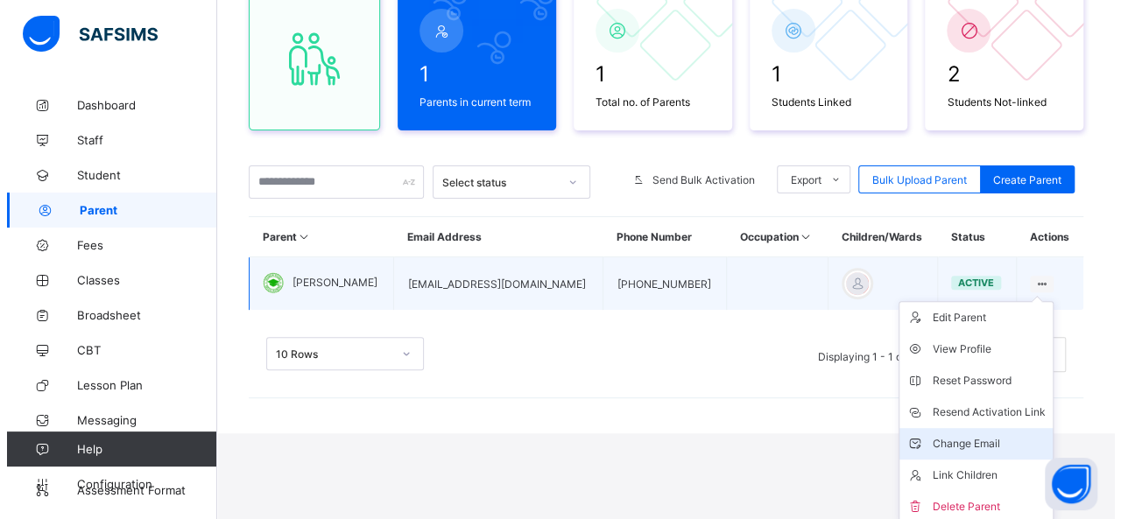
scroll to position [91, 0]
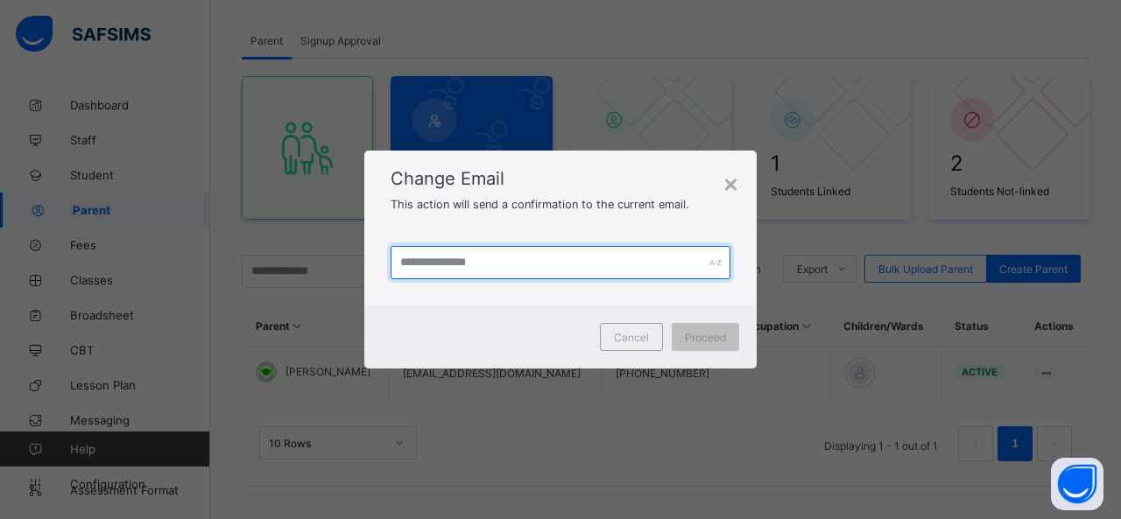
click at [499, 263] on input "text" at bounding box center [561, 262] width 340 height 33
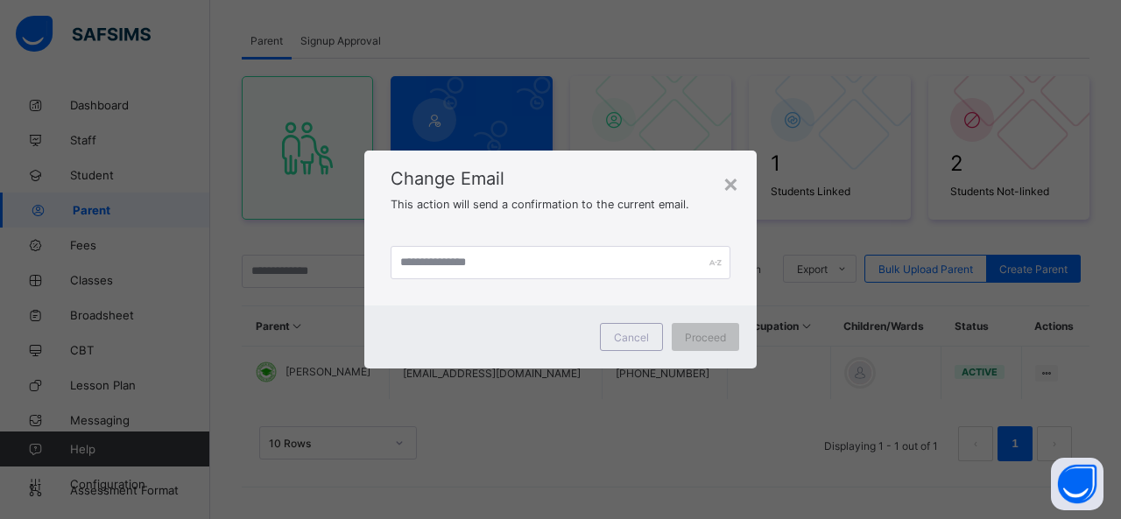
click at [258, 304] on div "× Change Email This action will send a confirmation to the current email. Cance…" at bounding box center [560, 259] width 1121 height 519
drag, startPoint x: 258, startPoint y: 304, endPoint x: 647, endPoint y: 336, distance: 390.2
click at [647, 336] on span "Cancel" at bounding box center [631, 337] width 35 height 13
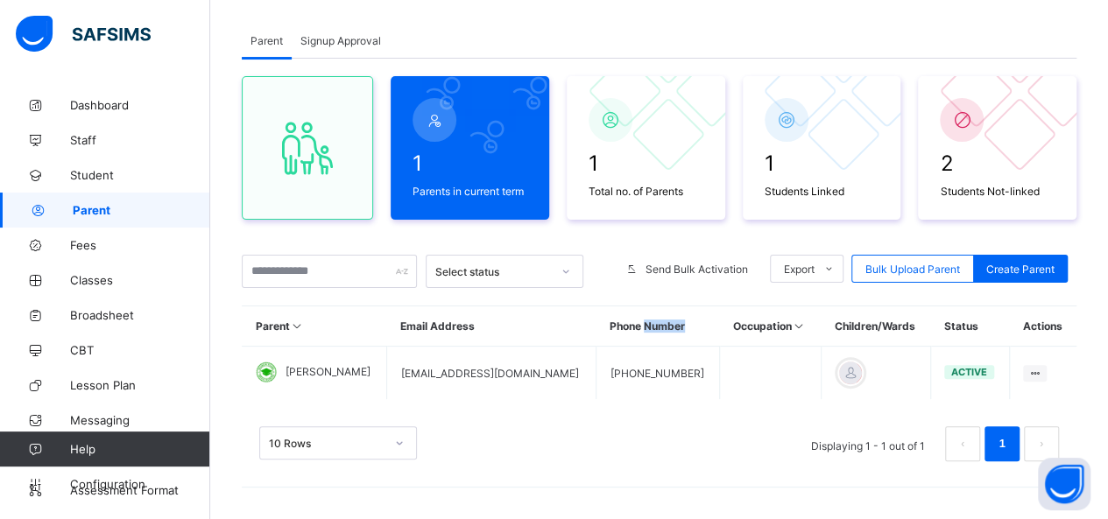
click at [647, 336] on th "Phone Number" at bounding box center [659, 327] width 124 height 40
click at [1002, 279] on div "Create Parent" at bounding box center [1020, 269] width 95 height 28
select select "**"
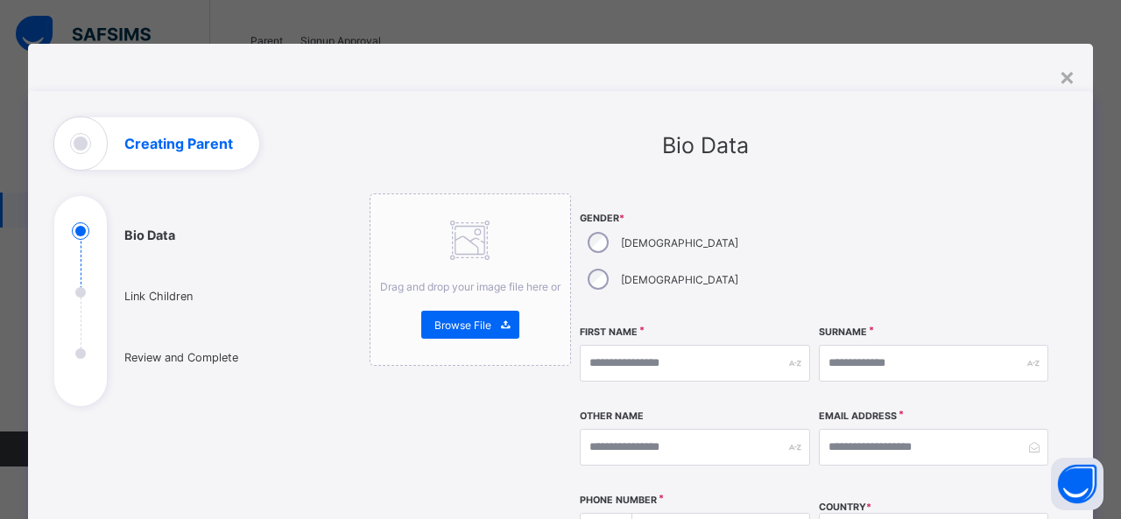
click at [640, 348] on div "First Name" at bounding box center [695, 363] width 230 height 75
click at [625, 345] on input "text" at bounding box center [695, 363] width 230 height 37
type input "*****"
click at [853, 345] on input "text" at bounding box center [934, 363] width 230 height 37
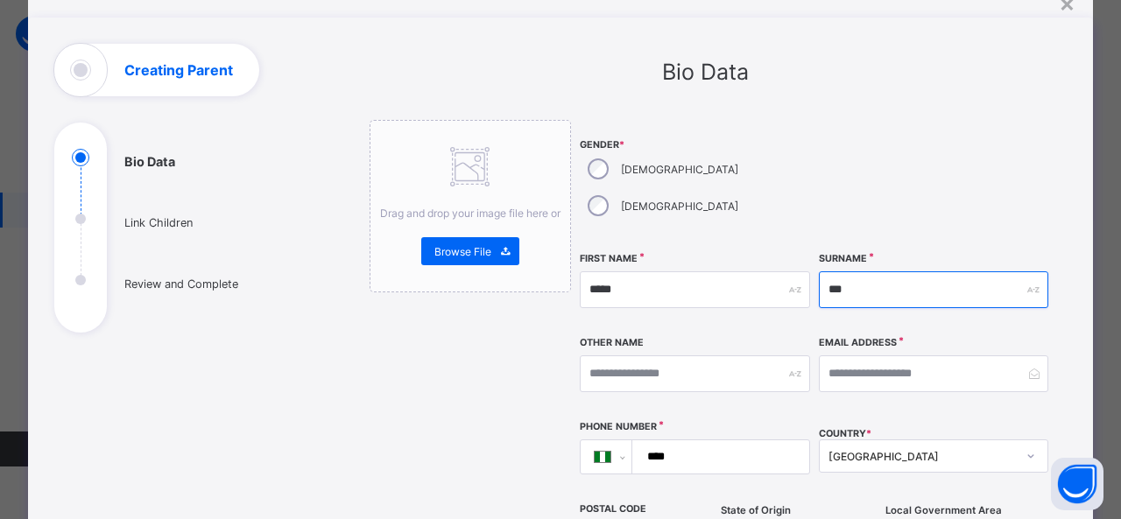
scroll to position [77, 0]
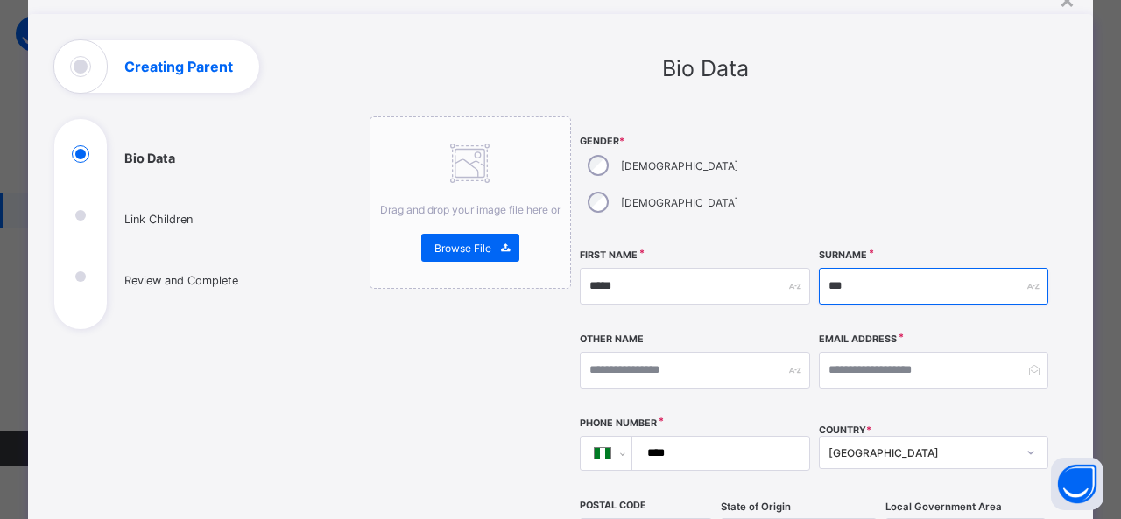
type input "***"
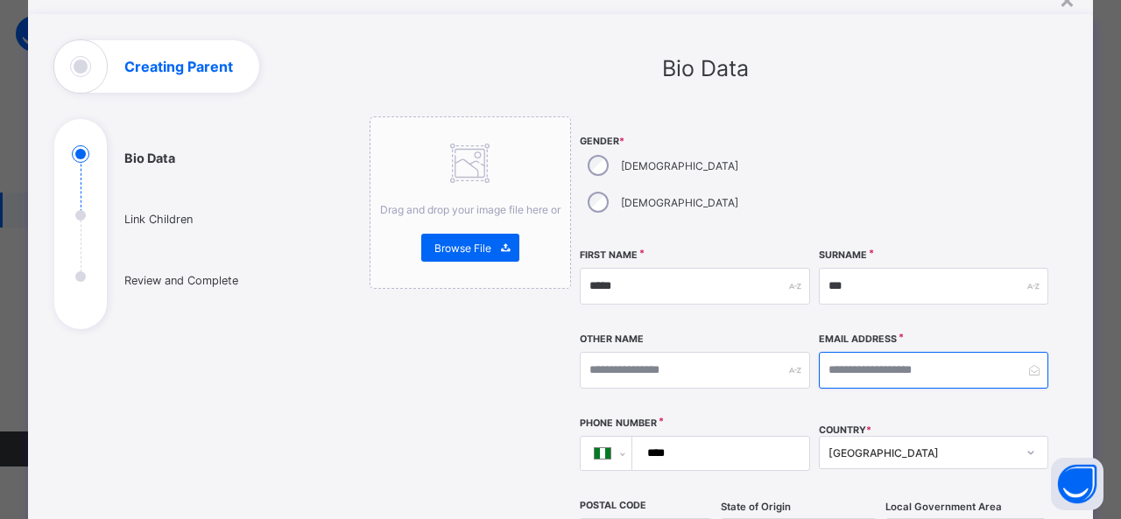
click at [866, 352] on input "email" at bounding box center [934, 370] width 230 height 37
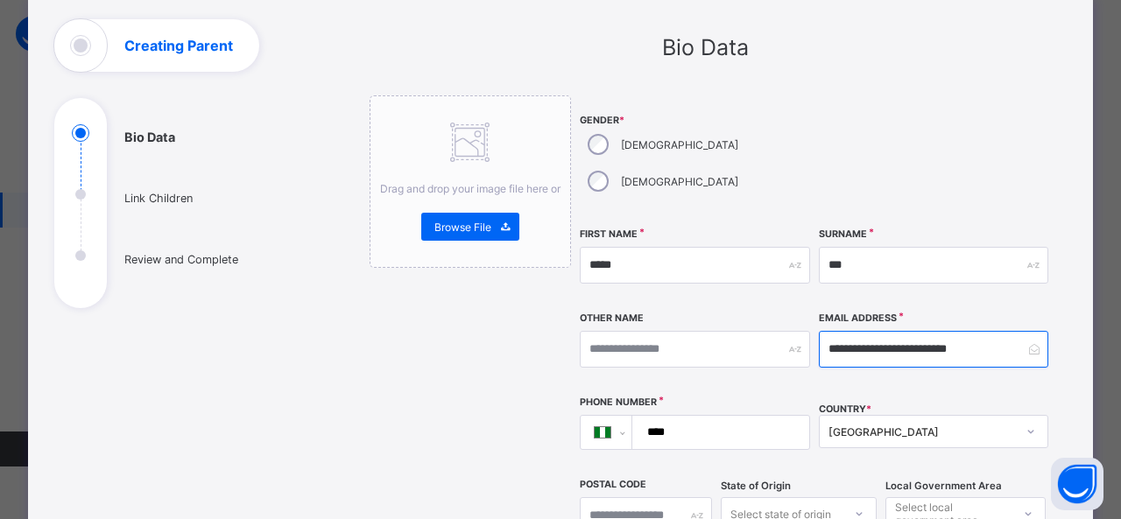
type input "**********"
click at [881, 415] on div "[GEOGRAPHIC_DATA]" at bounding box center [934, 431] width 230 height 33
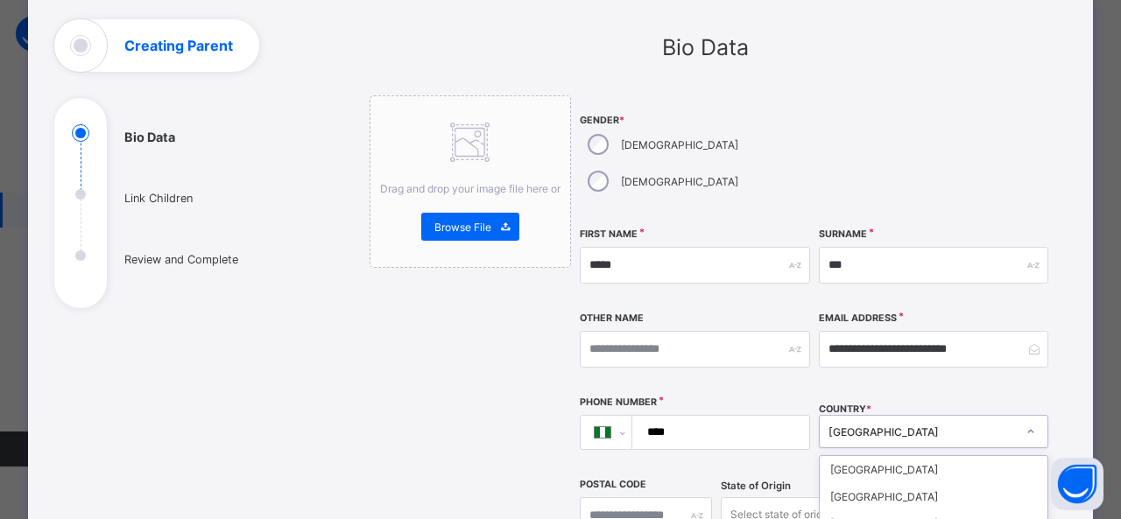
scroll to position [268, 0]
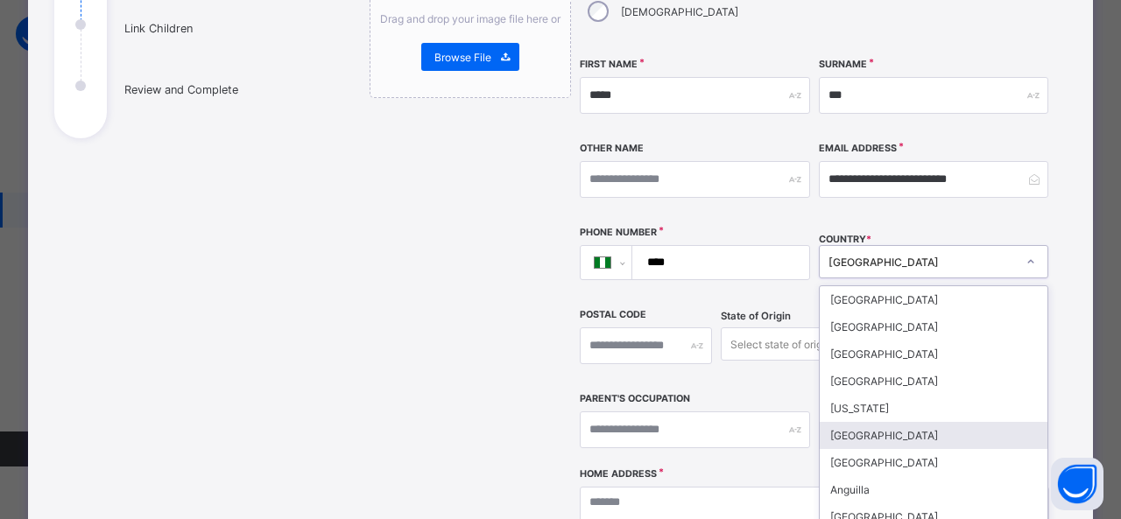
click at [659, 246] on input "****" at bounding box center [718, 262] width 162 height 33
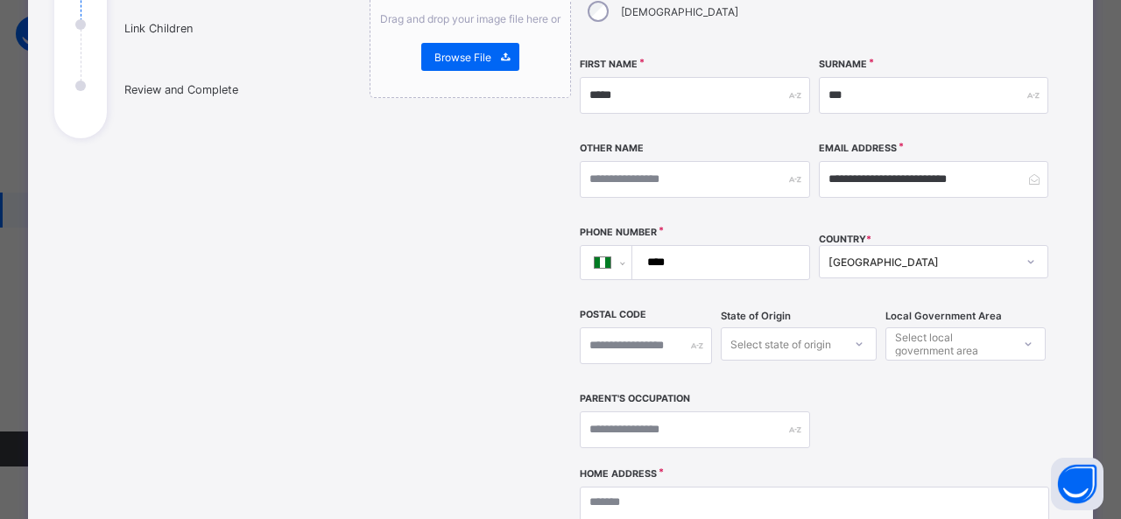
click at [687, 246] on input "****" at bounding box center [718, 262] width 162 height 33
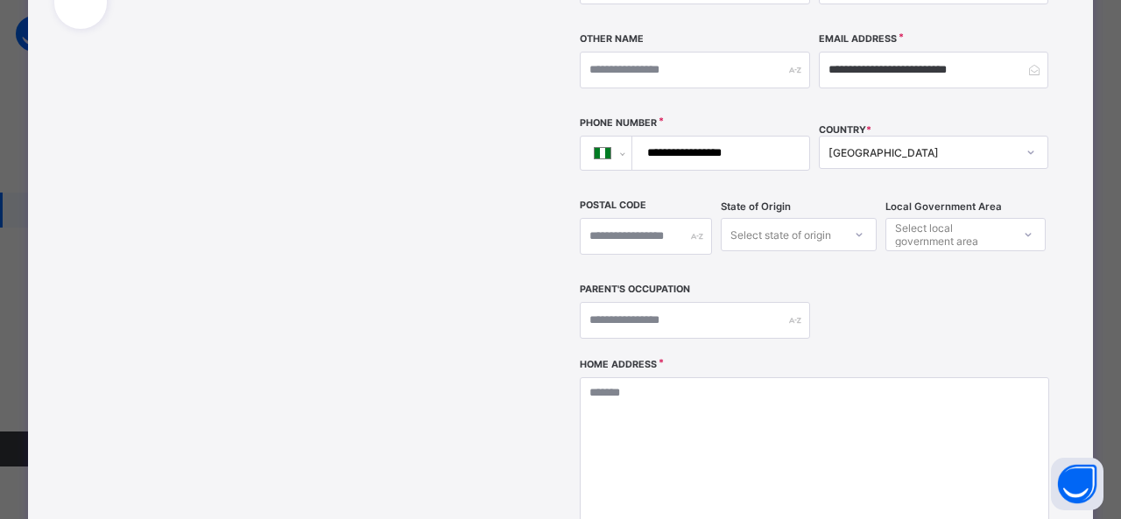
scroll to position [378, 0]
type input "**********"
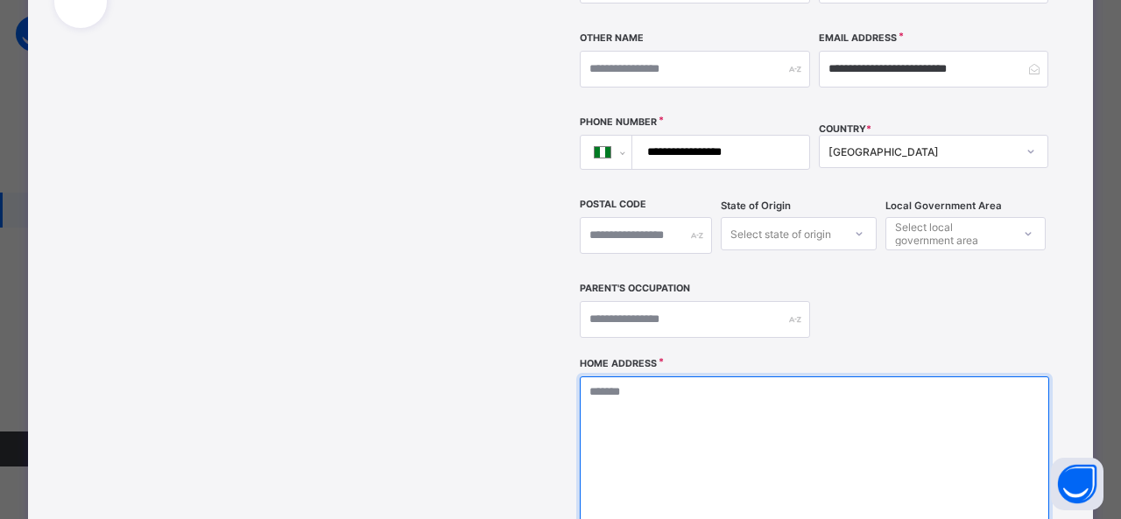
click at [680, 397] on textarea at bounding box center [815, 464] width 470 height 175
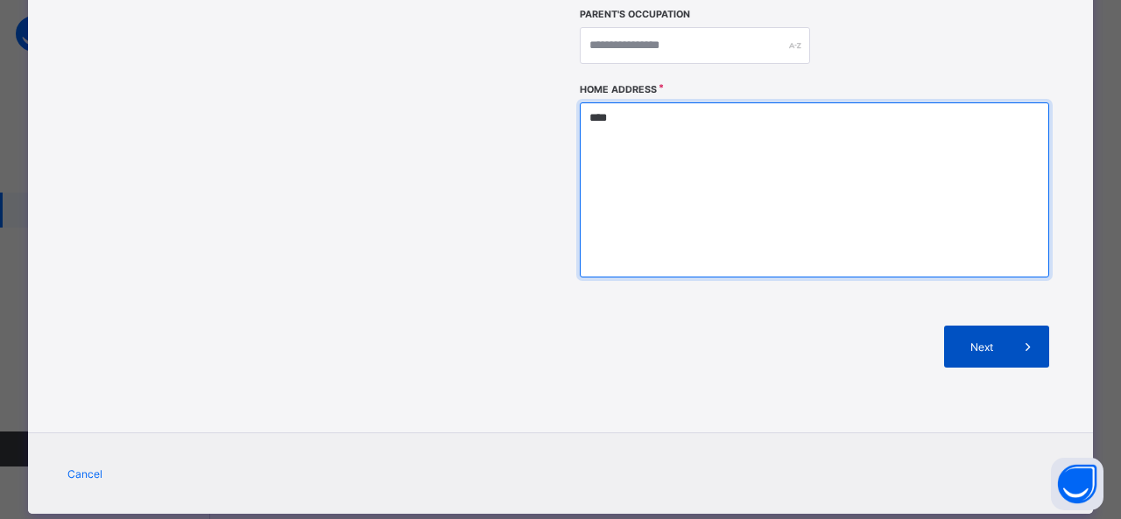
type textarea "****"
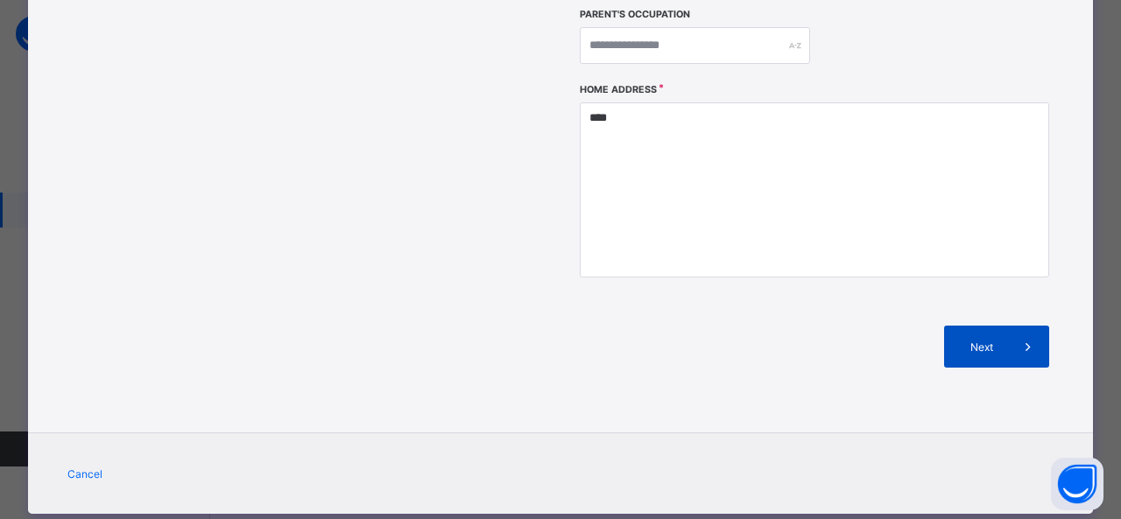
click at [1008, 326] on span at bounding box center [1028, 347] width 42 height 42
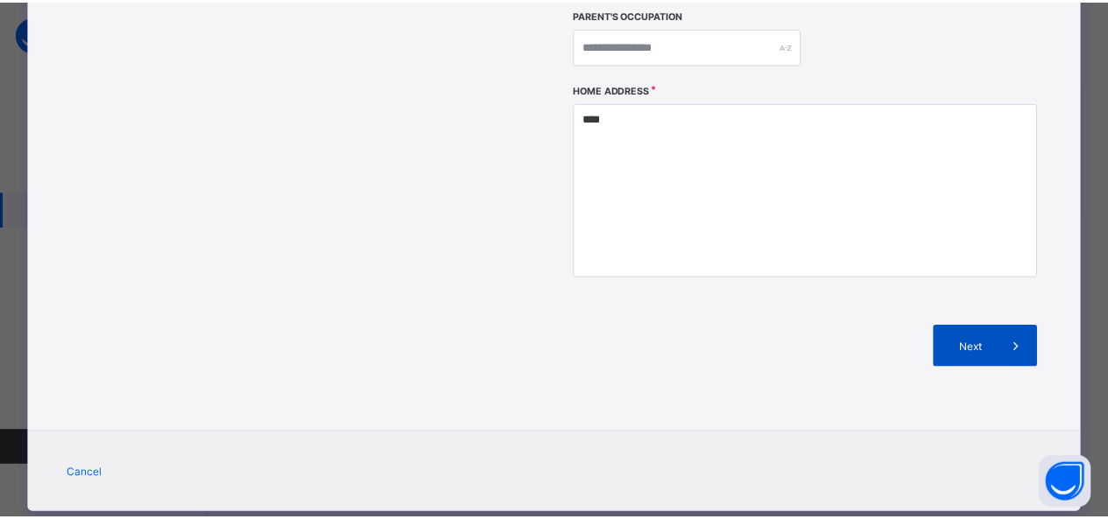
scroll to position [136, 0]
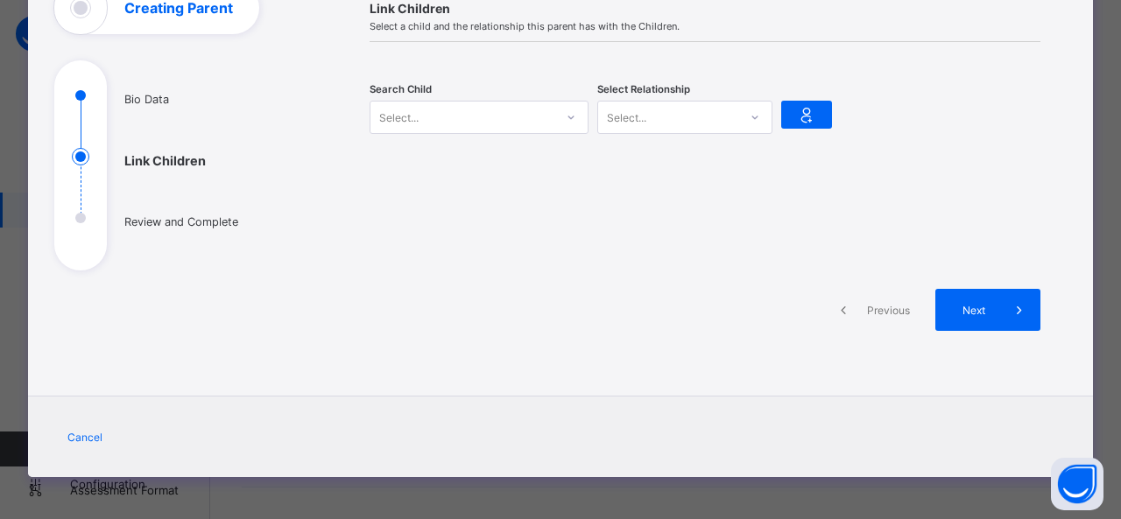
click at [536, 127] on div "Select..." at bounding box center [479, 117] width 219 height 33
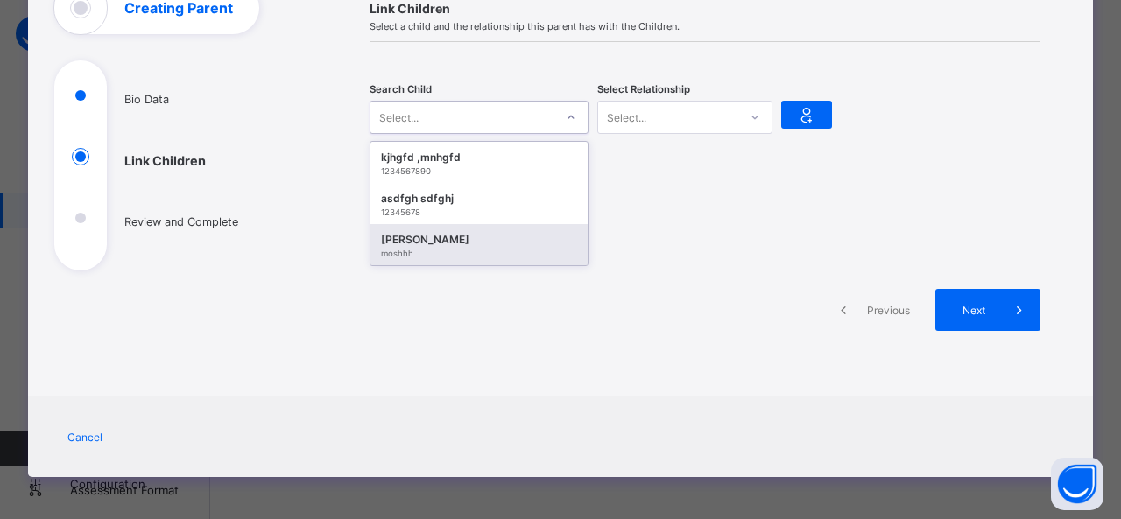
click at [442, 242] on div "[PERSON_NAME]" at bounding box center [479, 240] width 196 height 18
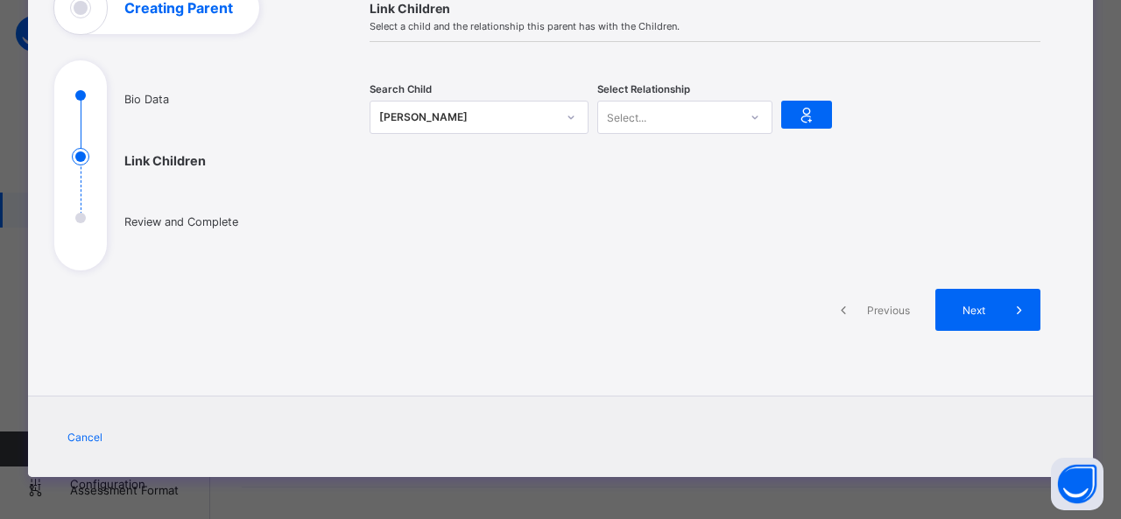
click at [731, 90] on div "Select Relationship Select..." at bounding box center [684, 117] width 175 height 54
click at [724, 113] on div "Select..." at bounding box center [668, 117] width 140 height 25
click at [692, 180] on div "Mother" at bounding box center [684, 182] width 173 height 27
click at [969, 307] on span "Next" at bounding box center [974, 310] width 50 height 13
